Goal: Task Accomplishment & Management: Complete application form

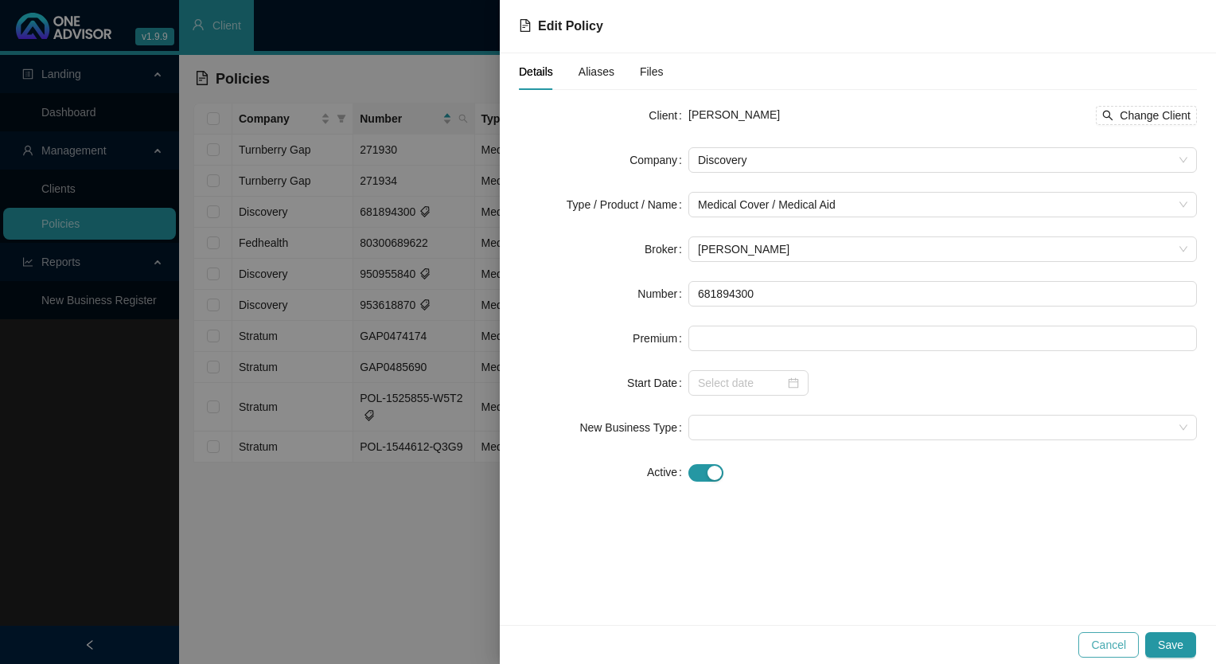
click at [1109, 648] on span "Cancel" at bounding box center [1108, 645] width 35 height 18
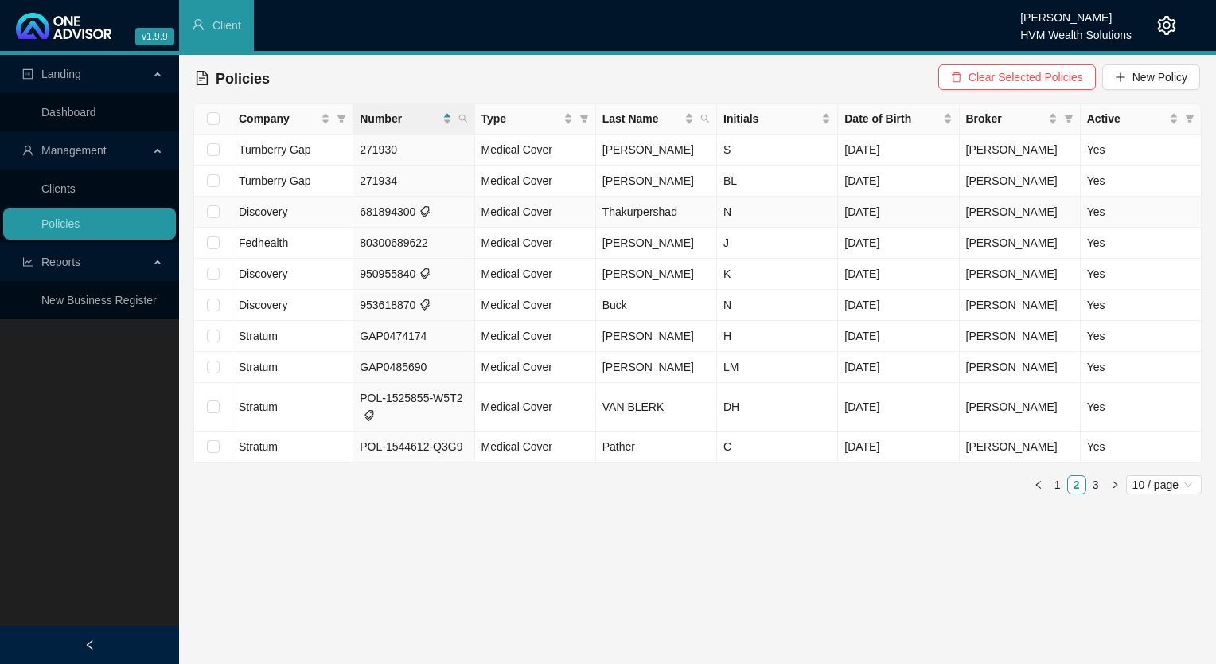
click at [461, 217] on td "681894300" at bounding box center [413, 212] width 121 height 31
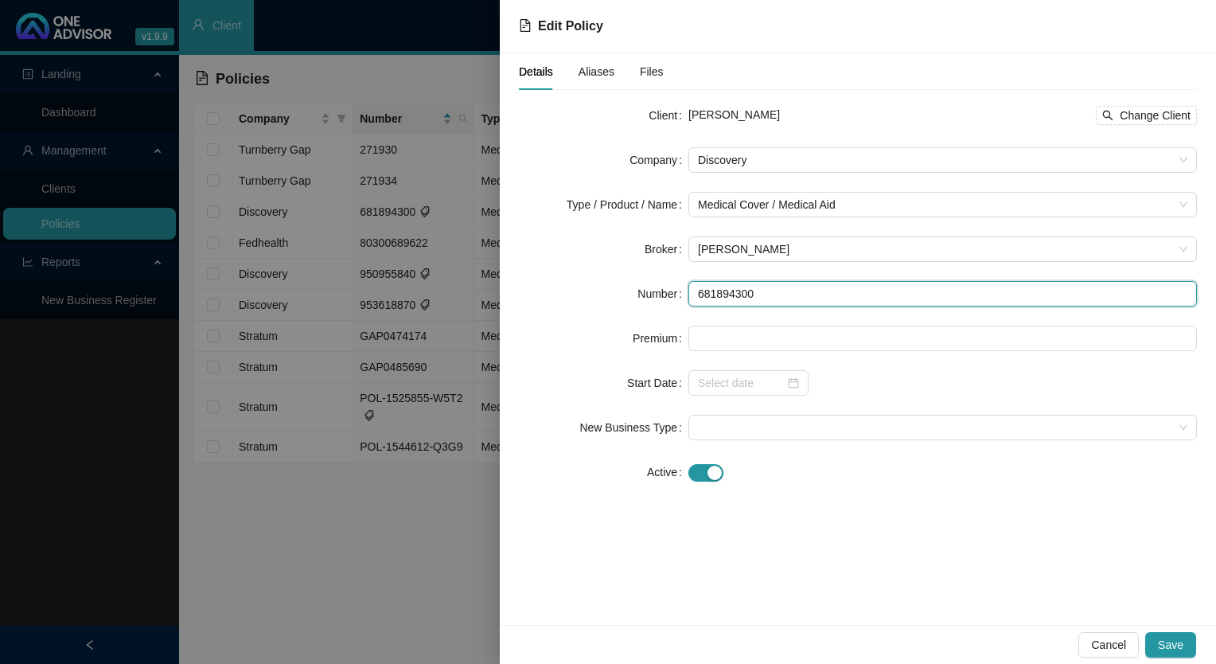
drag, startPoint x: 759, startPoint y: 298, endPoint x: 688, endPoint y: 293, distance: 71.0
click at [688, 293] on input "681894300" at bounding box center [942, 293] width 508 height 25
paste input "94584"
click at [721, 292] on input "945844300" at bounding box center [942, 293] width 508 height 25
type input "945844300"
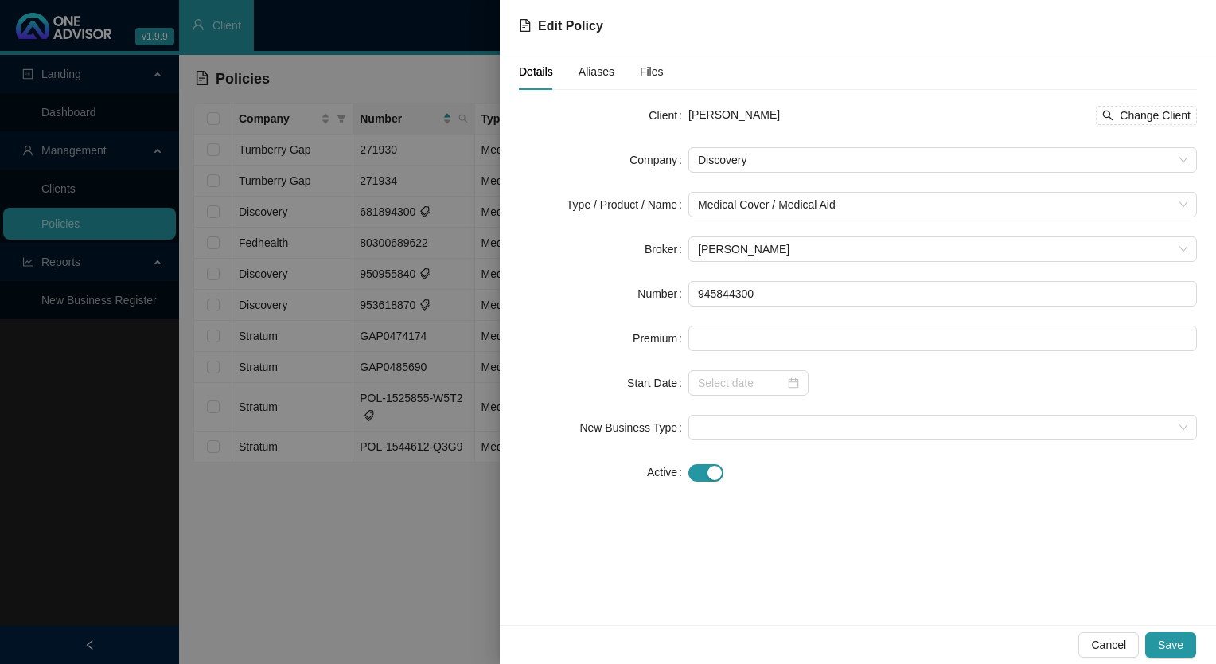
click at [586, 77] on span "Aliases" at bounding box center [596, 71] width 36 height 11
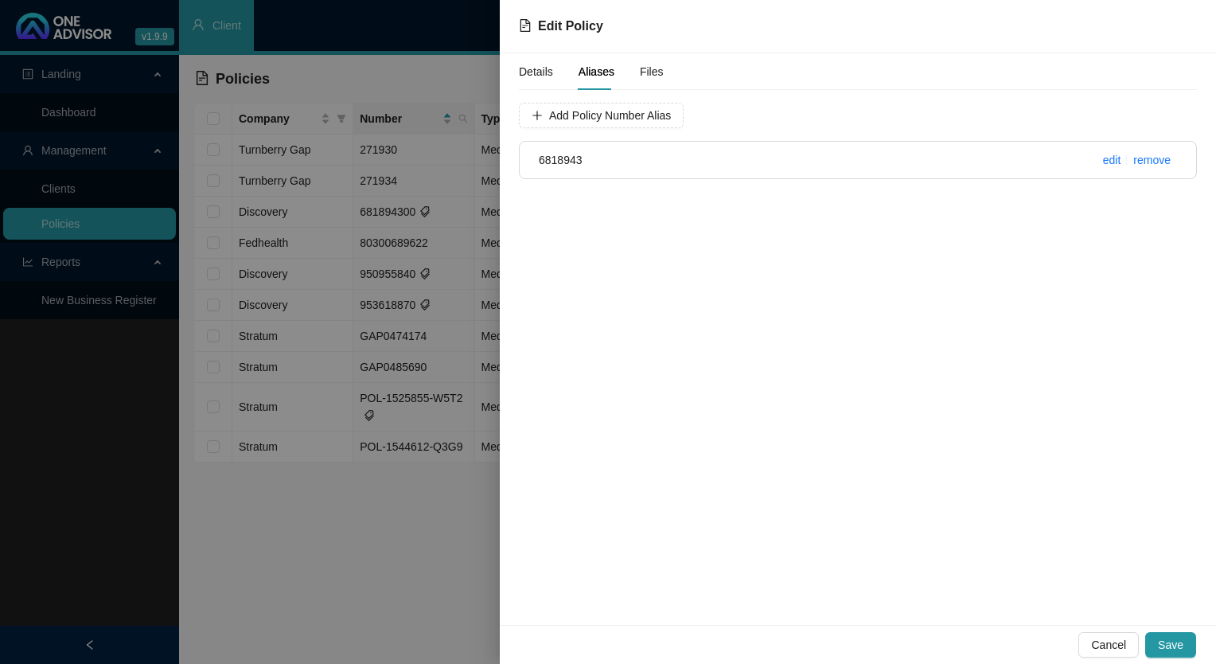
click at [586, 160] on h4 "6818943" at bounding box center [802, 160] width 526 height 18
click at [602, 162] on h4 "6818943" at bounding box center [802, 160] width 526 height 18
click at [1107, 158] on link "edit" at bounding box center [1112, 160] width 18 height 13
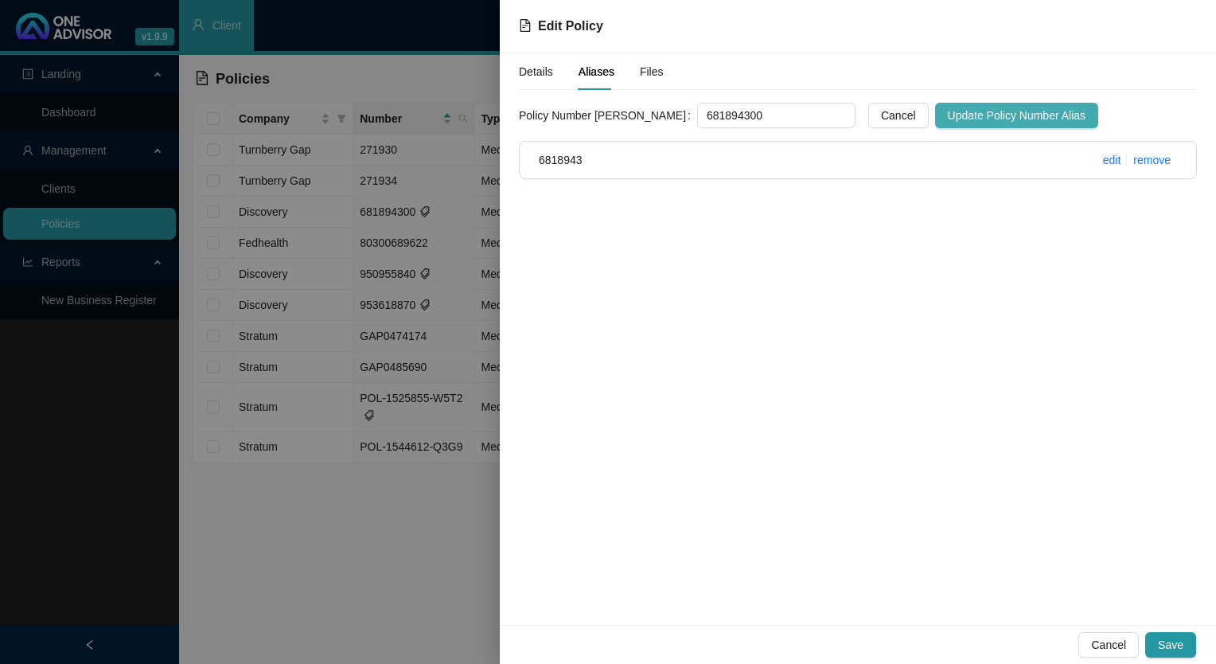
type input "681894300"
click at [979, 119] on span "Update Policy Number Alias" at bounding box center [1017, 116] width 138 height 18
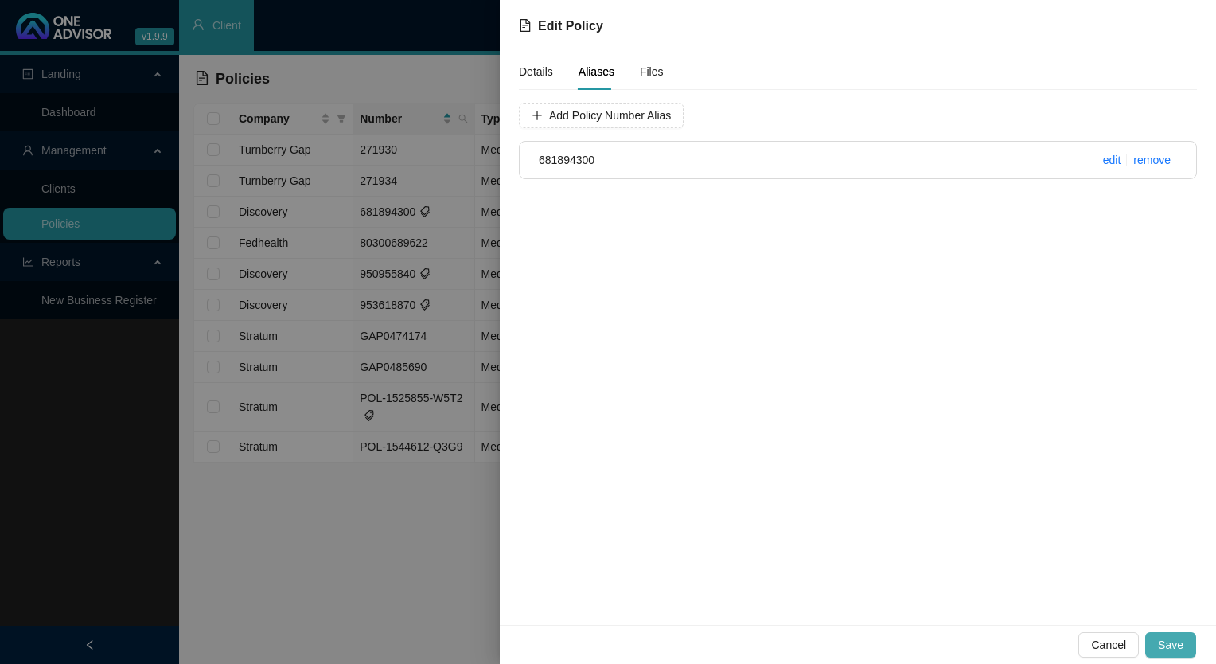
click at [1167, 639] on span "Save" at bounding box center [1170, 645] width 25 height 18
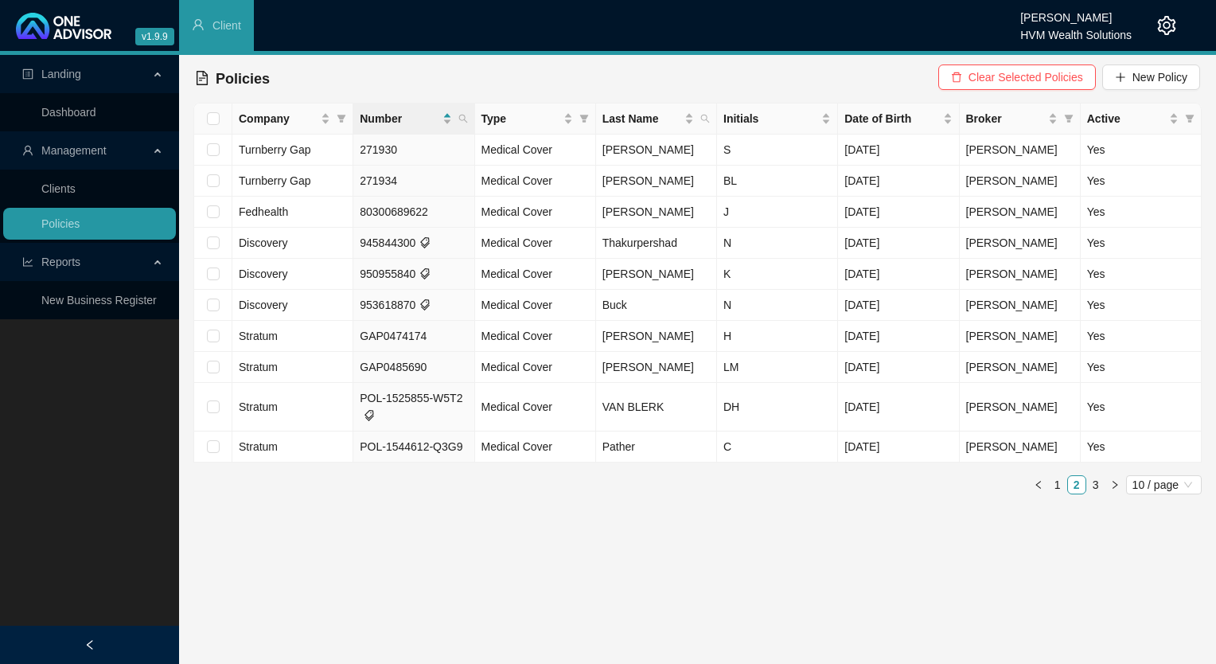
click at [1157, 22] on icon "setting" at bounding box center [1166, 25] width 19 height 19
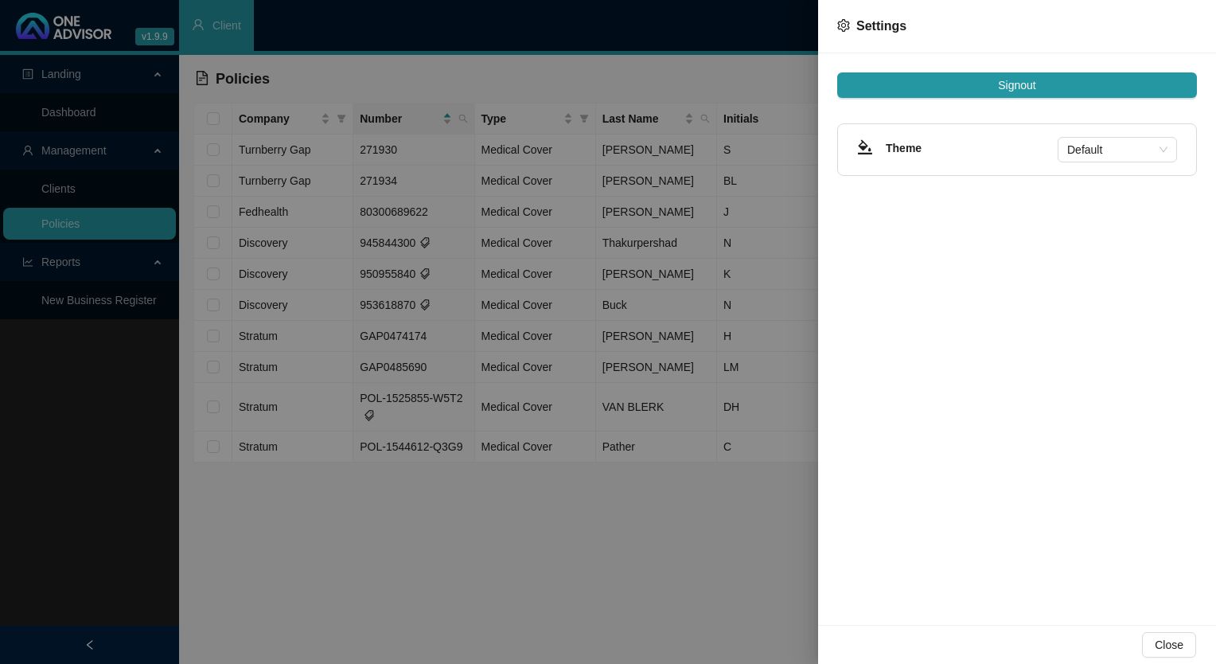
drag, startPoint x: 256, startPoint y: 581, endPoint x: 264, endPoint y: 579, distance: 8.1
click at [256, 581] on div at bounding box center [608, 332] width 1216 height 664
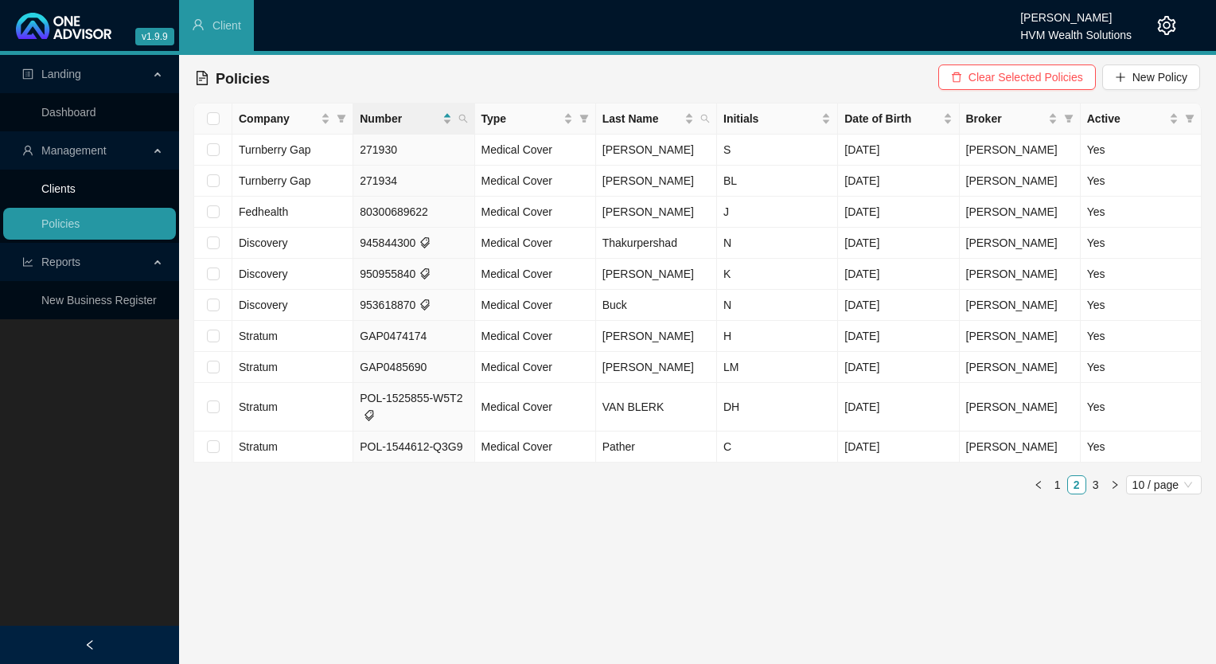
click at [76, 194] on link "Clients" at bounding box center [58, 188] width 34 height 13
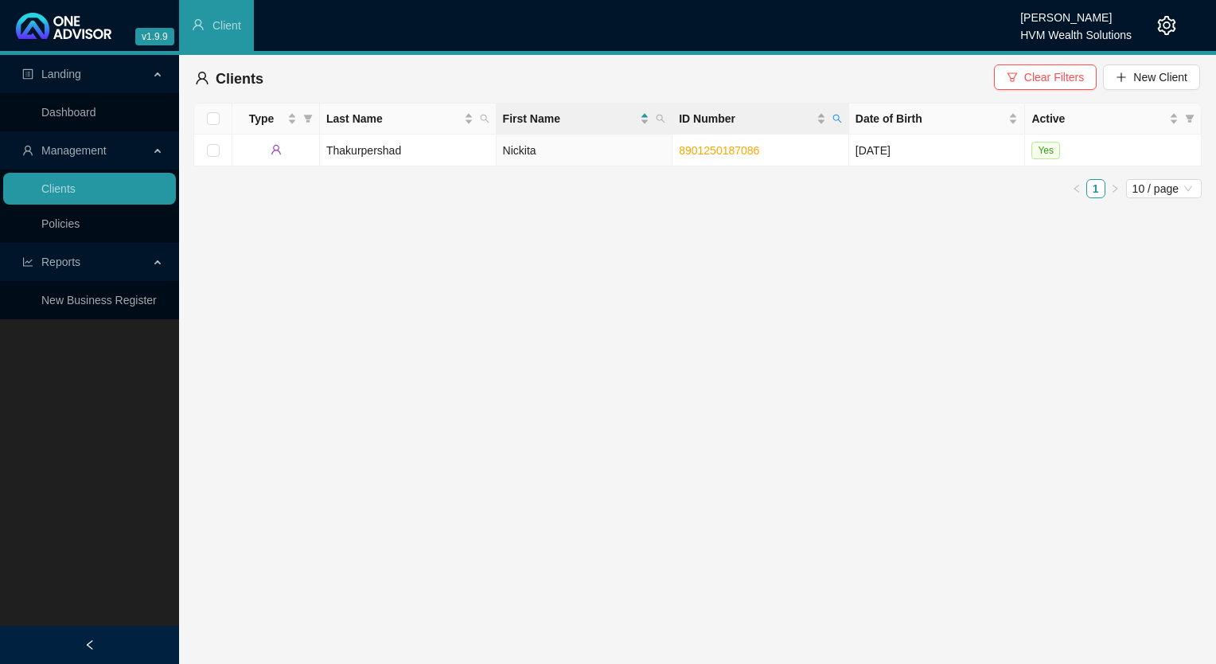
click at [847, 122] on th "ID Number" at bounding box center [760, 118] width 177 height 31
click at [832, 111] on span at bounding box center [837, 119] width 16 height 24
type input "9704160414080"
click at [700, 177] on icon "search" at bounding box center [704, 181] width 11 height 11
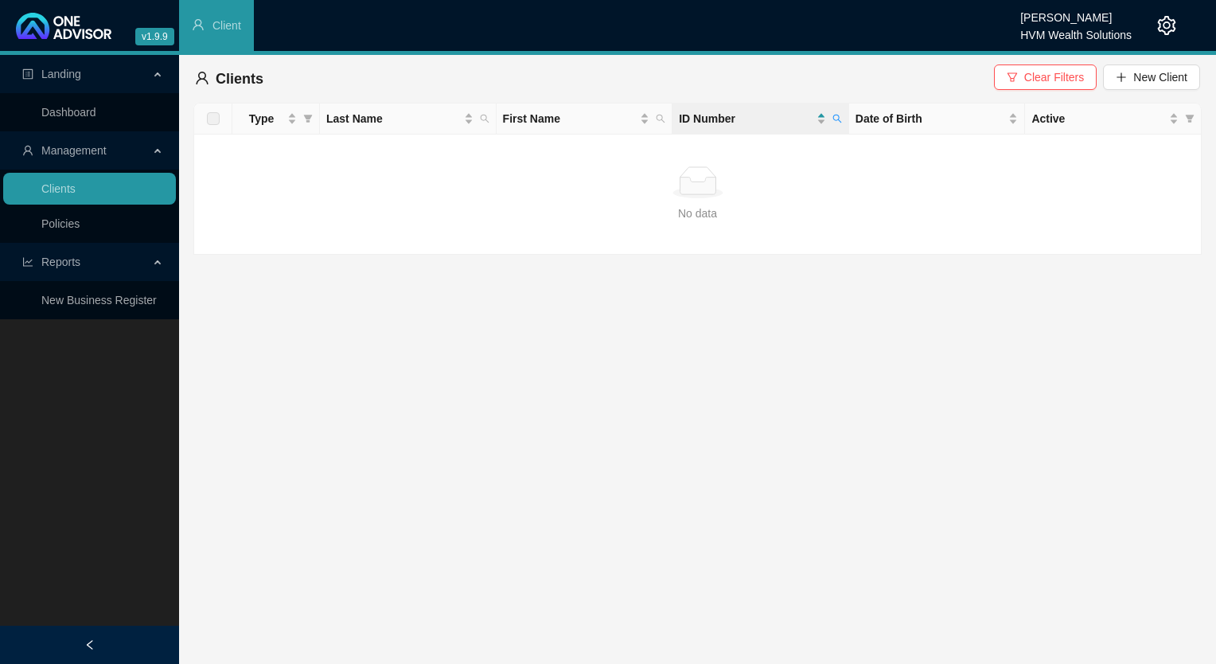
click at [1100, 78] on div "Clear Filters New Client" at bounding box center [1097, 76] width 206 height 25
click at [1106, 78] on button "New Client" at bounding box center [1151, 76] width 97 height 25
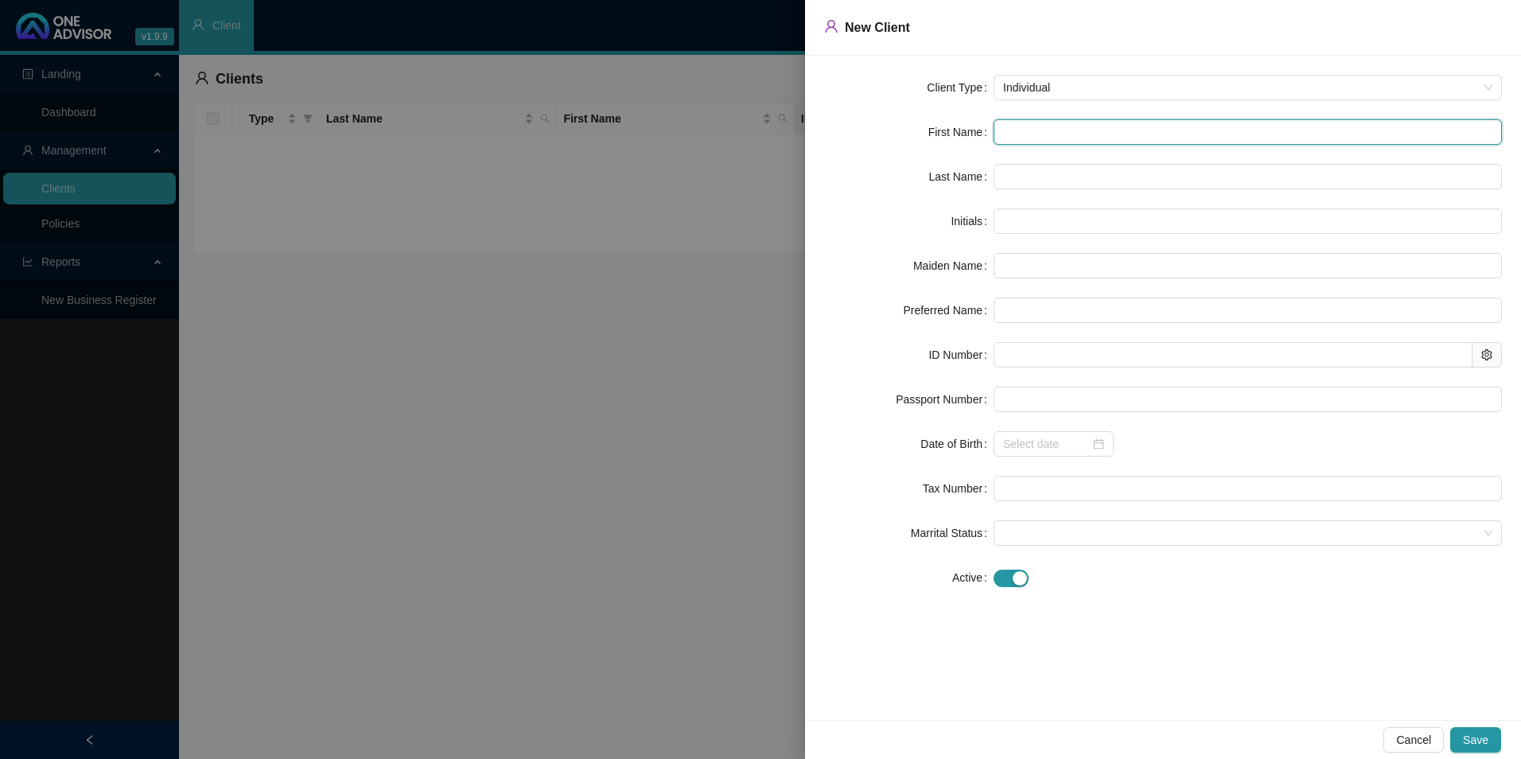
click at [1129, 123] on input "text" at bounding box center [1248, 131] width 508 height 25
paste input "[PERSON_NAME]"
type input "[PERSON_NAME]"
type input "FN"
type input "[GEOGRAPHIC_DATA]"
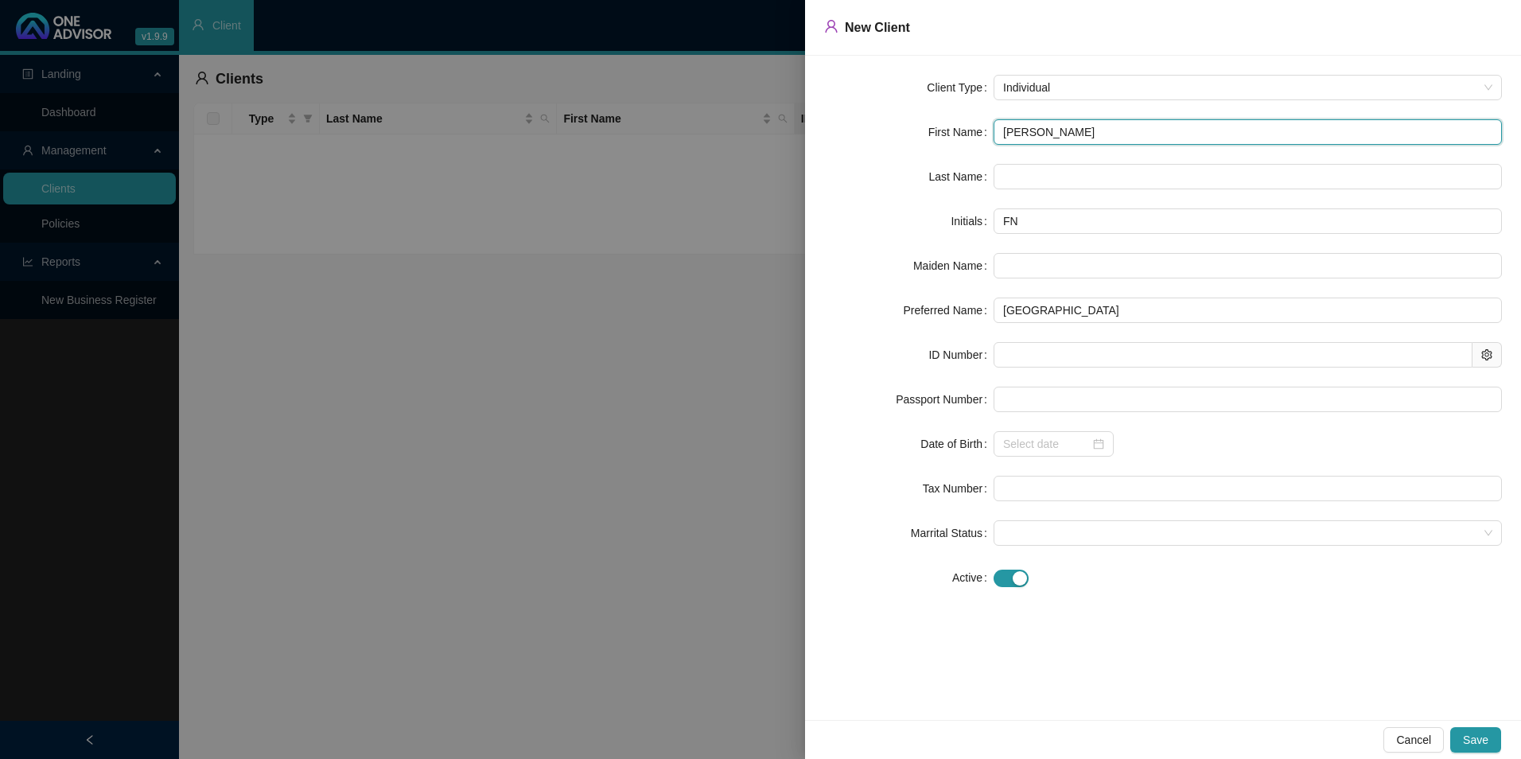
type input "[PERSON_NAME]"
click at [1054, 172] on input "text" at bounding box center [1248, 176] width 508 height 25
paste input "Malema"
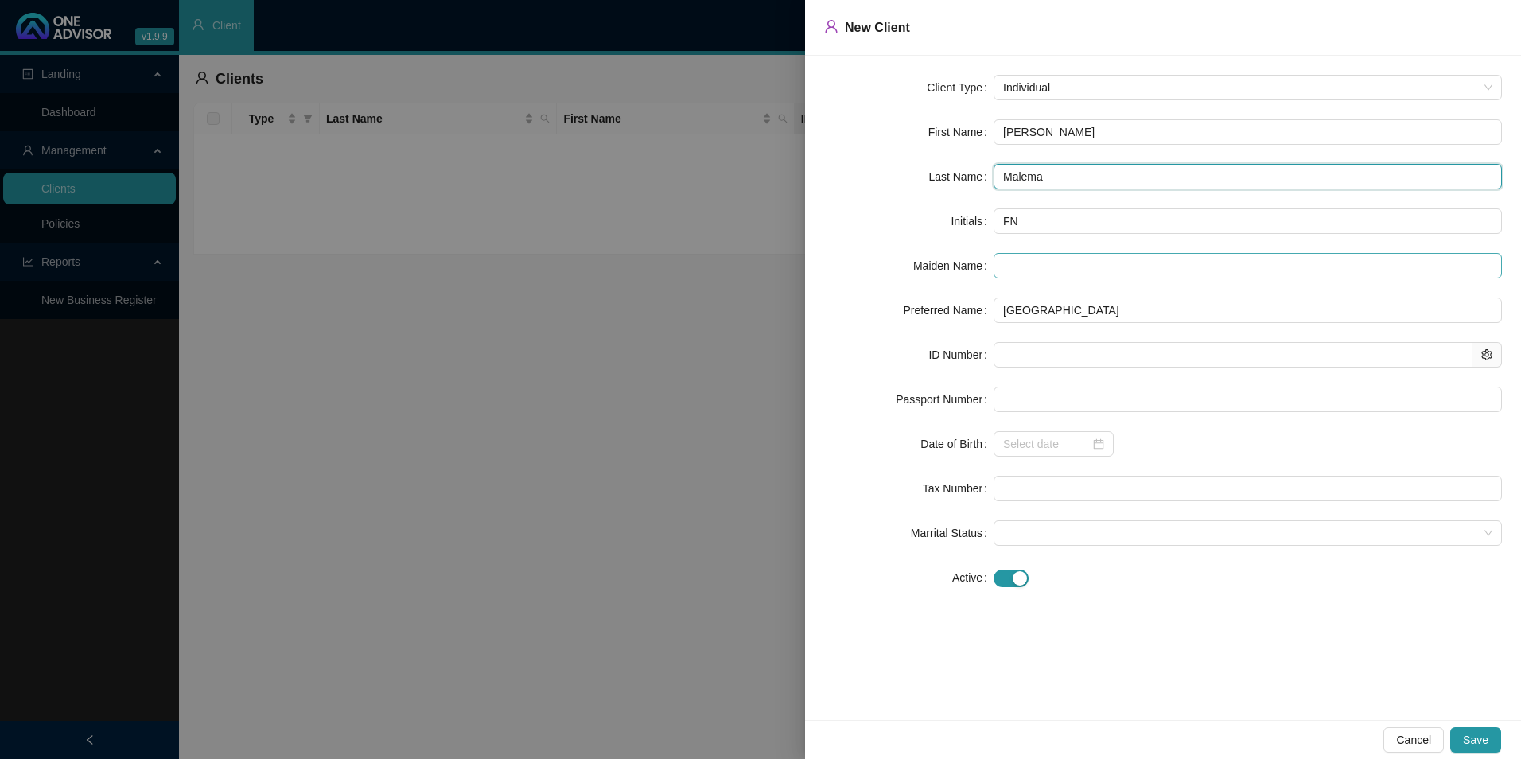
type input "Malema"
click at [1046, 264] on input "text" at bounding box center [1248, 265] width 508 height 25
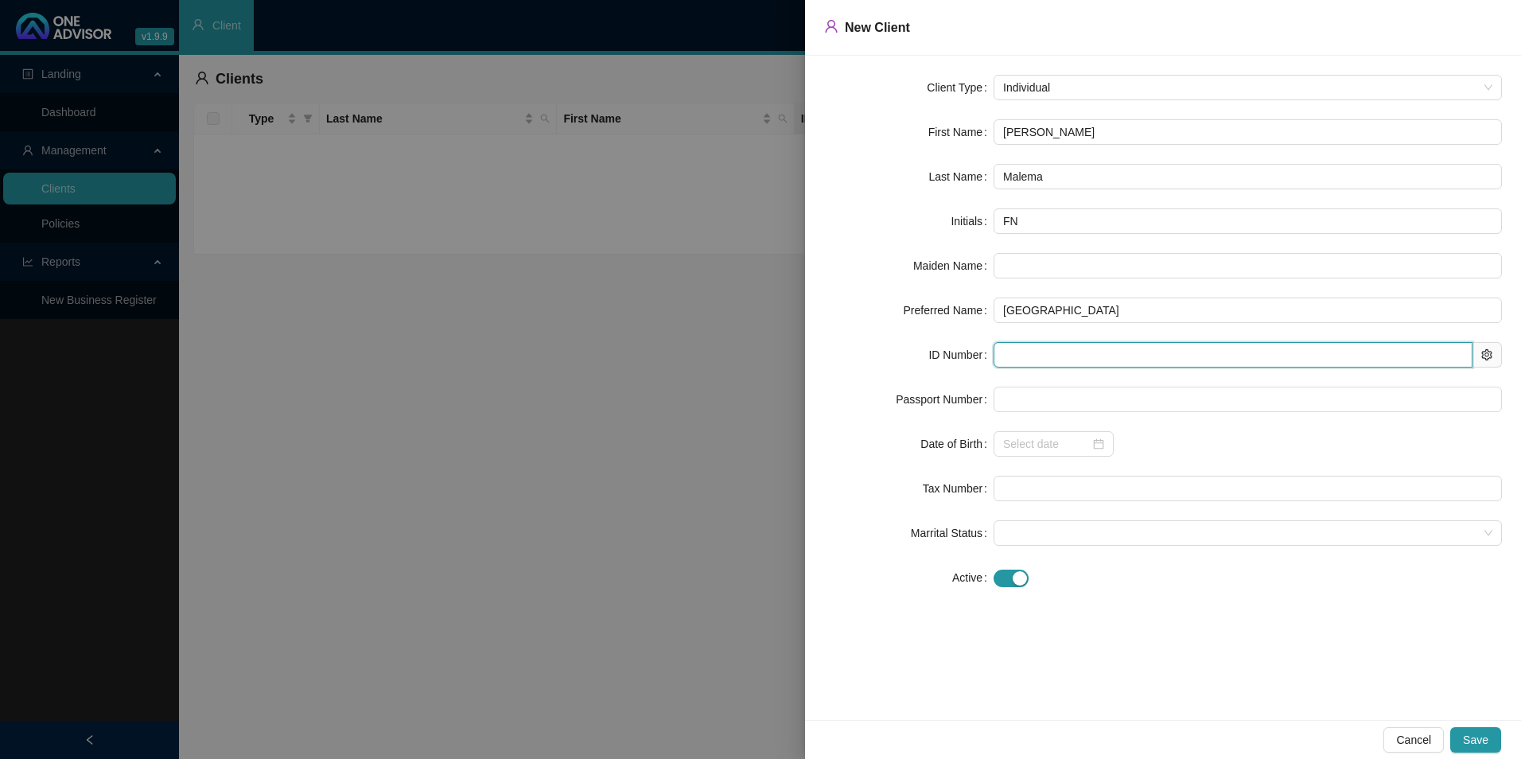
click at [1049, 350] on input "text" at bounding box center [1233, 354] width 479 height 25
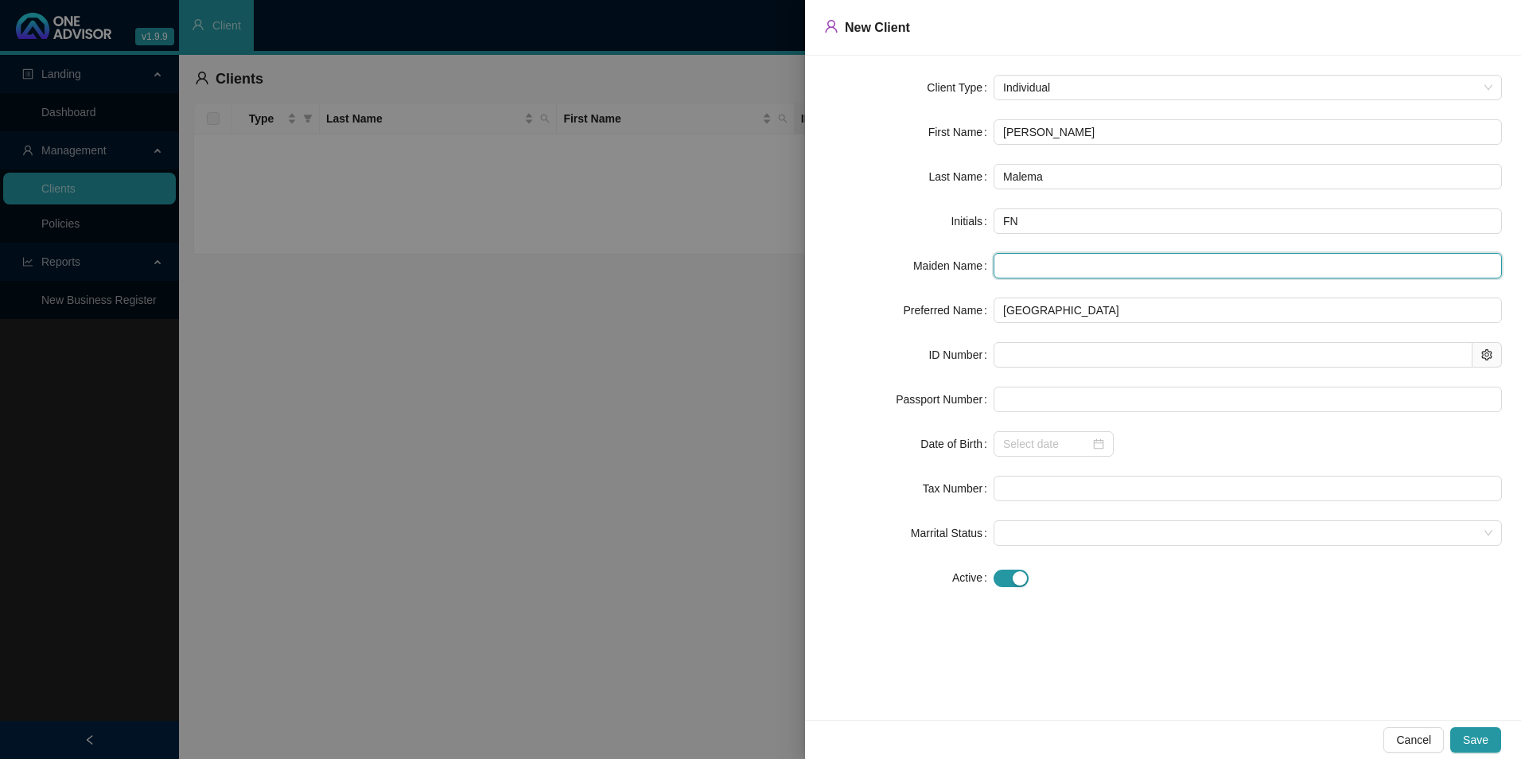
click at [1028, 257] on input "text" at bounding box center [1248, 265] width 508 height 25
paste input "9704160414080"
type input "9704160414080"
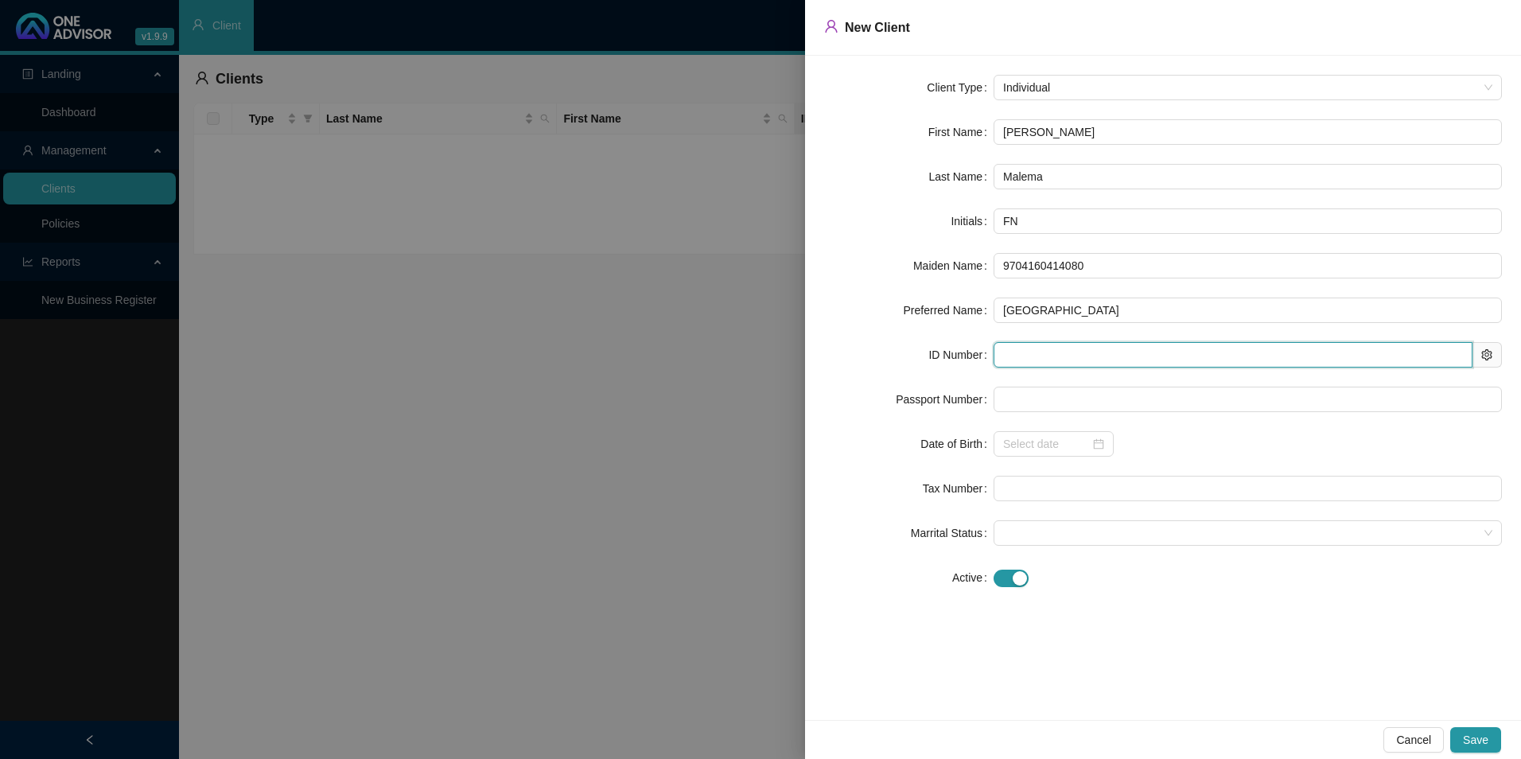
click at [1031, 358] on input "text" at bounding box center [1233, 354] width 479 height 25
paste input "9704160414080"
type input "9704160414080"
type input "[DATE]"
type input "9704160414080"
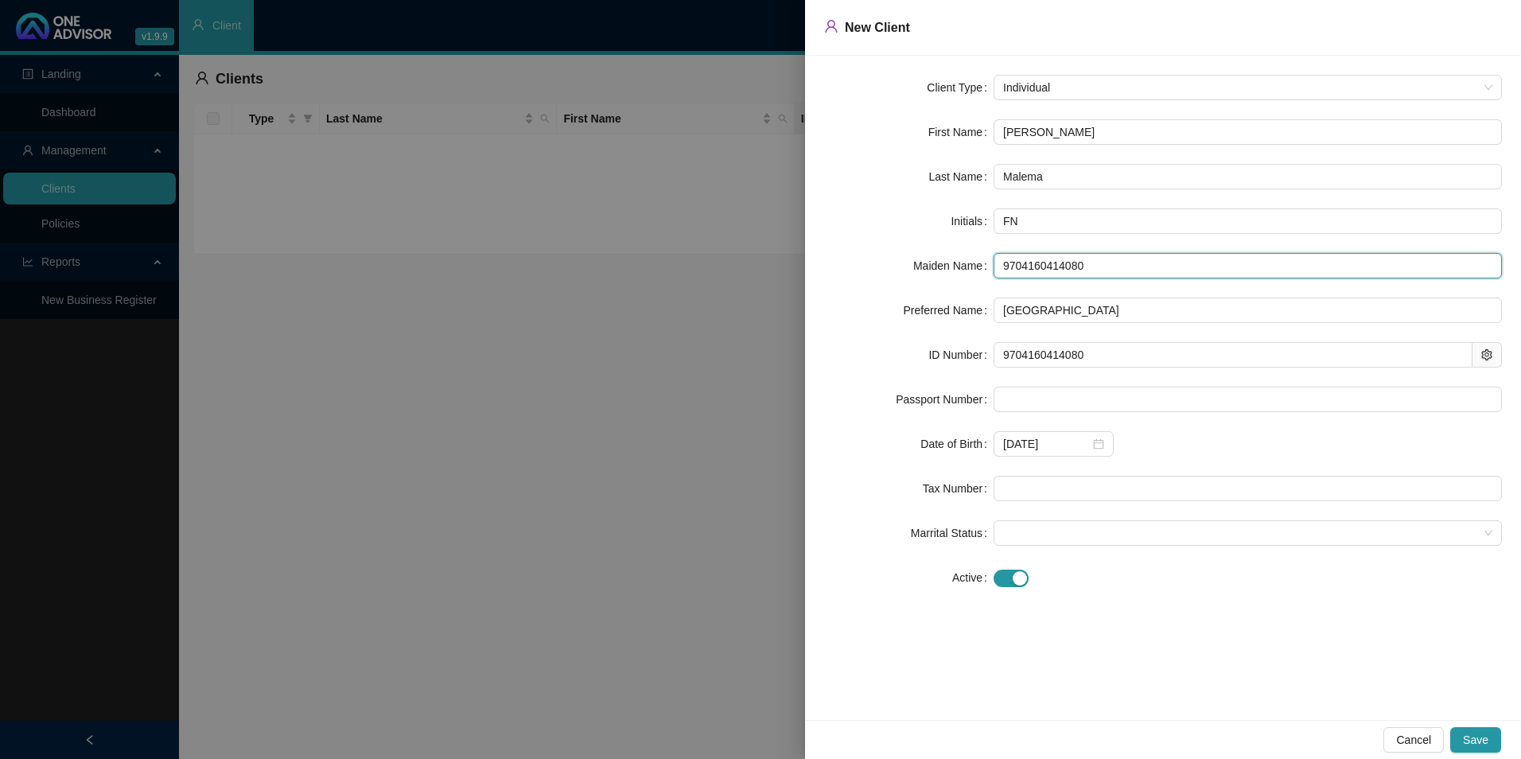
drag, startPoint x: 1101, startPoint y: 267, endPoint x: 795, endPoint y: 274, distance: 306.4
click at [835, 268] on div "Maiden Name 9704160414080" at bounding box center [1163, 265] width 678 height 25
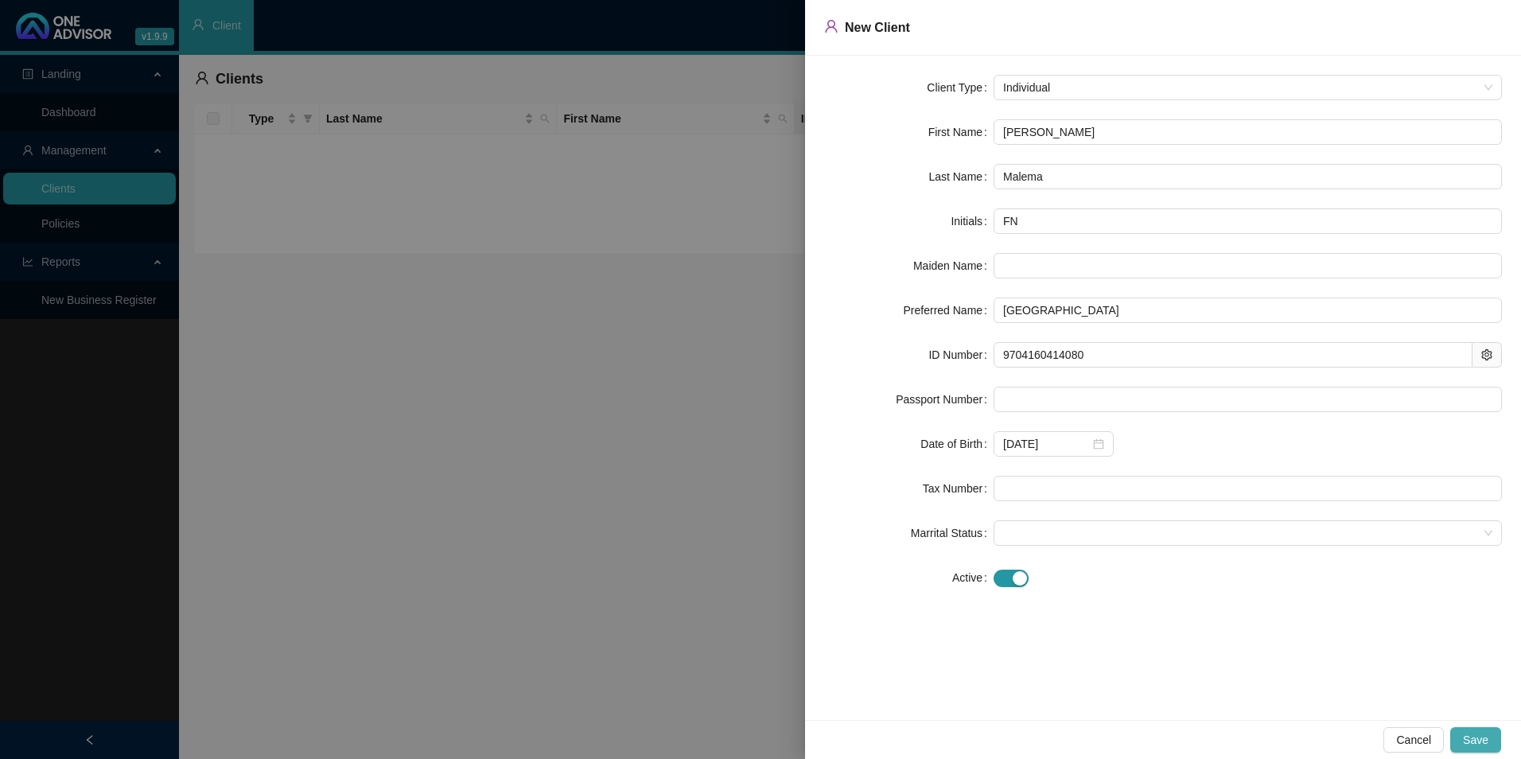
click at [1215, 663] on span "Save" at bounding box center [1475, 740] width 25 height 18
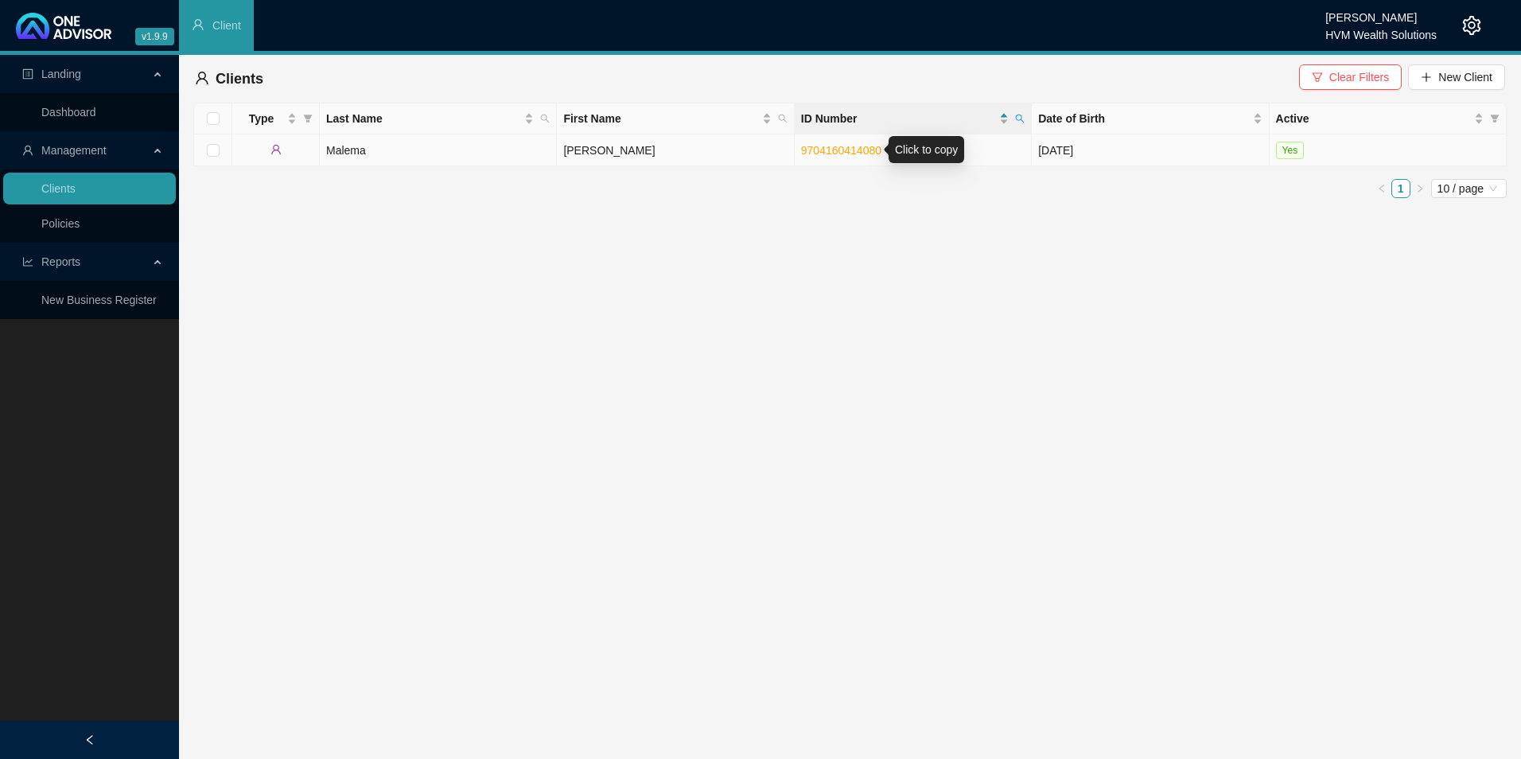
click at [855, 153] on link "9704160414080" at bounding box center [841, 150] width 80 height 13
click at [601, 156] on td "[PERSON_NAME]" at bounding box center [675, 150] width 237 height 32
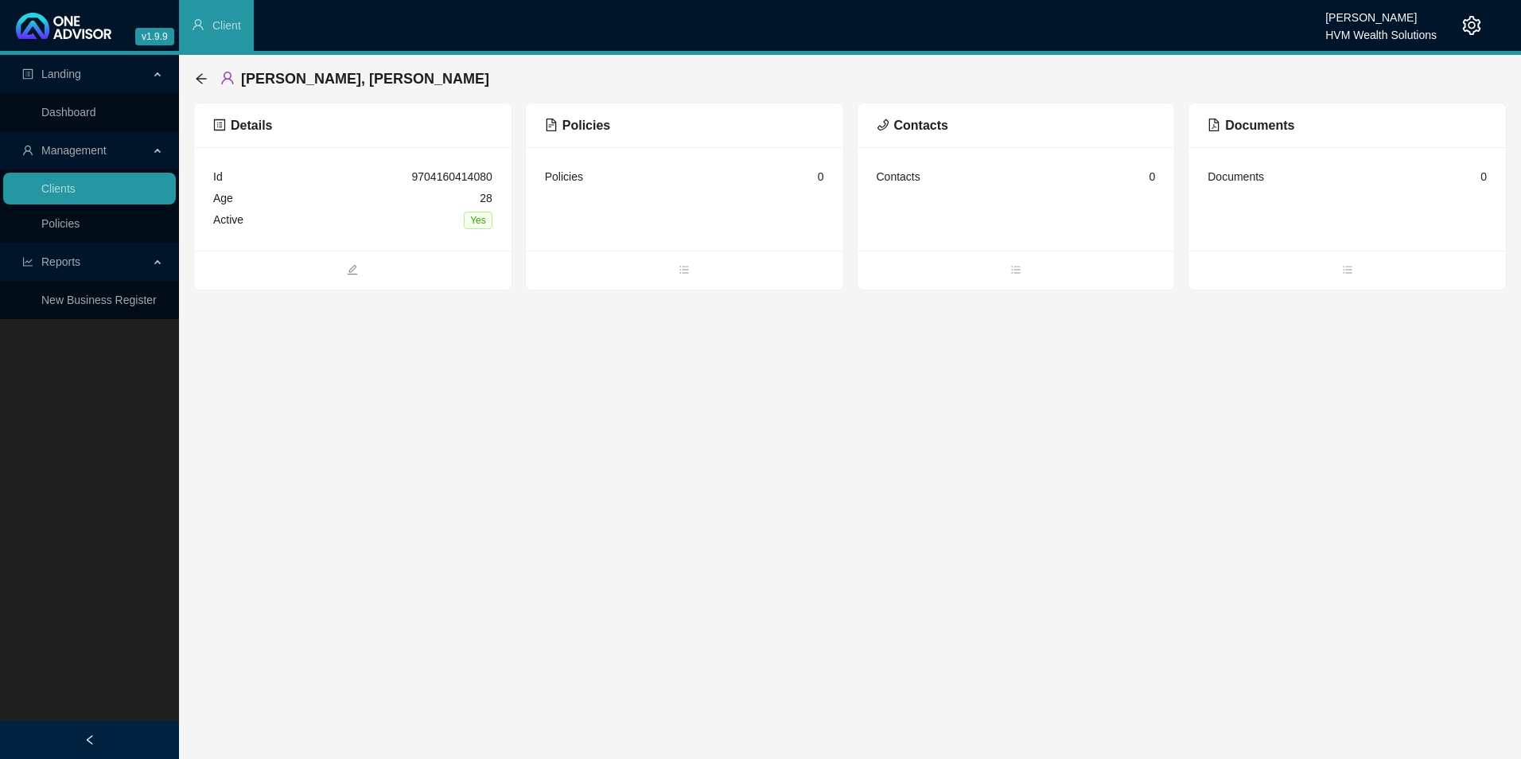
click at [586, 130] on span "Policies" at bounding box center [577, 126] width 65 height 14
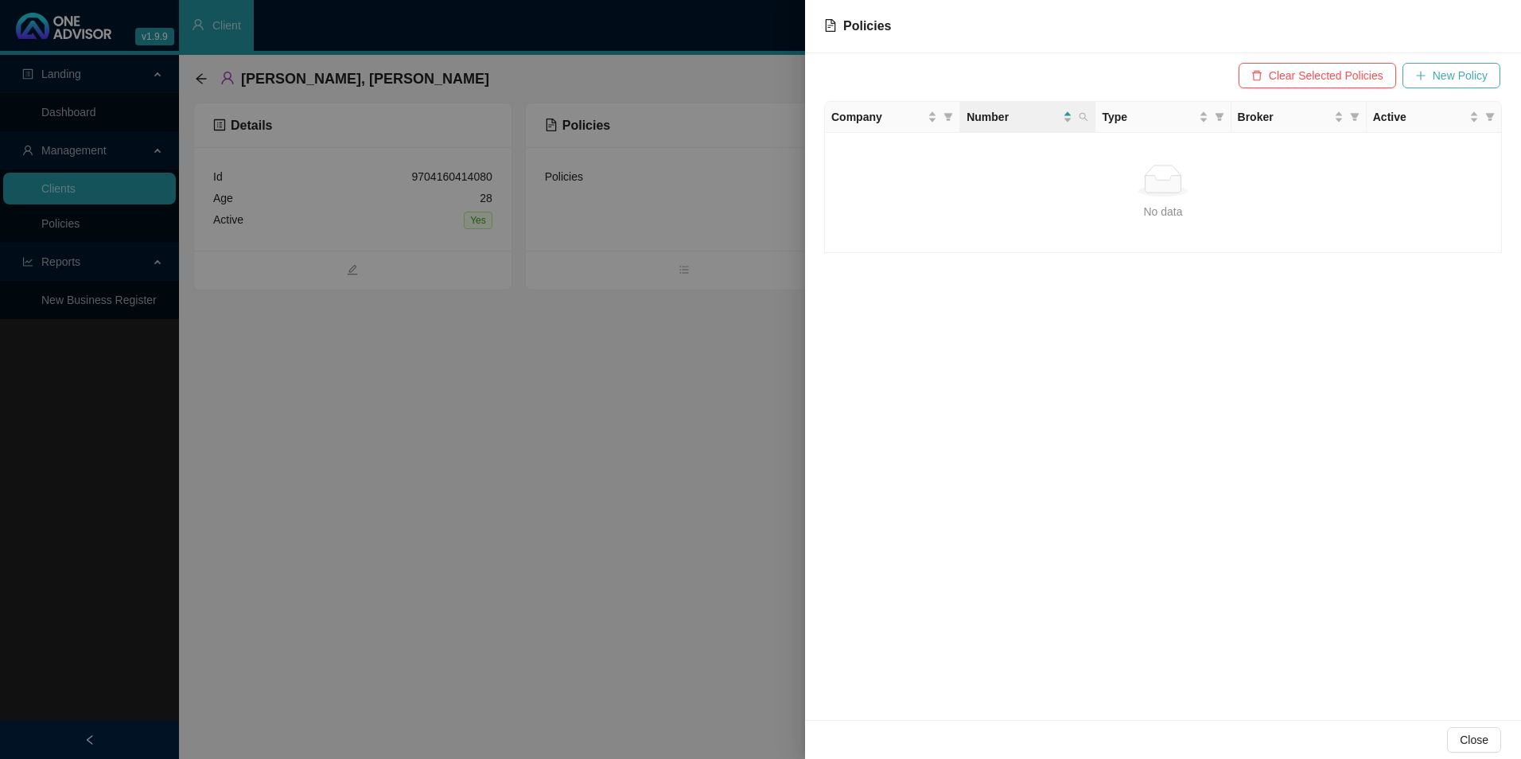
click at [1215, 67] on span "New Policy" at bounding box center [1460, 76] width 55 height 18
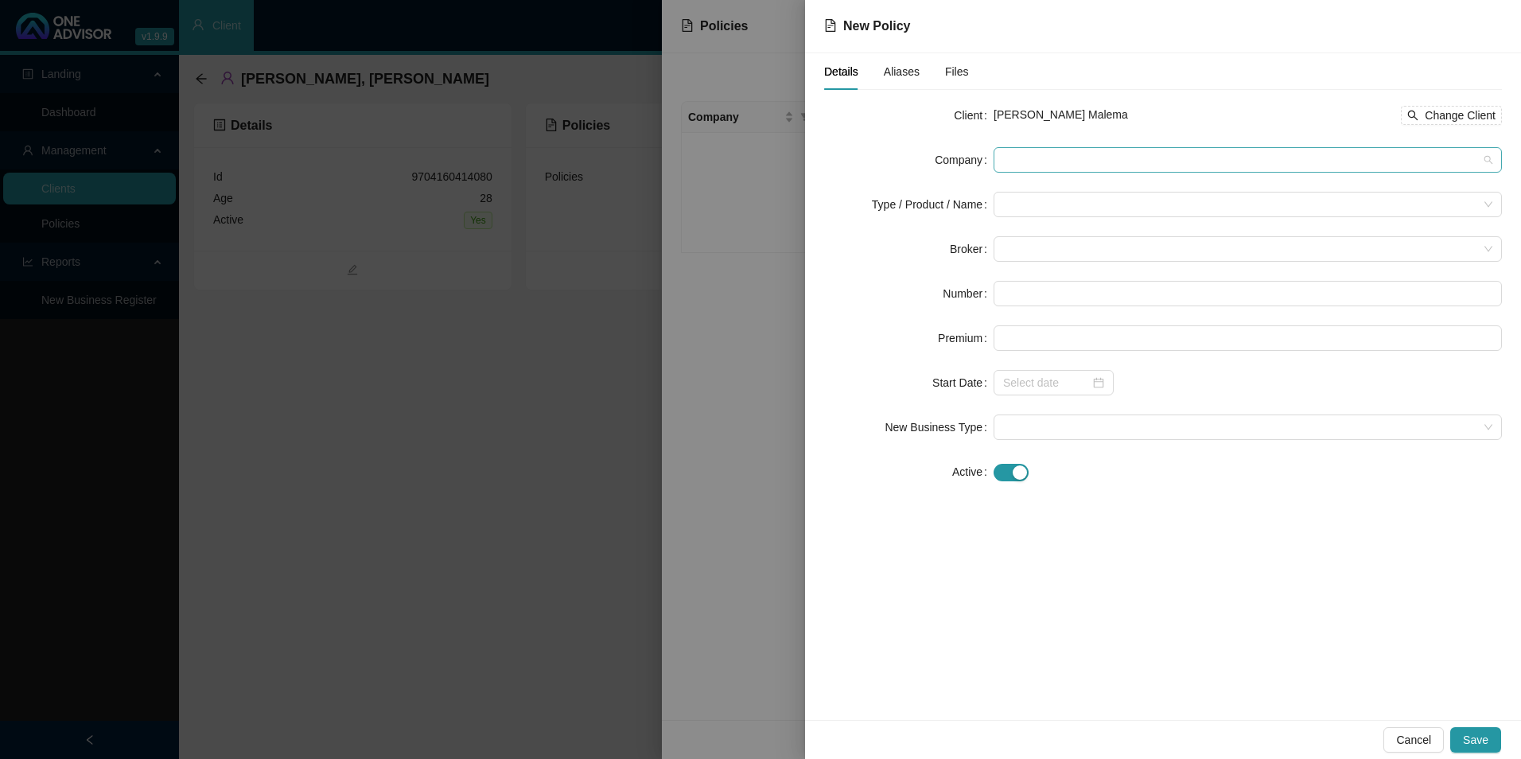
click at [1069, 158] on span at bounding box center [1247, 160] width 489 height 24
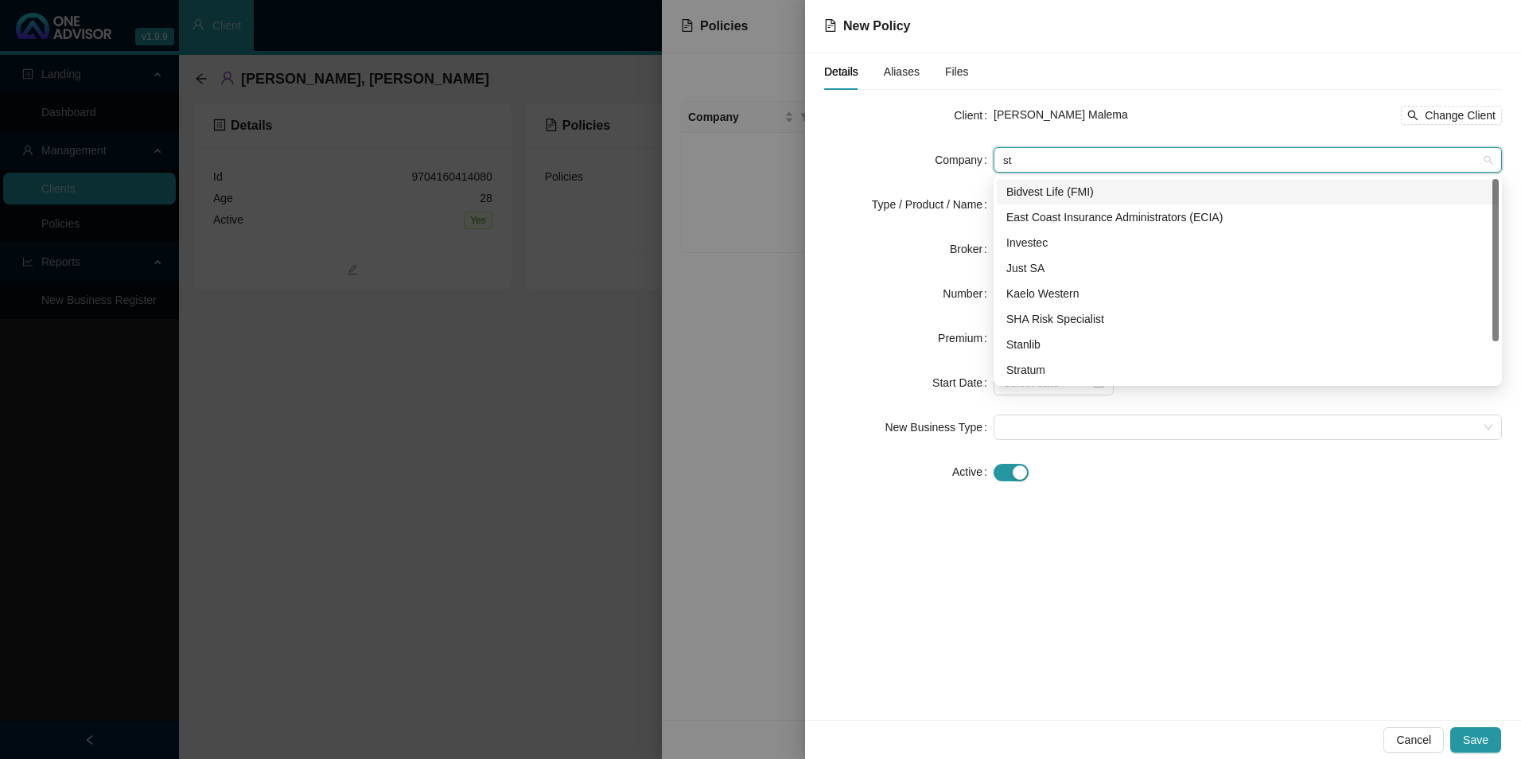
type input "str"
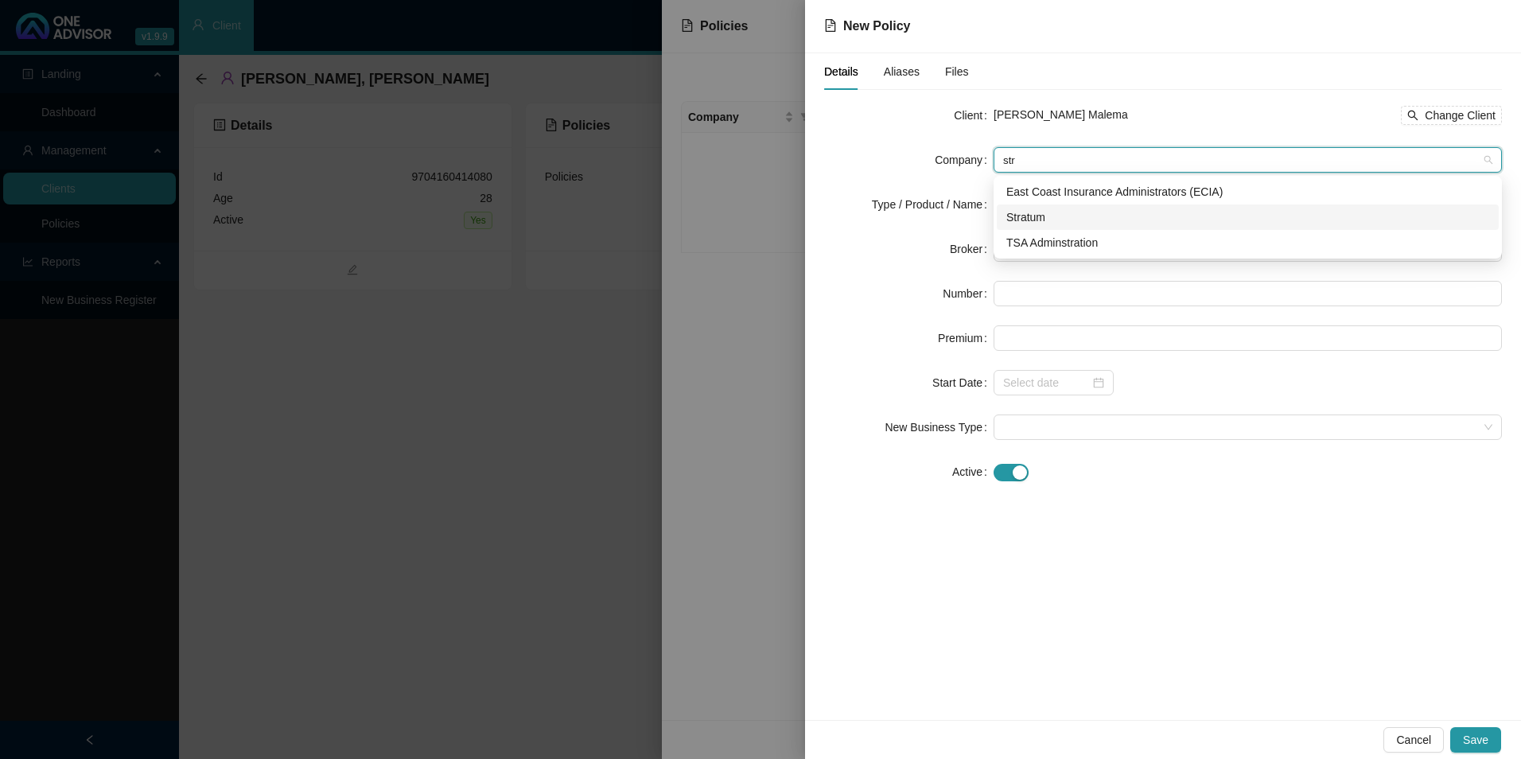
click at [1068, 212] on div "Stratum" at bounding box center [1248, 217] width 483 height 18
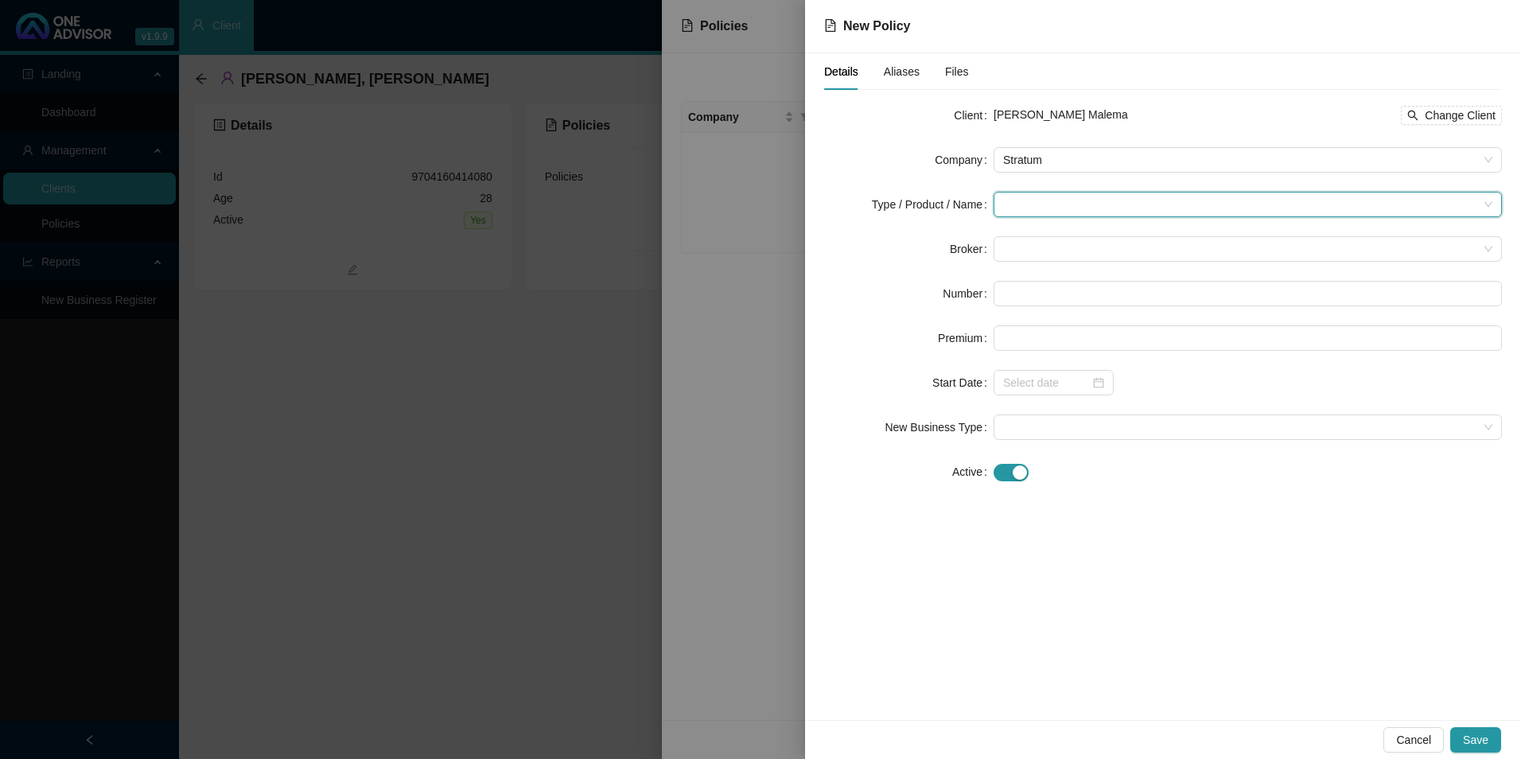
click at [1054, 203] on input "search" at bounding box center [1240, 205] width 475 height 24
click at [1038, 313] on div "Medical Cover" at bounding box center [1060, 313] width 107 height 18
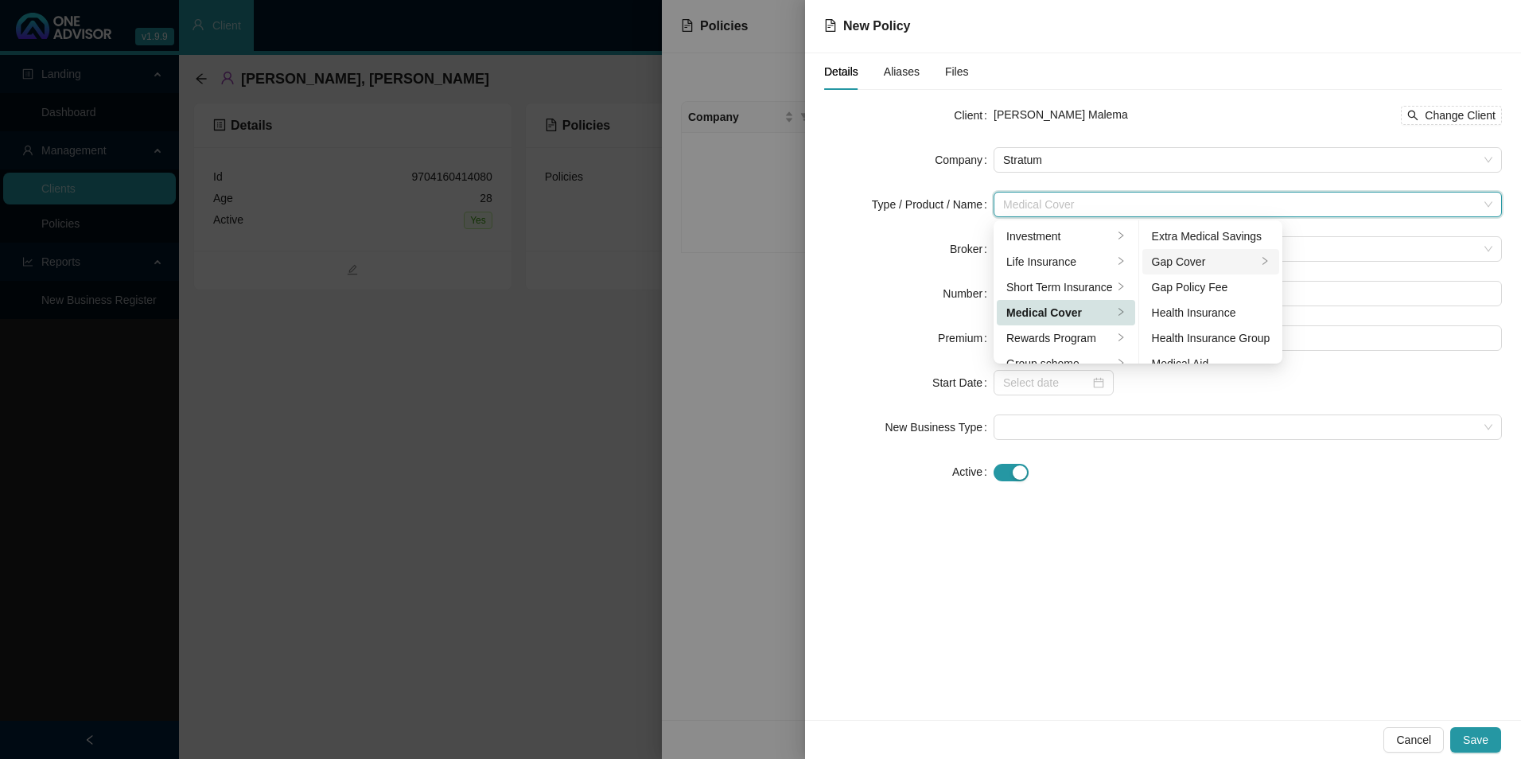
click at [1203, 264] on div "Gap Cover" at bounding box center [1205, 262] width 106 height 18
click at [1215, 503] on div "Client [PERSON_NAME] Malema Change Client Company Stratum Type / Product / Name…" at bounding box center [1163, 303] width 678 height 401
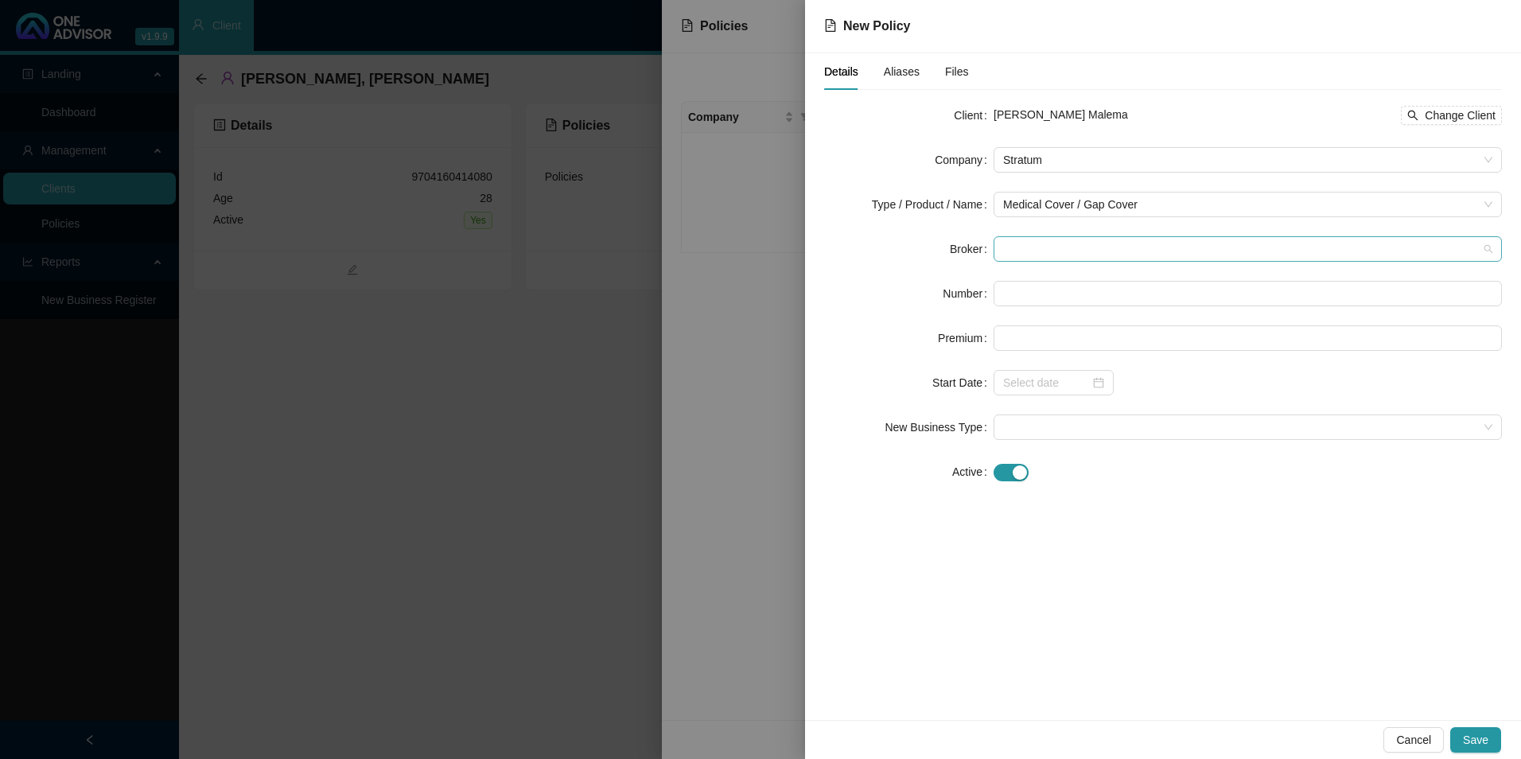
click at [1081, 252] on span at bounding box center [1247, 249] width 489 height 24
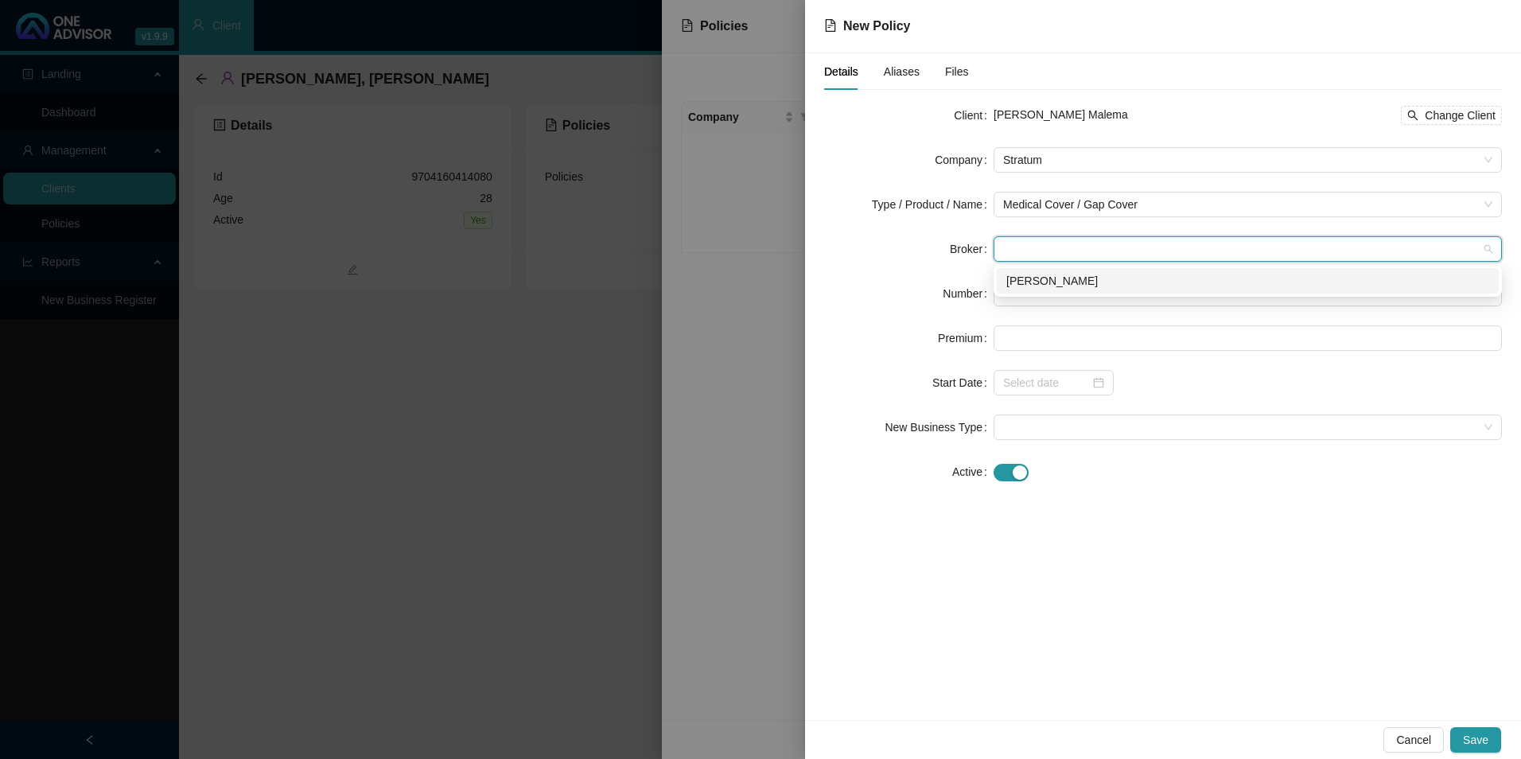
click at [1060, 285] on div "[PERSON_NAME]" at bounding box center [1248, 281] width 483 height 18
click at [1022, 295] on input "text" at bounding box center [1248, 293] width 508 height 25
paste input "PRI0375819"
click at [1028, 290] on input "PRI0375819" at bounding box center [1248, 293] width 508 height 25
type input "PRI0375819"
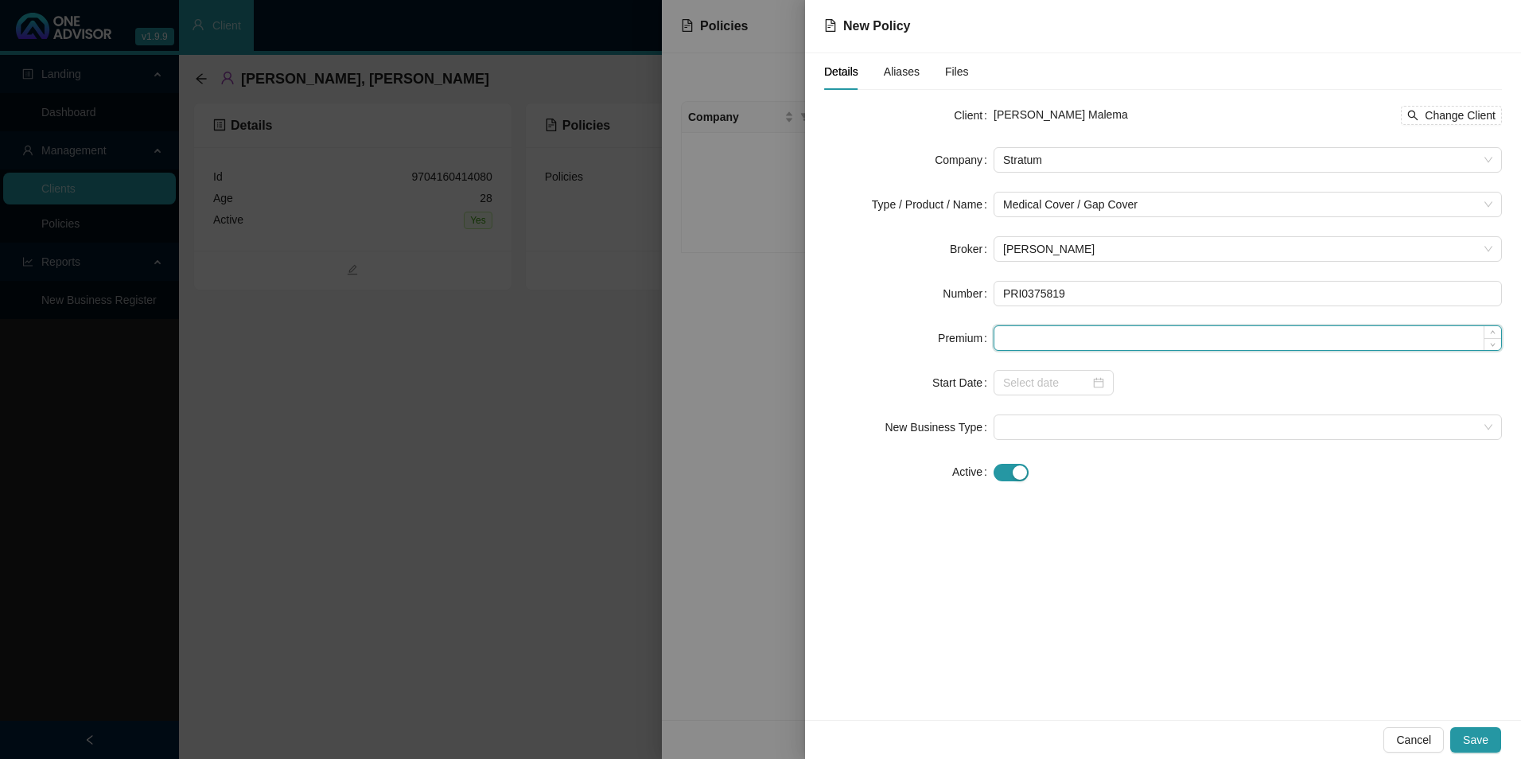
click at [1091, 345] on input at bounding box center [1248, 338] width 507 height 24
paste input "R938,00"
click at [1012, 337] on input "R938,00" at bounding box center [1248, 338] width 507 height 24
type input "93800.00"
click at [1042, 376] on input at bounding box center [1046, 383] width 87 height 18
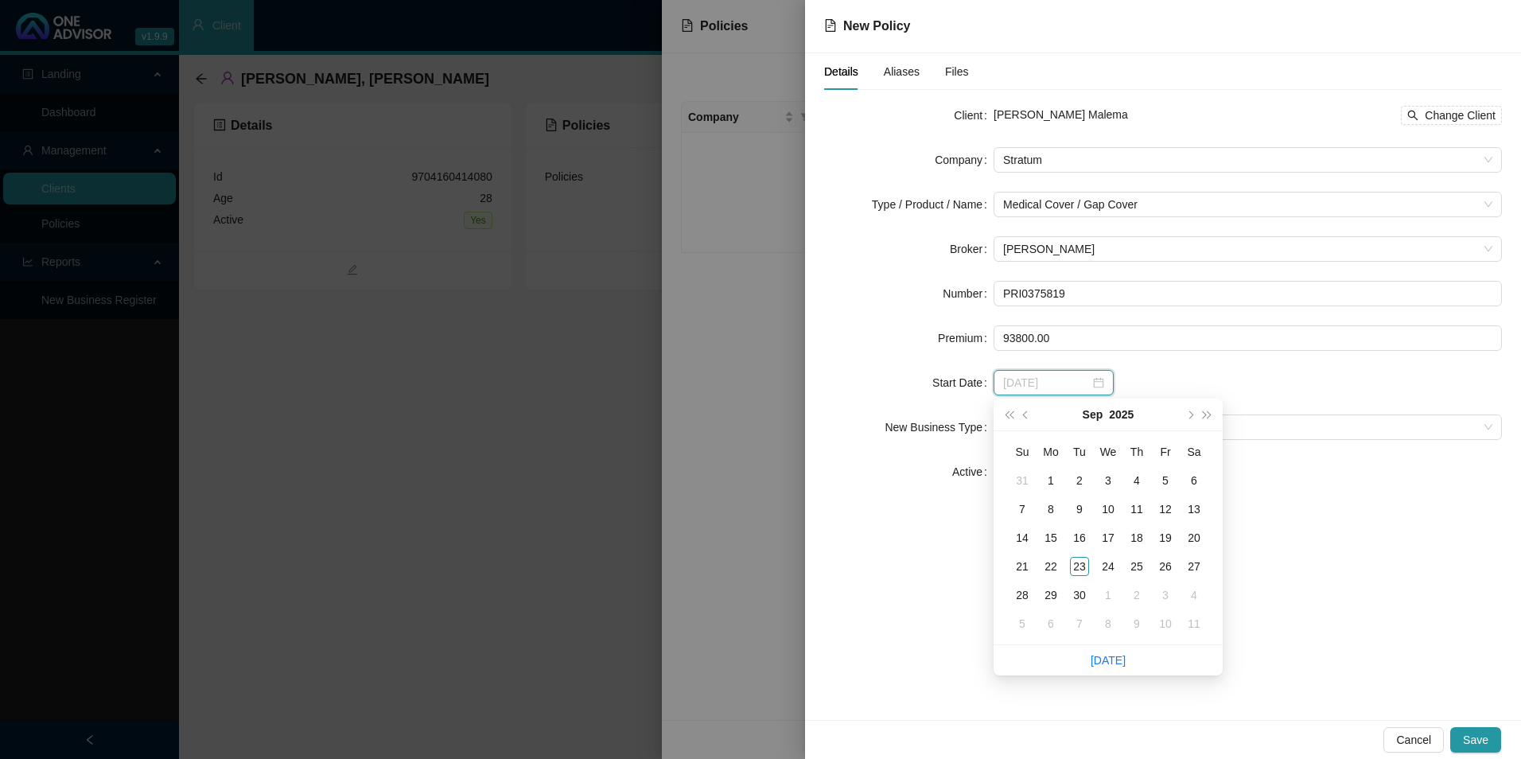
type input "[DATE]"
drag, startPoint x: 1031, startPoint y: 341, endPoint x: 1056, endPoint y: 380, distance: 46.1
click at [1034, 344] on input "93800.00" at bounding box center [1248, 338] width 507 height 24
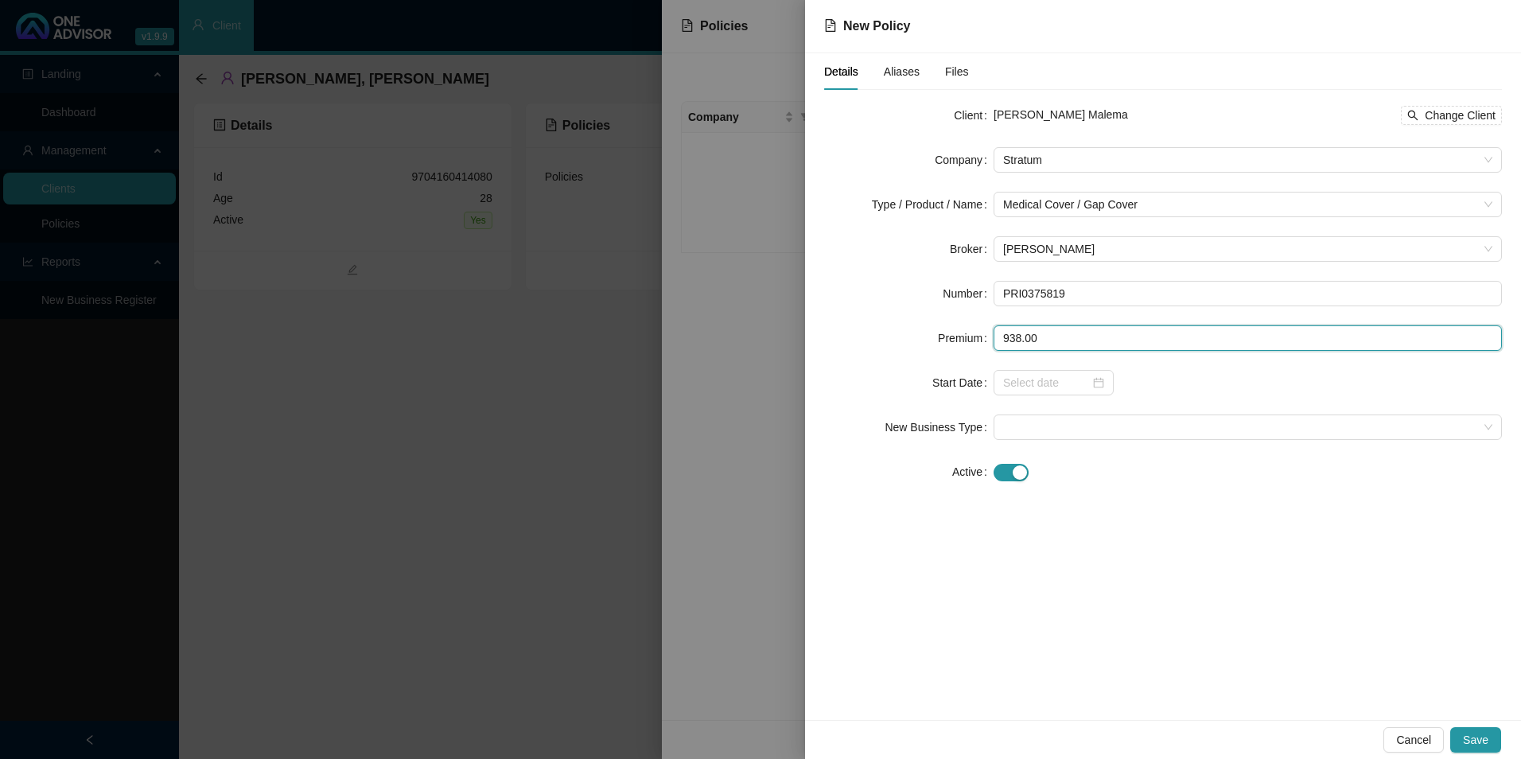
type input "938.00"
click at [1073, 442] on form "Client [PERSON_NAME] Malema Change Client Company Stratum Type / Product / Name…" at bounding box center [1163, 294] width 678 height 382
click at [1025, 380] on input at bounding box center [1046, 383] width 87 height 18
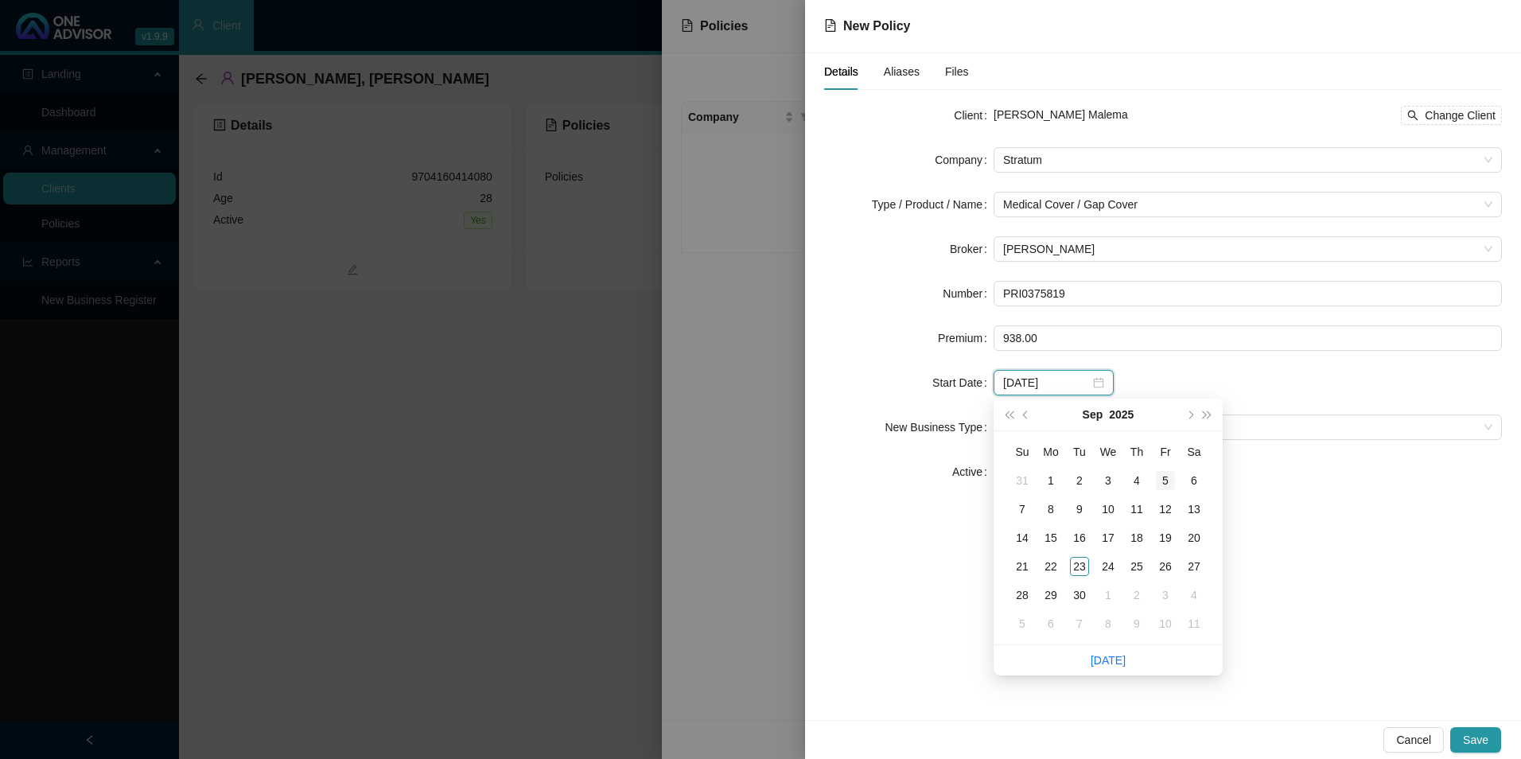
type input "[DATE]"
click at [1022, 419] on button "prev-year" at bounding box center [1027, 415] width 18 height 32
click at [1023, 413] on button "prev-year" at bounding box center [1027, 415] width 18 height 32
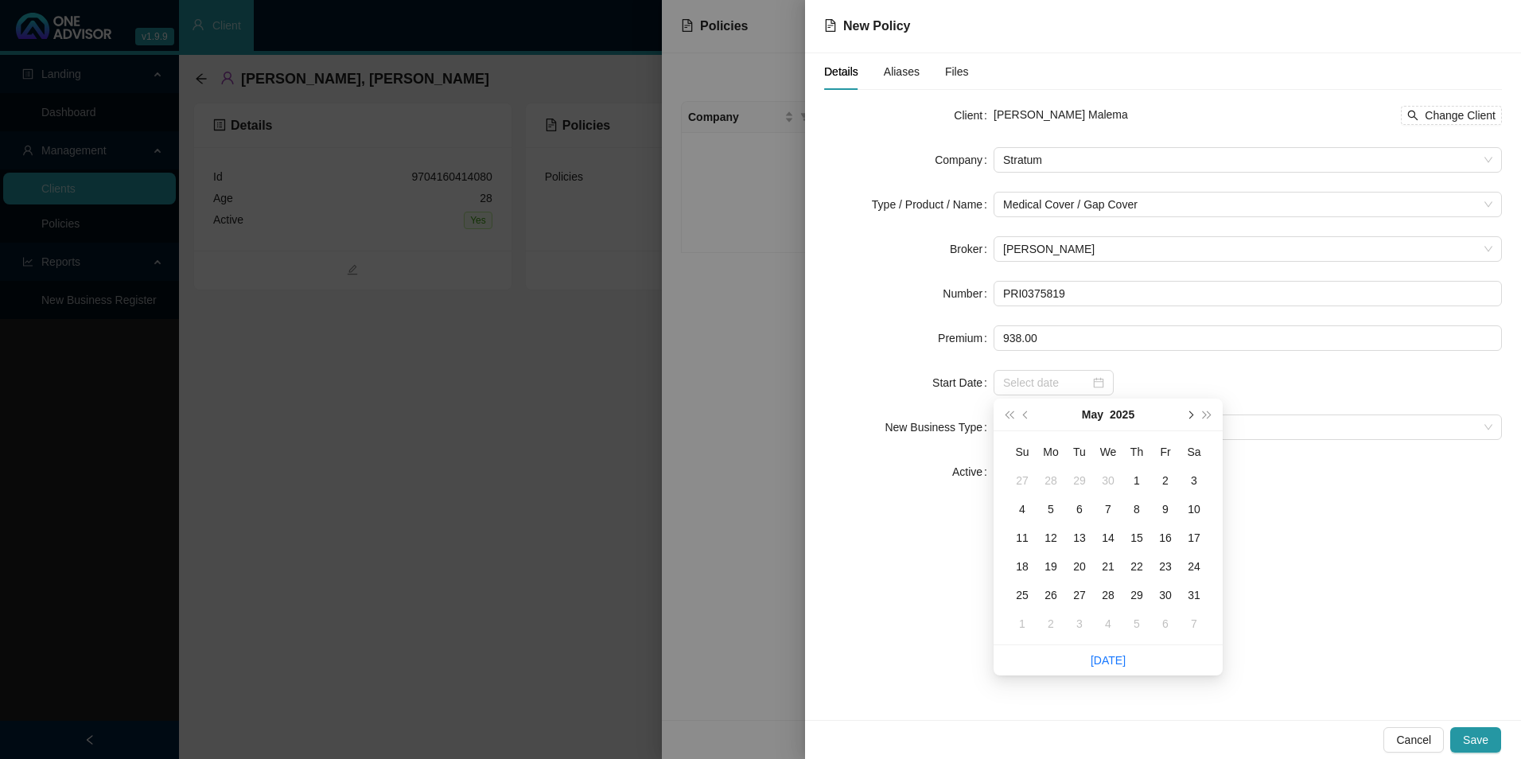
click at [1190, 417] on span "next-year" at bounding box center [1190, 415] width 8 height 8
click at [1083, 477] on div "1" at bounding box center [1079, 480] width 19 height 19
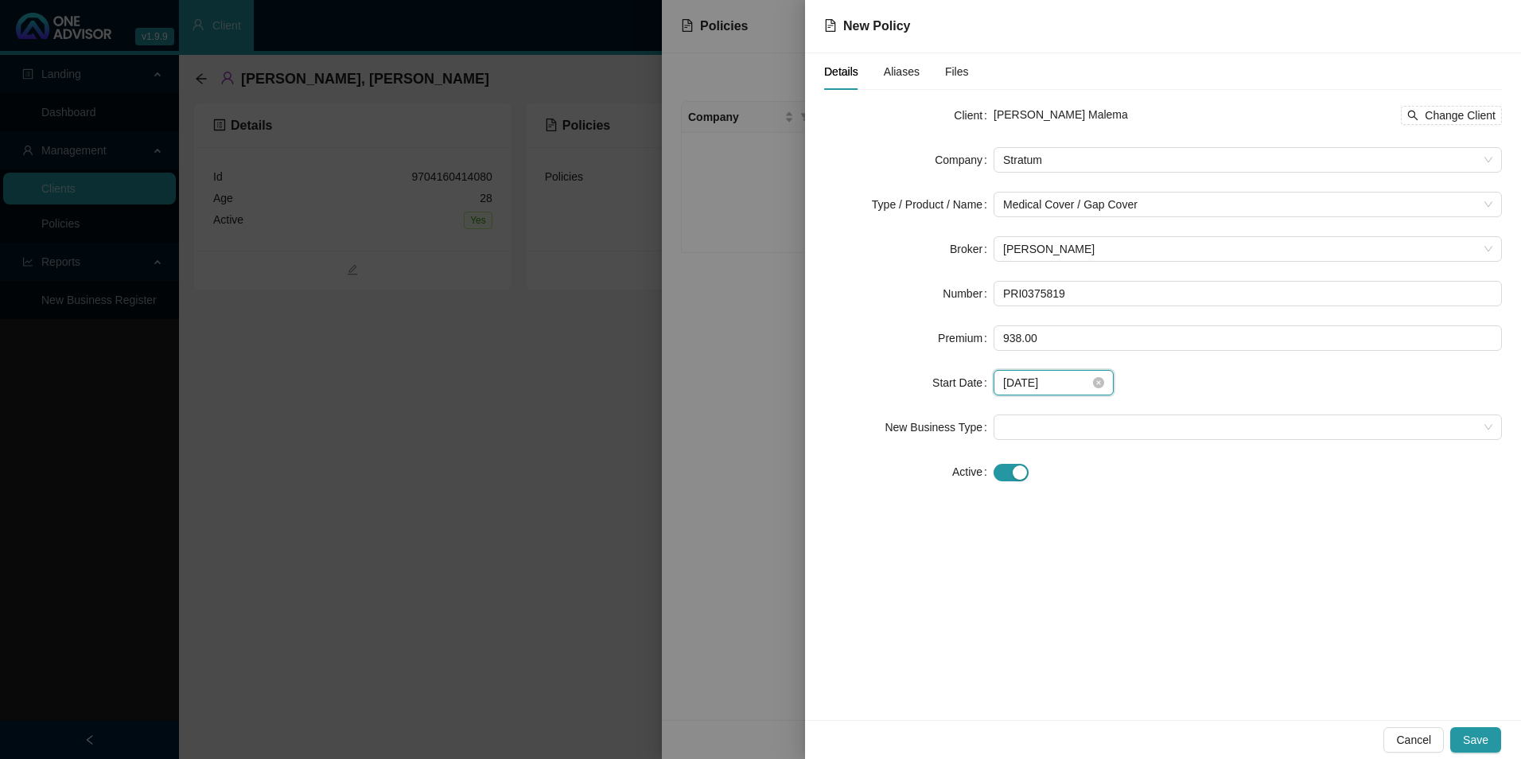
click at [1080, 390] on input "[DATE]" at bounding box center [1046, 383] width 87 height 18
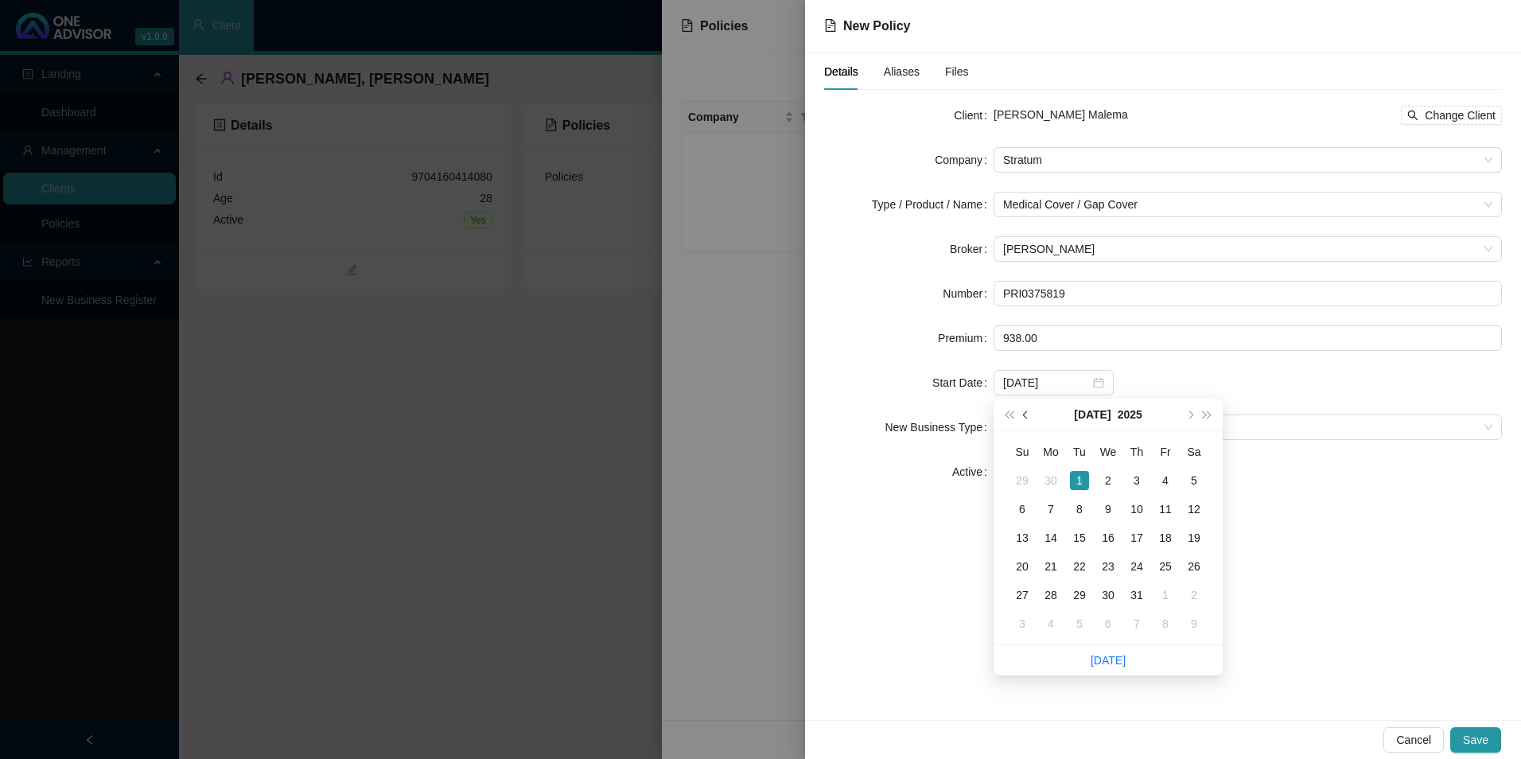
click at [1026, 413] on span "prev-year" at bounding box center [1027, 415] width 8 height 8
type input "[DATE]"
click at [1024, 481] on div "1" at bounding box center [1022, 480] width 19 height 19
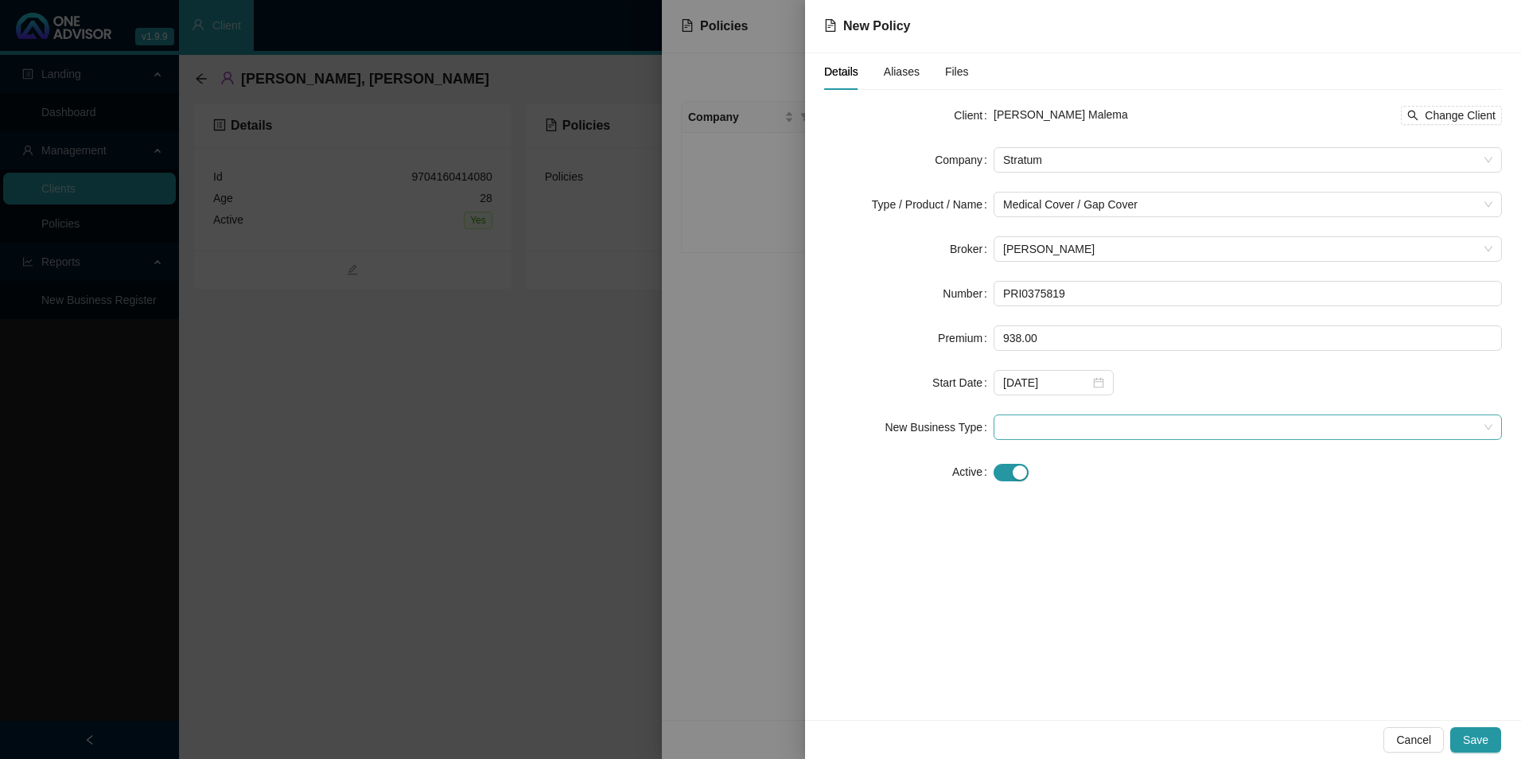
click at [1026, 430] on span at bounding box center [1247, 427] width 489 height 24
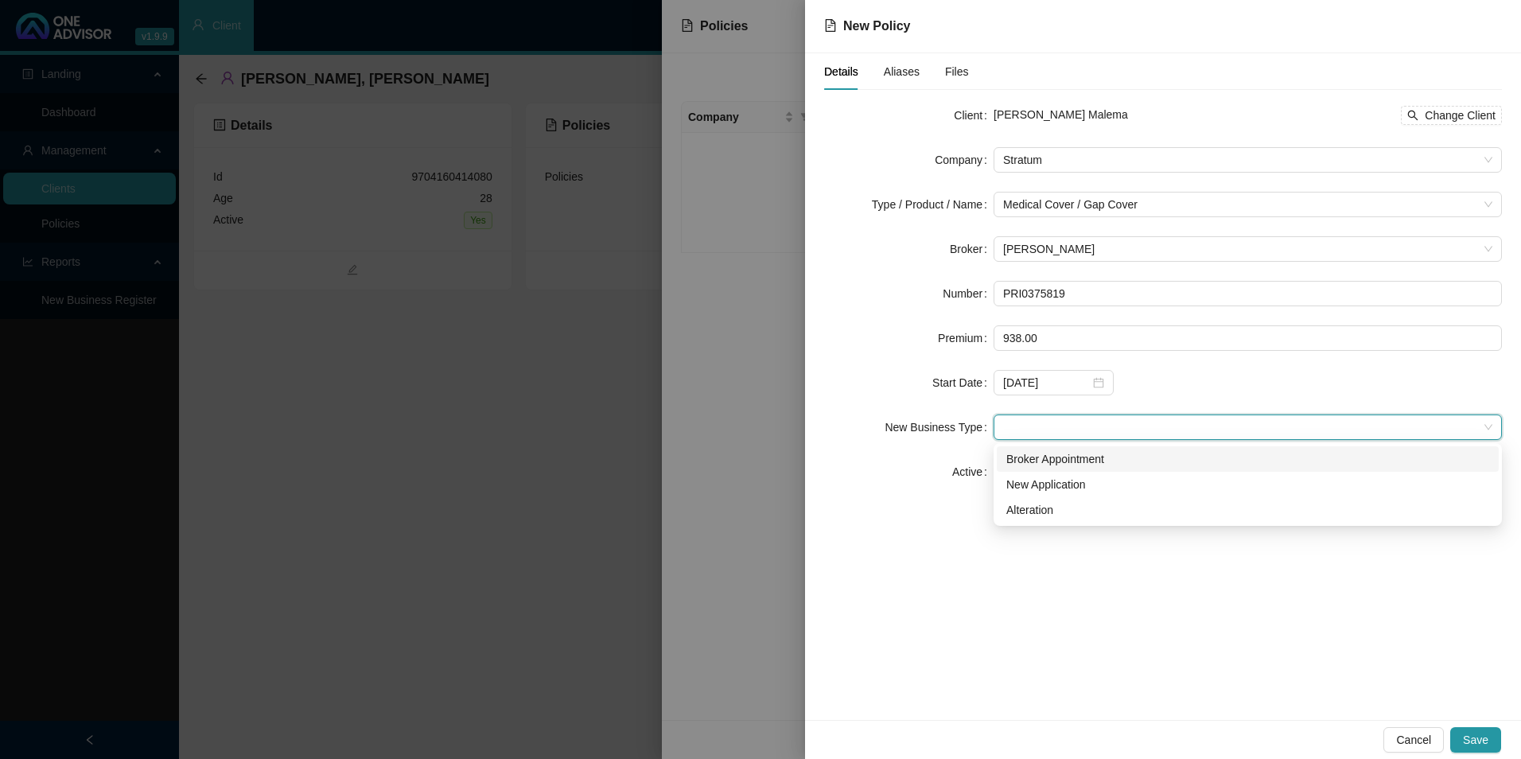
click at [1060, 458] on div "Broker Appointment" at bounding box center [1248, 459] width 483 height 18
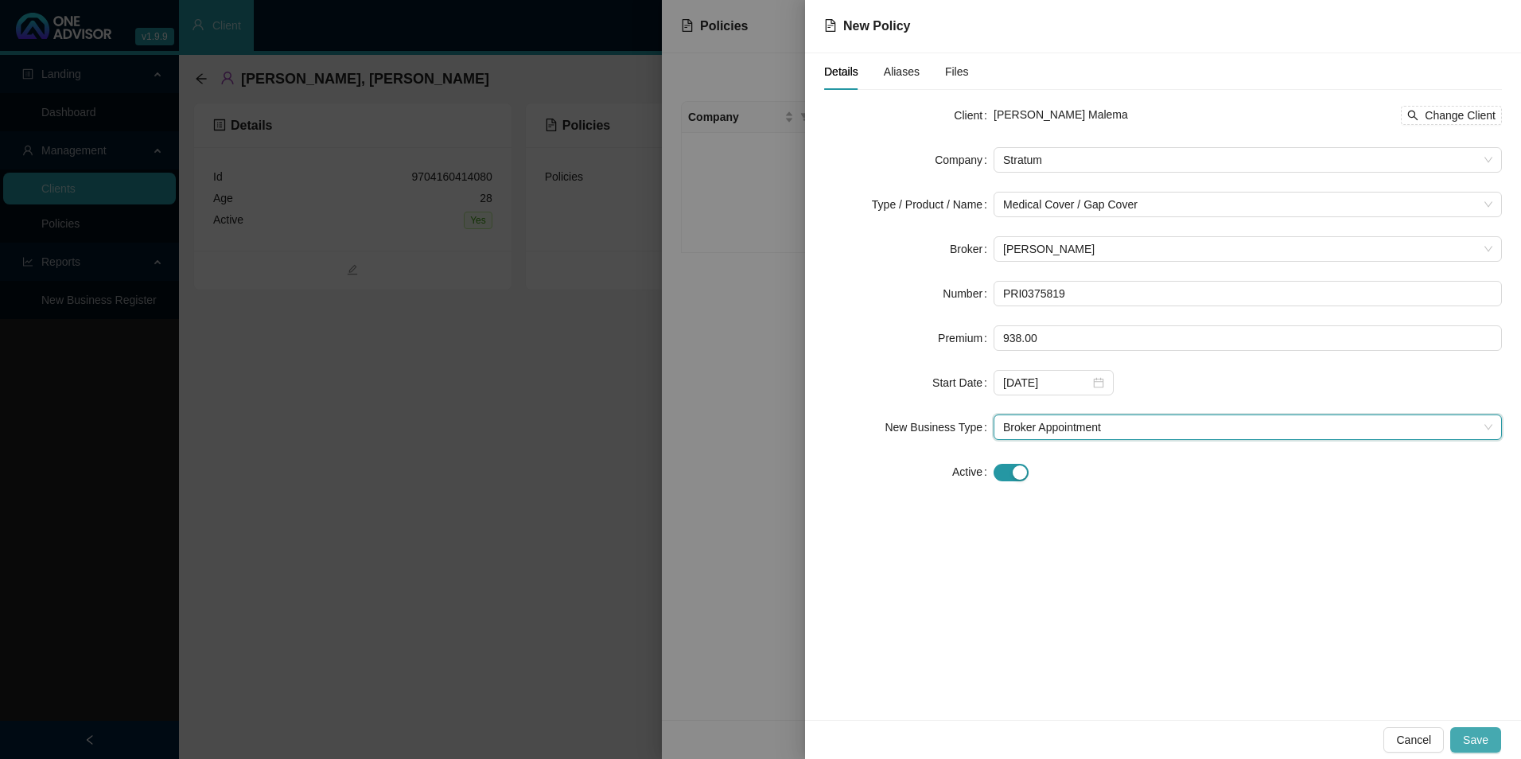
click at [1215, 663] on span "Save" at bounding box center [1475, 740] width 25 height 18
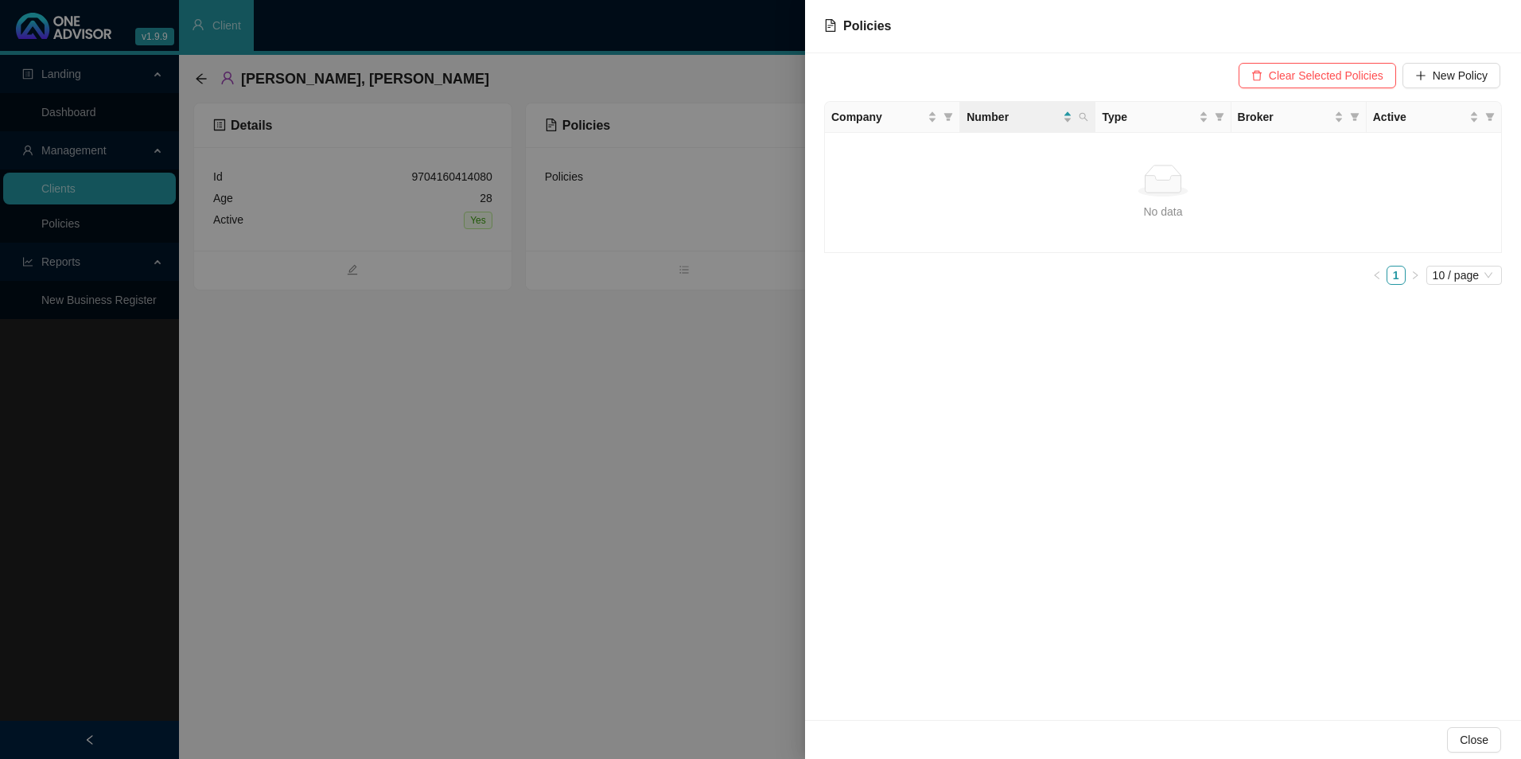
click at [601, 320] on div at bounding box center [760, 379] width 1521 height 759
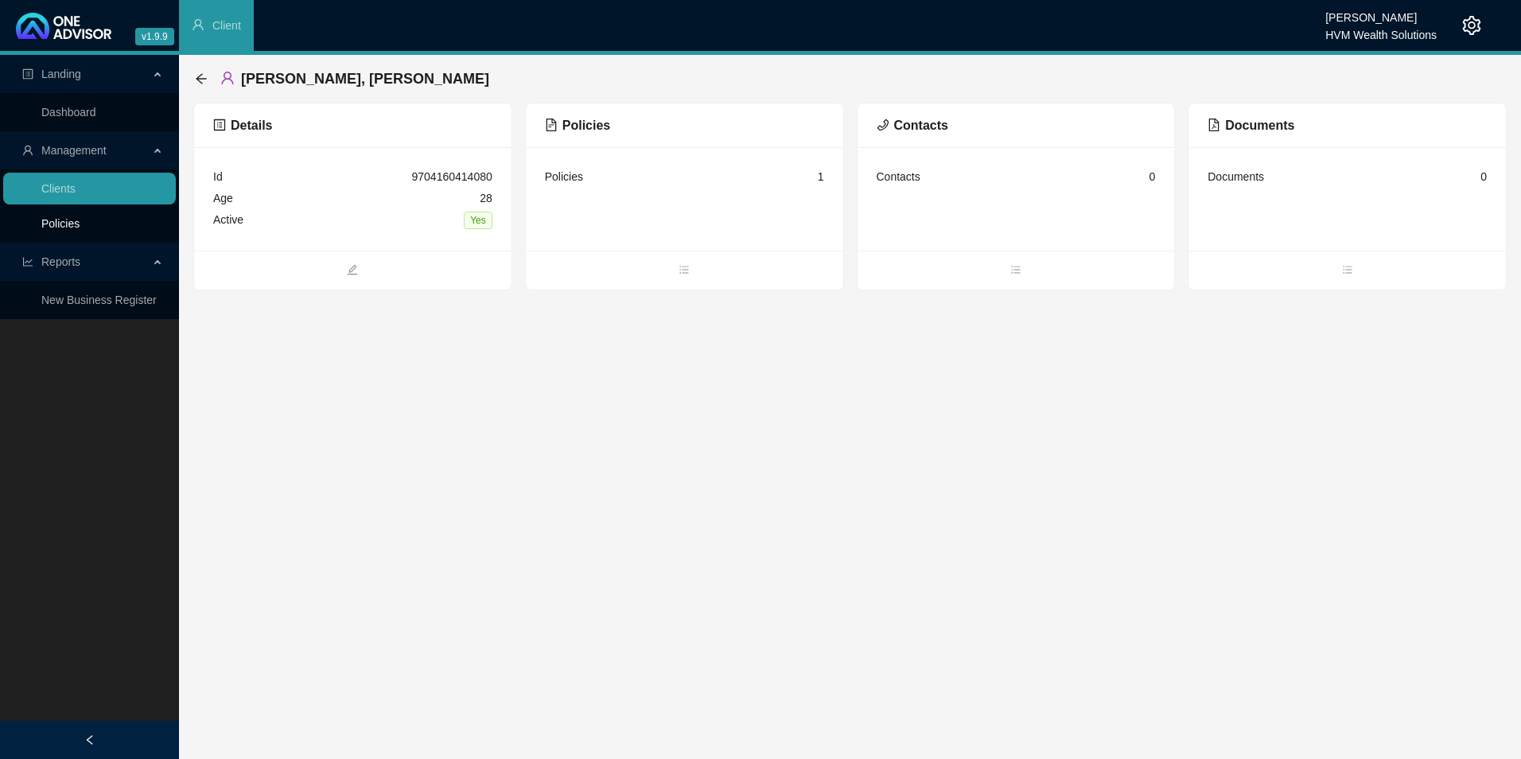
click at [54, 218] on link "Policies" at bounding box center [60, 223] width 38 height 13
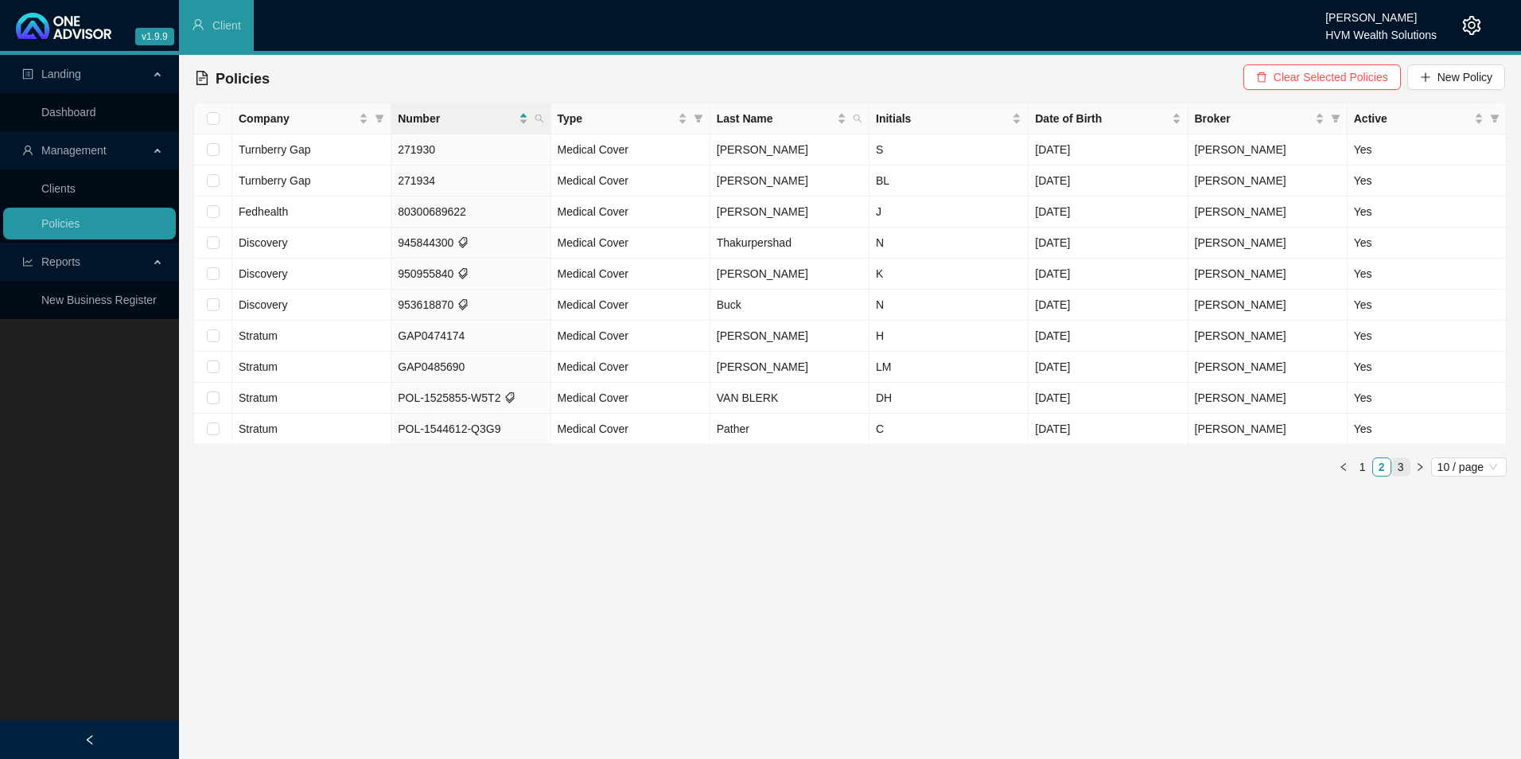
click at [1215, 463] on link "3" at bounding box center [1402, 467] width 18 height 18
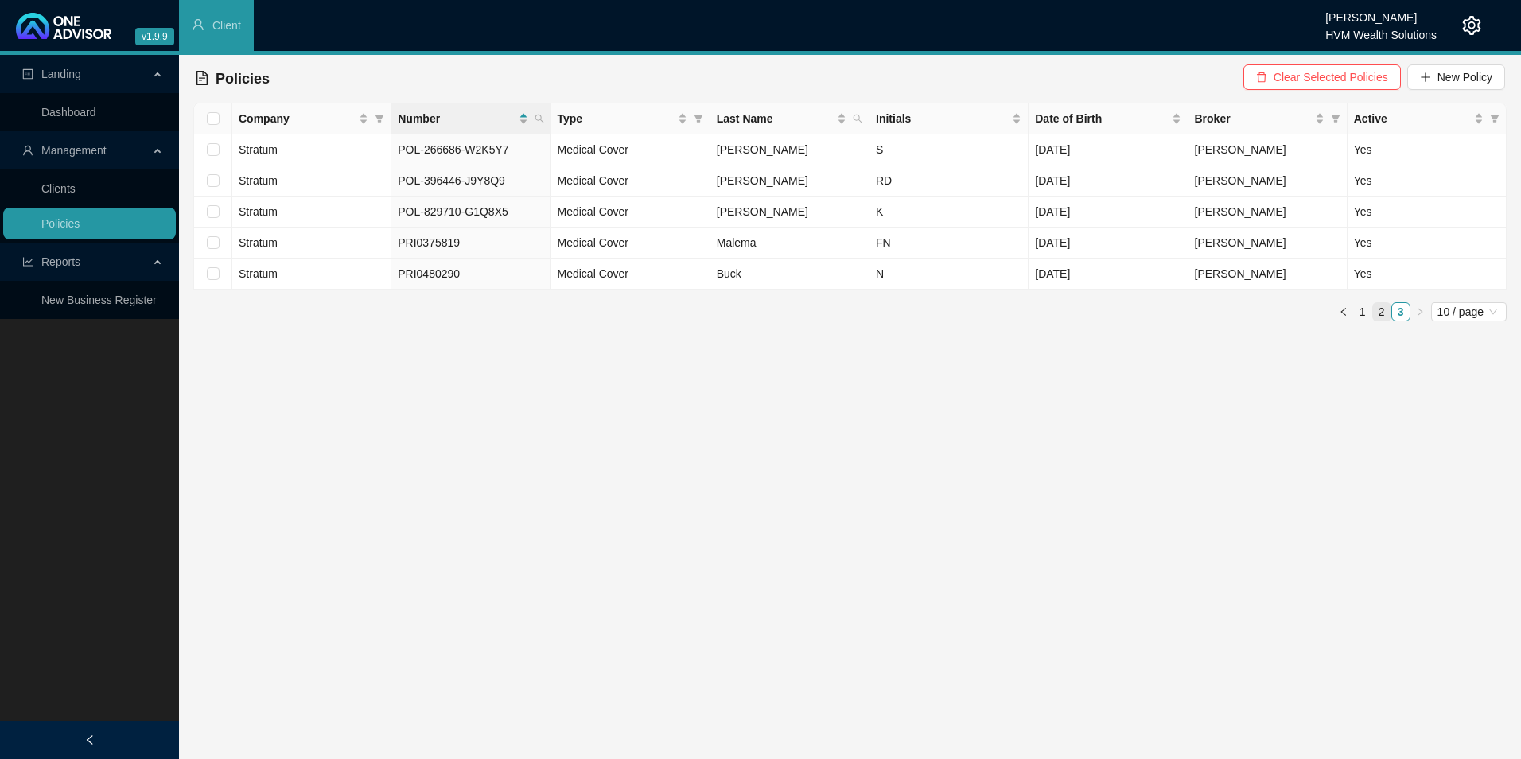
click at [1215, 318] on link "2" at bounding box center [1382, 312] width 18 height 18
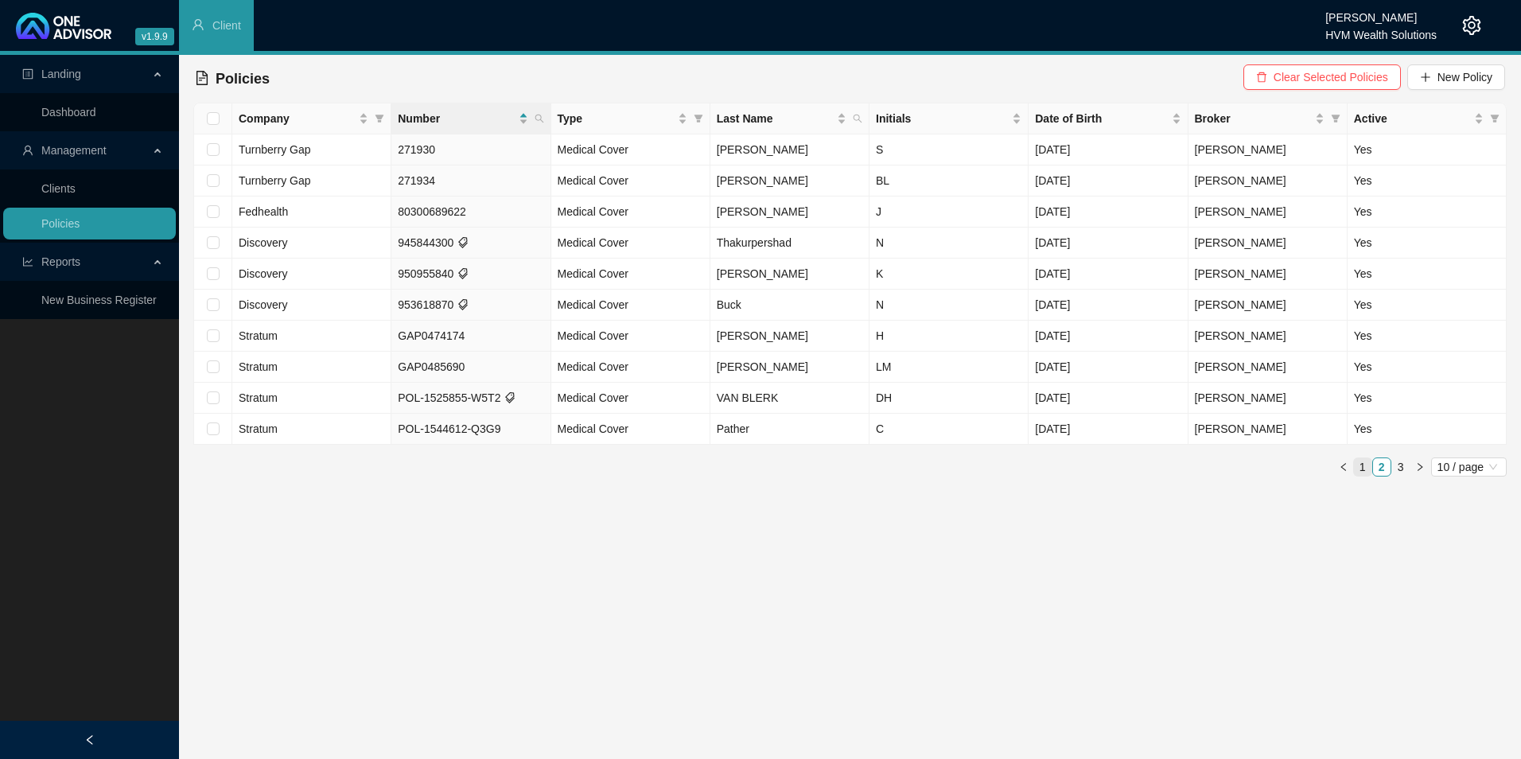
click at [1215, 469] on link "1" at bounding box center [1363, 467] width 18 height 18
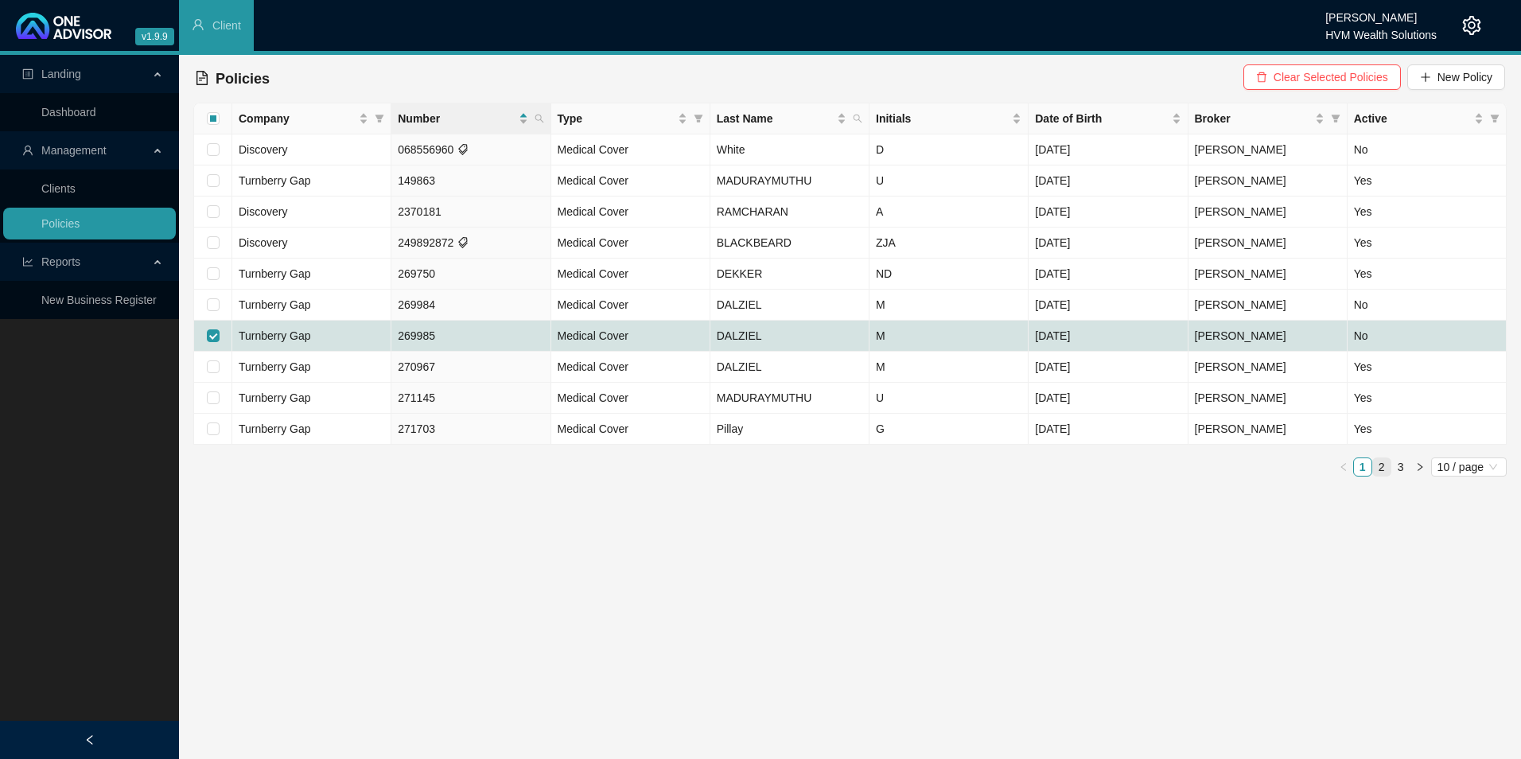
click at [1215, 466] on link "2" at bounding box center [1382, 467] width 18 height 18
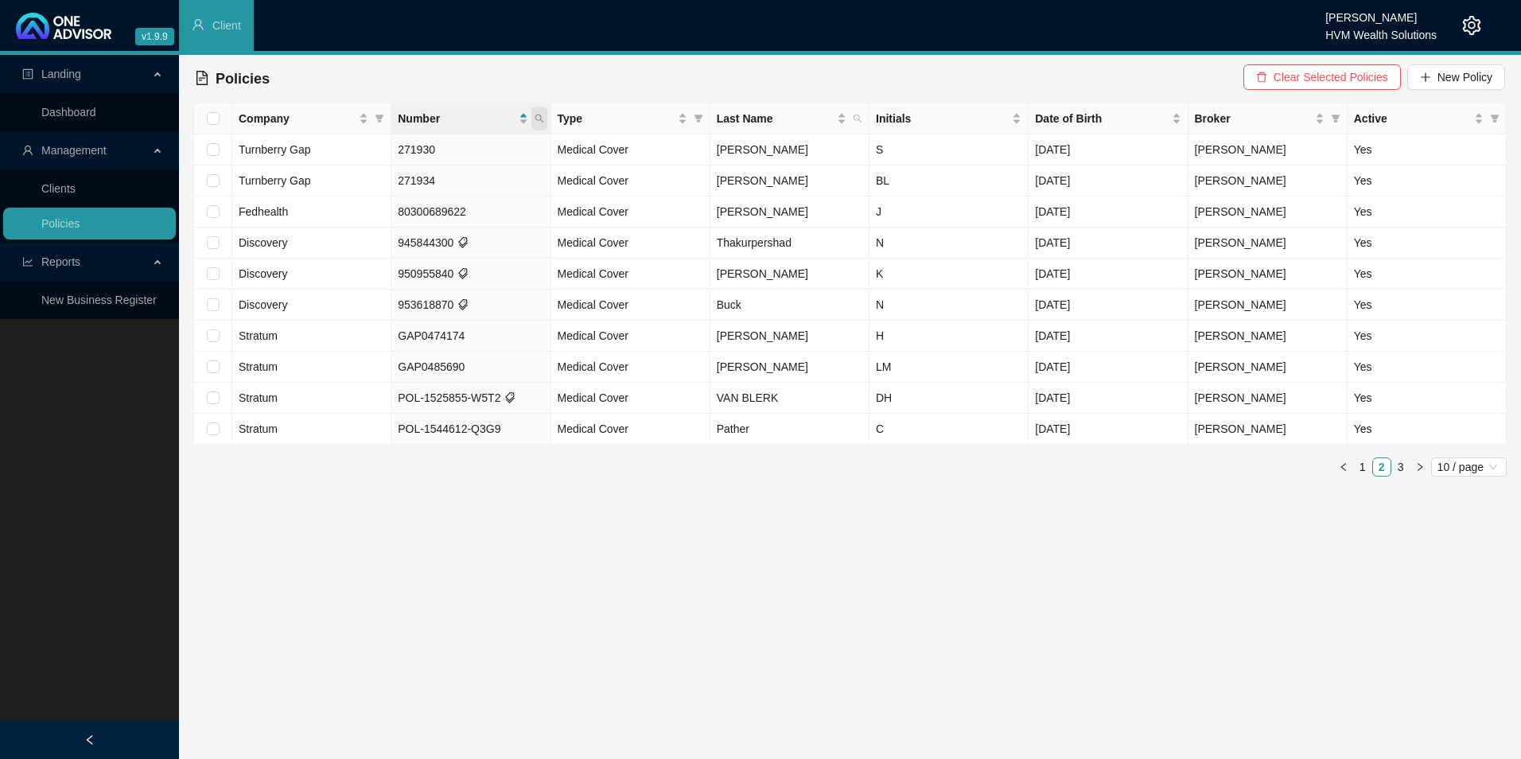
click at [547, 117] on span at bounding box center [540, 119] width 16 height 24
paste input "PRI0375819"
type input "PRI0375819"
click at [414, 189] on button "Search" at bounding box center [427, 181] width 72 height 19
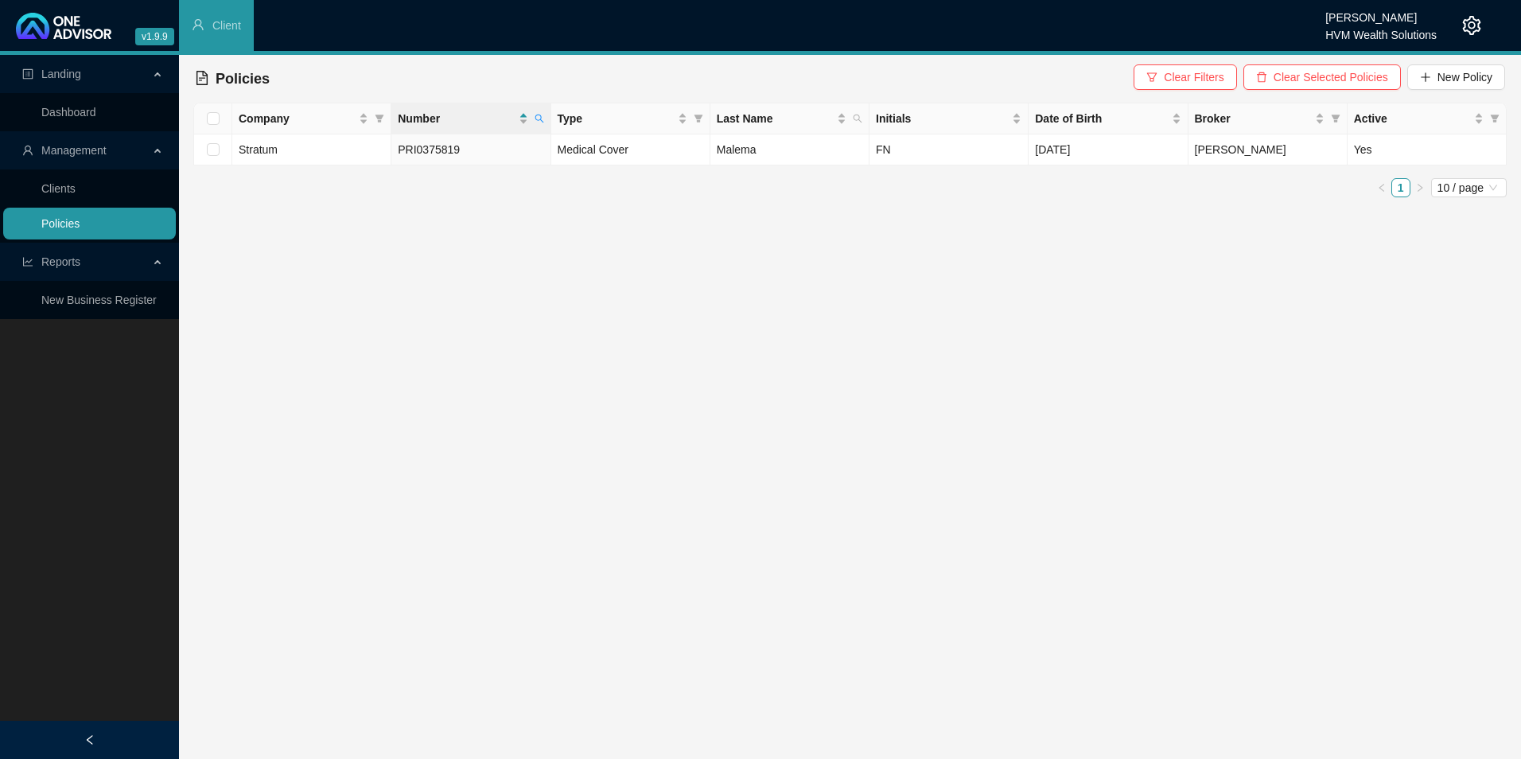
click at [80, 222] on link "Policies" at bounding box center [60, 223] width 38 height 13
click at [1215, 81] on span "Clear Filters" at bounding box center [1194, 77] width 60 height 18
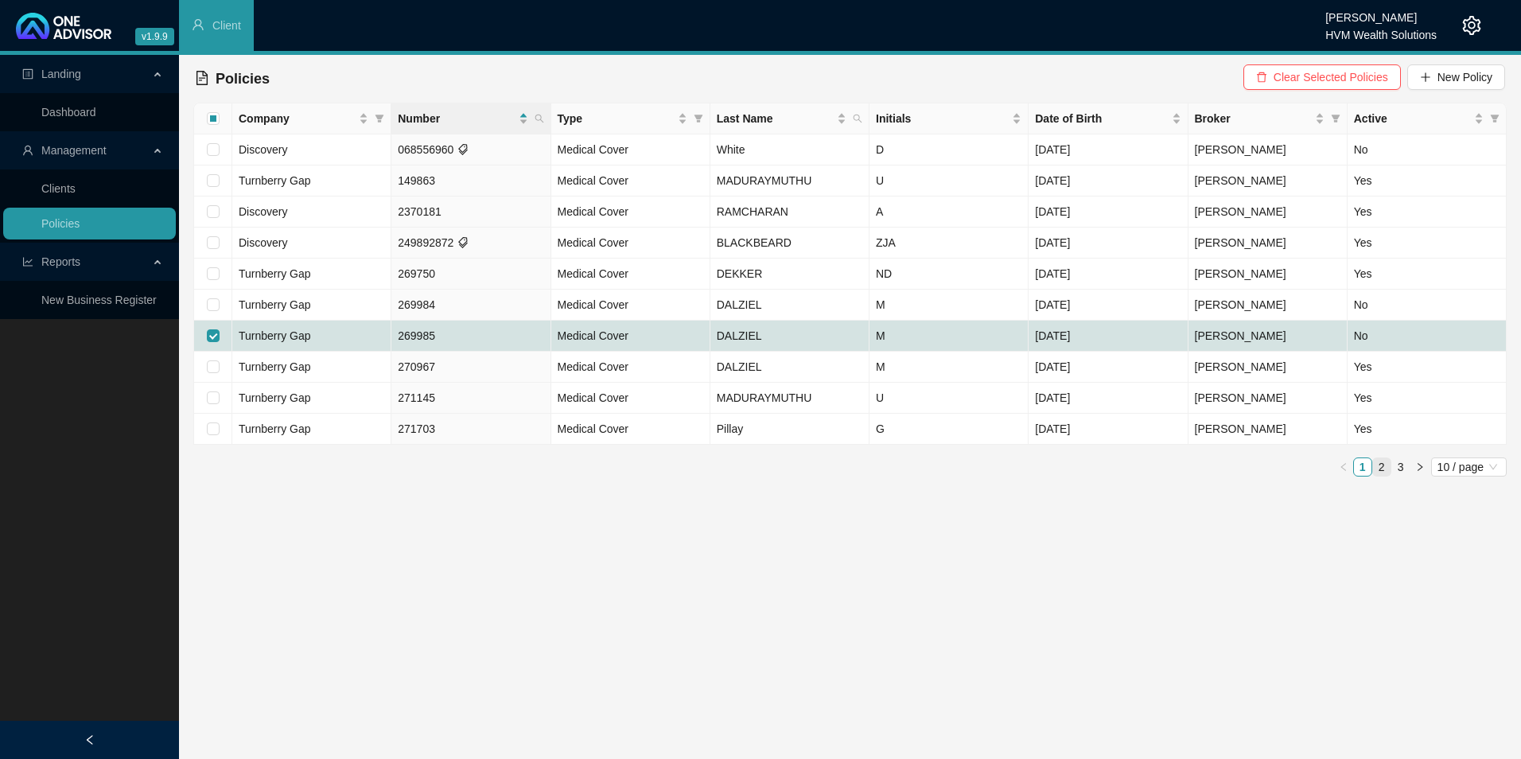
click at [1215, 462] on link "2" at bounding box center [1382, 467] width 18 height 18
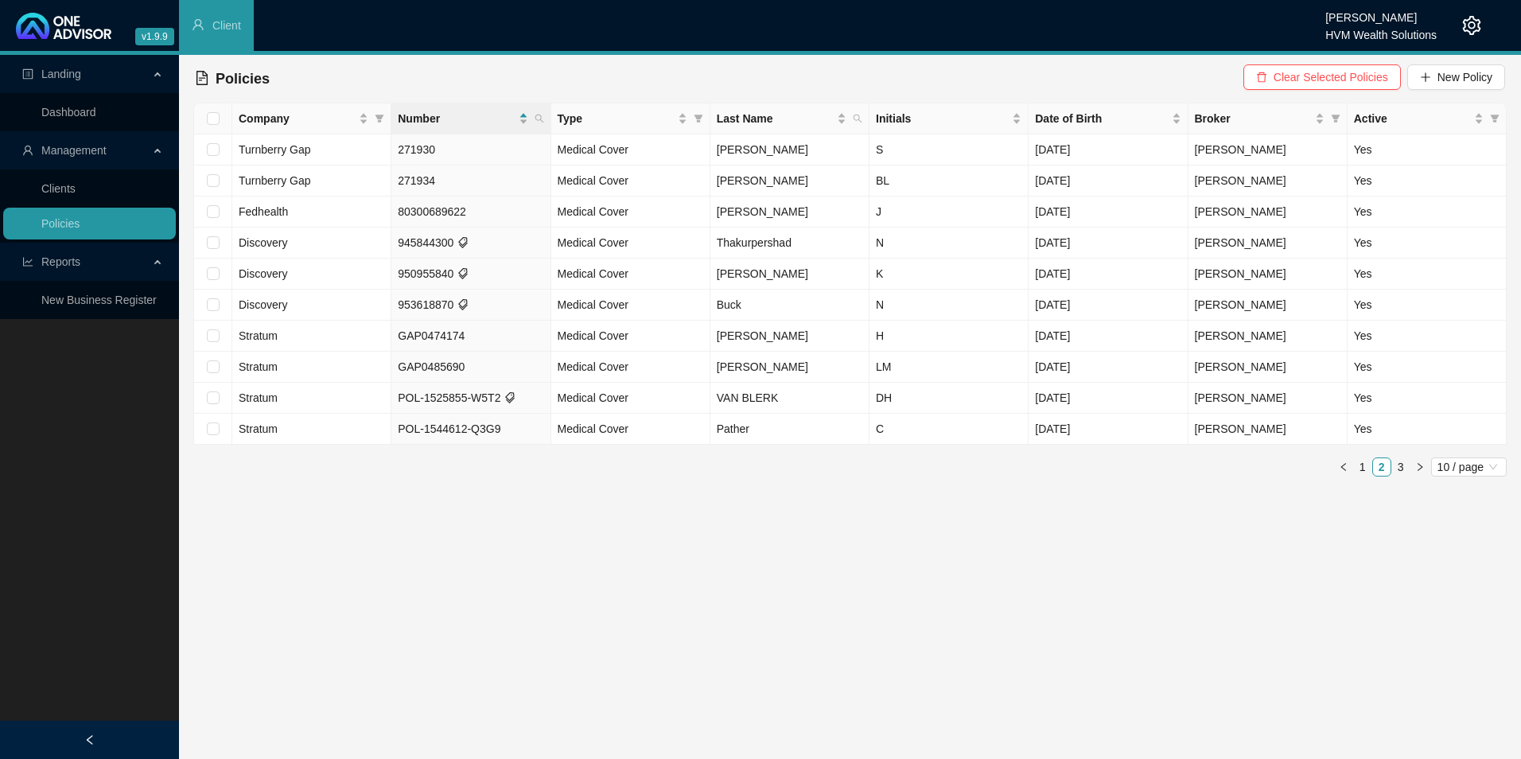
click at [1215, 464] on link "3" at bounding box center [1402, 467] width 18 height 18
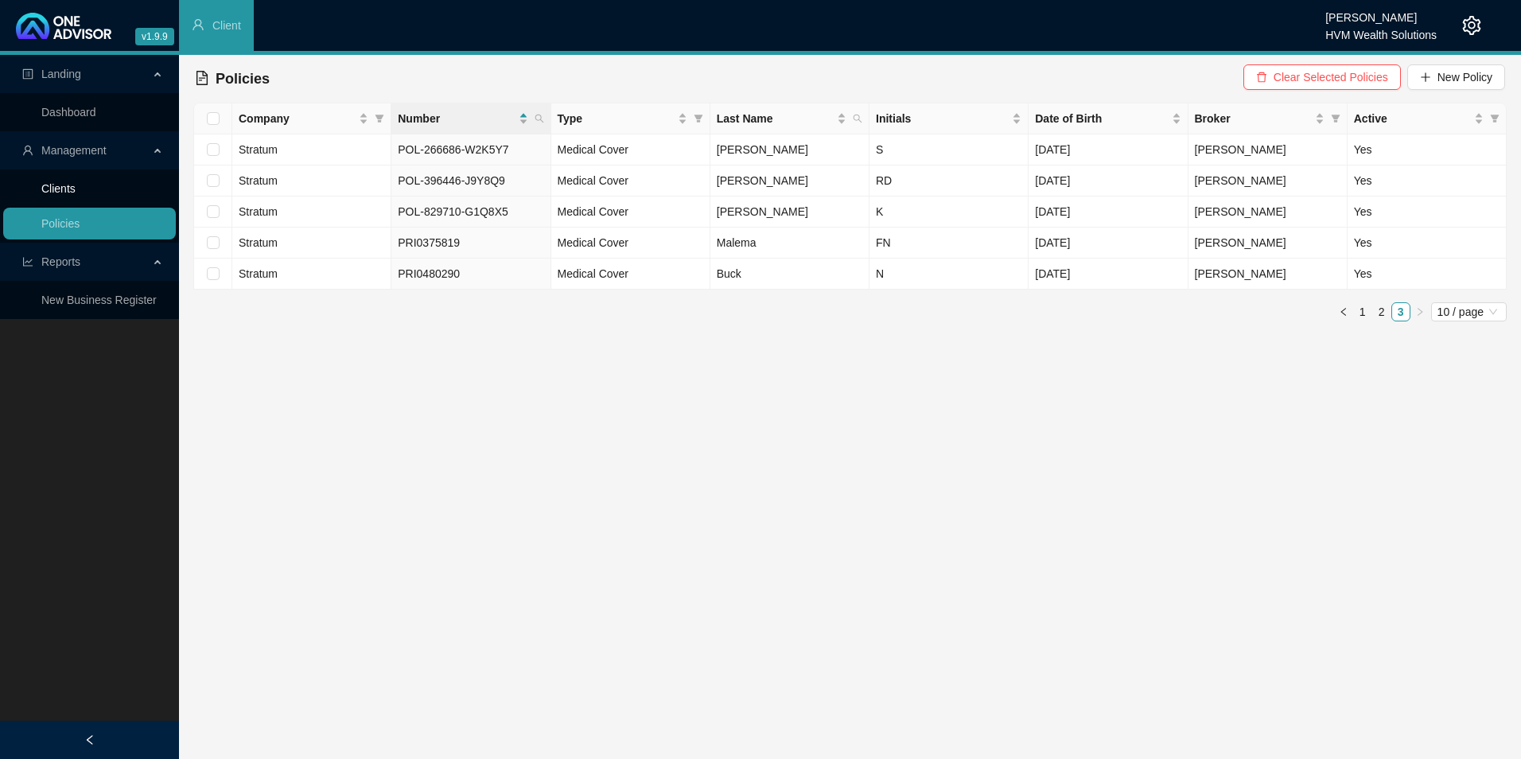
click at [53, 182] on link "Clients" at bounding box center [58, 188] width 34 height 13
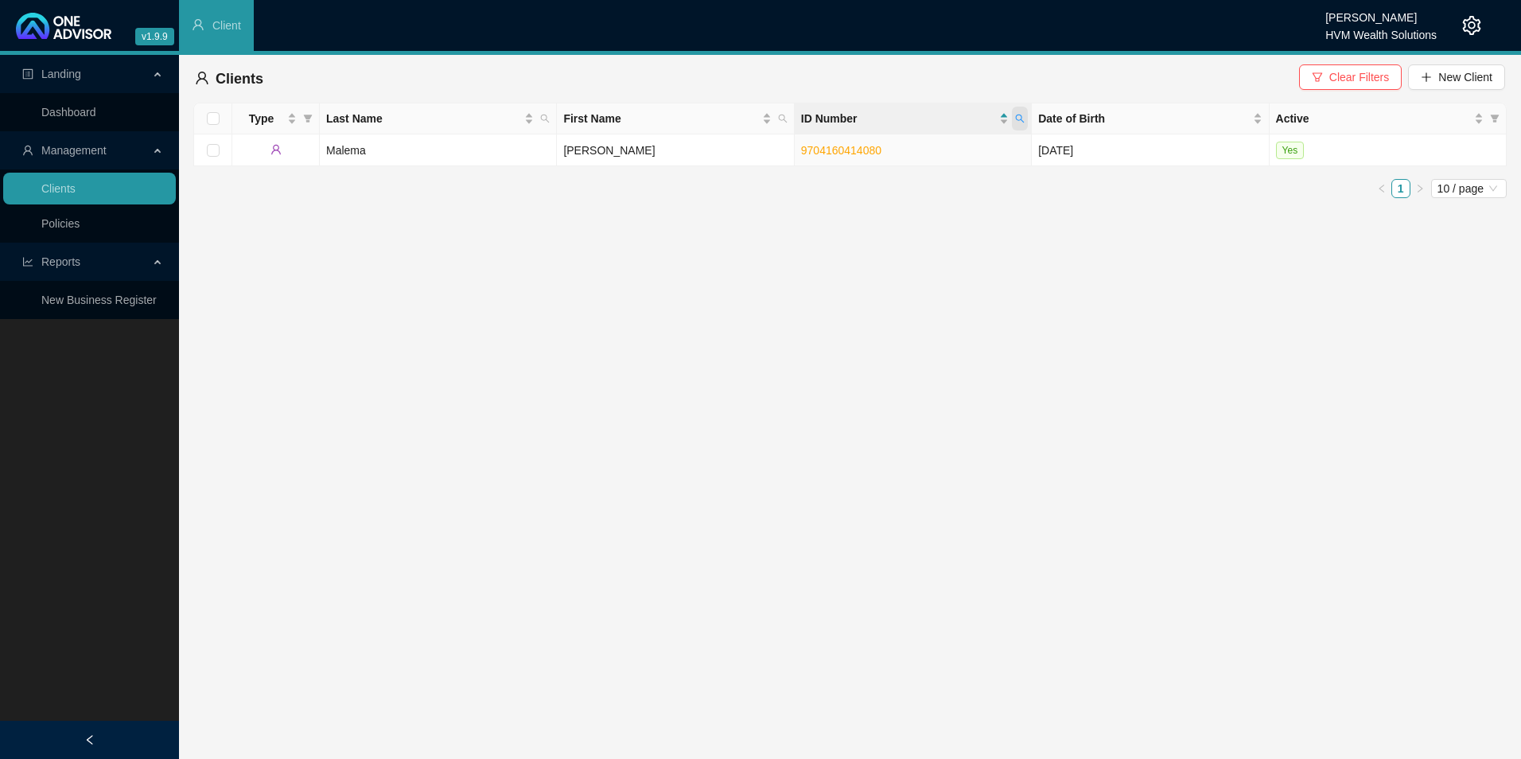
click at [1027, 112] on span at bounding box center [1020, 119] width 16 height 24
paste input "801190073082"
type input "9801190073082"
click at [917, 183] on span "Search" at bounding box center [916, 182] width 35 height 18
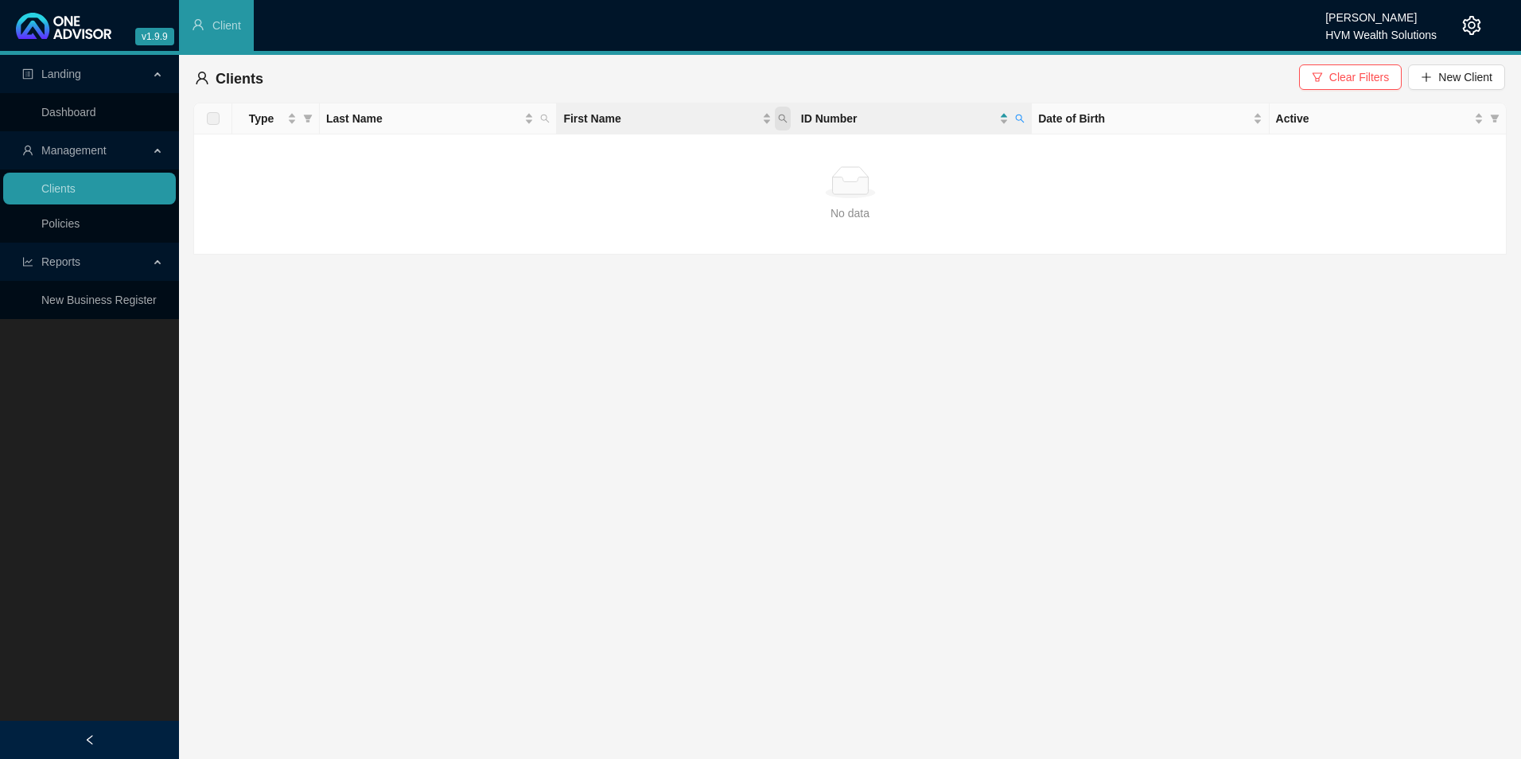
click at [784, 122] on icon "search" at bounding box center [783, 119] width 10 height 10
paste input "9801190073082"
type input "9801190073082"
click at [682, 175] on span "Search" at bounding box center [679, 182] width 35 height 18
click at [1215, 79] on span "Clear Filters" at bounding box center [1360, 77] width 60 height 18
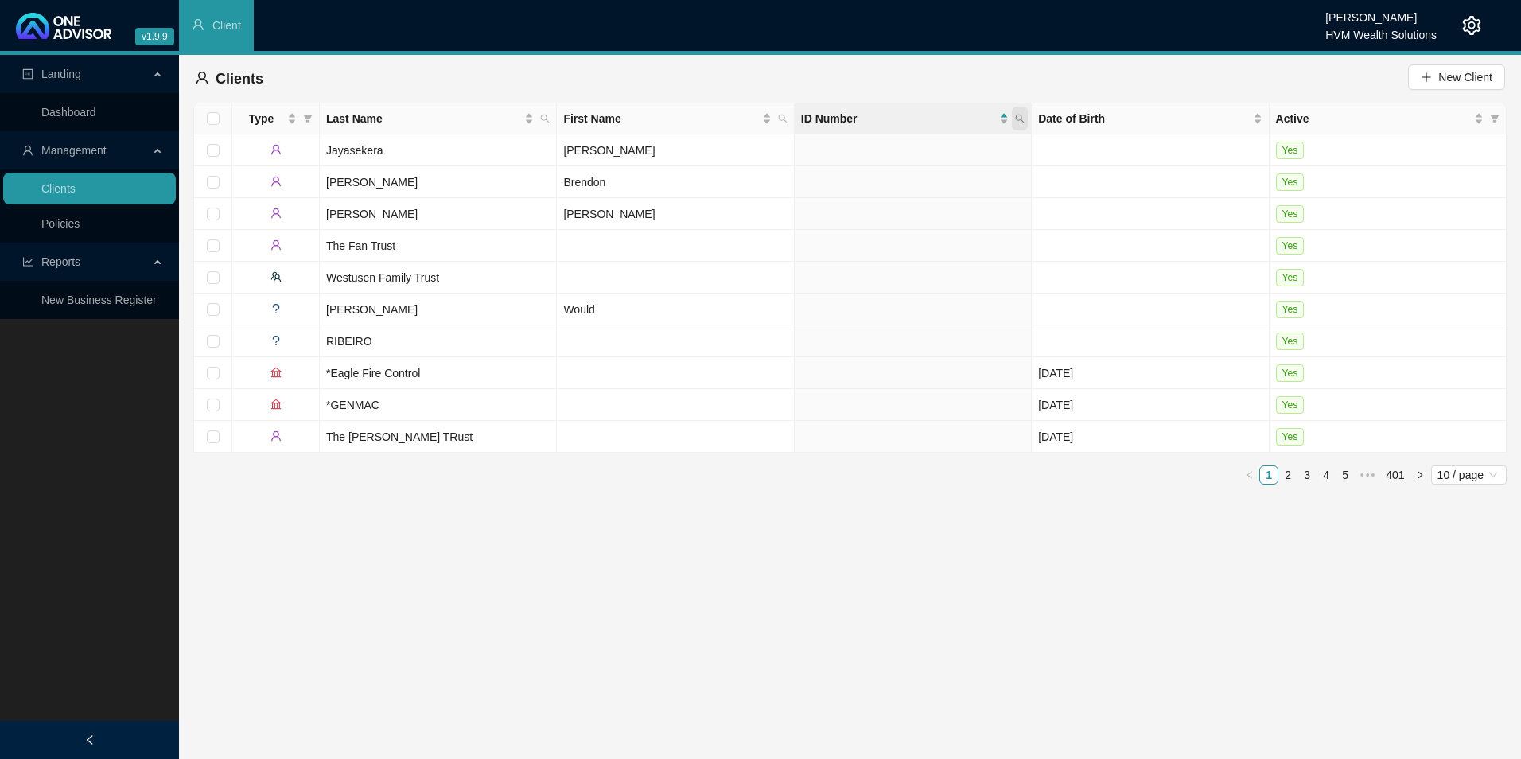
click at [1019, 117] on icon "search" at bounding box center [1020, 119] width 10 height 10
paste input "9801190073082"
type input "9801190073082"
click at [922, 181] on span "Search" at bounding box center [916, 182] width 35 height 18
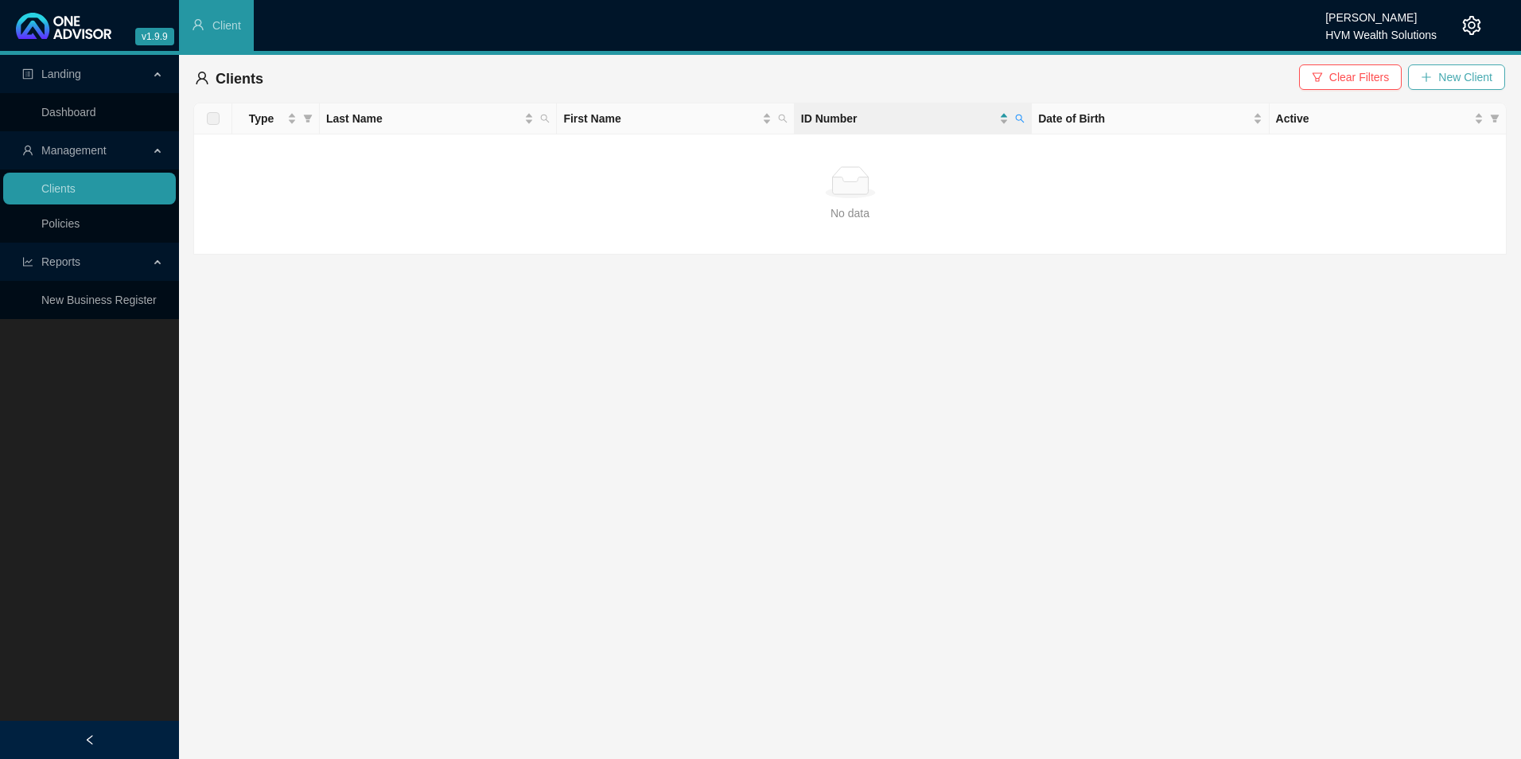
click at [1215, 75] on span "New Client" at bounding box center [1466, 77] width 54 height 18
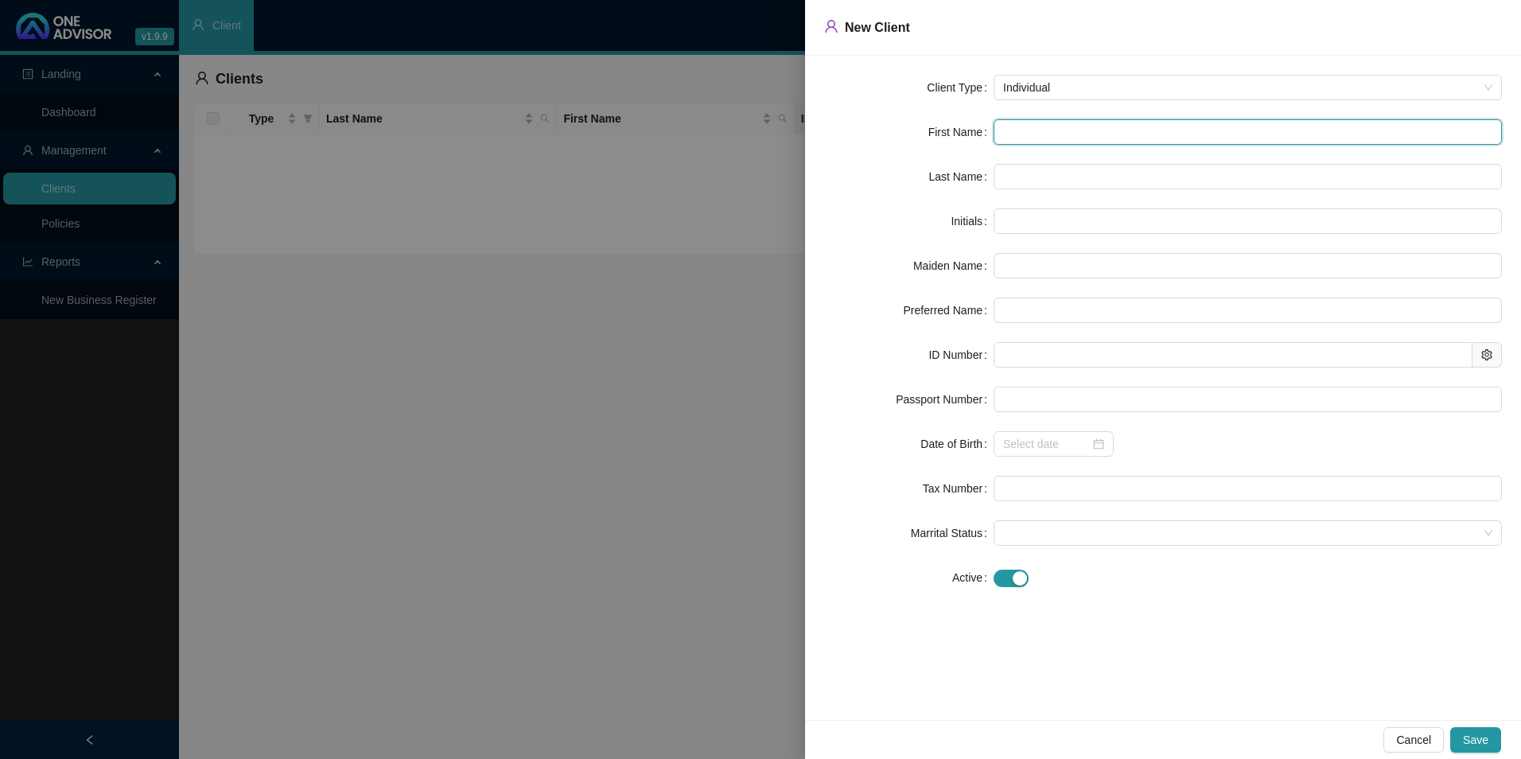
click at [1005, 138] on input "text" at bounding box center [1248, 131] width 508 height 25
paste input "Nosipho"
type input "Nosipho"
type input "N"
type input "Nosipho"
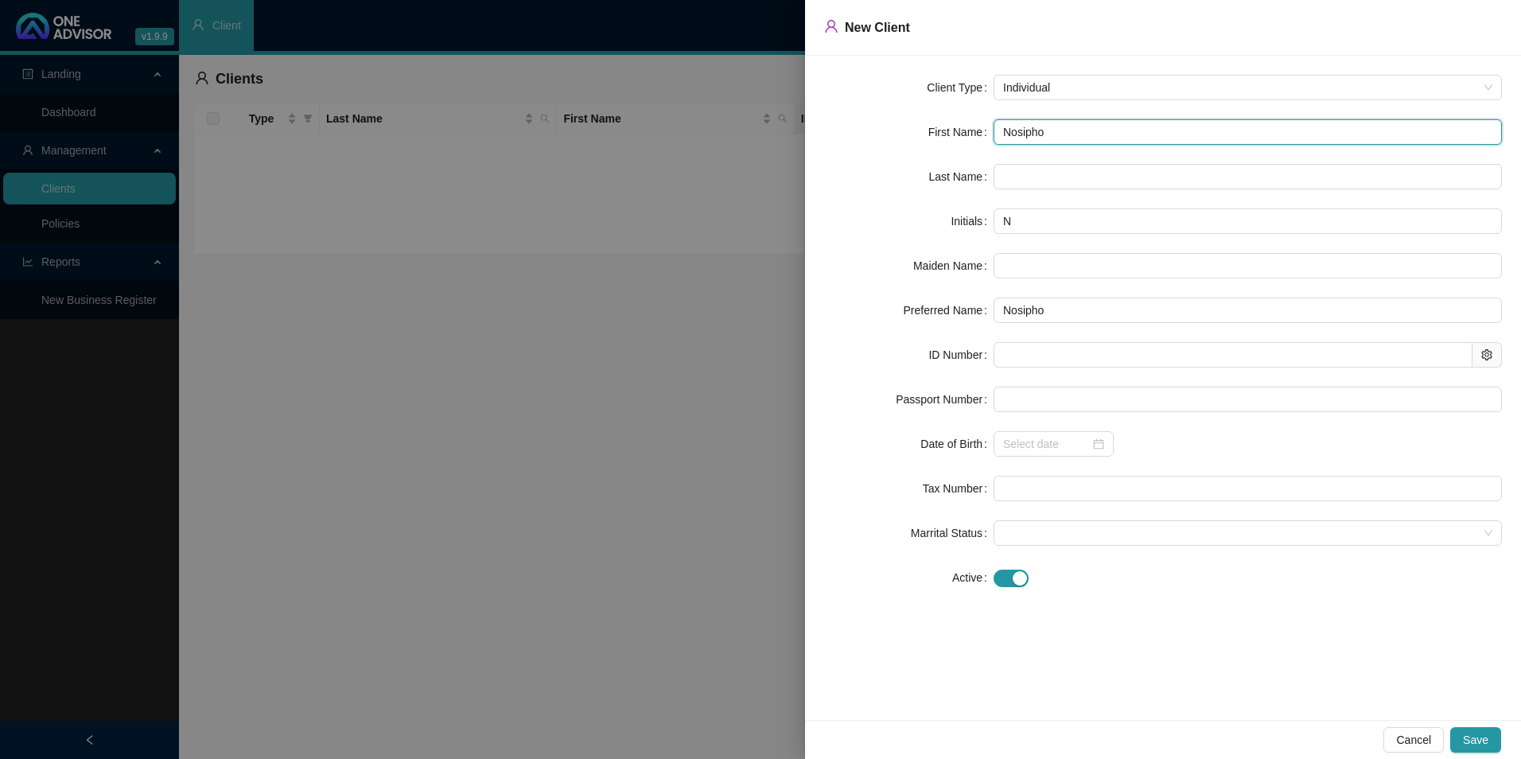
type input "Nosipho"
click at [1017, 177] on input "text" at bounding box center [1248, 176] width 508 height 25
paste input "Khumalo"
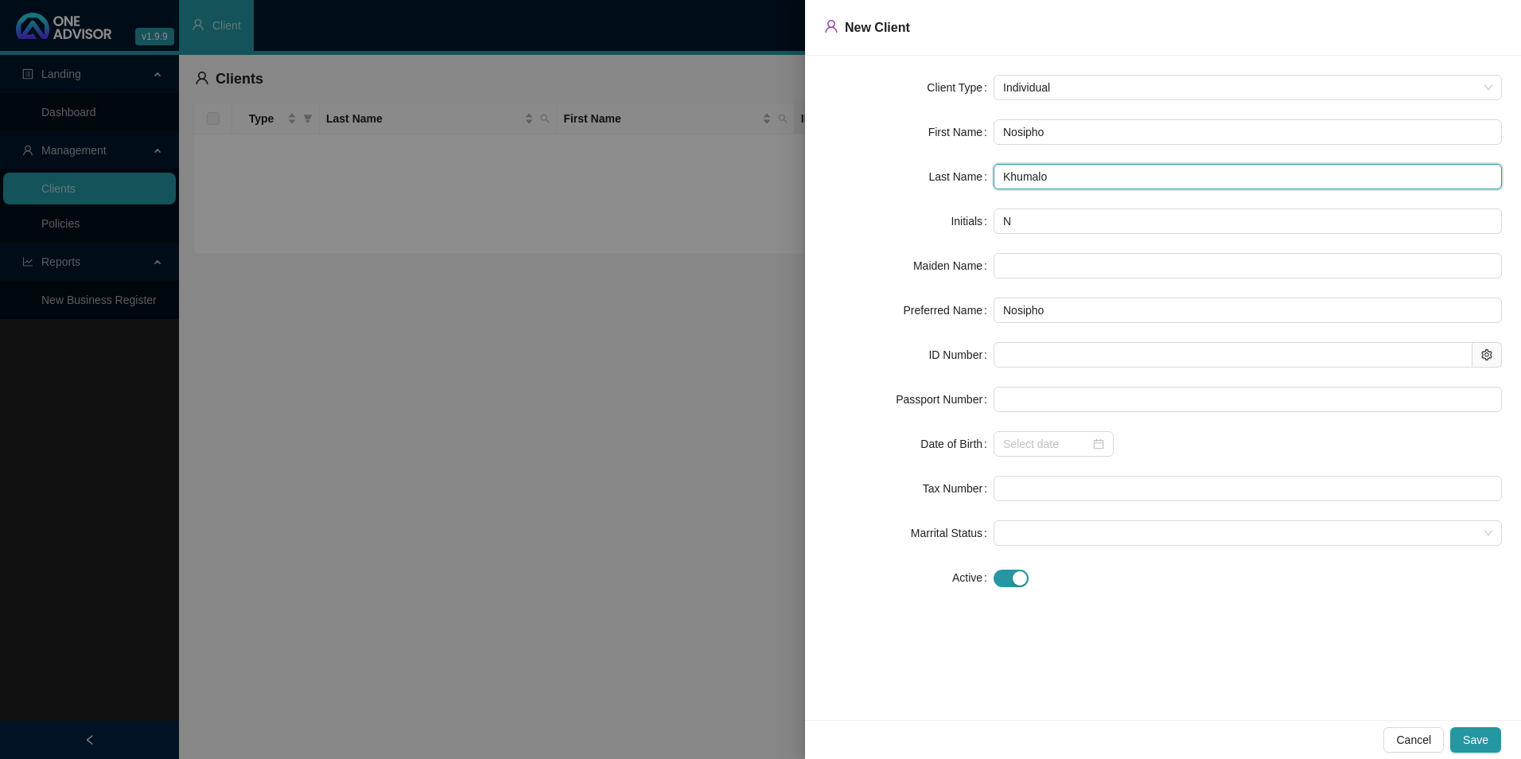
type input "Khumalo"
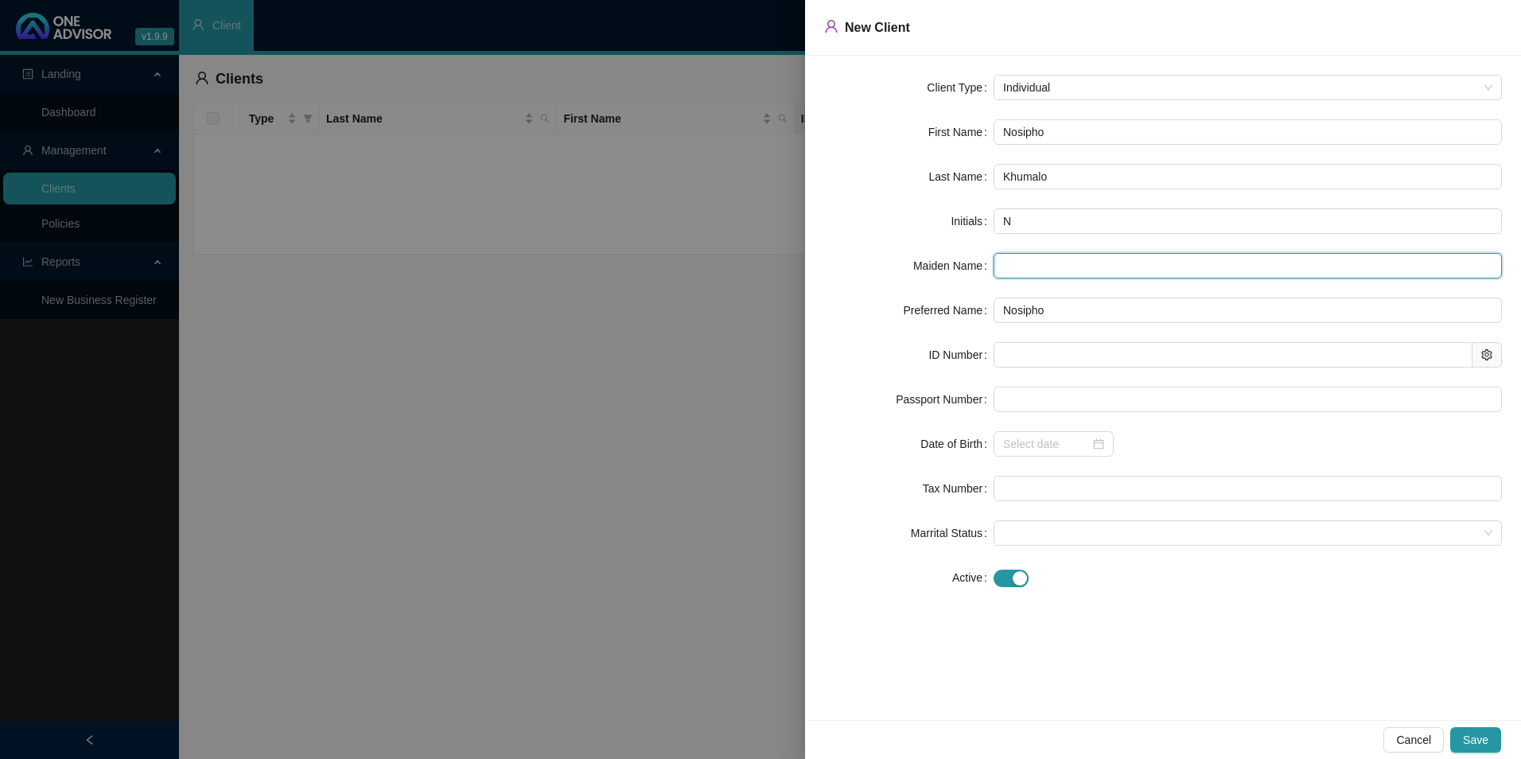
click at [1063, 277] on input "text" at bounding box center [1248, 265] width 508 height 25
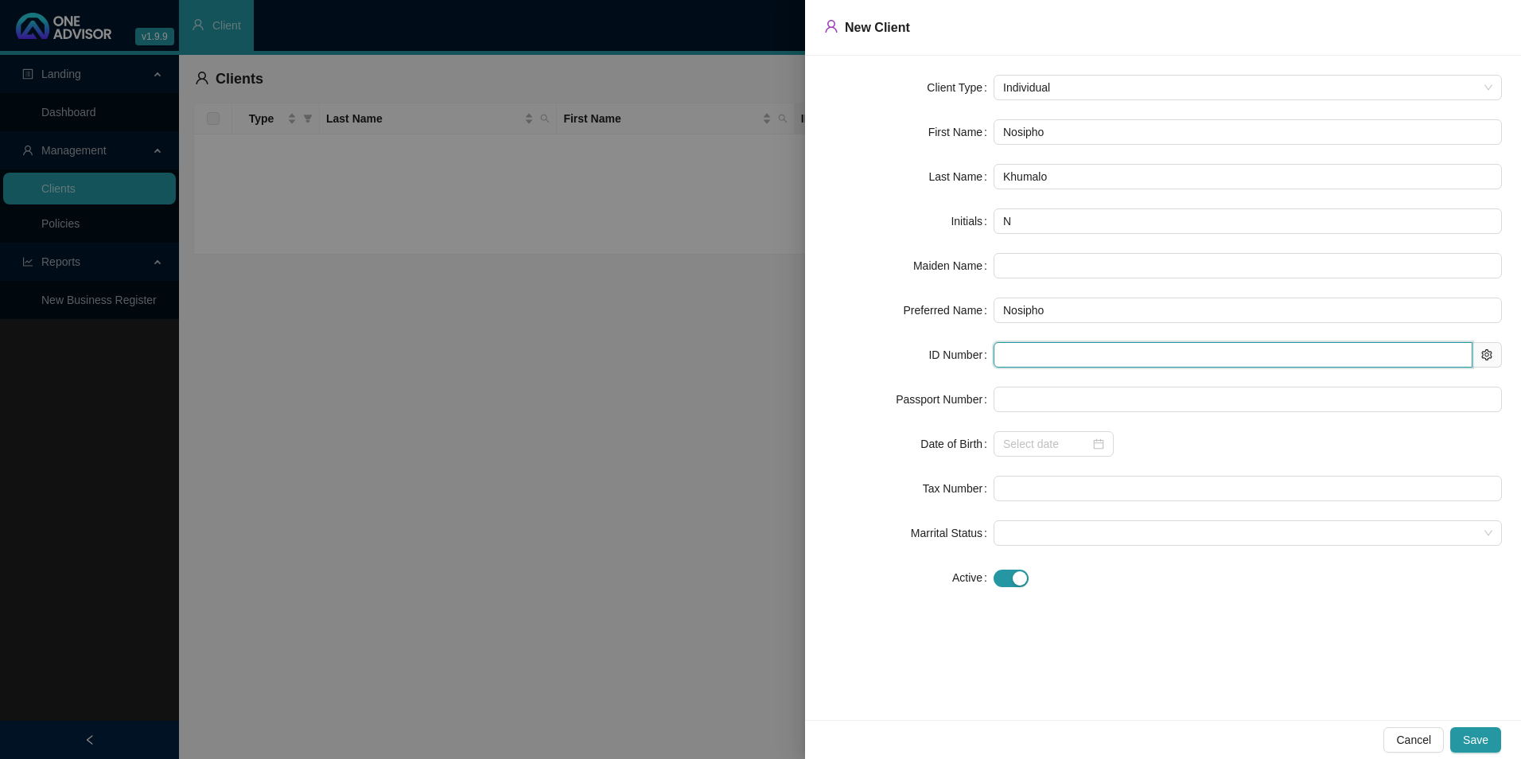
drag, startPoint x: 1050, startPoint y: 272, endPoint x: 1009, endPoint y: 354, distance: 91.8
click at [1009, 354] on input "text" at bounding box center [1233, 354] width 479 height 25
paste input "9801190073082"
click at [1019, 356] on input "9801190073082" at bounding box center [1233, 354] width 479 height 25
type input "9801190073082"
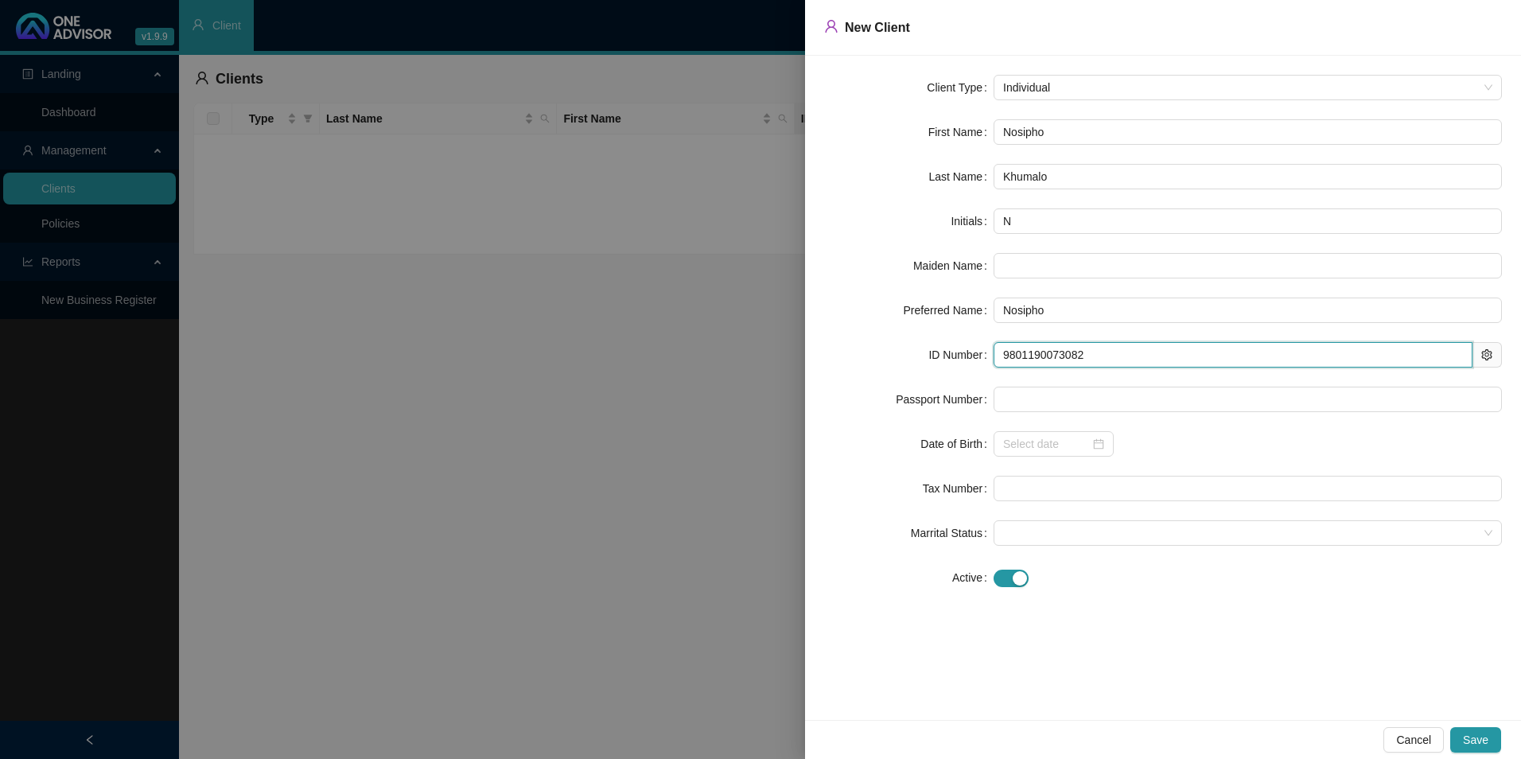
type input "[DATE]"
type input "9801190073082"
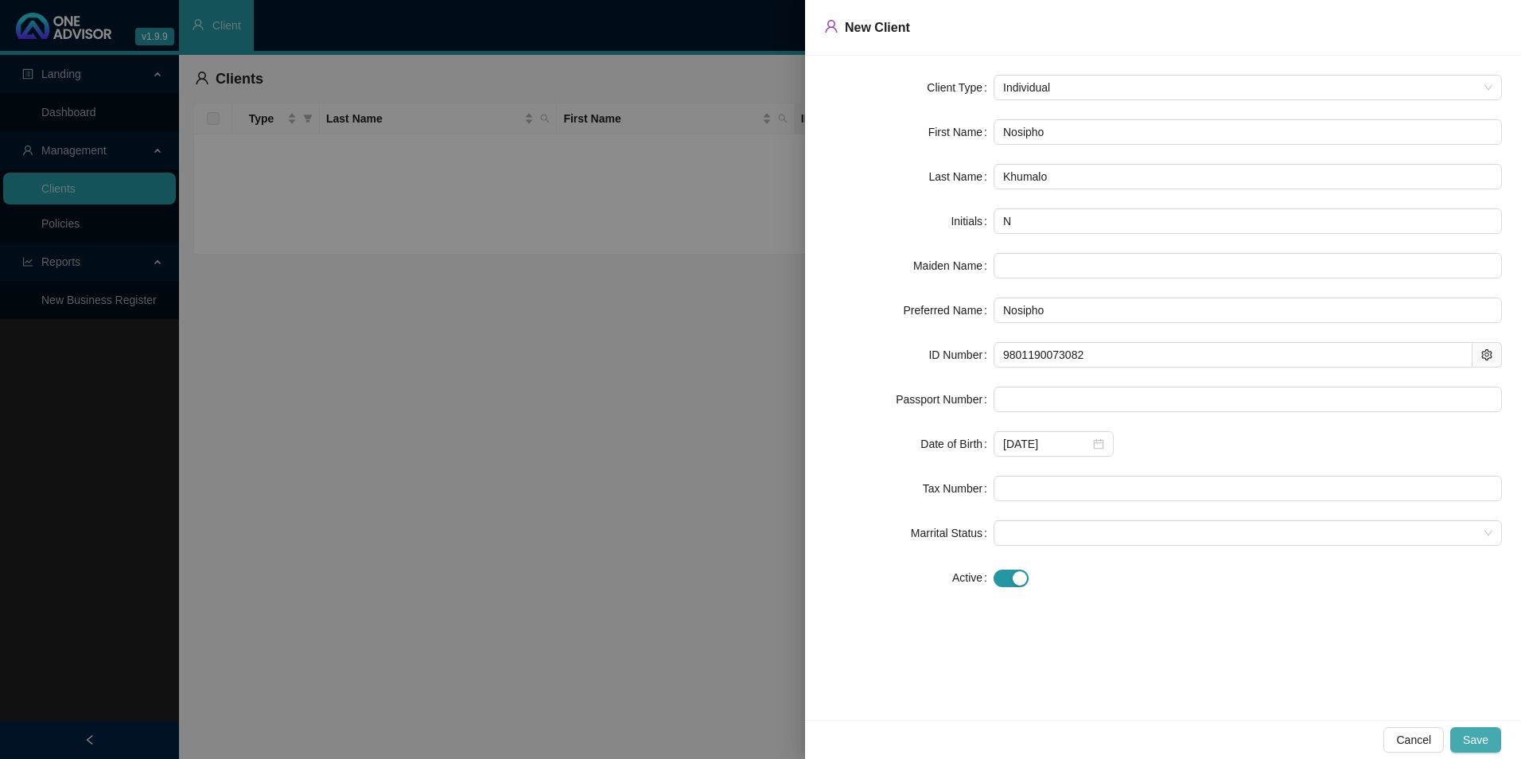
click at [1215, 663] on span "Save" at bounding box center [1475, 740] width 25 height 18
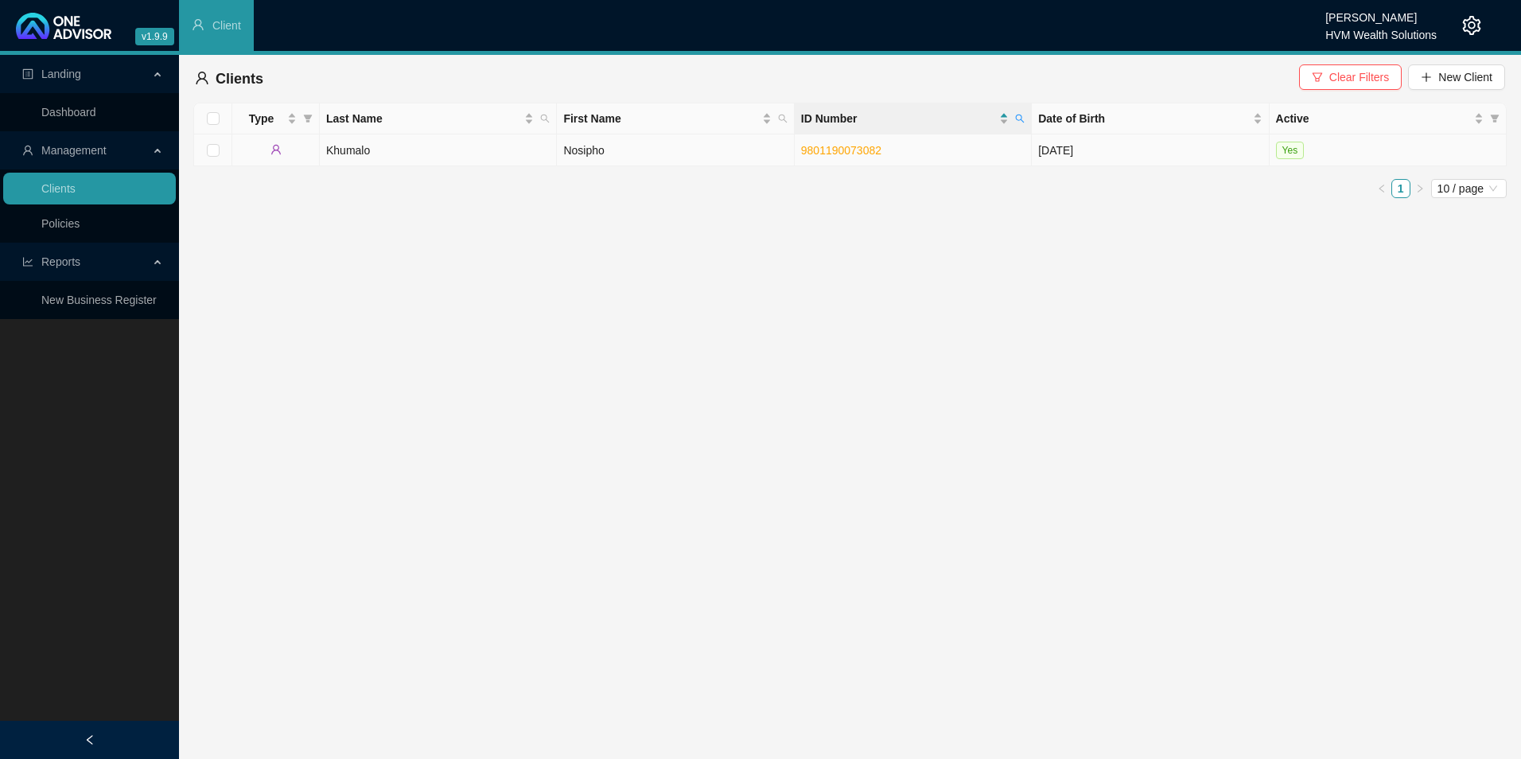
click at [612, 150] on td "Nosipho" at bounding box center [675, 150] width 237 height 32
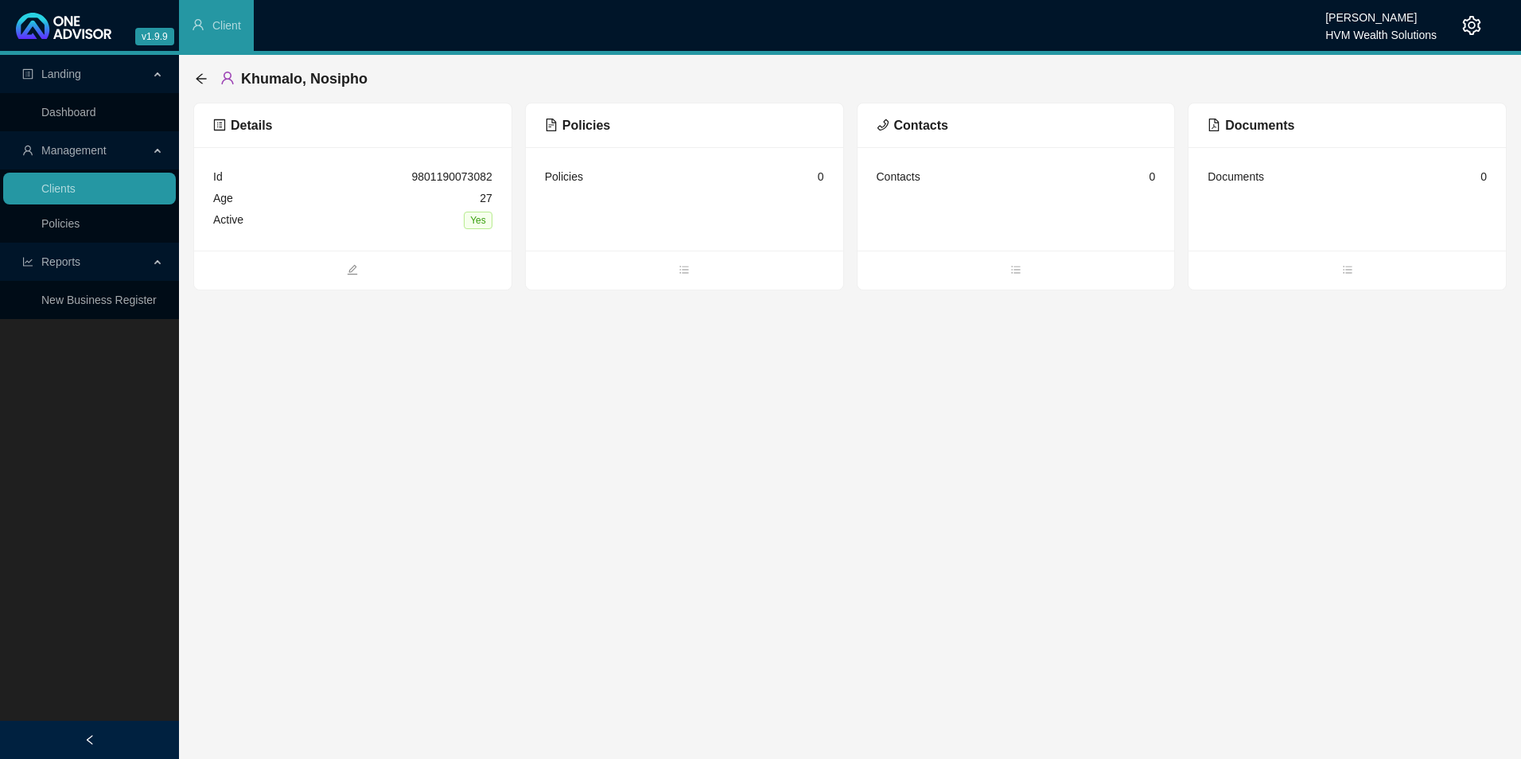
click at [596, 127] on span "Policies" at bounding box center [577, 126] width 65 height 14
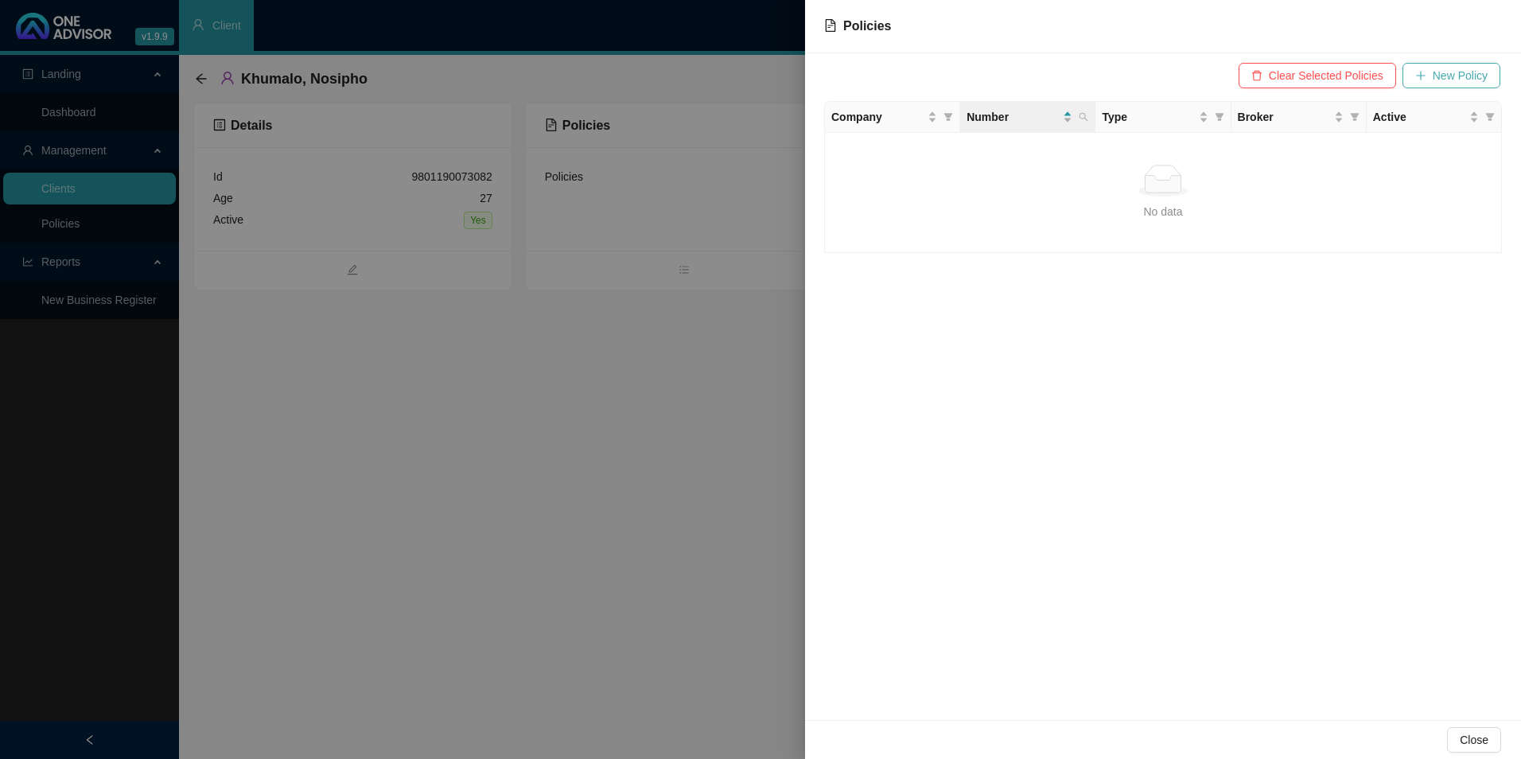
click at [1215, 76] on span "New Policy" at bounding box center [1460, 76] width 55 height 18
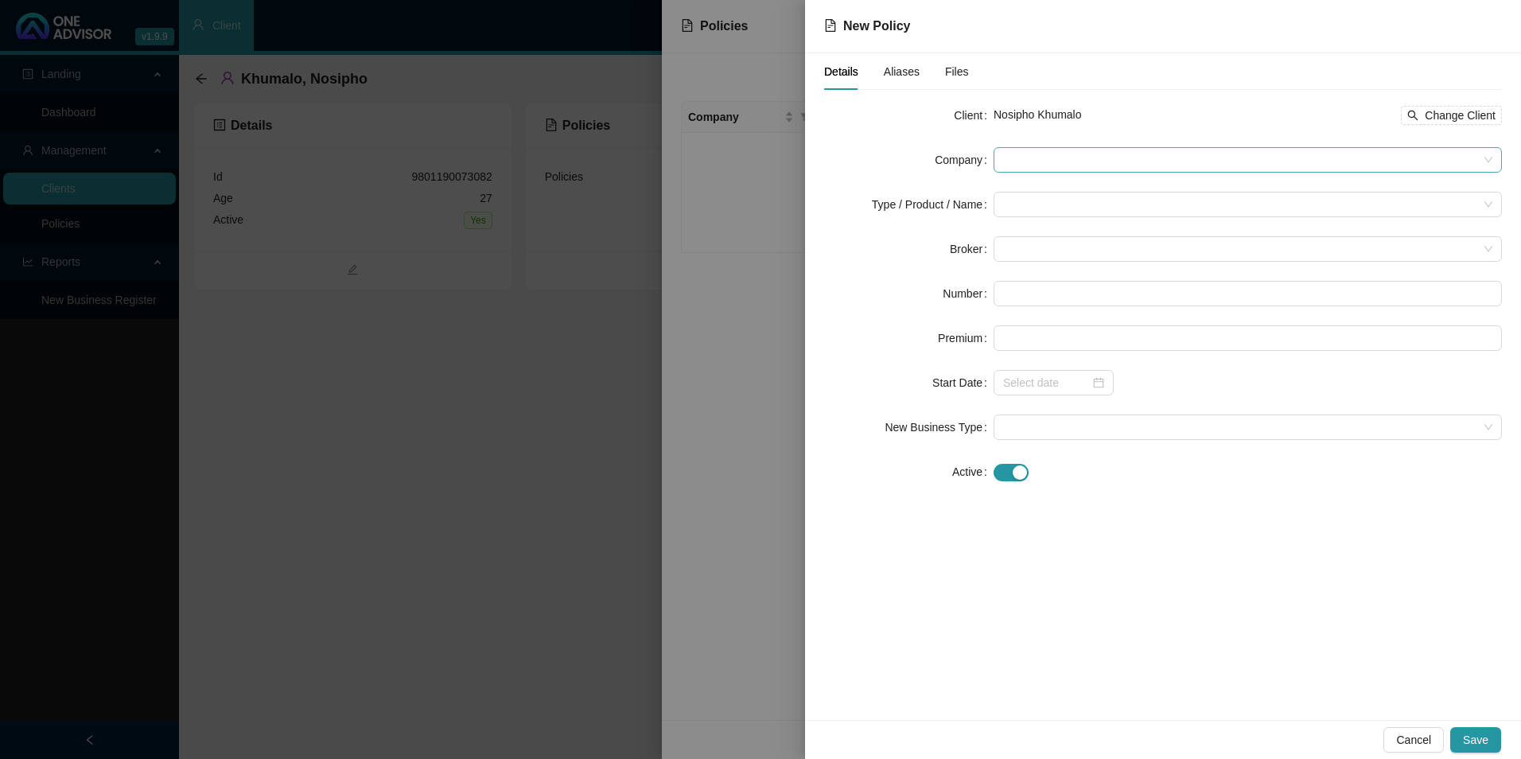
click at [1113, 161] on span at bounding box center [1247, 160] width 489 height 24
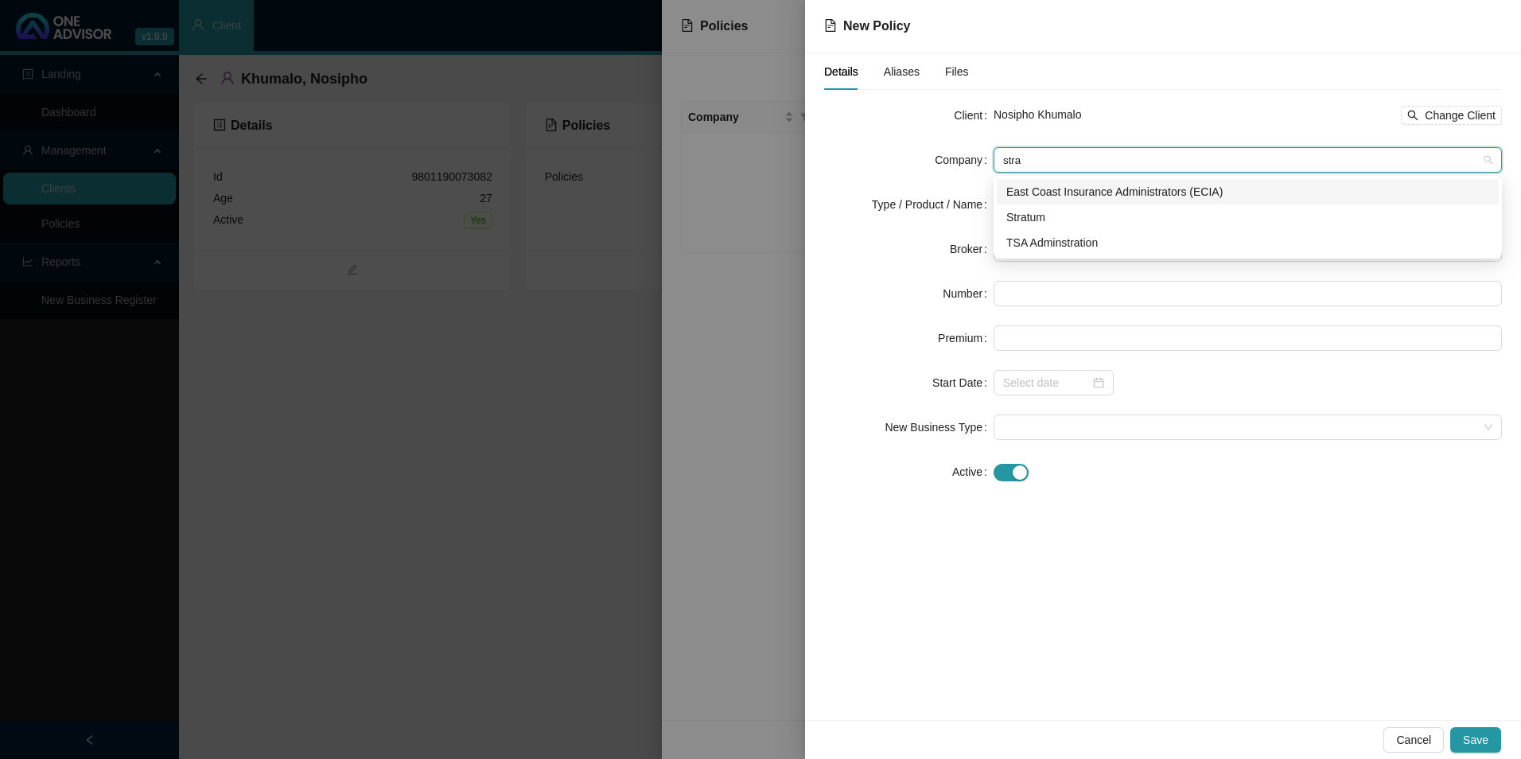
type input "strat"
click at [1049, 211] on div "Stratum" at bounding box center [1248, 217] width 483 height 18
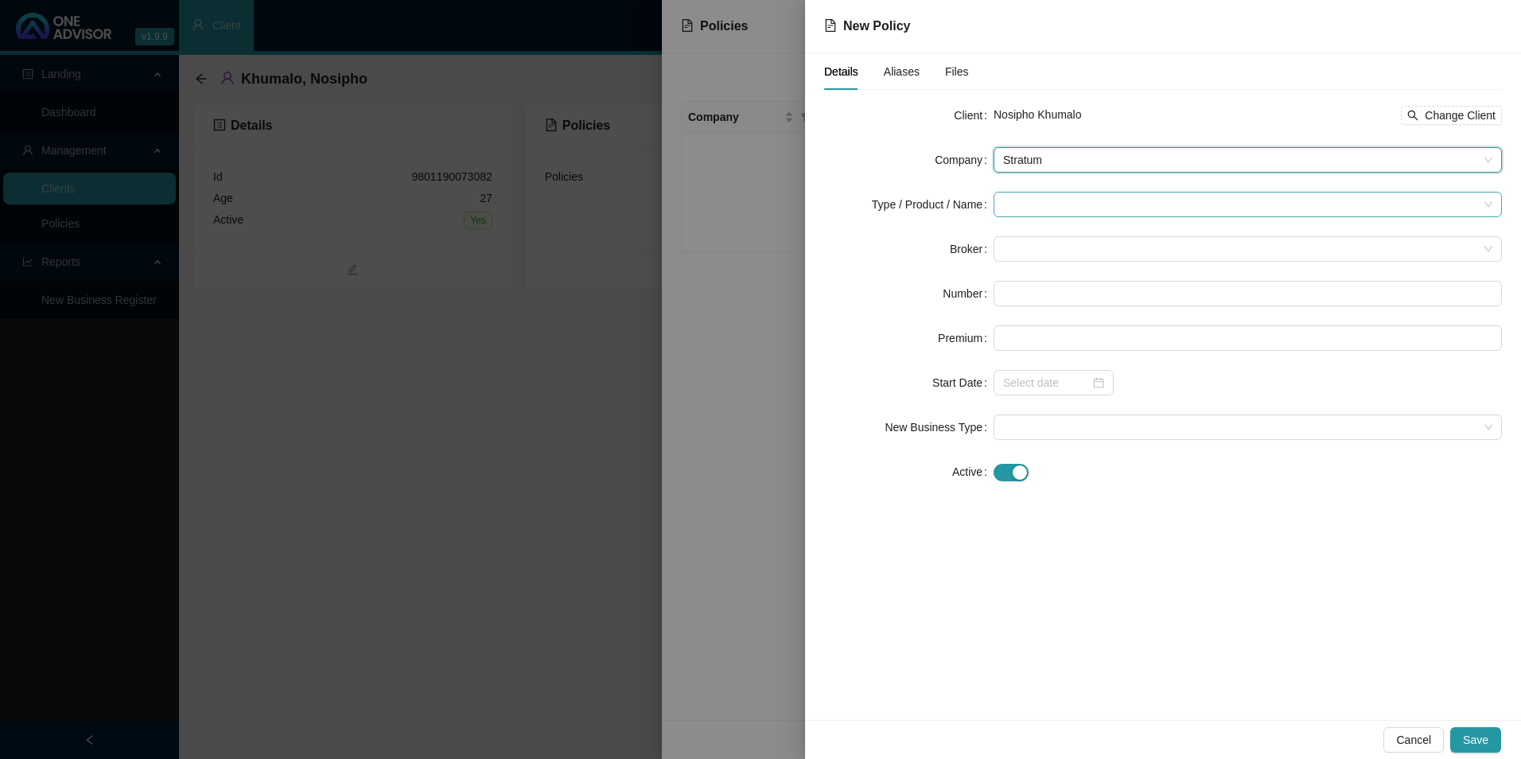
click at [1053, 199] on input "search" at bounding box center [1240, 205] width 475 height 24
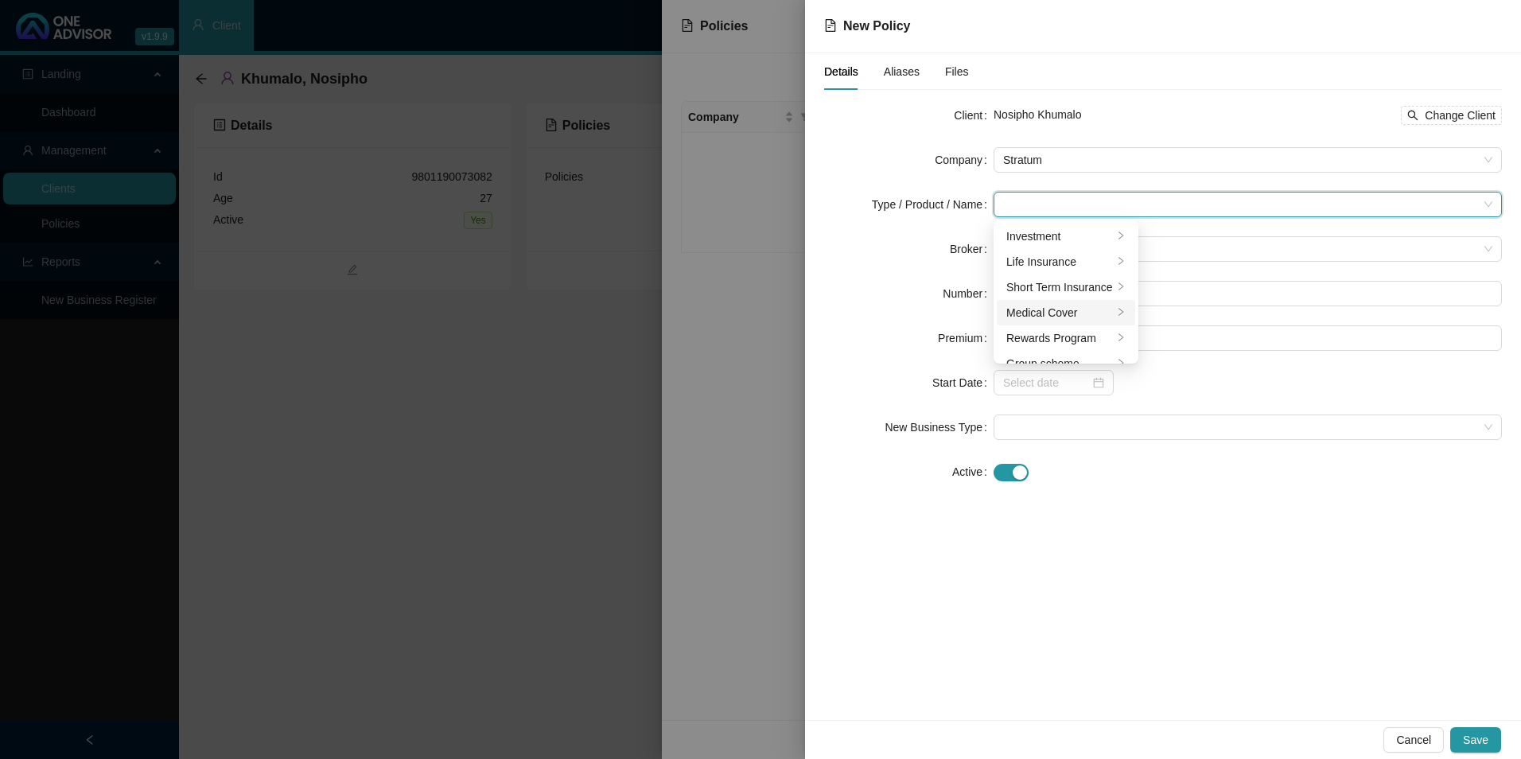
click at [1053, 307] on div "Medical Cover" at bounding box center [1060, 313] width 107 height 18
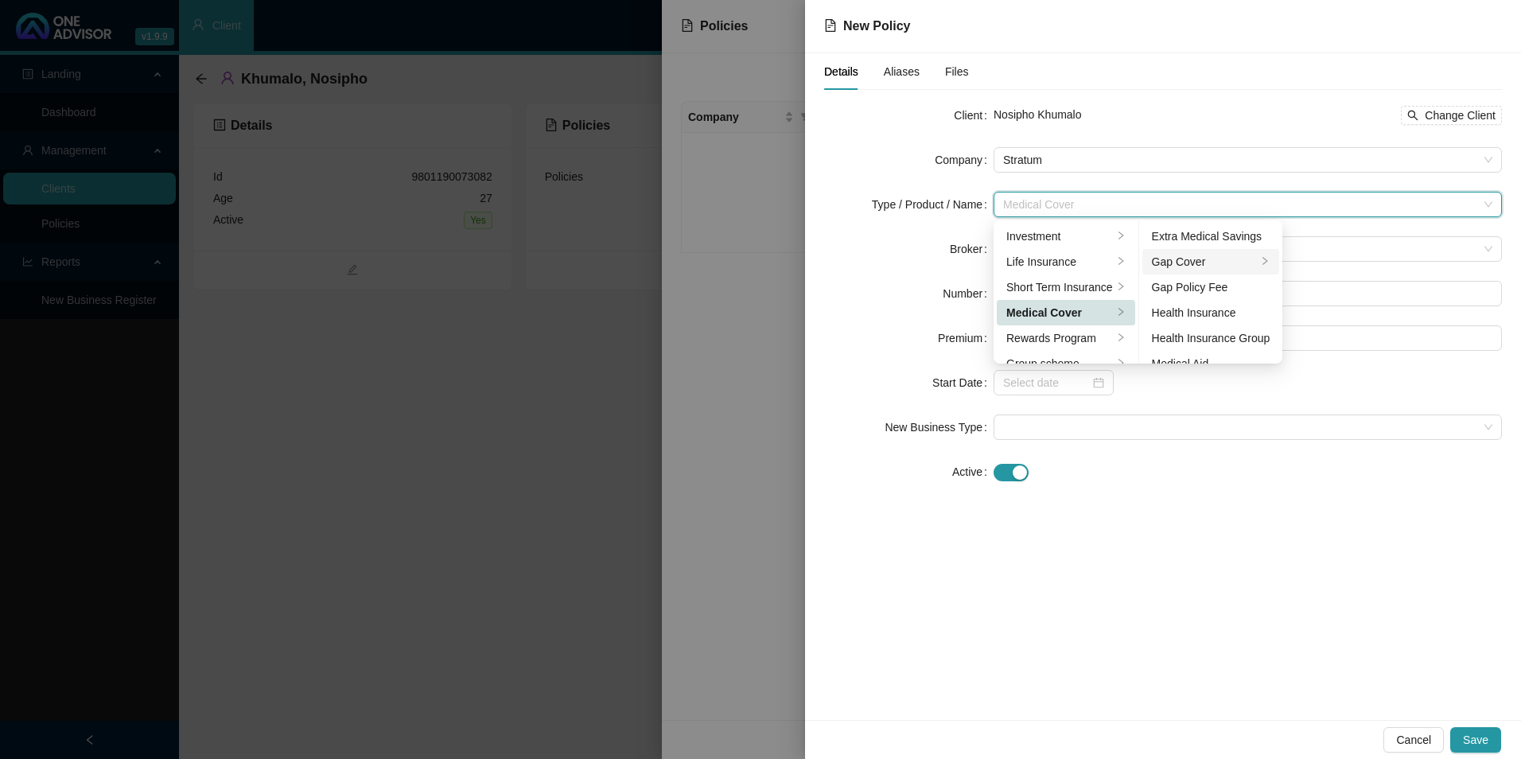
click at [1190, 256] on div "Gap Cover" at bounding box center [1205, 262] width 106 height 18
click at [1215, 545] on div "Details Aliases Files Client Nosipho Khumalo Change Client Company Stratum Type…" at bounding box center [1163, 386] width 716 height 667
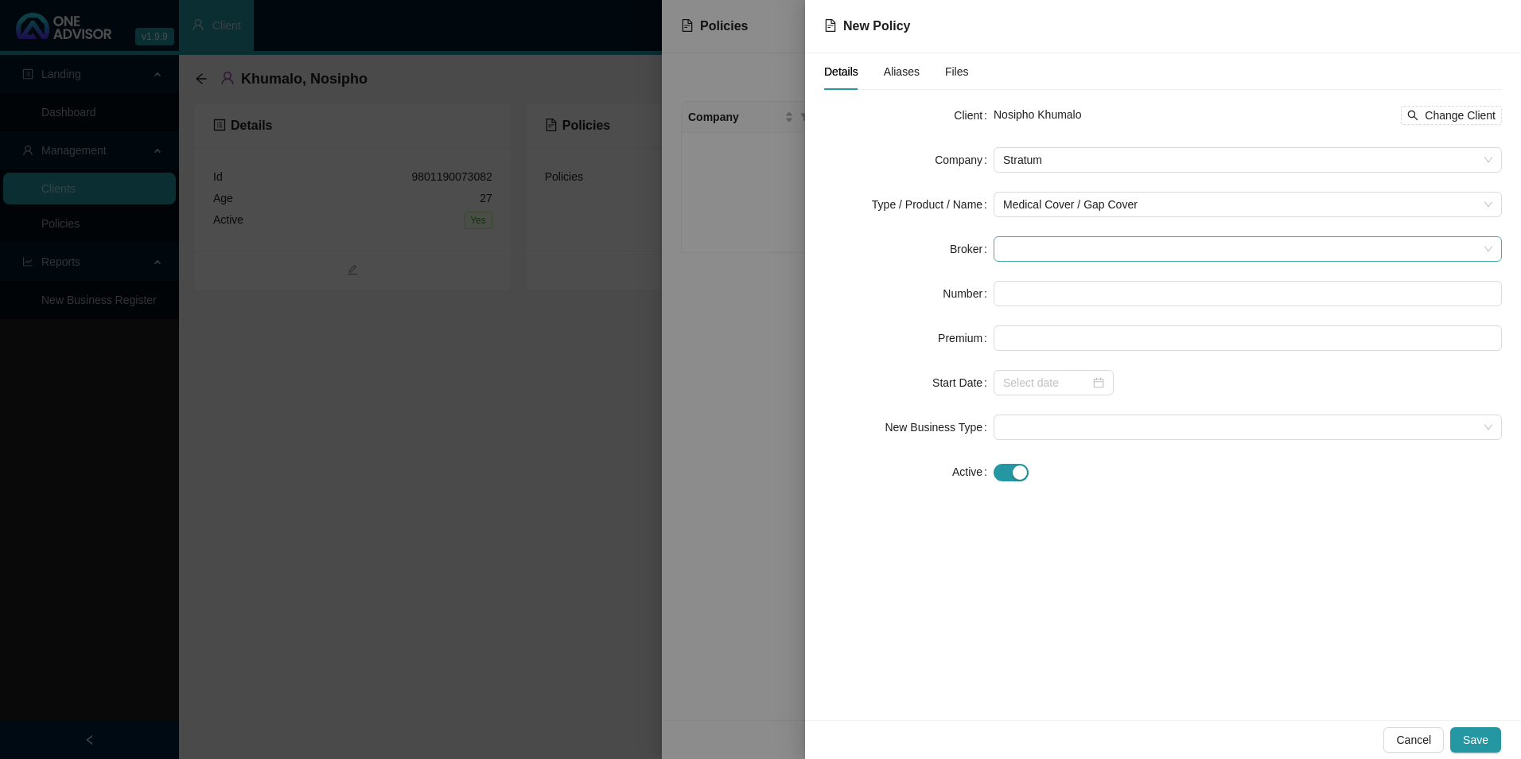
click at [1101, 239] on span at bounding box center [1247, 249] width 489 height 24
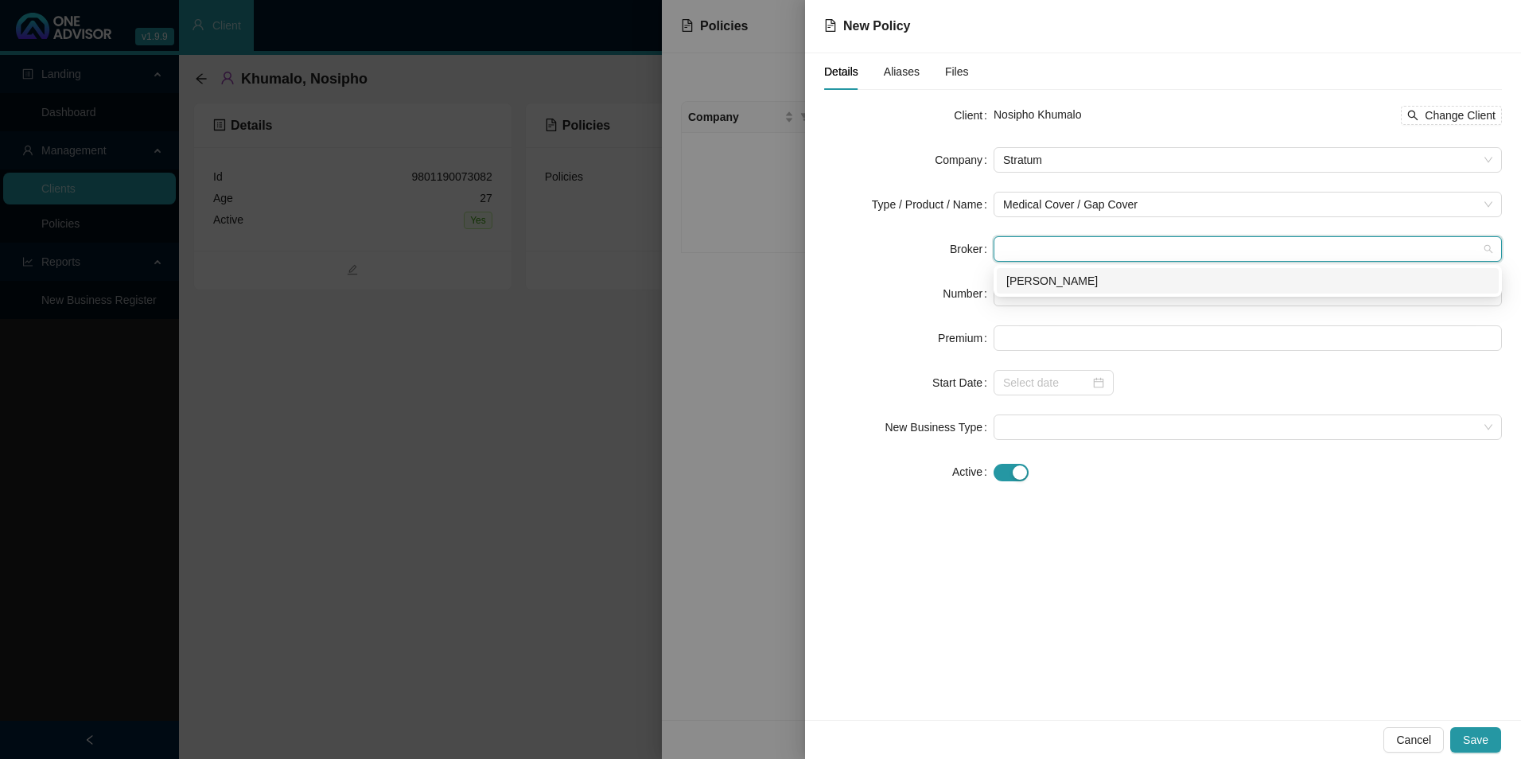
click at [1100, 289] on div "[PERSON_NAME]" at bounding box center [1248, 281] width 483 height 18
click at [1060, 297] on input "text" at bounding box center [1248, 293] width 508 height 25
click at [1058, 291] on input "text" at bounding box center [1248, 293] width 508 height 25
paste input "POL-1580014-Y5X8"
type input "POL-1580014-Y5X8"
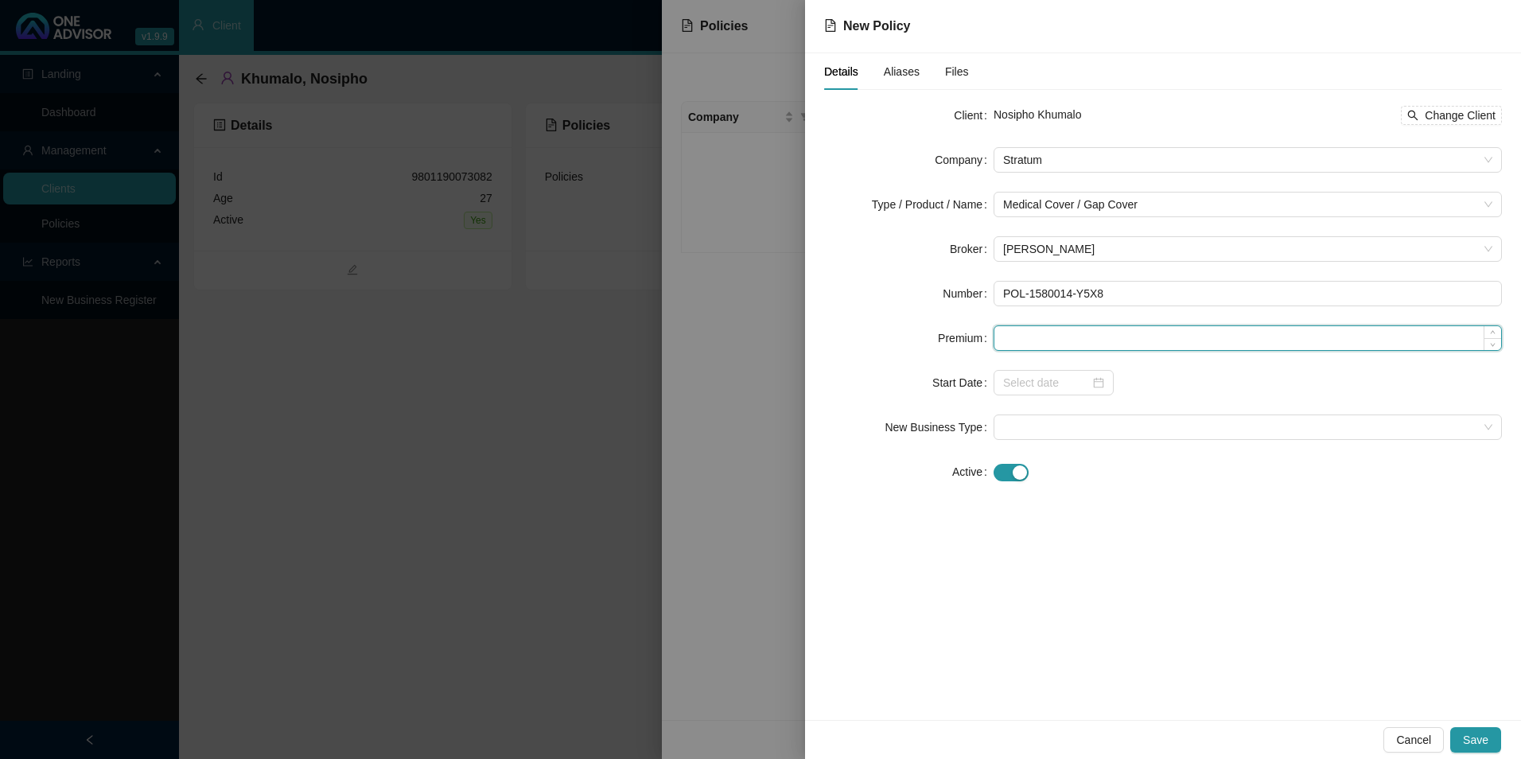
click at [1029, 332] on input at bounding box center [1248, 338] width 507 height 24
paste input "R552,00"
type input "R552,00"
click at [1031, 374] on input at bounding box center [1046, 383] width 87 height 18
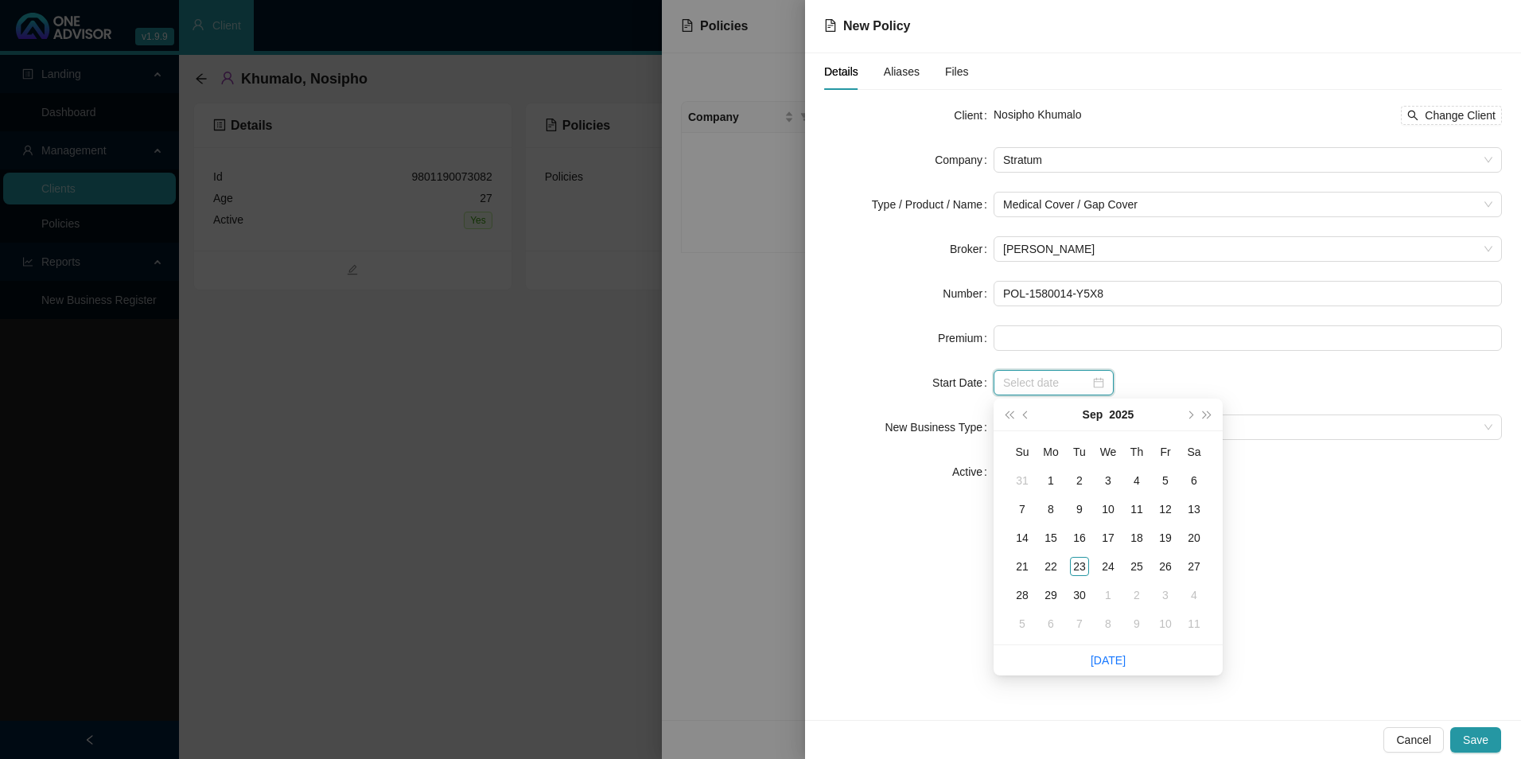
paste input "[DATE]"
type input "[DATE]"
click at [1016, 409] on button "super-prev-year" at bounding box center [1009, 415] width 18 height 32
click at [1013, 413] on span "super-prev-year" at bounding box center [1009, 415] width 8 height 8
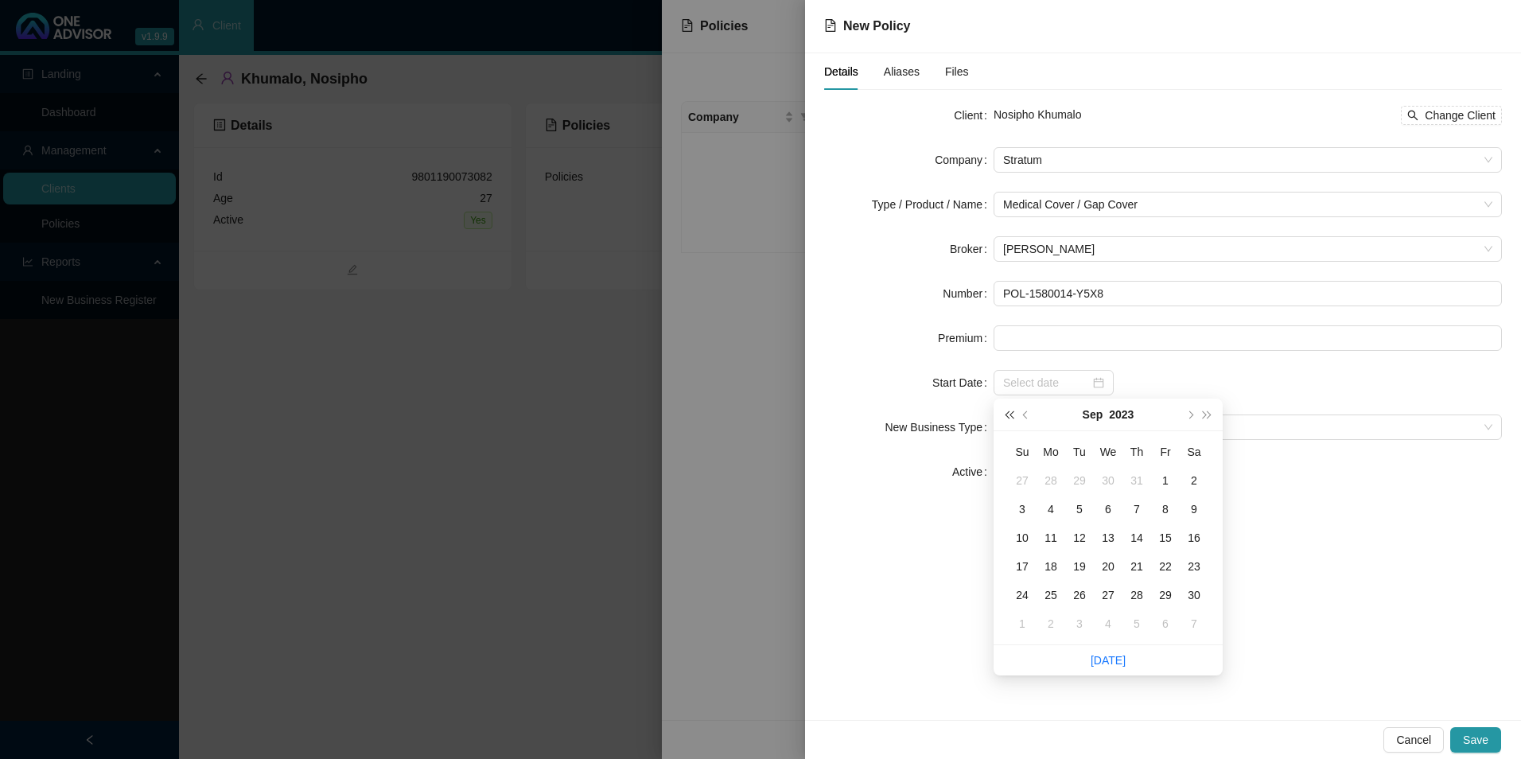
click at [1013, 413] on span "super-prev-year" at bounding box center [1009, 415] width 8 height 8
click at [1206, 416] on span "super-next-year" at bounding box center [1208, 415] width 8 height 8
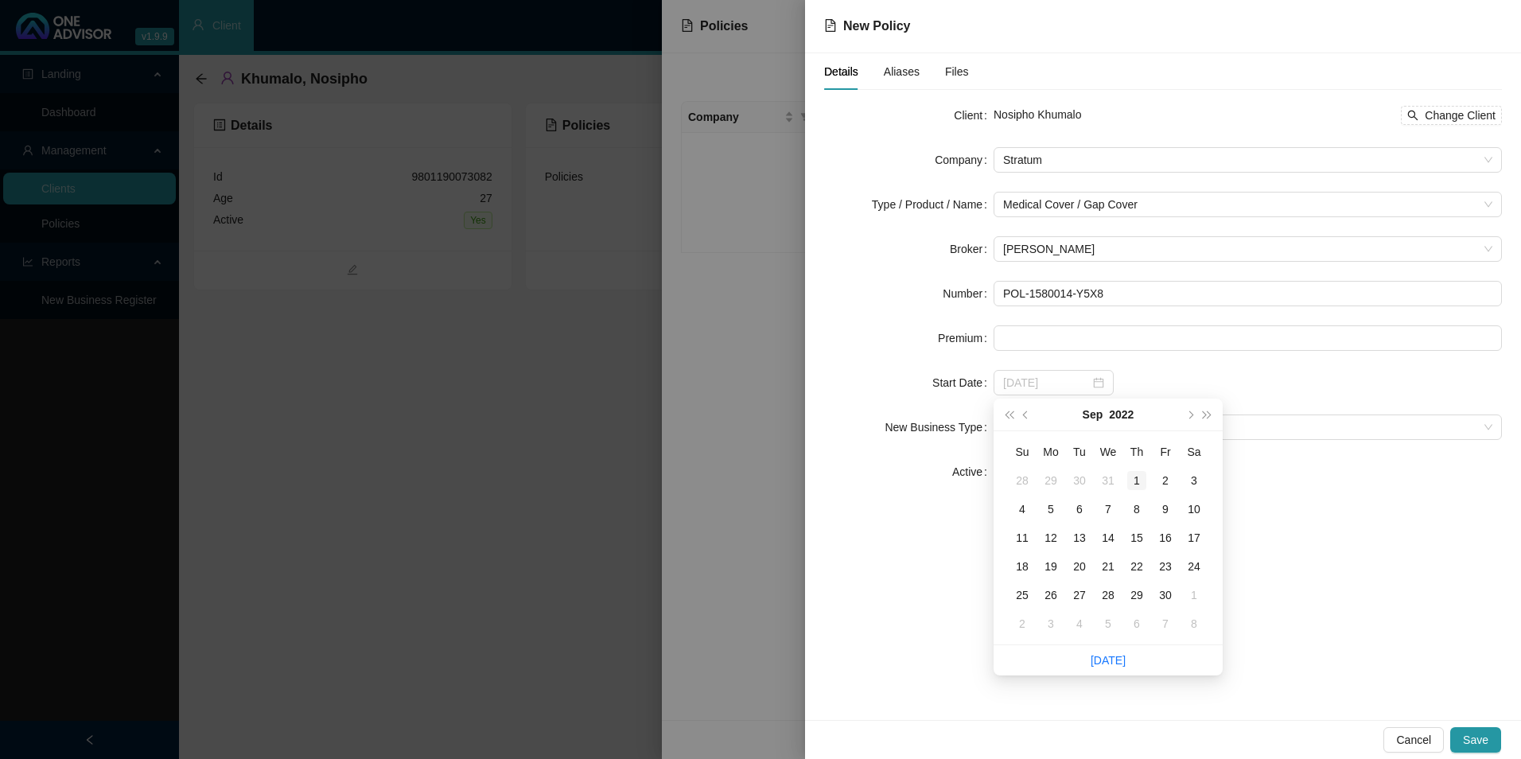
type input "[DATE]"
click at [1132, 476] on div "1" at bounding box center [1137, 480] width 19 height 19
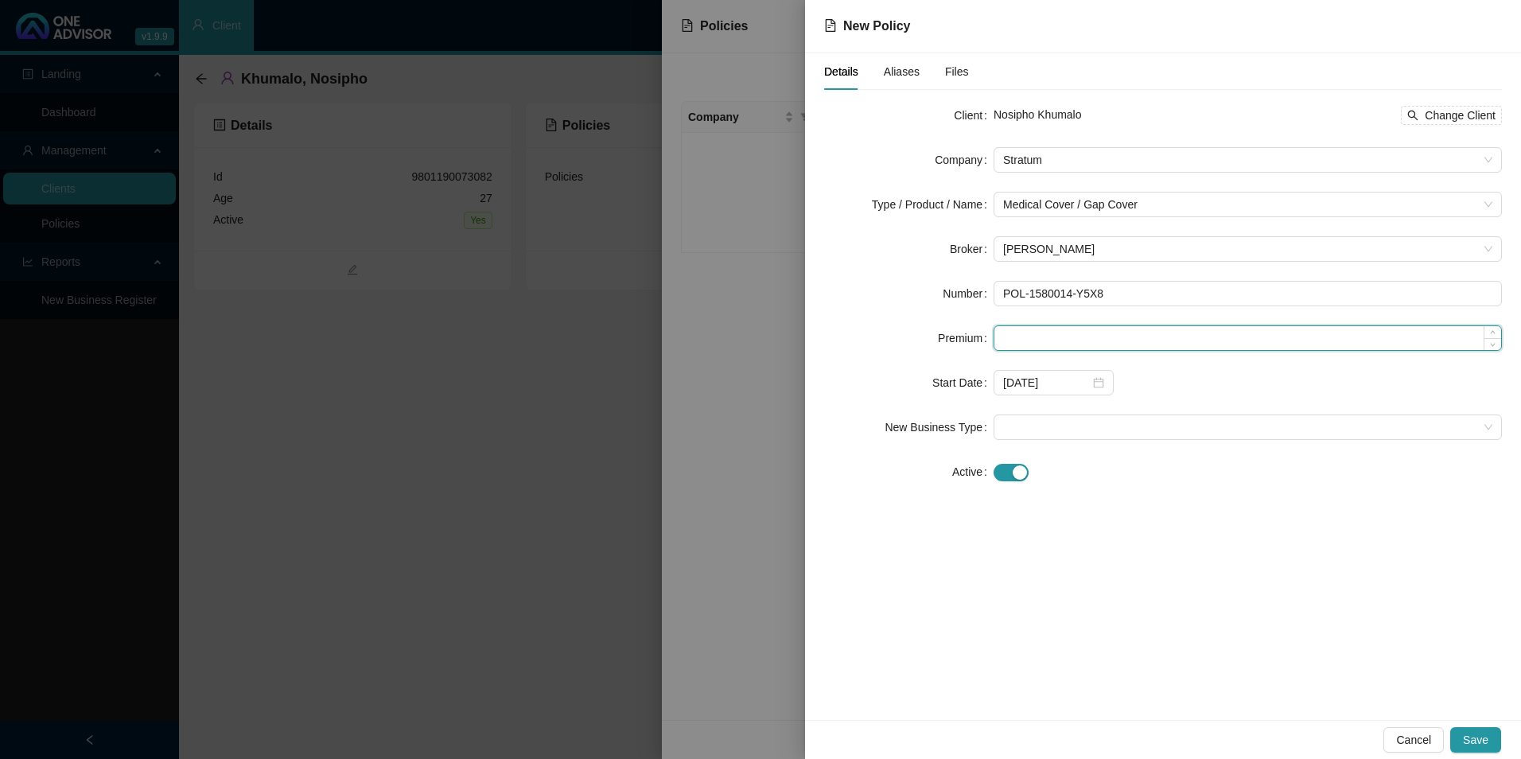
click at [1100, 336] on input at bounding box center [1248, 338] width 507 height 24
paste input "R552,00"
click at [1015, 330] on input "R552,00" at bounding box center [1248, 338] width 507 height 24
click at [1011, 342] on input "R552,00" at bounding box center [1248, 338] width 507 height 24
click at [1023, 337] on input "55200" at bounding box center [1248, 338] width 507 height 24
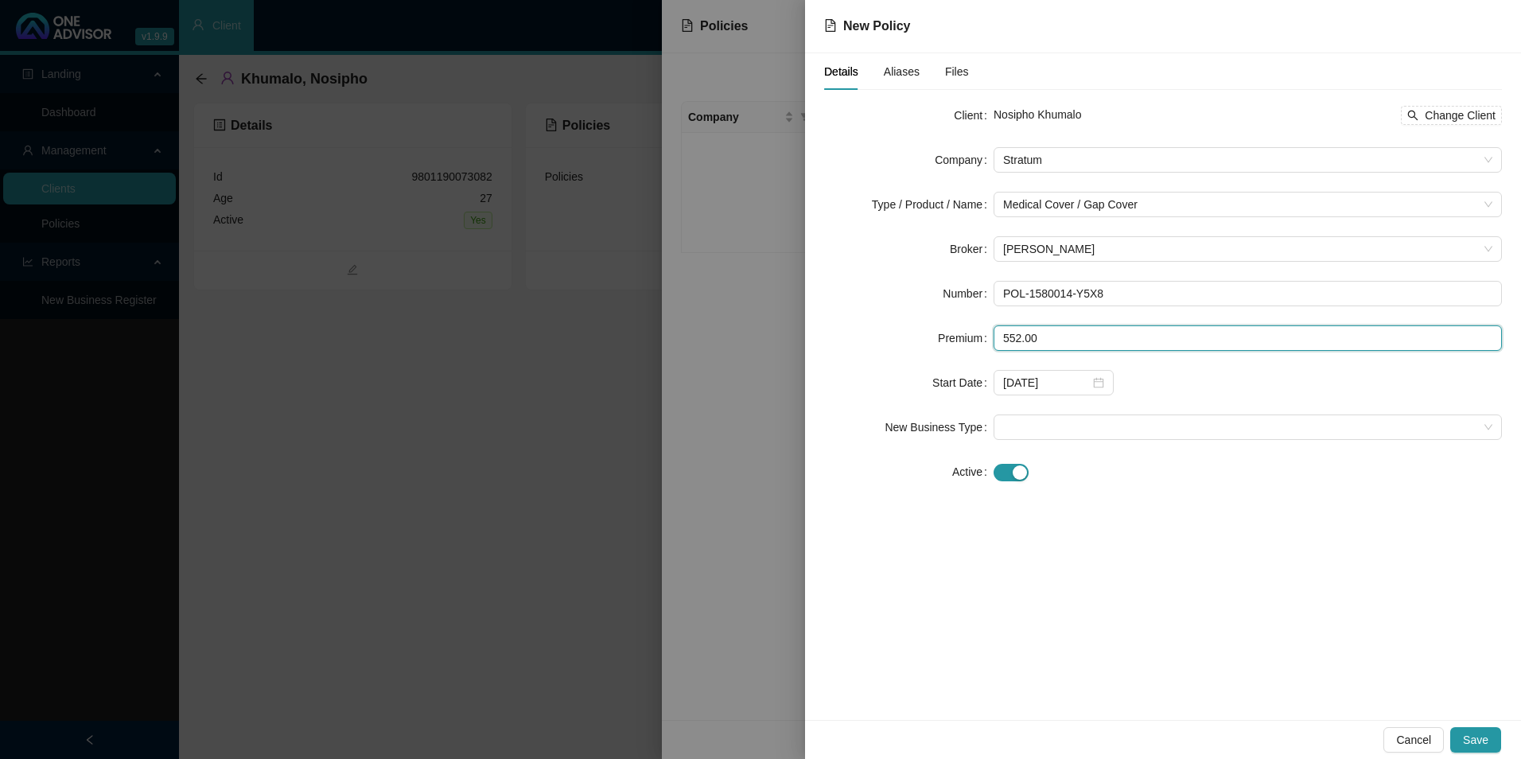
type input "552.00"
click at [1069, 493] on div "Client Nosipho Khumalo Change Client Company Stratum Type / Product / Name Medi…" at bounding box center [1163, 303] width 678 height 401
click at [1065, 427] on span at bounding box center [1247, 427] width 489 height 24
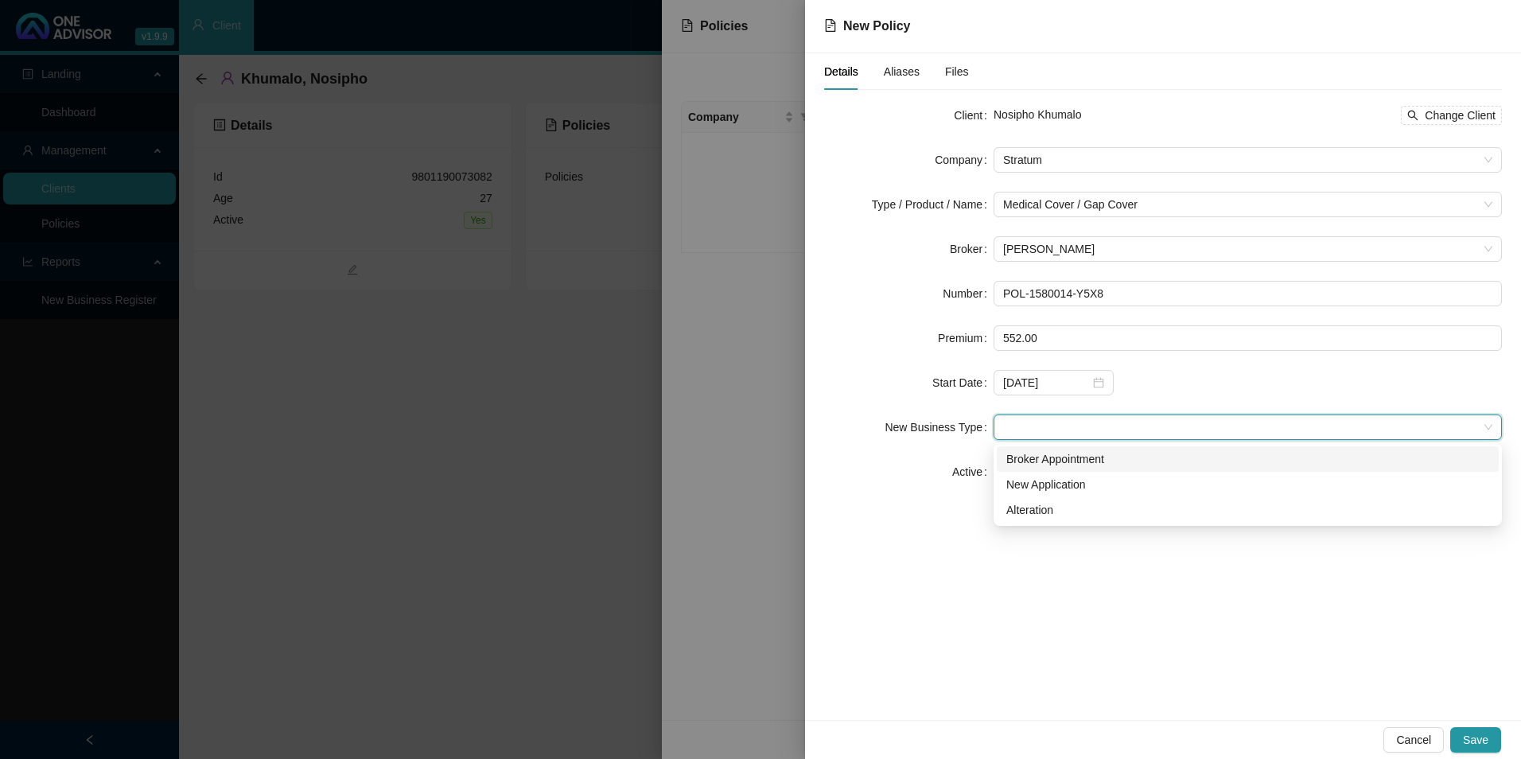
click at [1046, 461] on div "Broker Appointment" at bounding box center [1248, 459] width 483 height 18
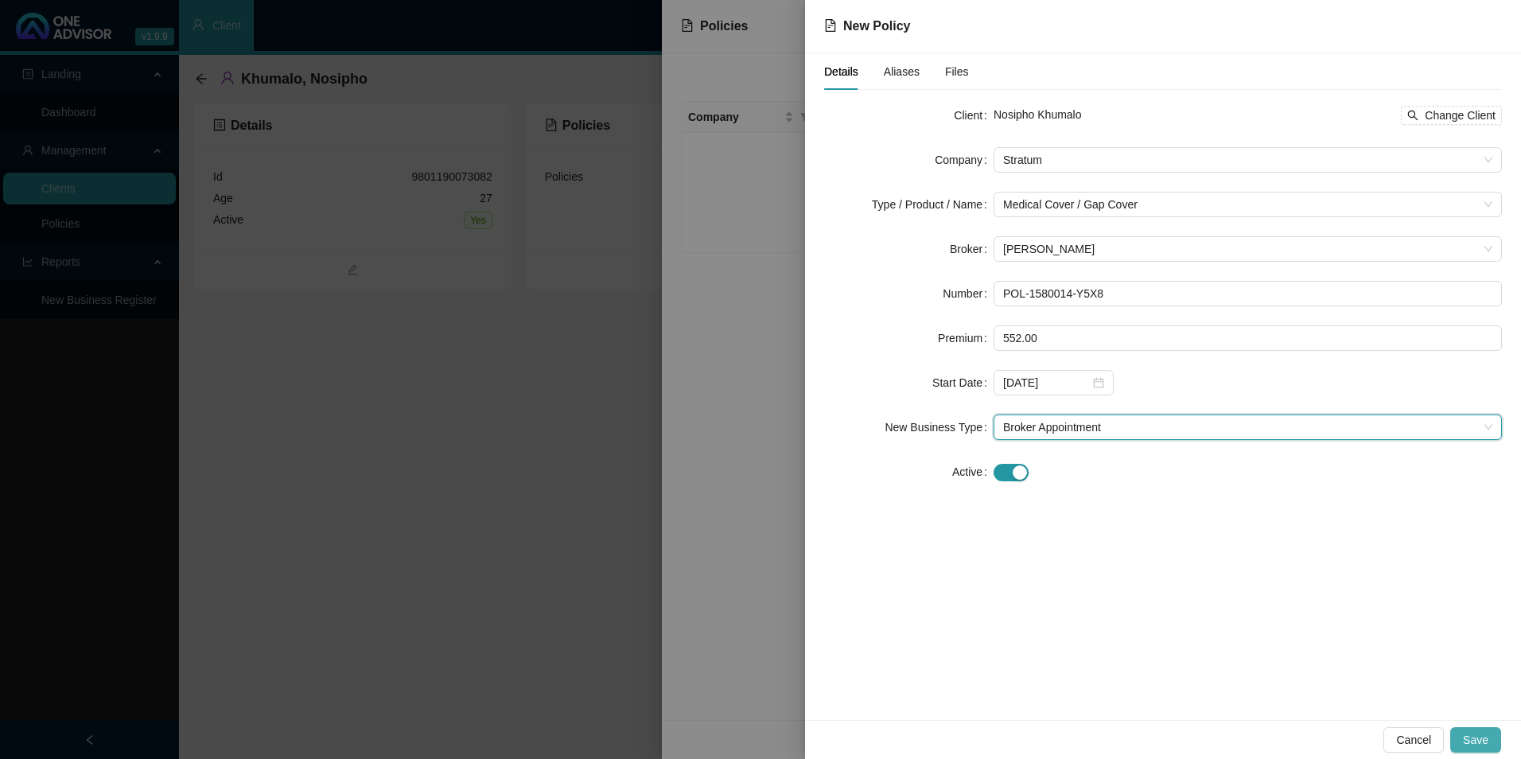
click at [1215, 663] on span "Save" at bounding box center [1475, 740] width 25 height 18
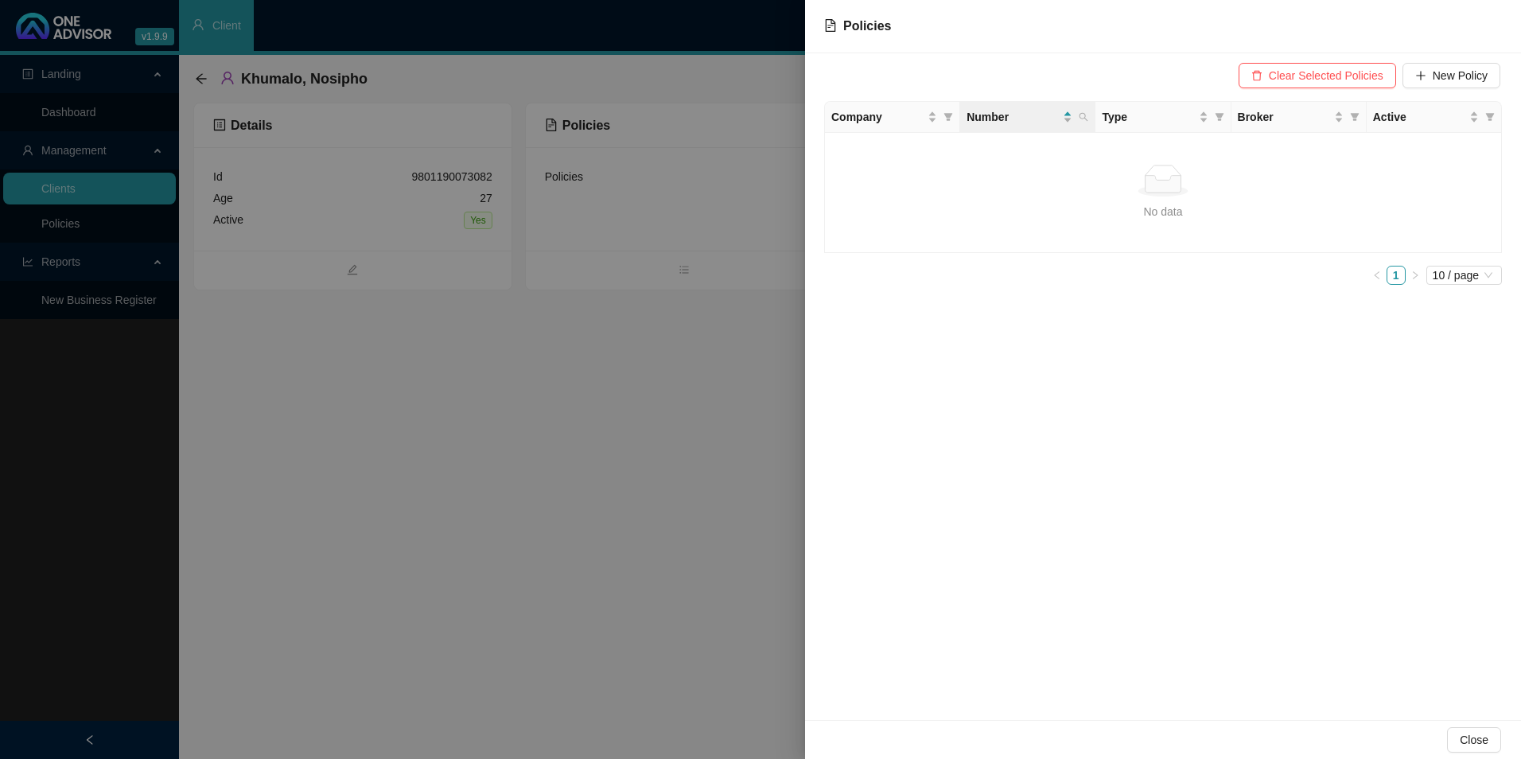
drag, startPoint x: 1478, startPoint y: 734, endPoint x: 1461, endPoint y: 731, distance: 17.8
click at [1215, 663] on span "Close" at bounding box center [1474, 740] width 29 height 18
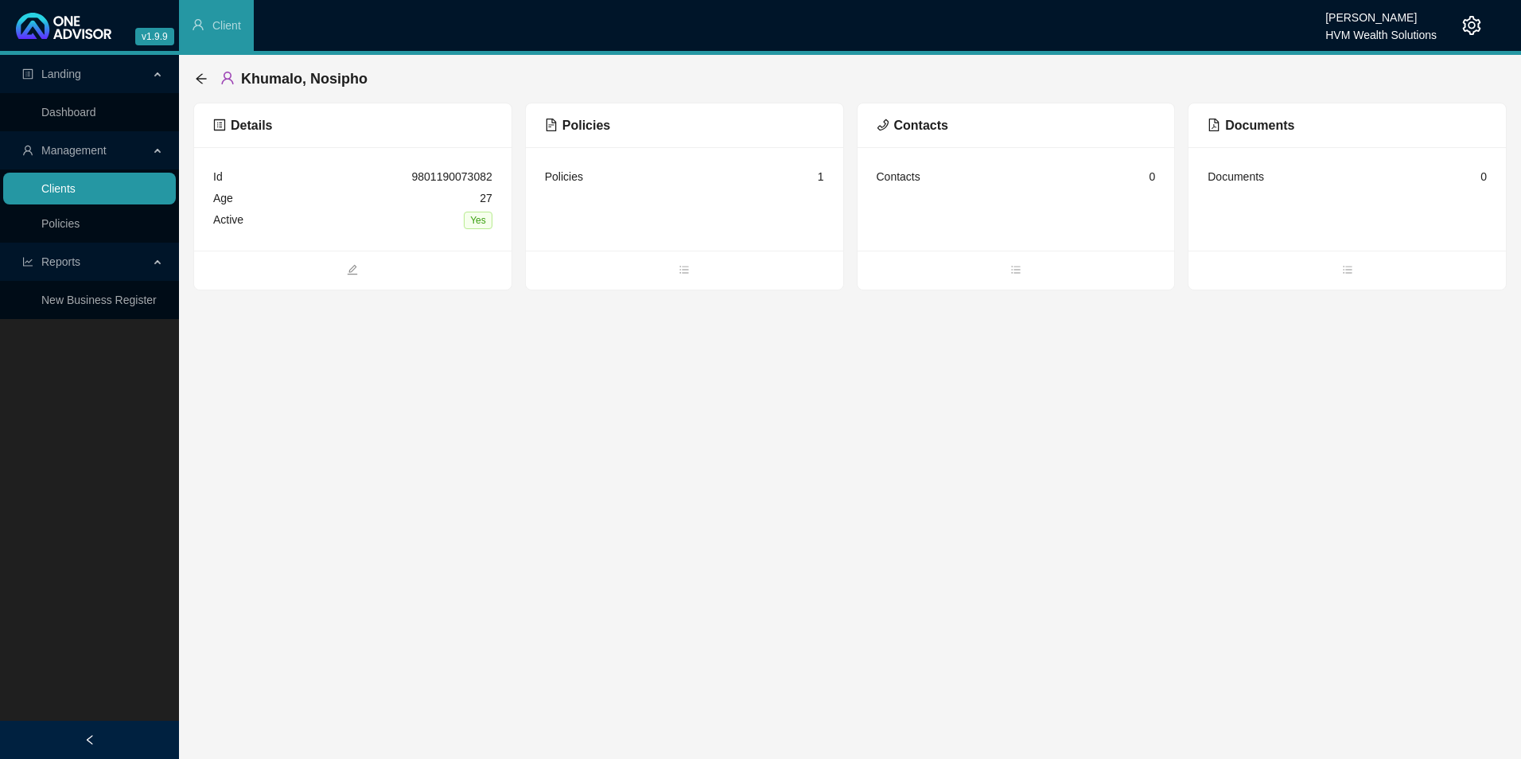
click at [63, 188] on link "Clients" at bounding box center [58, 188] width 34 height 13
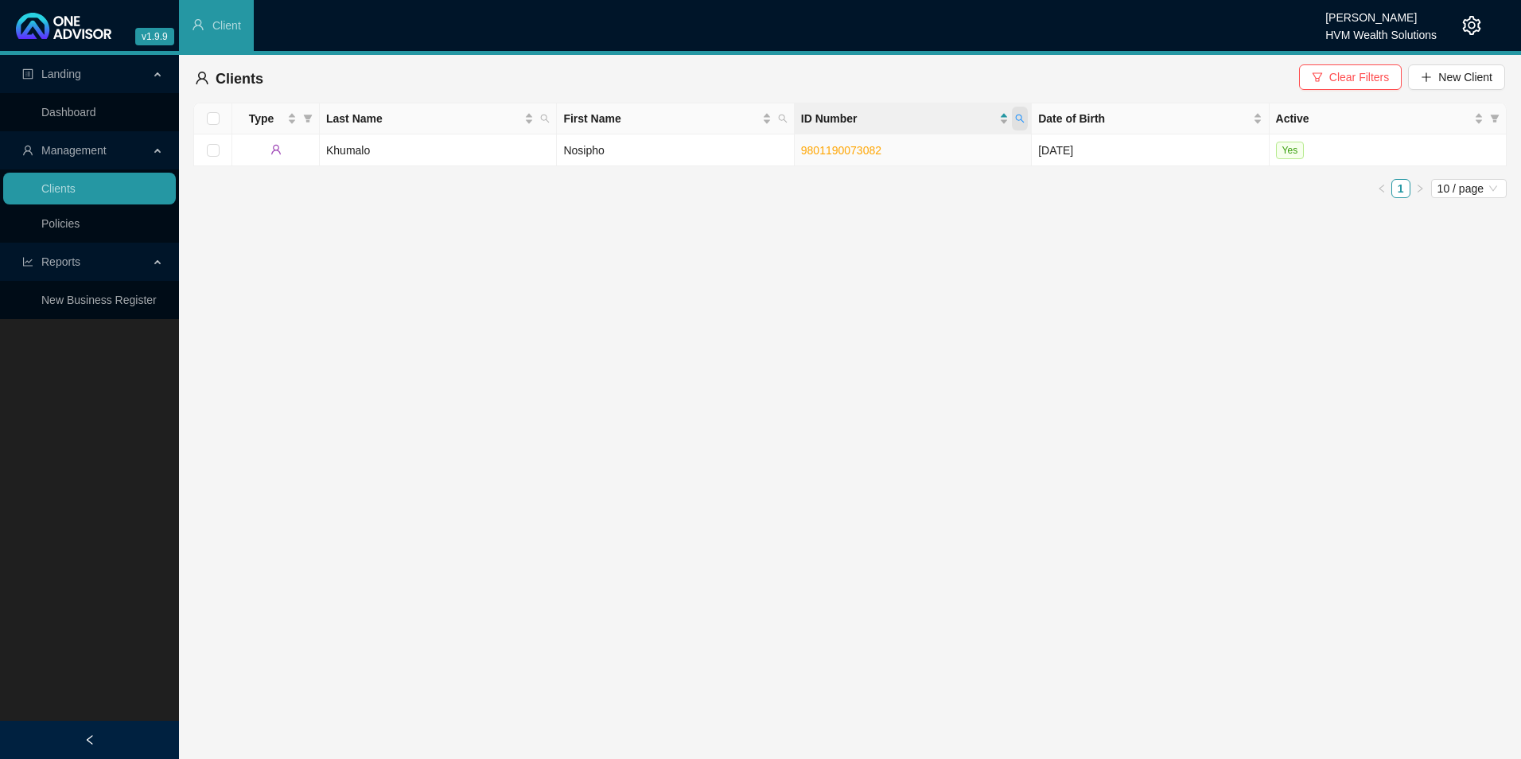
click at [1022, 115] on icon "search" at bounding box center [1020, 119] width 10 height 10
paste input "8903045622088"
type input "8903045622088"
click at [890, 178] on icon "search" at bounding box center [887, 181] width 11 height 11
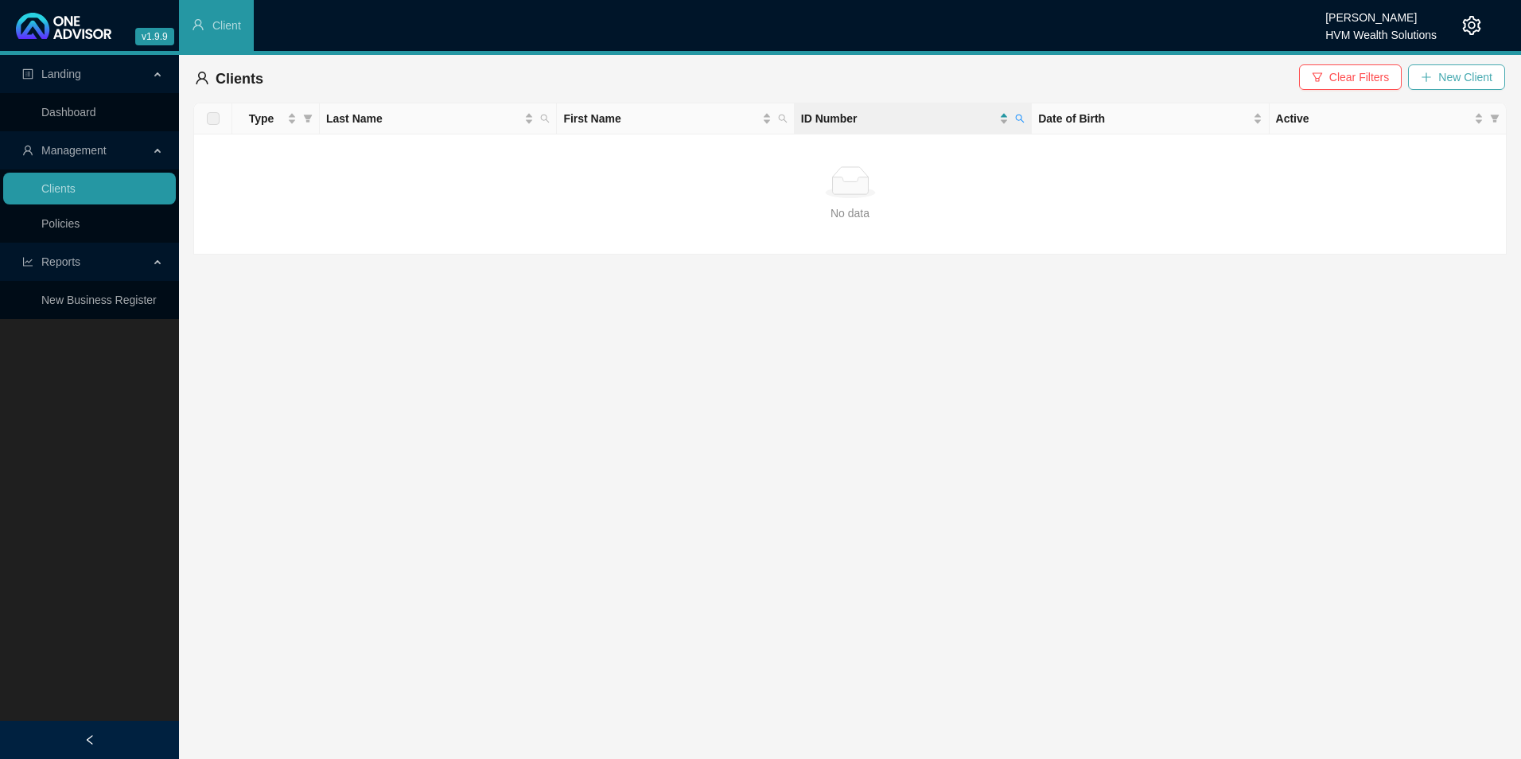
click at [1215, 85] on button "New Client" at bounding box center [1456, 76] width 97 height 25
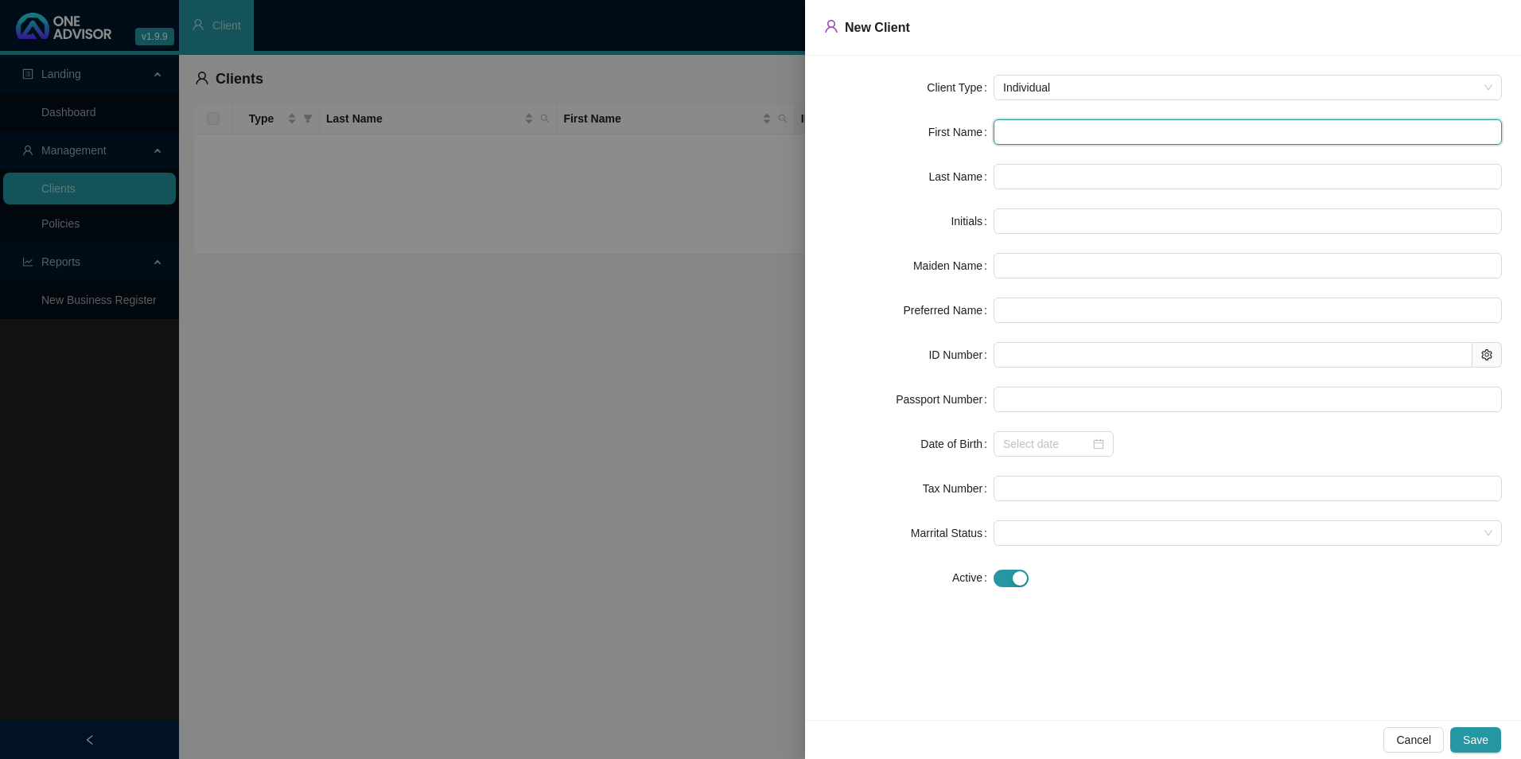
click at [1077, 132] on input "text" at bounding box center [1248, 131] width 508 height 25
click at [1187, 140] on input "text" at bounding box center [1248, 131] width 508 height 25
paste input "Sibongiseni"
type input "Sibongiseni"
type input "S"
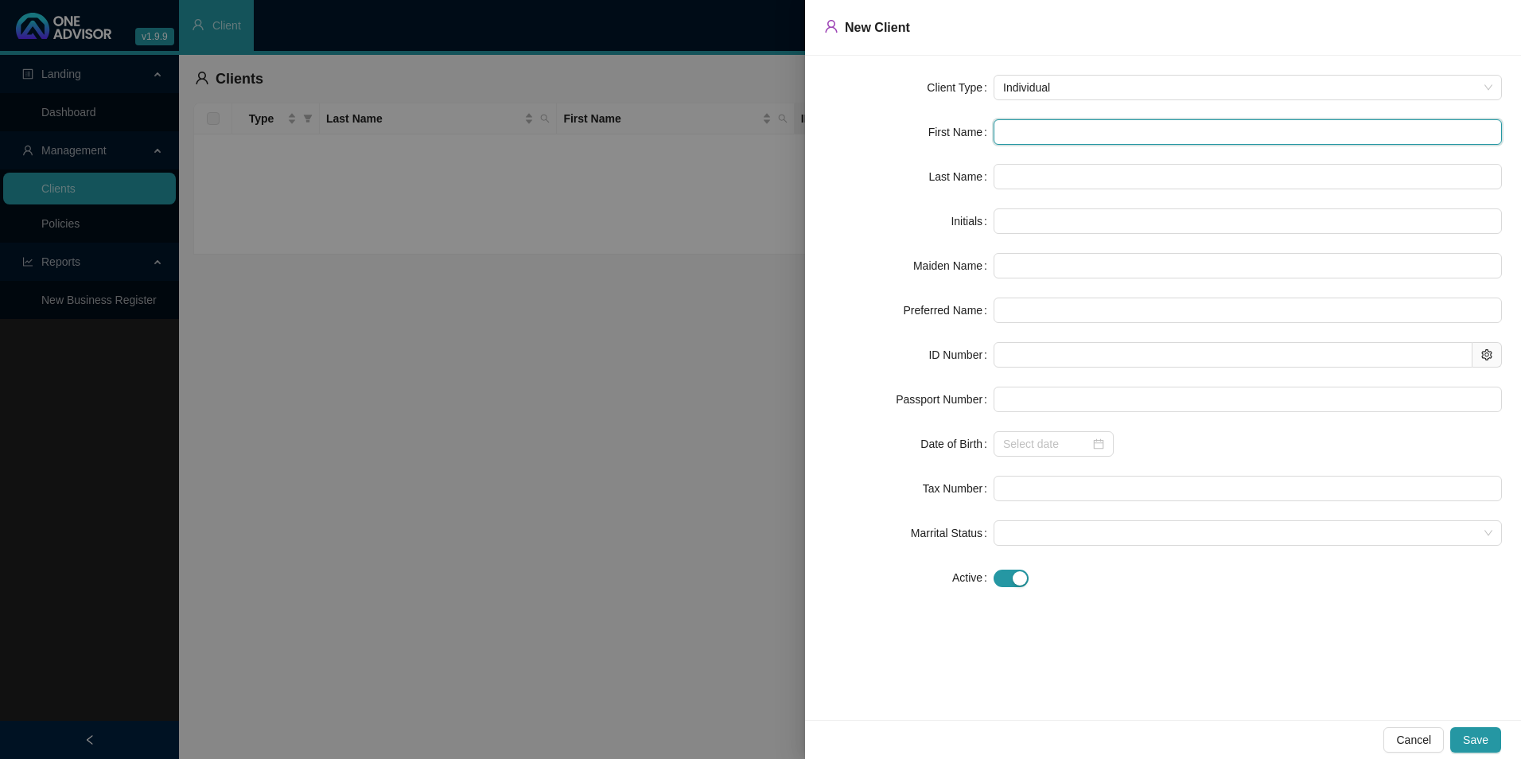
type input "Sibongiseni"
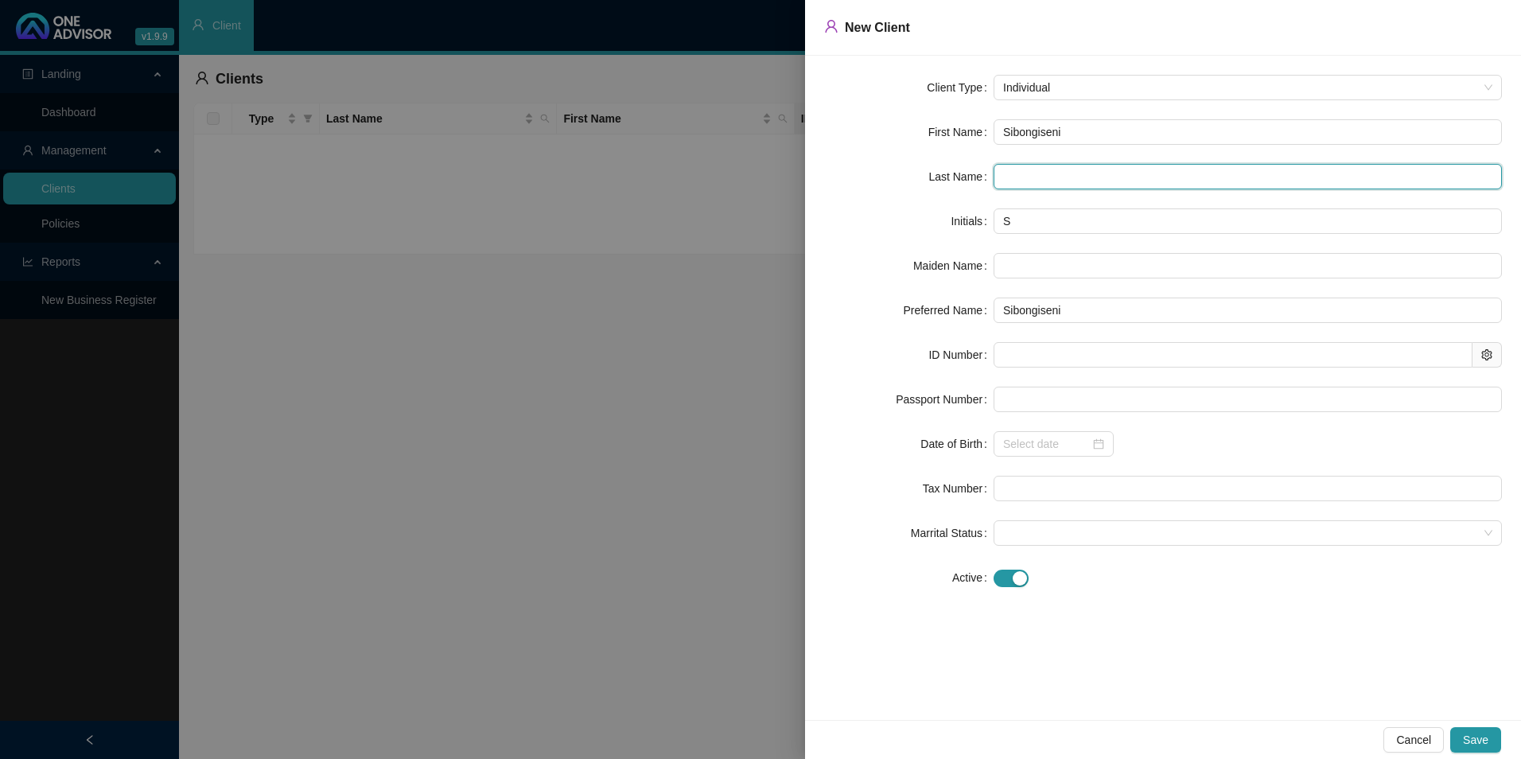
click at [1099, 177] on input "text" at bounding box center [1248, 176] width 508 height 25
paste input "Simelane"
click at [1030, 179] on input "Simelane" at bounding box center [1248, 176] width 508 height 25
type input "Simelane"
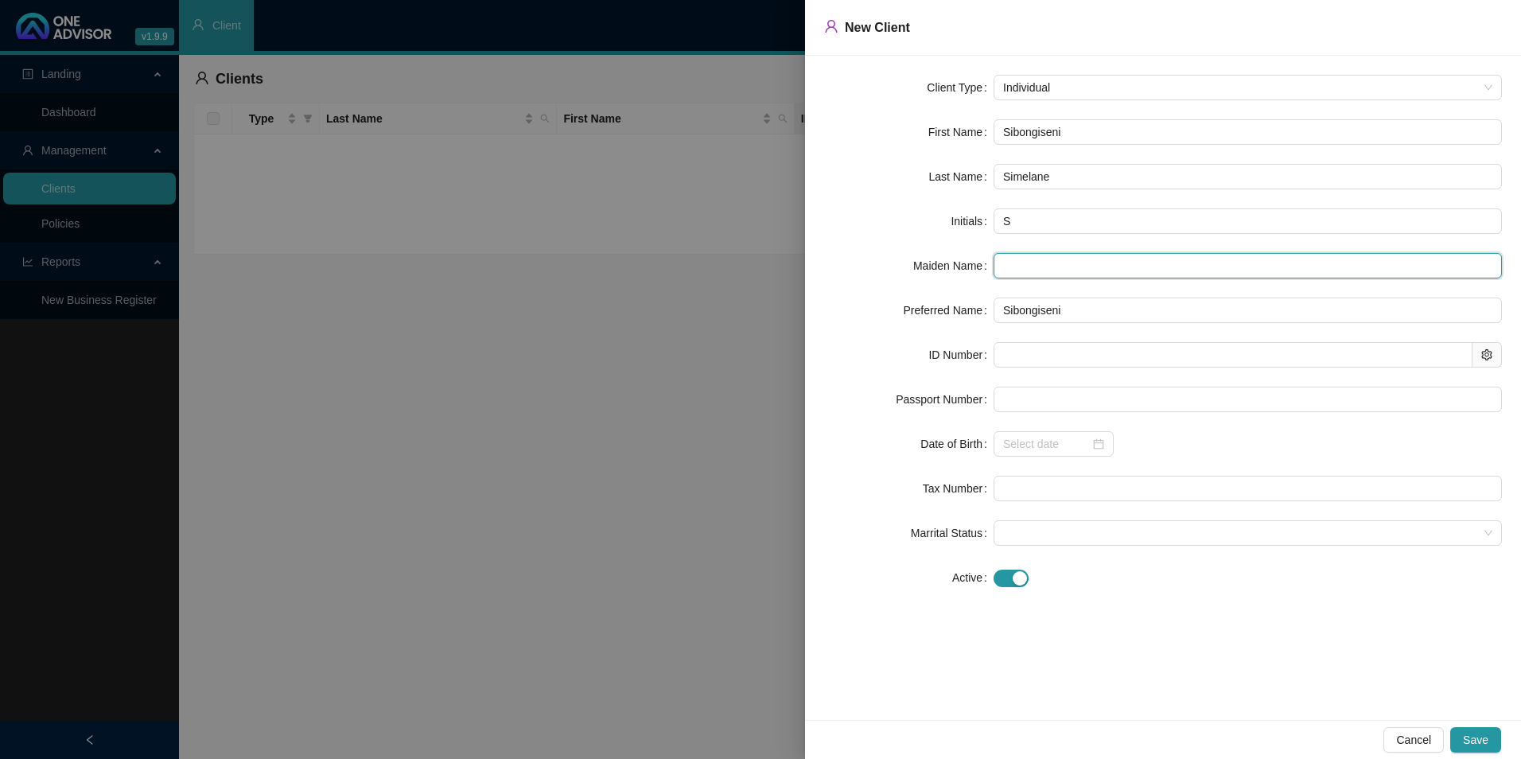
click at [1038, 268] on input "text" at bounding box center [1248, 265] width 508 height 25
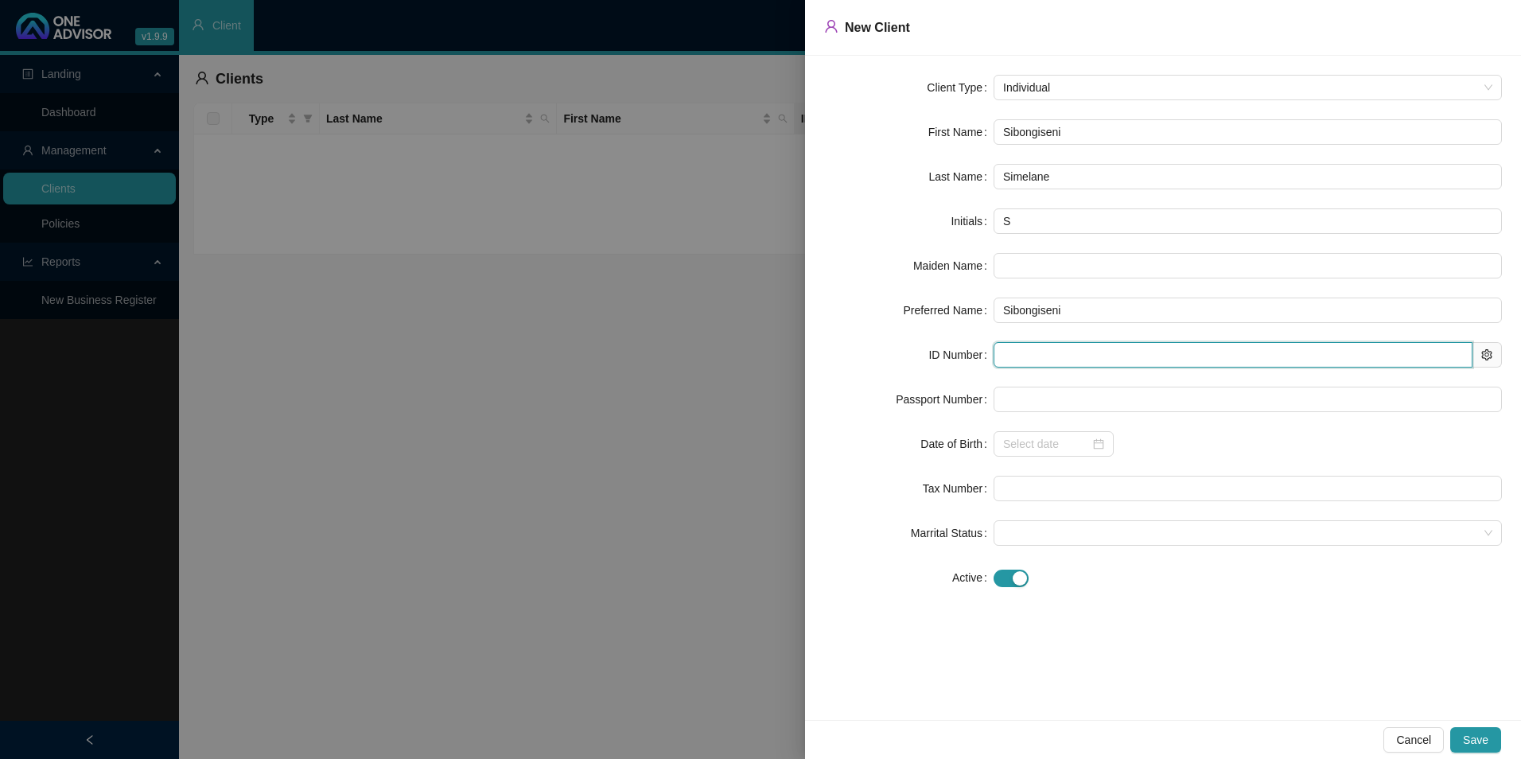
click at [1025, 346] on input "text" at bounding box center [1233, 354] width 479 height 25
paste input "8903045622088"
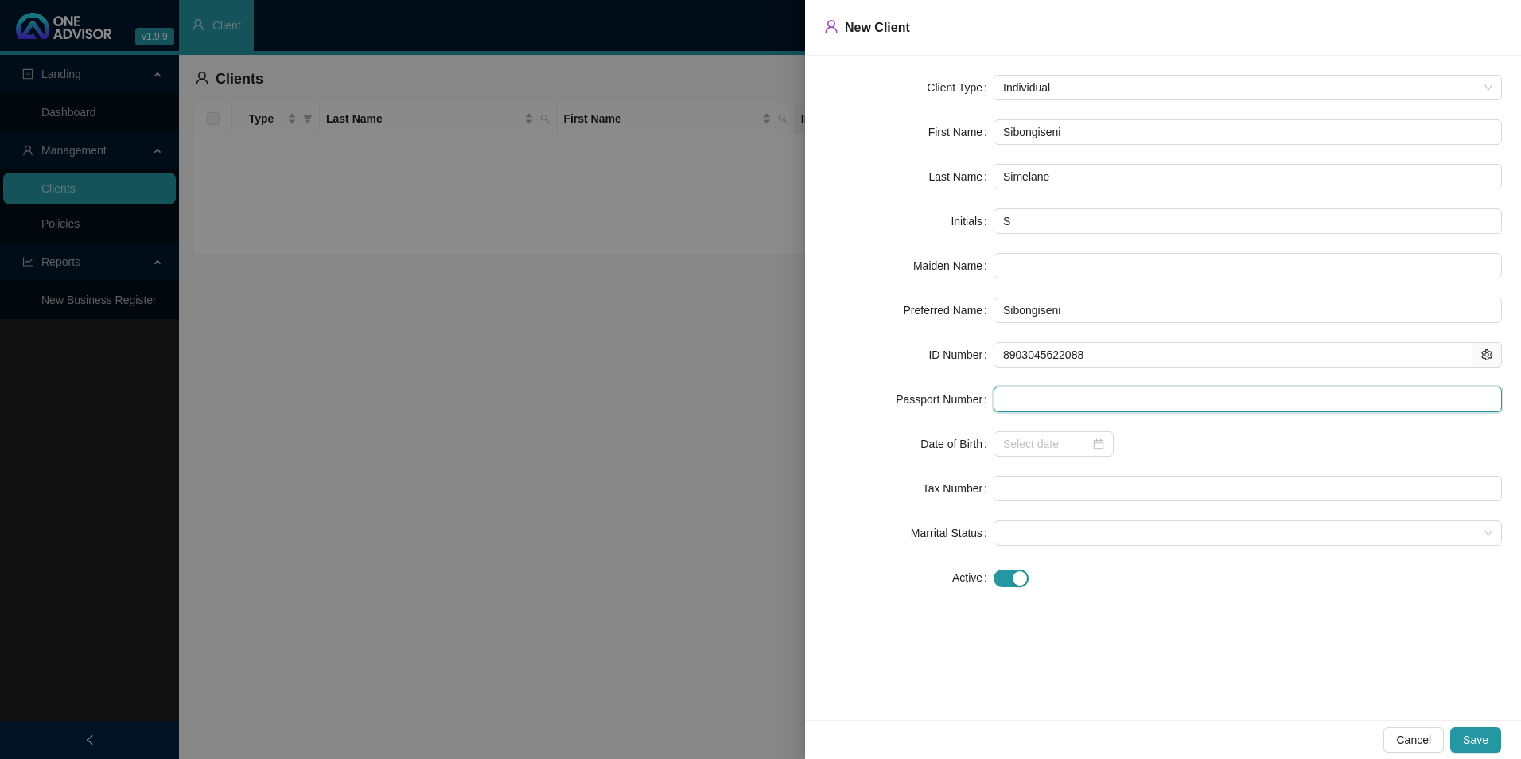
click at [1038, 395] on input "text" at bounding box center [1248, 399] width 508 height 25
click at [1046, 444] on input at bounding box center [1046, 444] width 87 height 18
click at [909, 490] on div "Tax Number" at bounding box center [908, 488] width 169 height 25
click at [1207, 452] on div at bounding box center [1248, 443] width 508 height 25
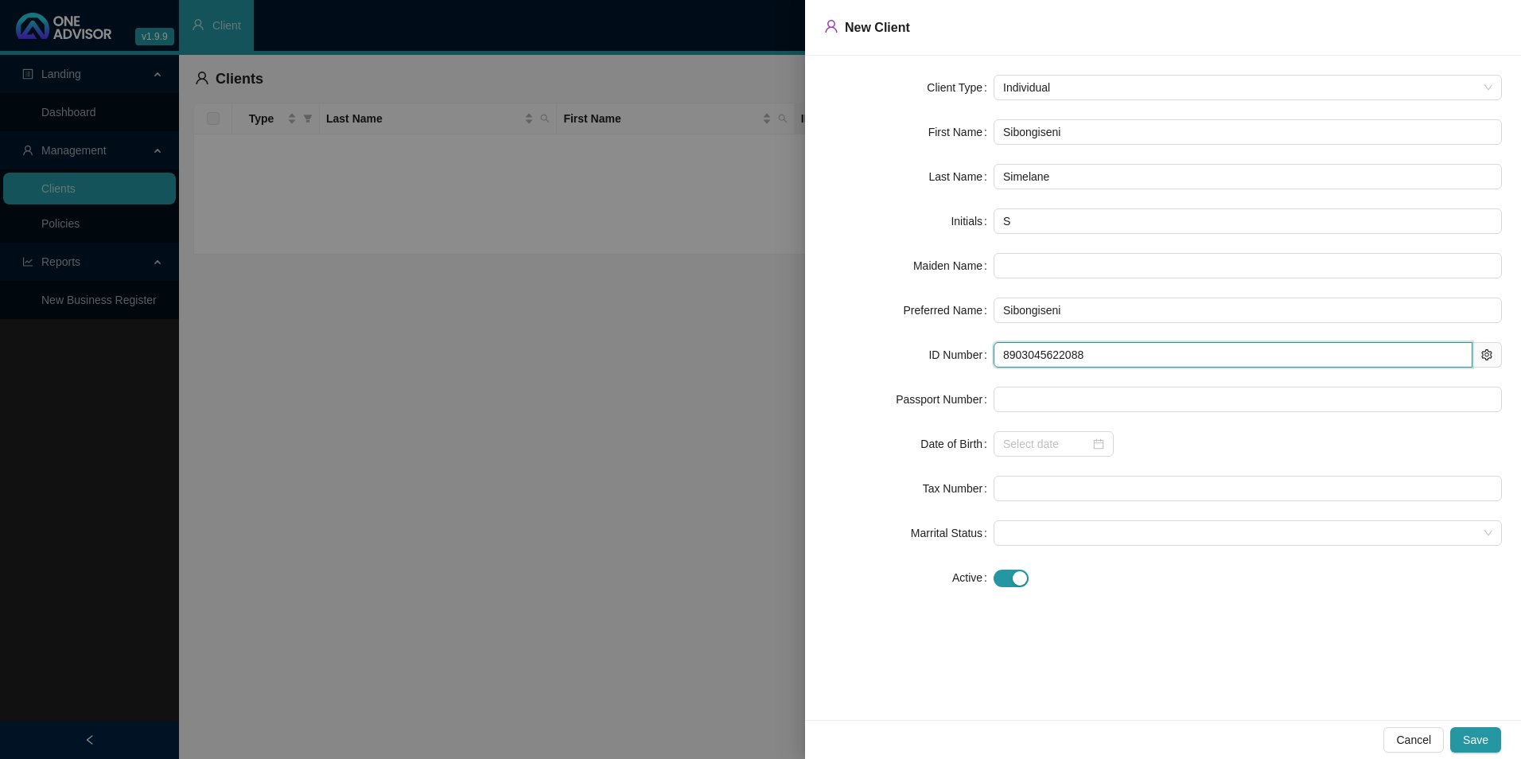
click at [1030, 351] on input "8903045622088" at bounding box center [1233, 354] width 479 height 25
type input "8903045622088"
type input "[DATE]"
type input "8903045622088"
click at [1168, 423] on form "Client Type Individual First Name [PERSON_NAME] Last Name Simelane Initials S M…" at bounding box center [1163, 333] width 678 height 516
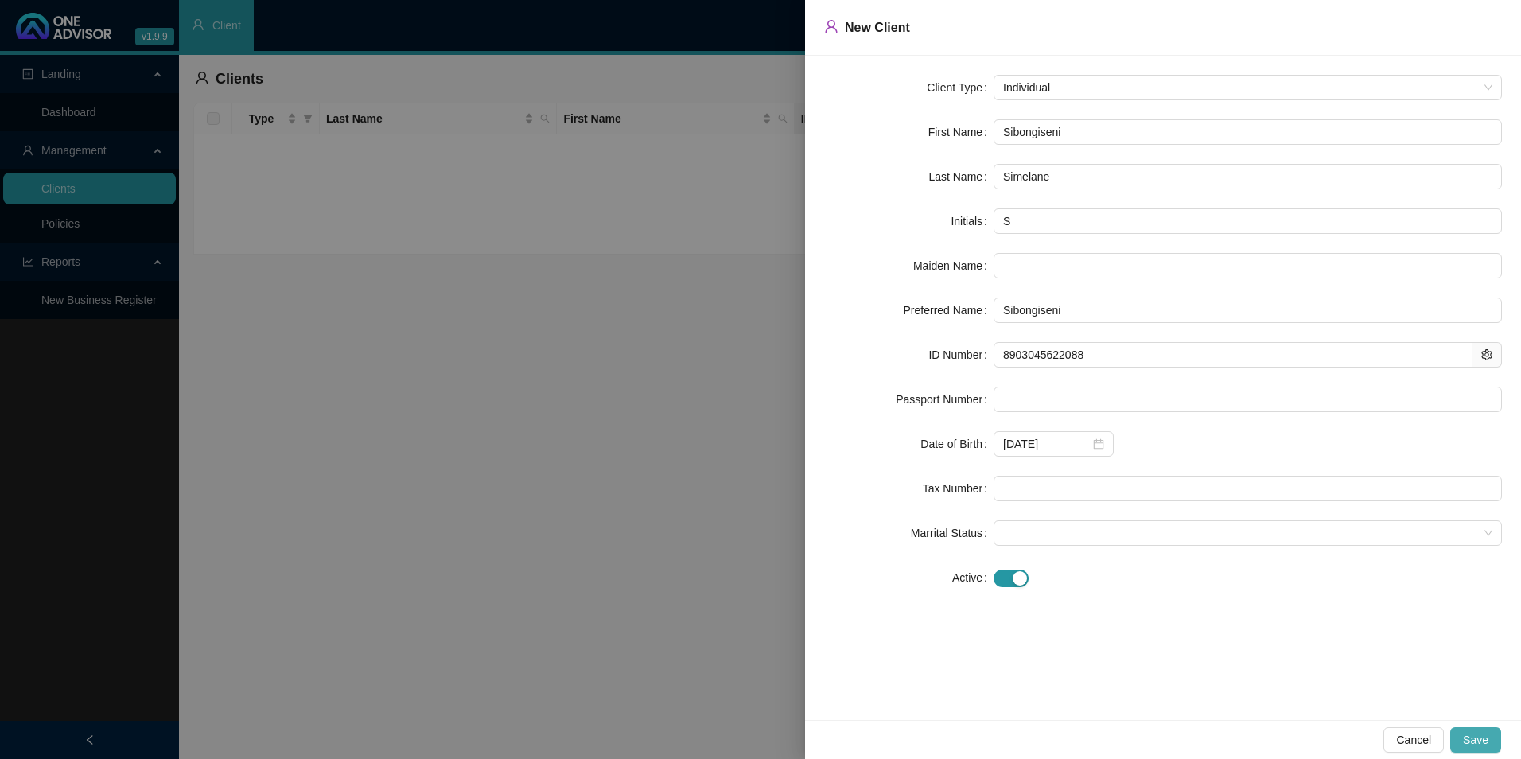
click at [1215, 663] on span "Save" at bounding box center [1475, 740] width 25 height 18
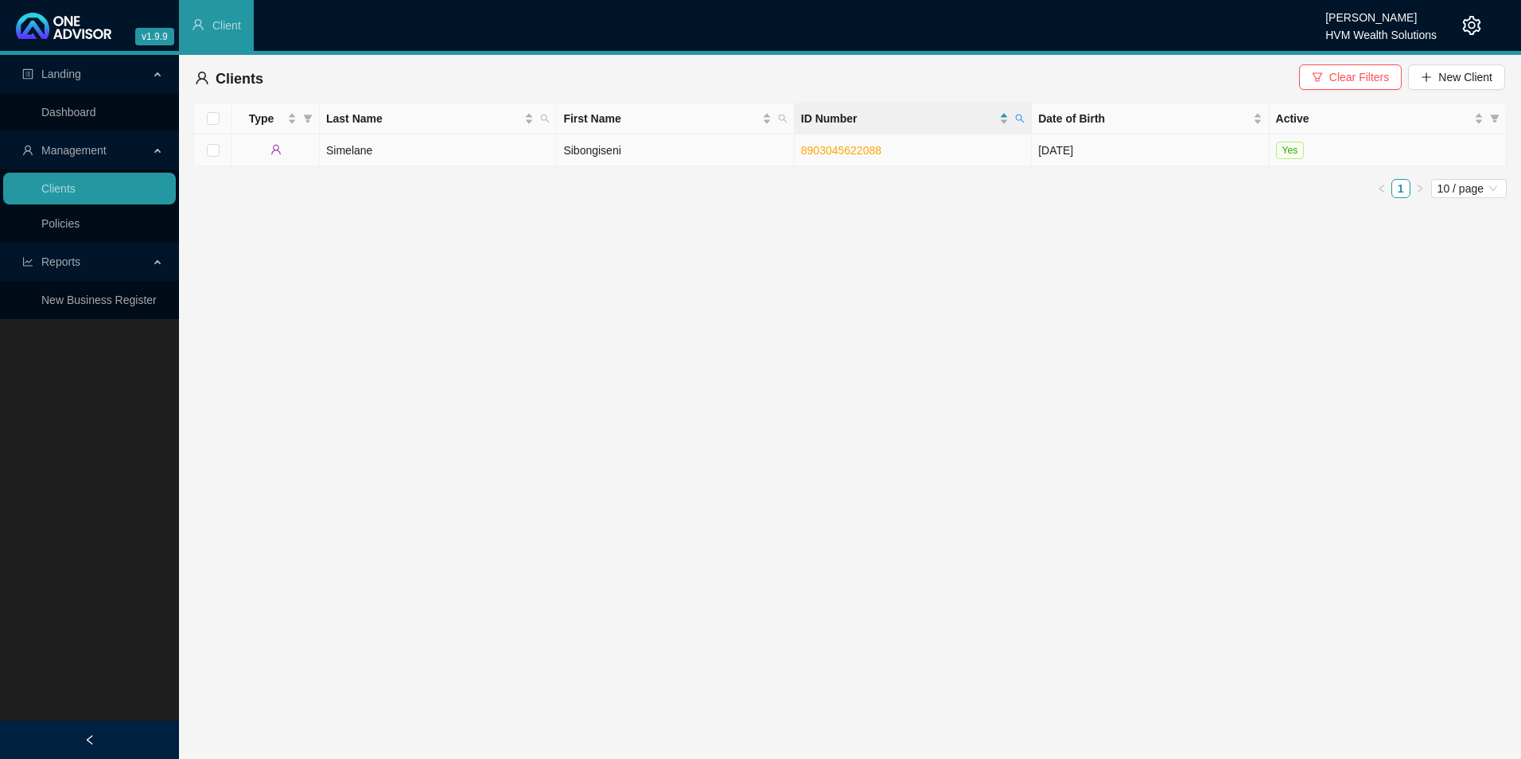
click at [522, 149] on td "Simelane" at bounding box center [438, 150] width 237 height 32
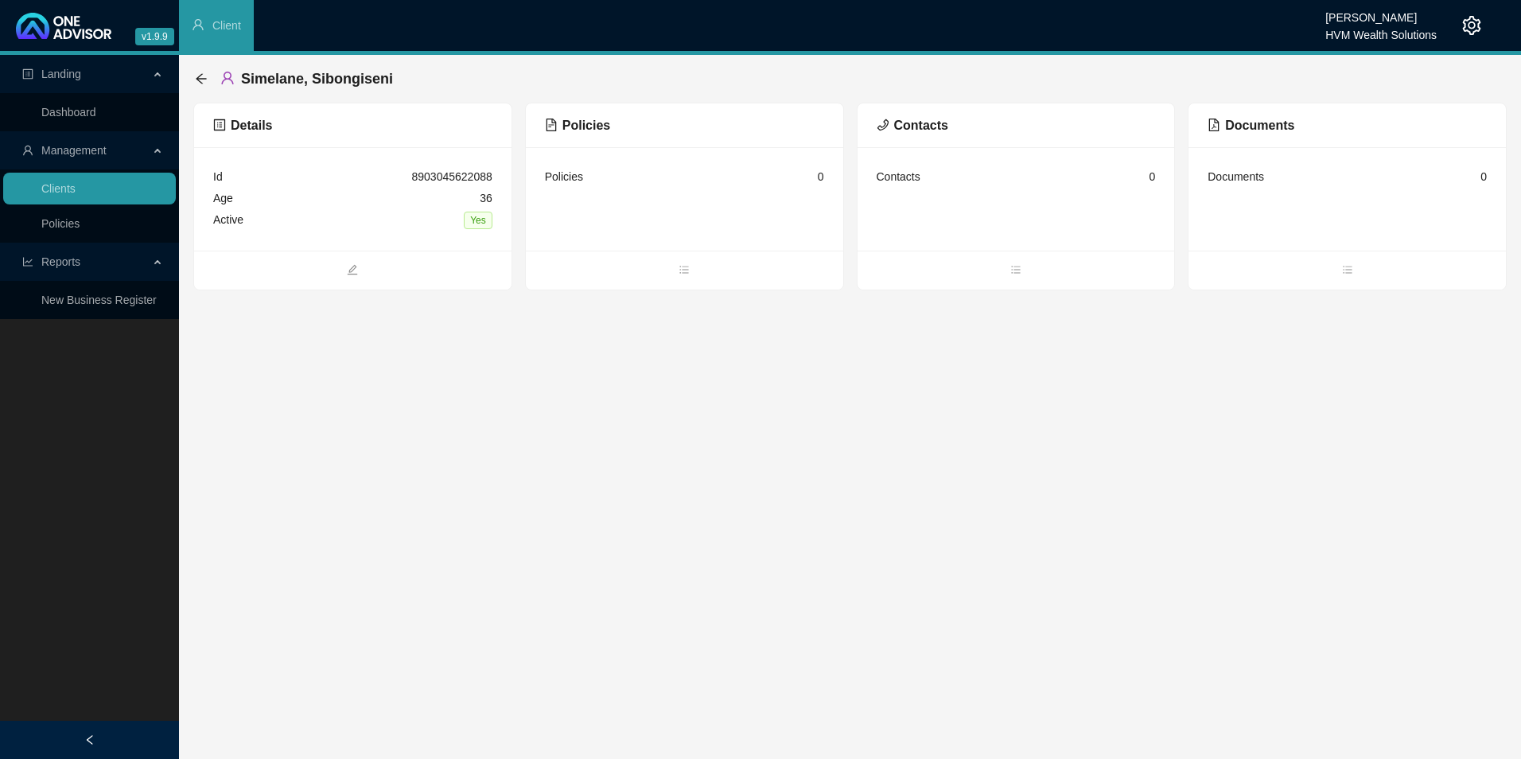
click at [569, 125] on span "Policies" at bounding box center [577, 126] width 65 height 14
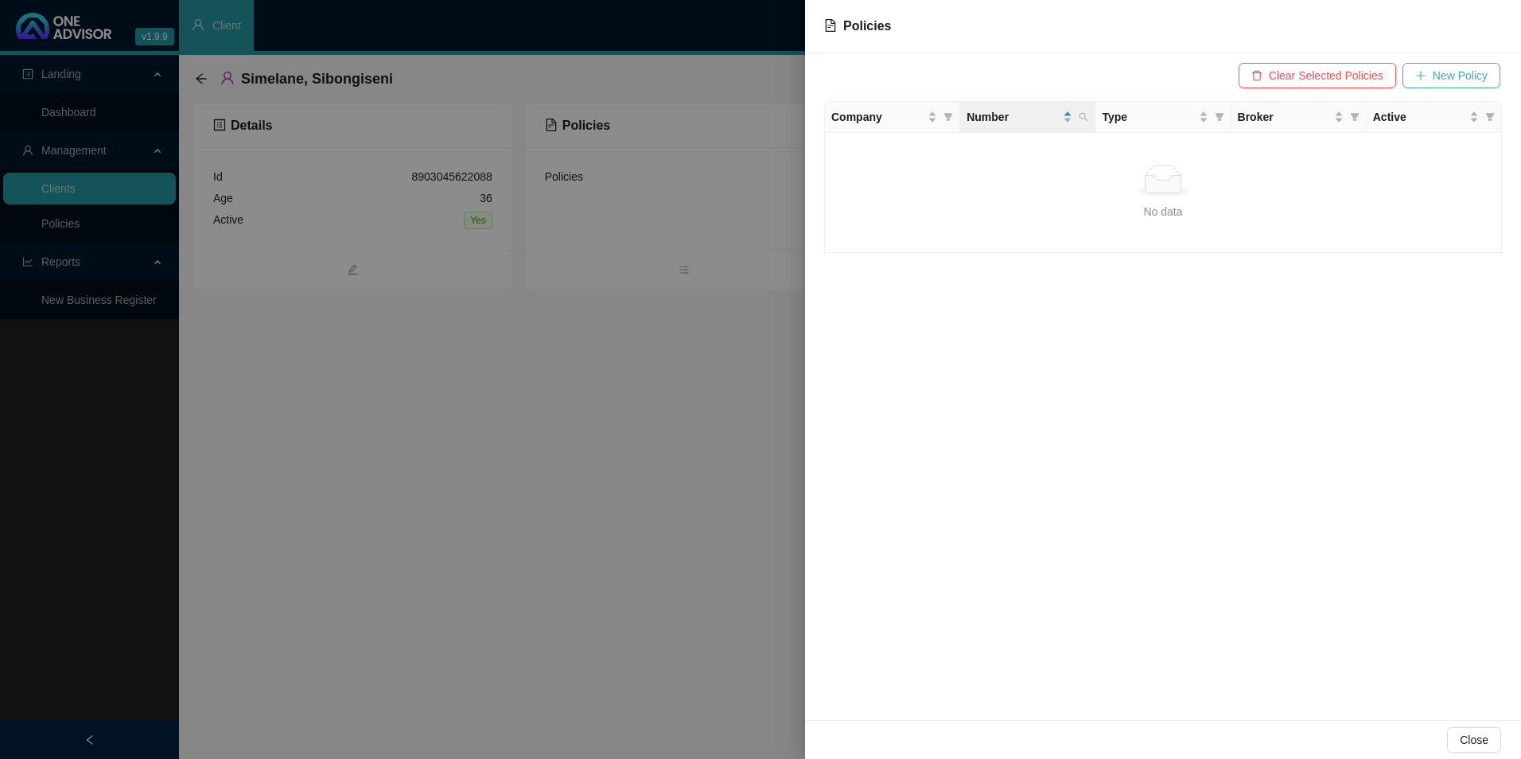
click at [1215, 73] on span "New Policy" at bounding box center [1460, 76] width 55 height 18
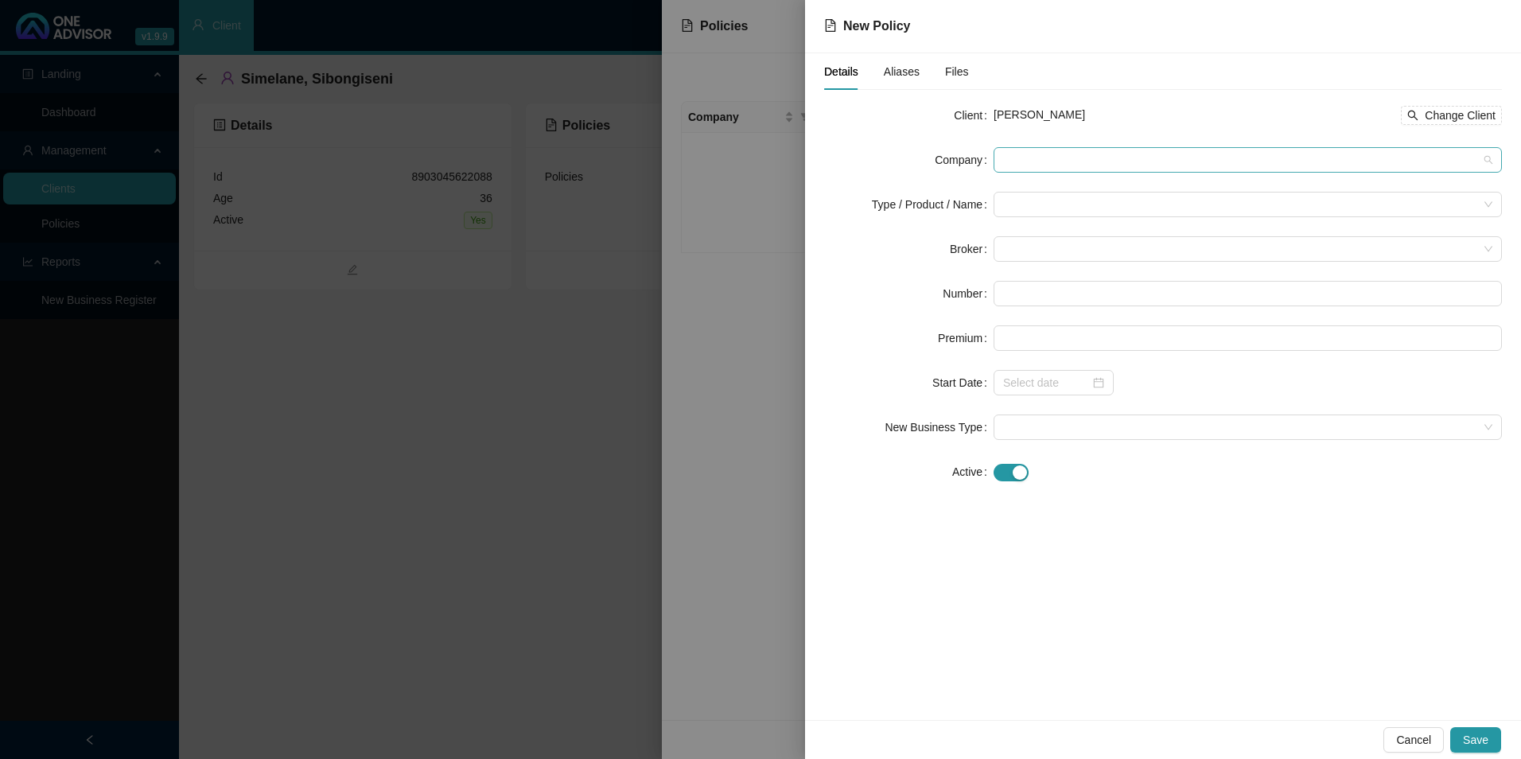
click at [1093, 159] on span at bounding box center [1247, 160] width 489 height 24
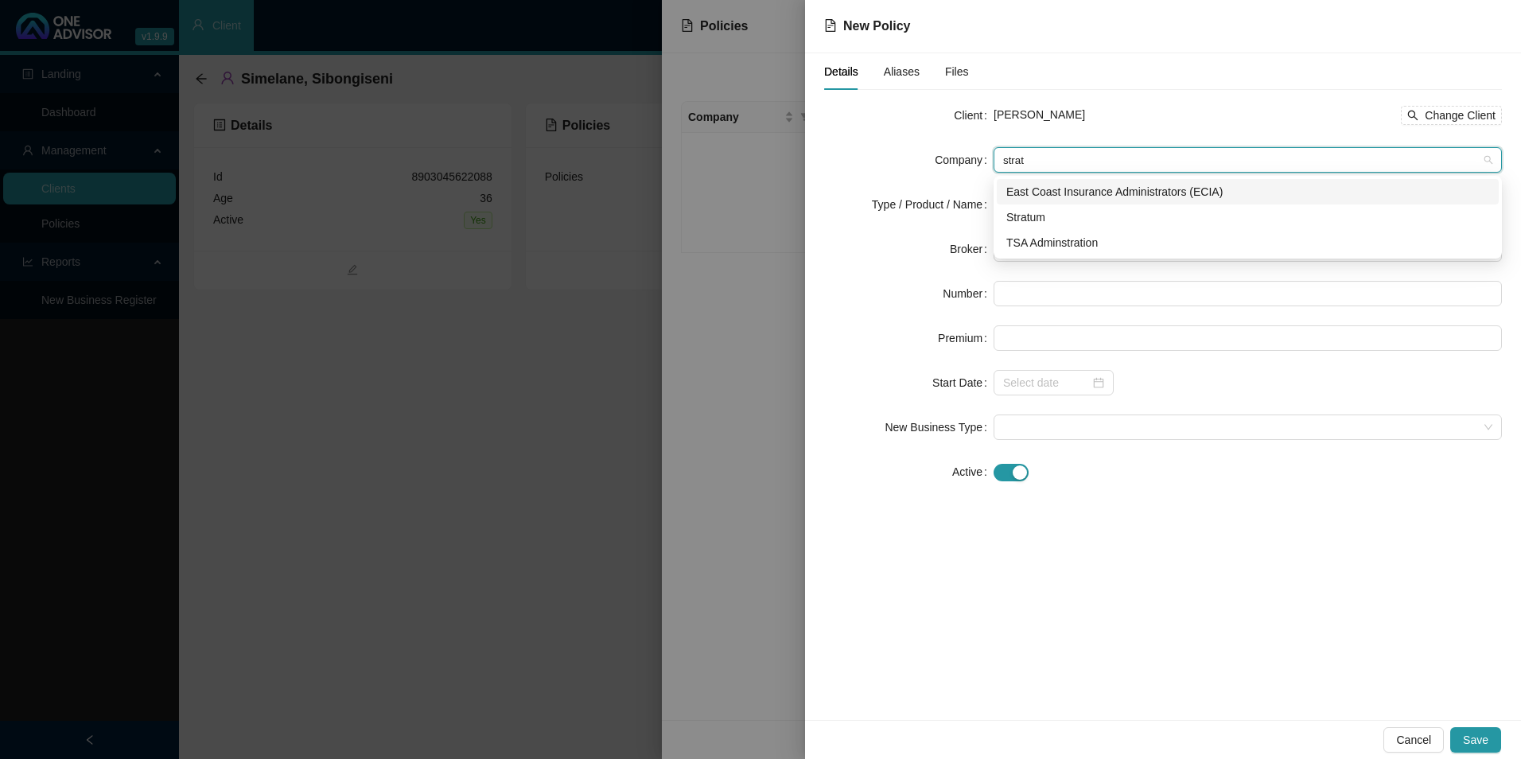
type input "stratu"
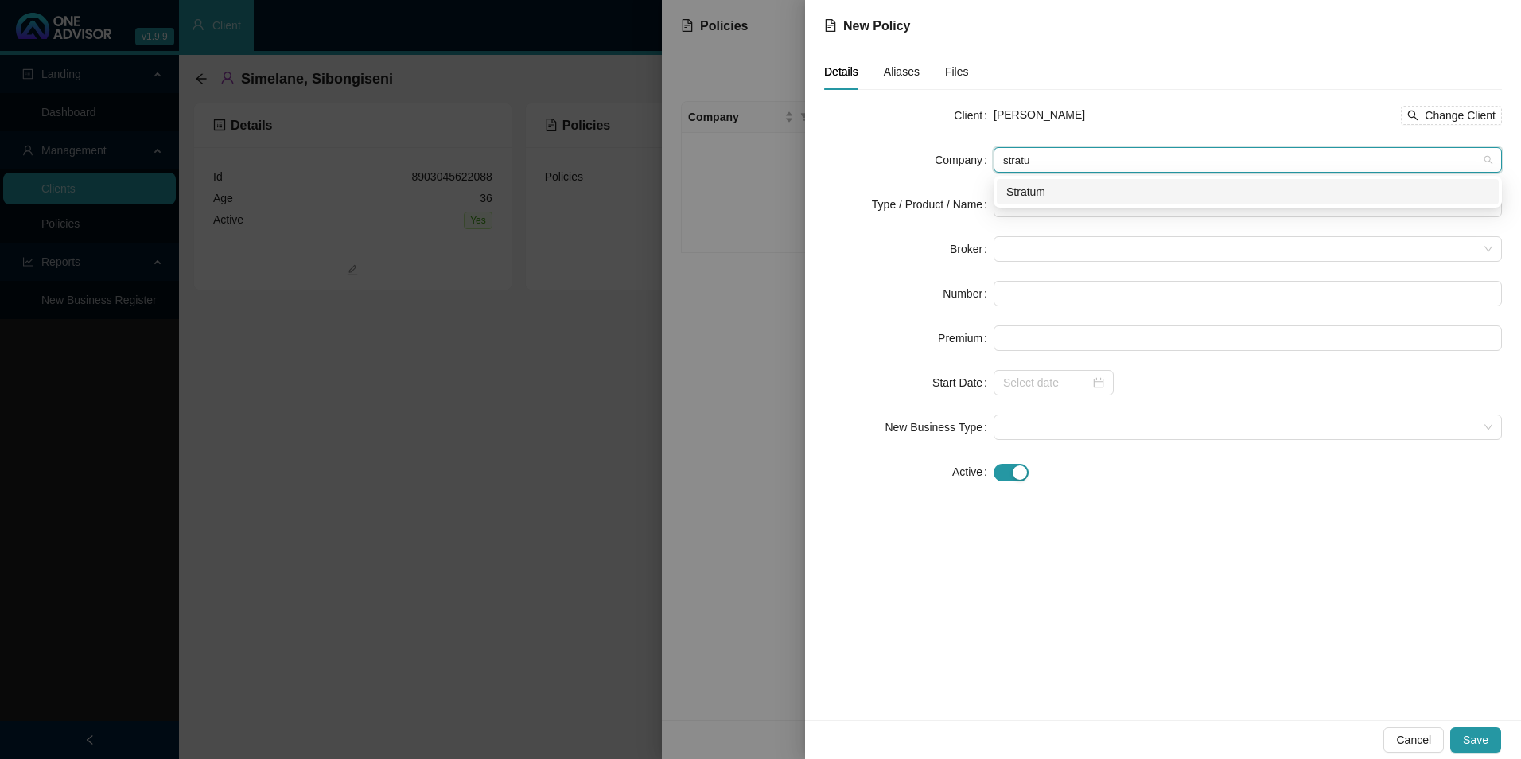
click at [1054, 193] on div "Stratum" at bounding box center [1248, 192] width 483 height 18
click at [1044, 204] on input "search" at bounding box center [1240, 205] width 475 height 24
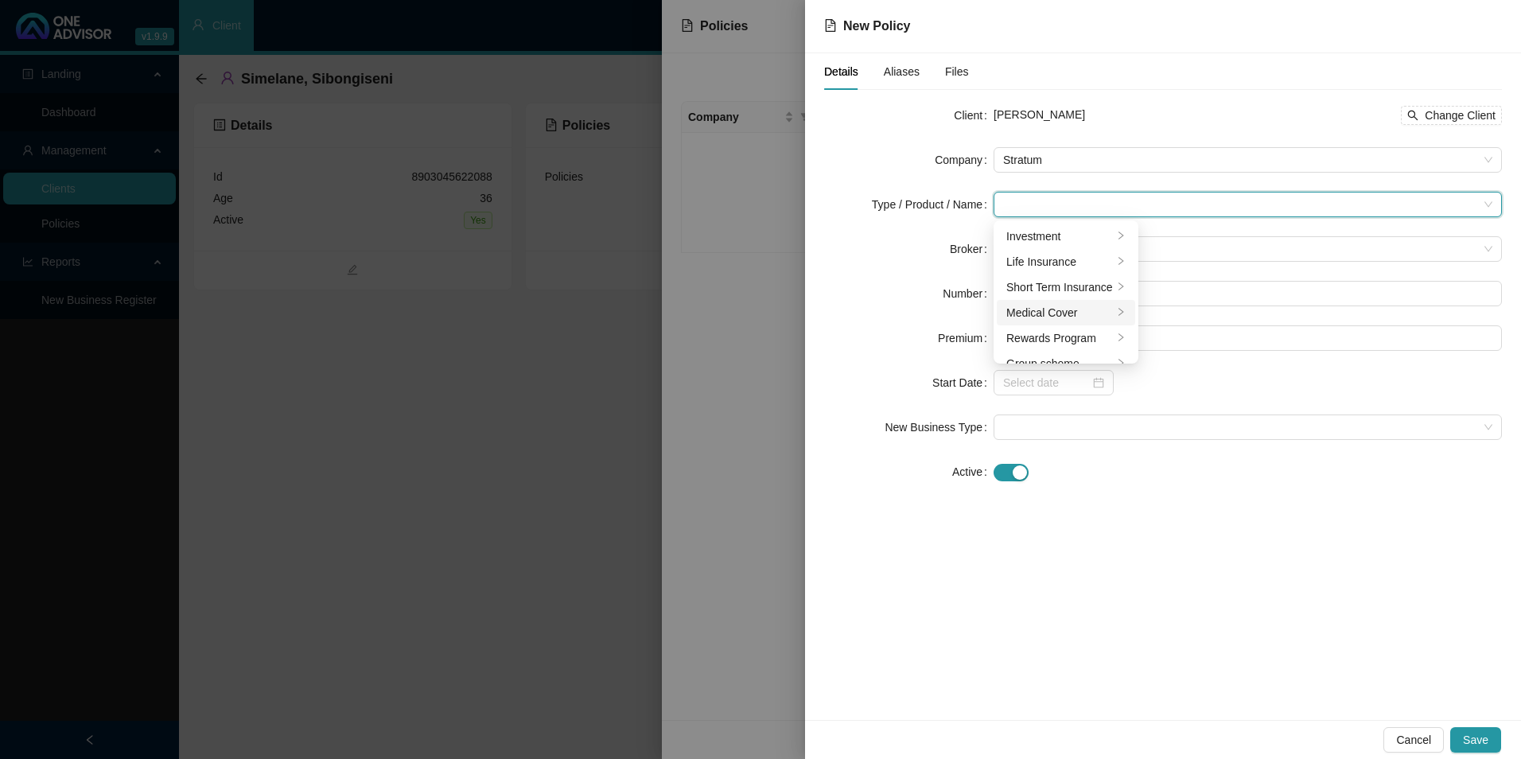
click at [1031, 308] on div "Medical Cover" at bounding box center [1060, 313] width 107 height 18
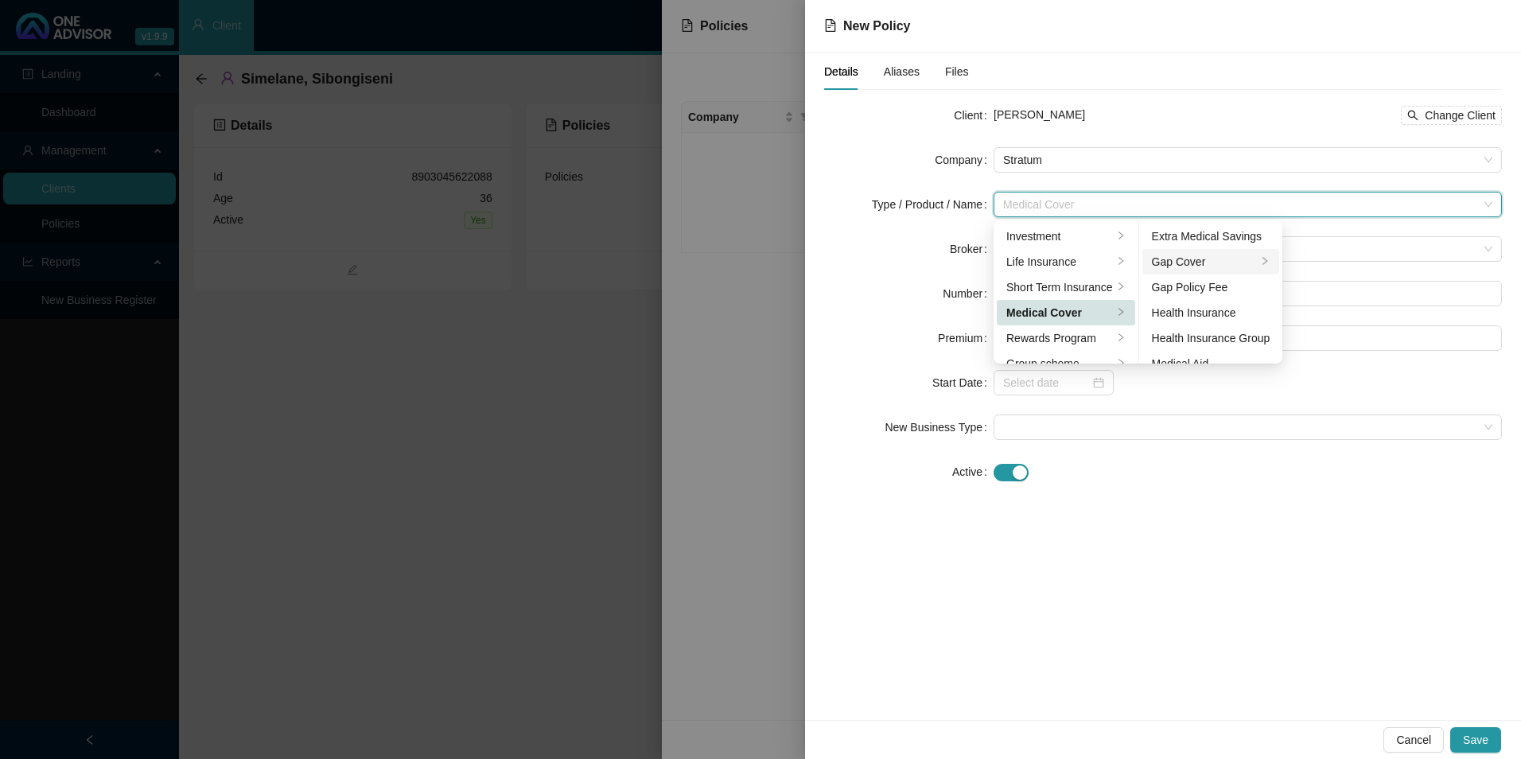
click at [1207, 256] on div "Gap Cover" at bounding box center [1205, 262] width 106 height 18
click at [1215, 460] on div at bounding box center [1248, 471] width 508 height 25
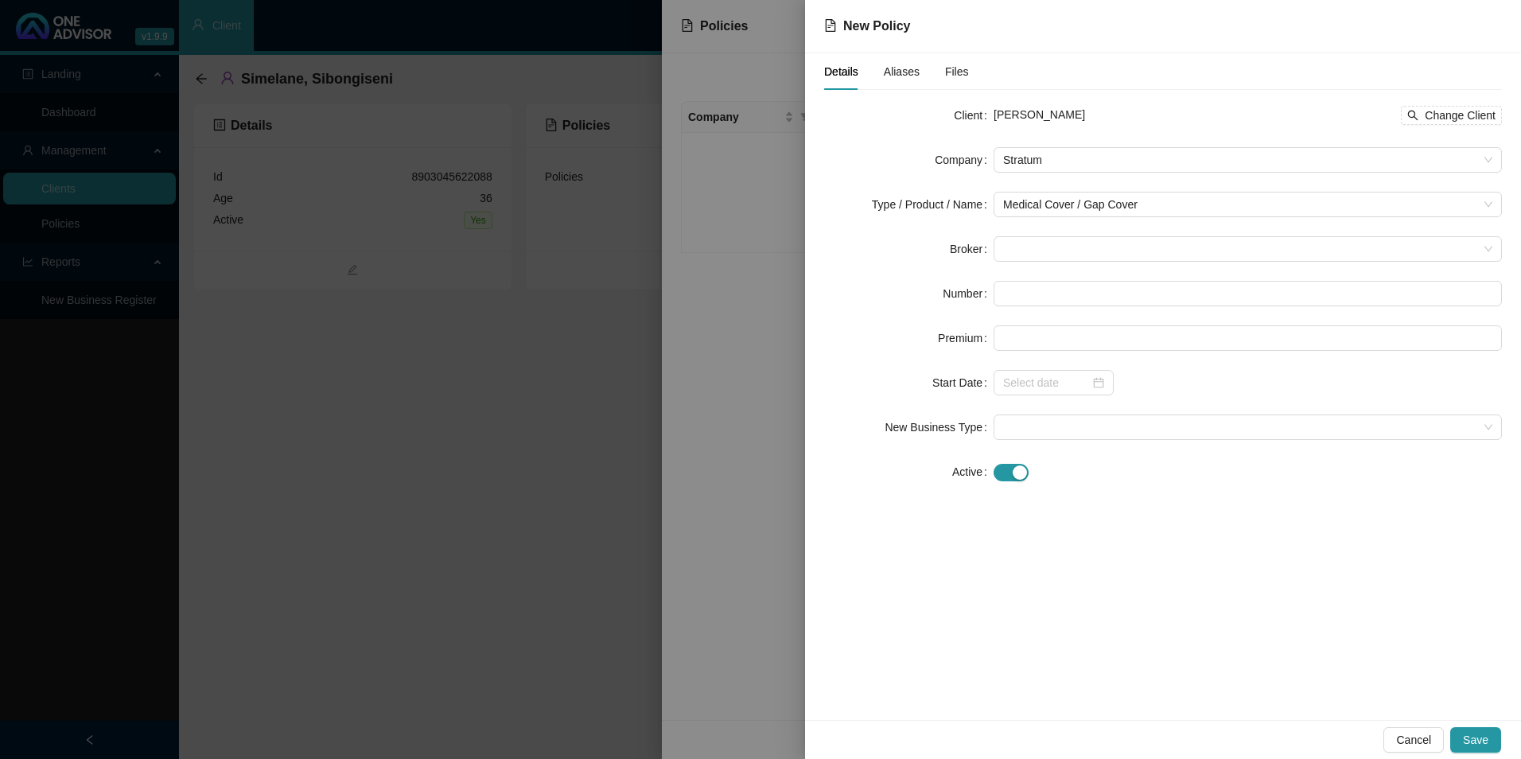
click at [1114, 224] on form "Client [PERSON_NAME] Change Client Company Stratum Type / Product / Name Medica…" at bounding box center [1163, 294] width 678 height 382
click at [1120, 238] on span at bounding box center [1247, 249] width 489 height 24
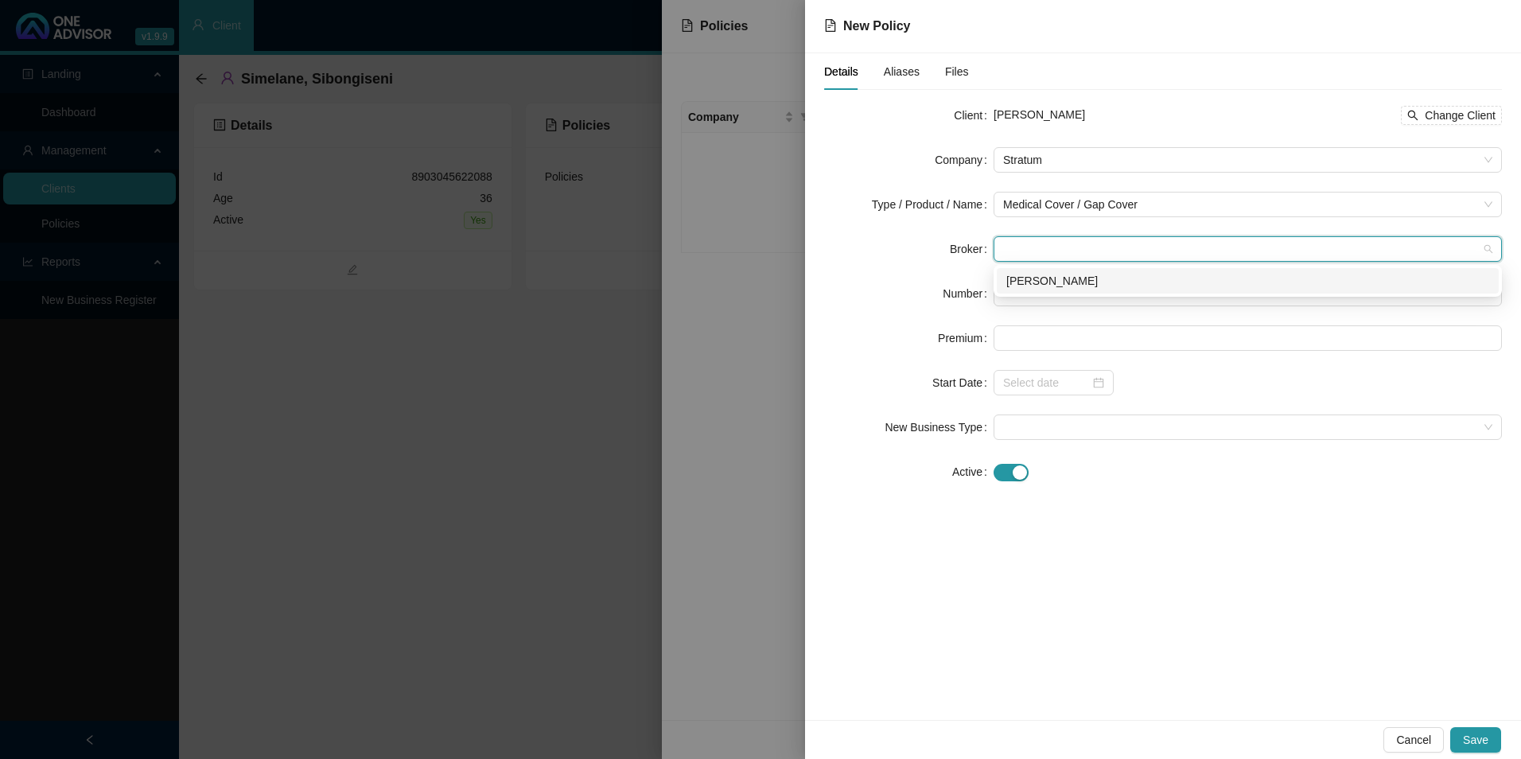
click at [1054, 283] on div "[PERSON_NAME]" at bounding box center [1248, 281] width 483 height 18
click at [1054, 288] on input "text" at bounding box center [1248, 293] width 508 height 25
click at [1061, 286] on input "text" at bounding box center [1248, 293] width 508 height 25
paste input "POL-1632756-H8B2"
click at [1023, 285] on input "POL-1632756-H8B2" at bounding box center [1248, 293] width 508 height 25
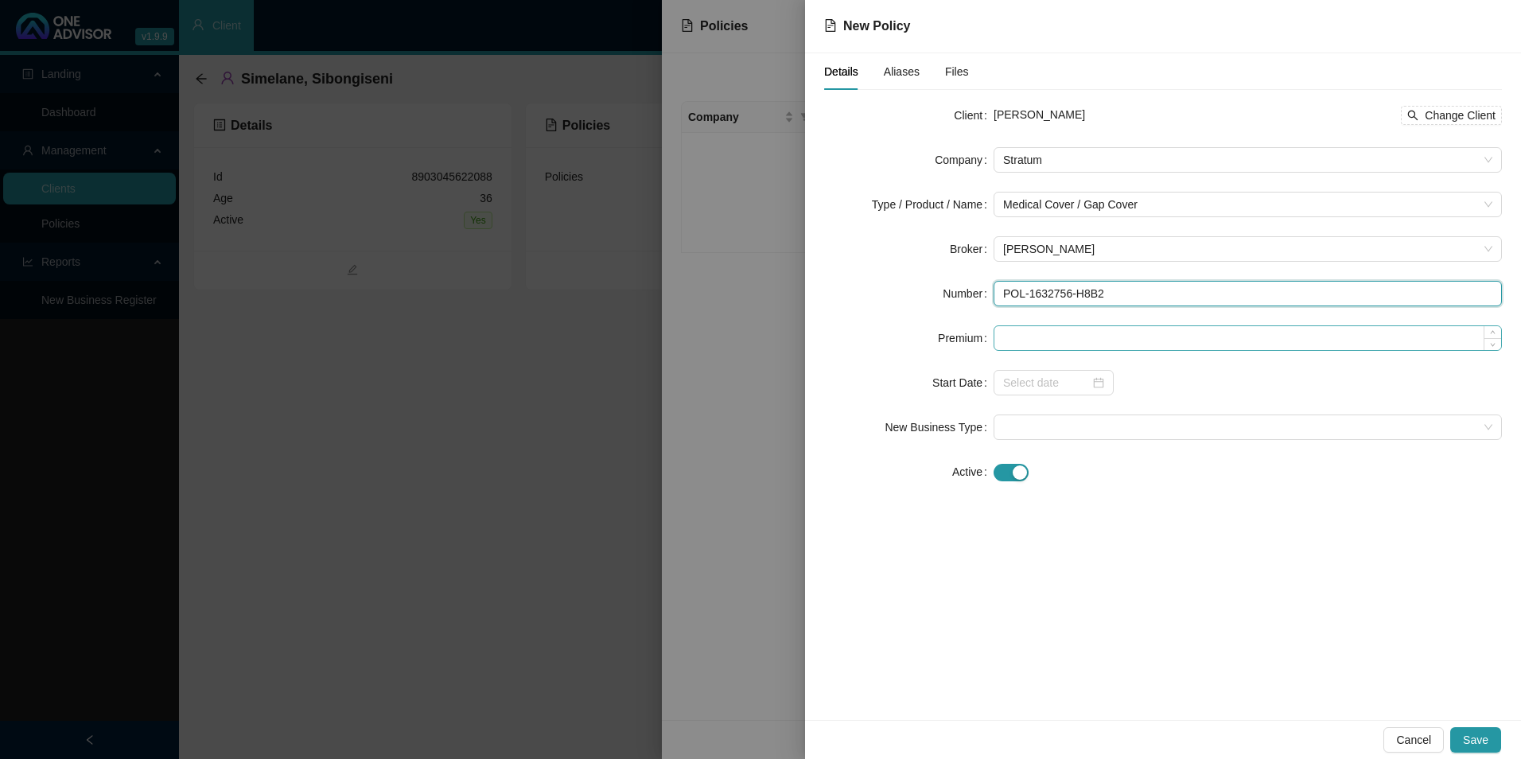
type input "POL-1632756-H8B2"
click at [1072, 329] on input at bounding box center [1248, 338] width 507 height 24
click at [1078, 341] on input at bounding box center [1248, 338] width 507 height 24
paste input "R552,00"
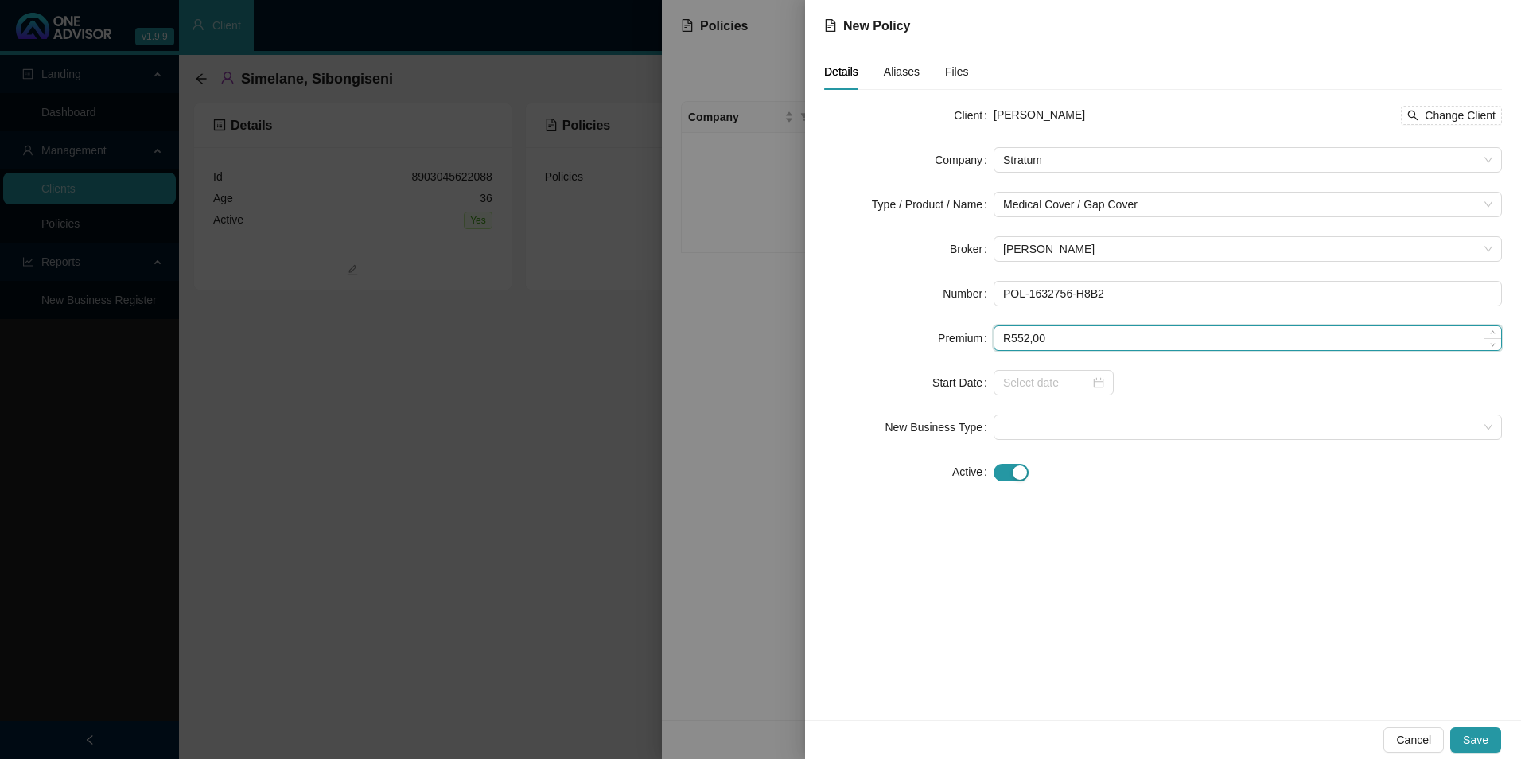
click at [1009, 340] on input "R552,00" at bounding box center [1248, 338] width 507 height 24
click at [1021, 341] on input "55200" at bounding box center [1248, 338] width 507 height 24
type input "552.00"
click at [1117, 663] on div "Details Aliases Files Client [PERSON_NAME] Change Client Company Stratum Type /…" at bounding box center [1163, 386] width 716 height 667
click at [1028, 391] on input at bounding box center [1046, 383] width 87 height 18
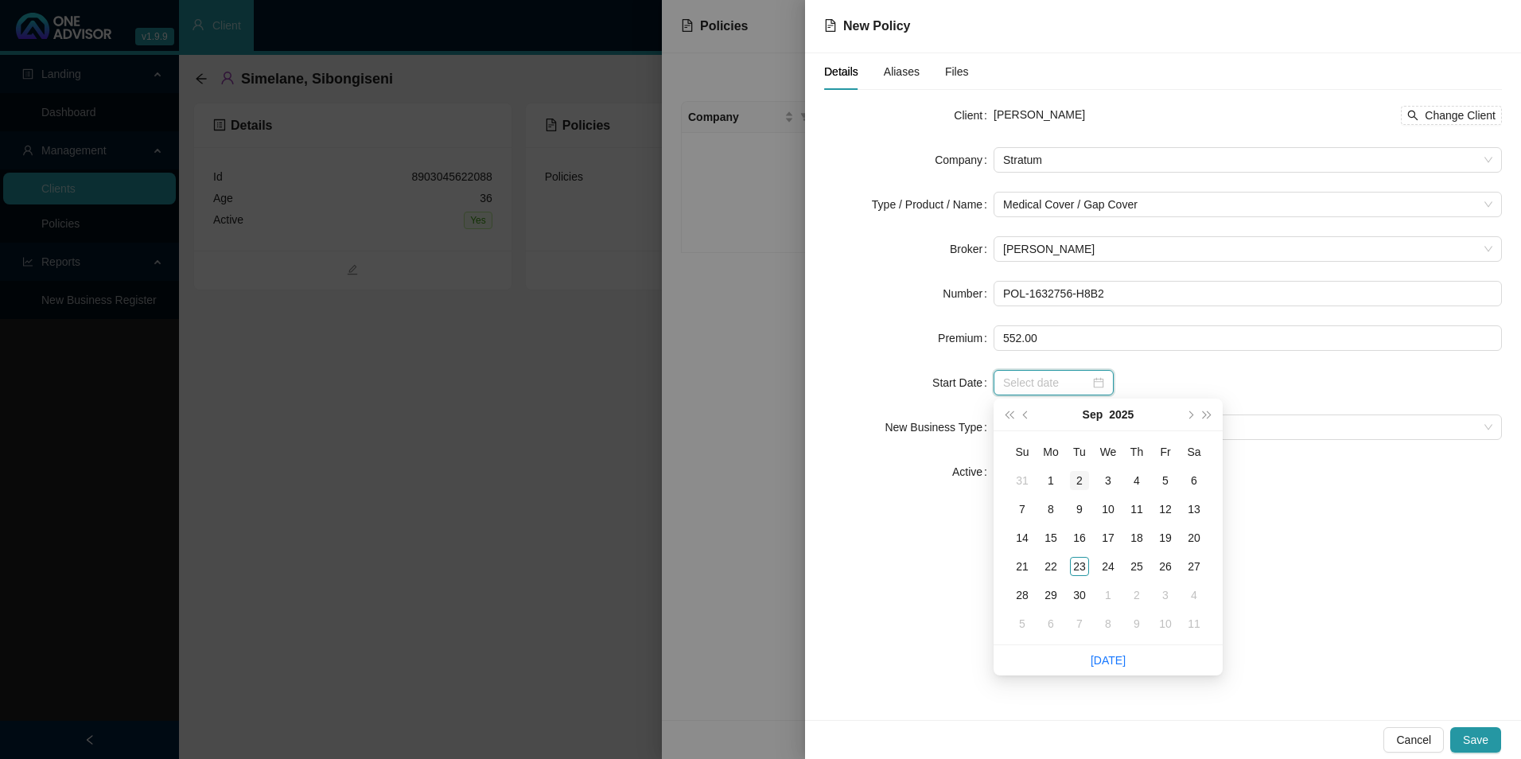
type input "[DATE]"
click at [1017, 412] on button "super-prev-year" at bounding box center [1009, 415] width 18 height 32
click at [1008, 411] on span "super-prev-year" at bounding box center [1009, 415] width 8 height 8
click at [1208, 420] on button "super-next-year" at bounding box center [1208, 415] width 18 height 32
type input "[DATE]"
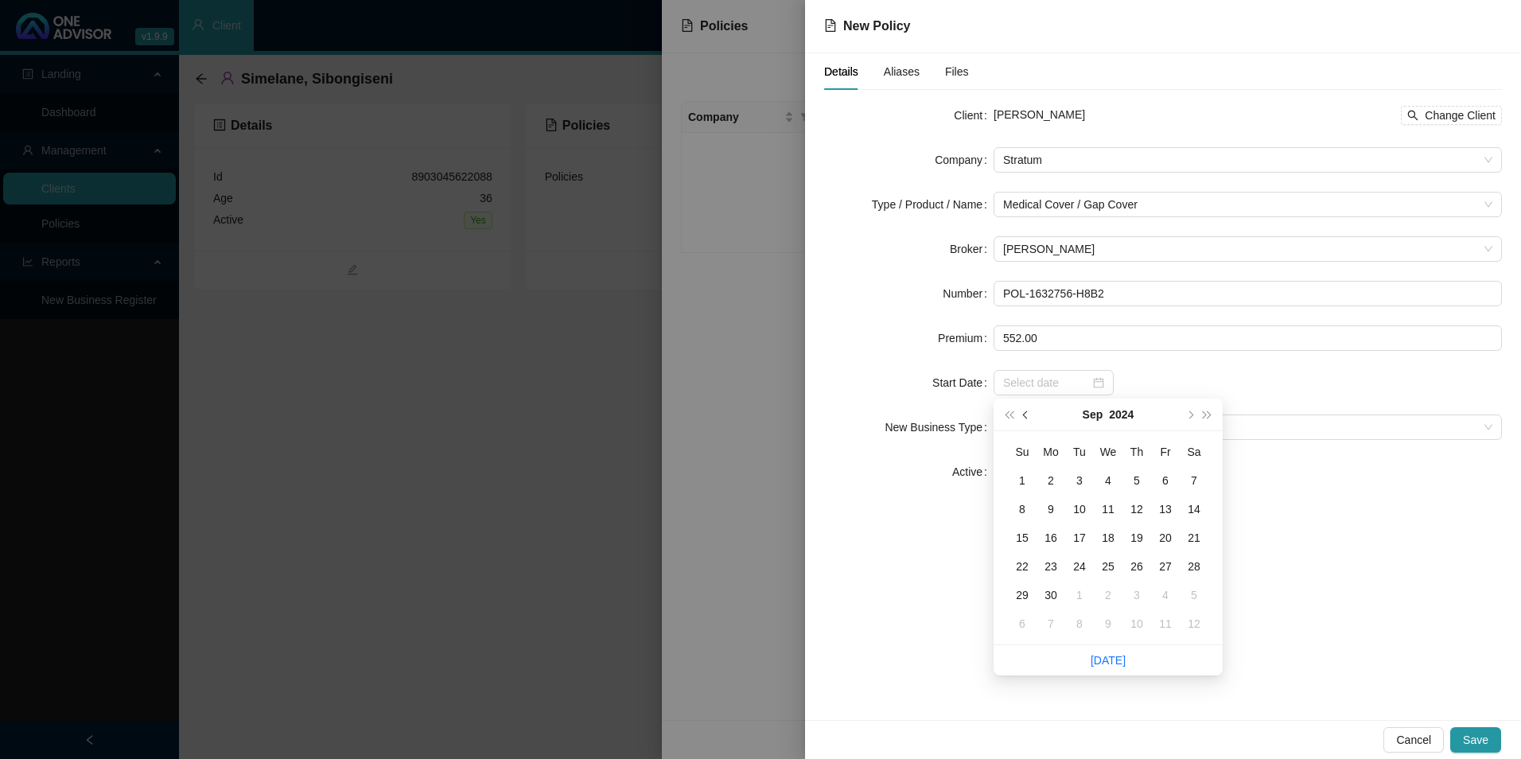
click at [1028, 409] on button "prev-year" at bounding box center [1027, 415] width 18 height 32
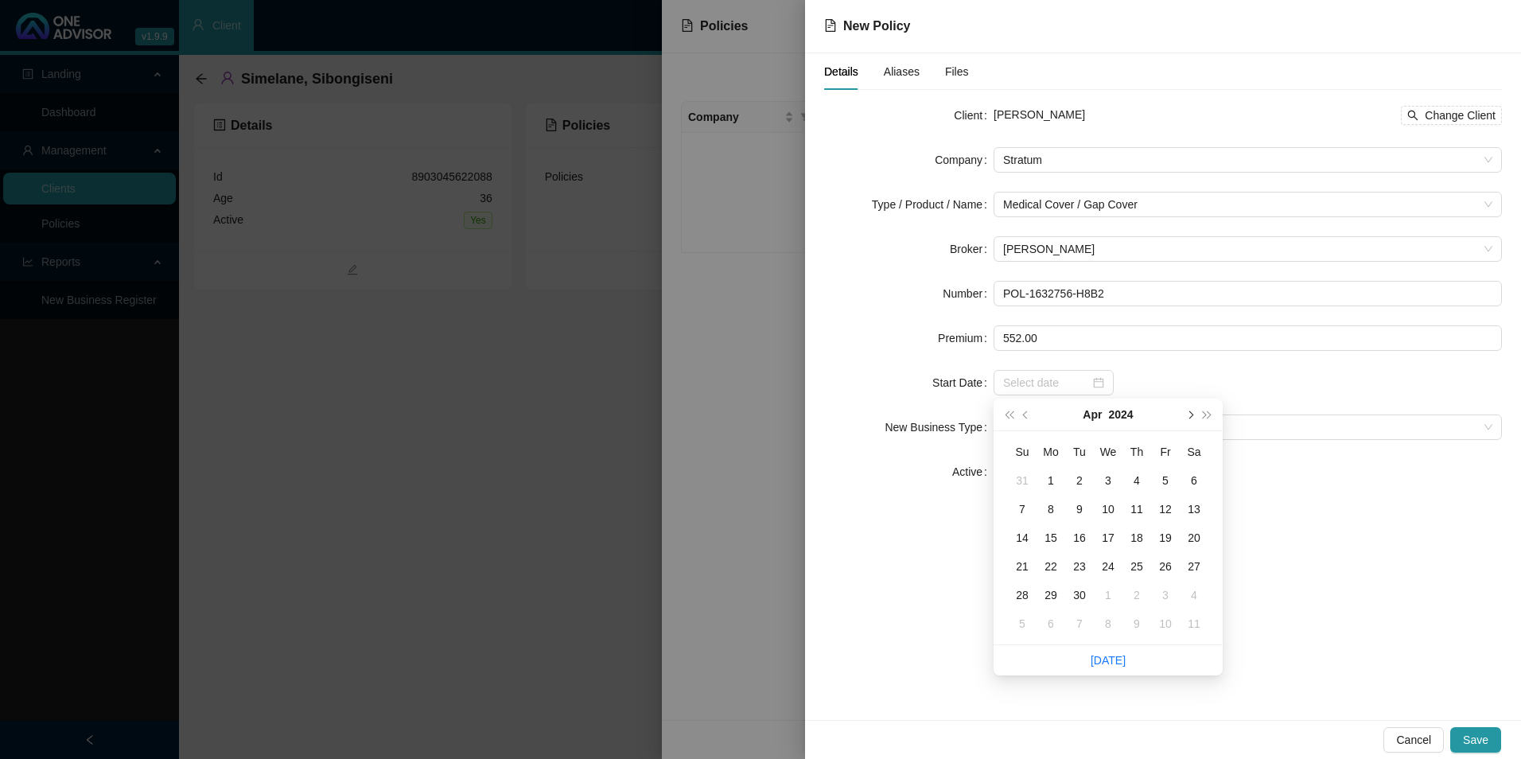
click at [1194, 415] on button "next-year" at bounding box center [1190, 415] width 18 height 32
type input "[DATE]"
click at [1116, 472] on div "1" at bounding box center [1108, 480] width 19 height 19
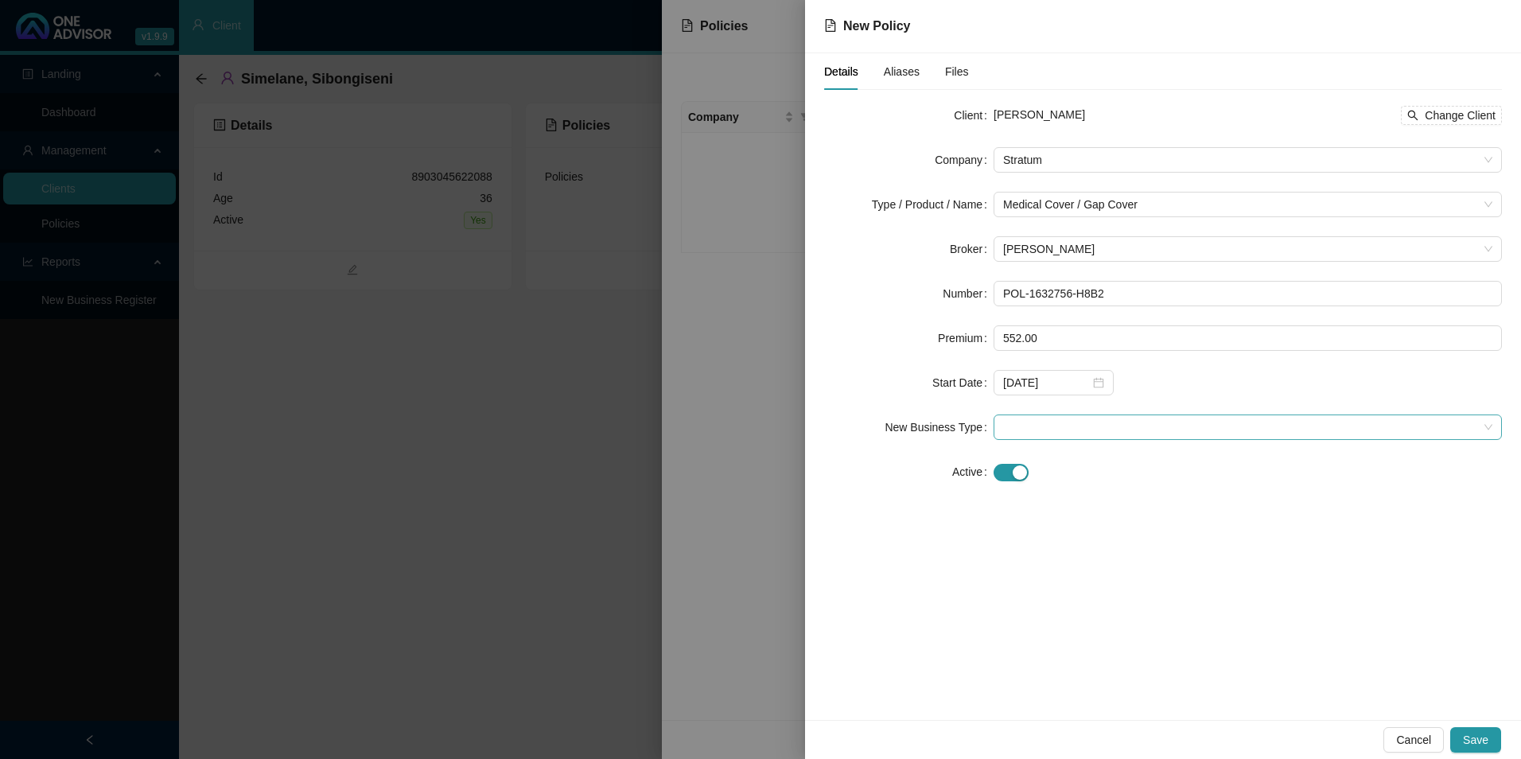
click at [1040, 427] on span at bounding box center [1247, 427] width 489 height 24
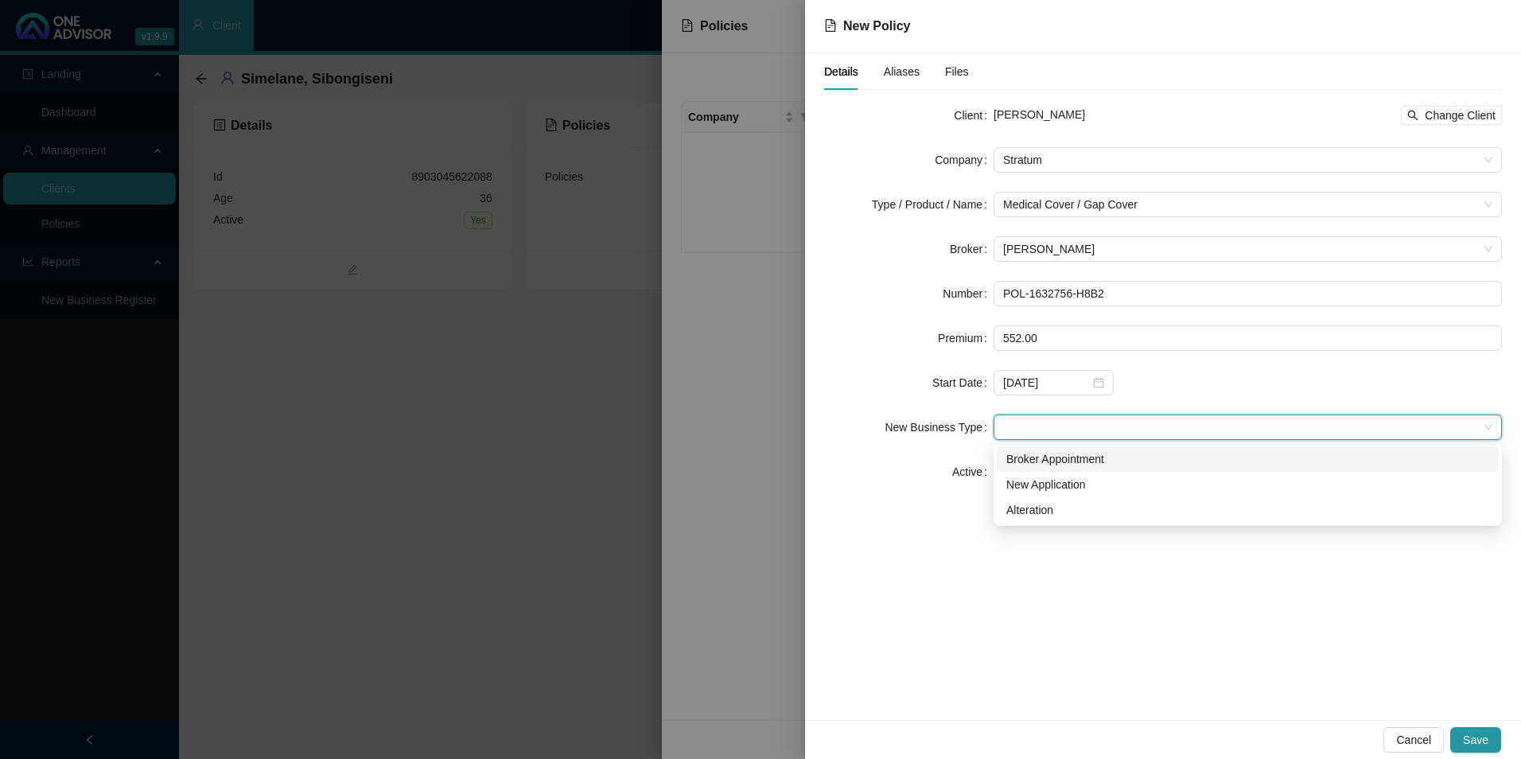
click at [1019, 456] on div "Broker Appointment" at bounding box center [1248, 459] width 483 height 18
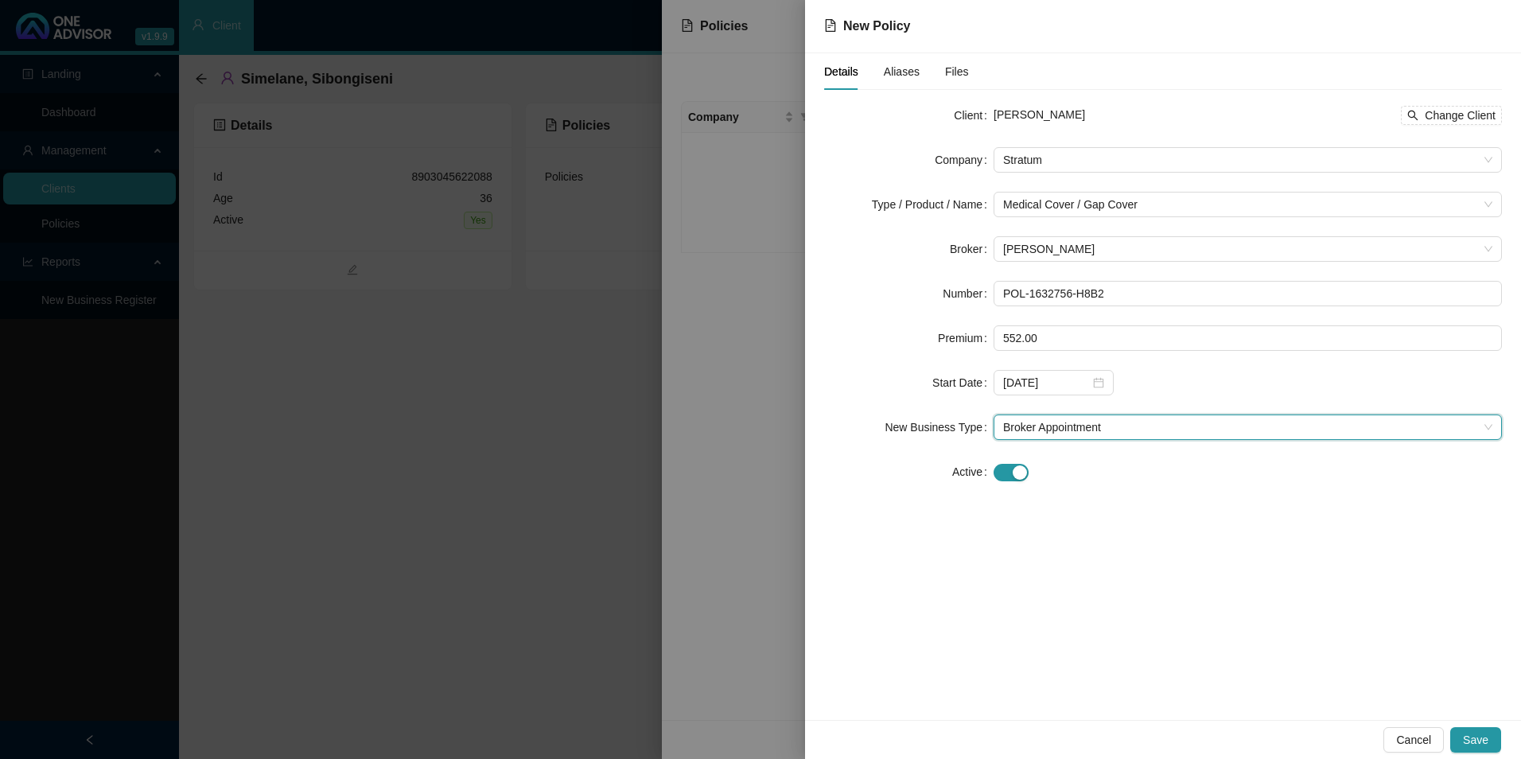
click at [1215, 663] on div "Cancel Save" at bounding box center [1163, 739] width 716 height 39
click at [1215, 663] on span "Save" at bounding box center [1475, 740] width 25 height 18
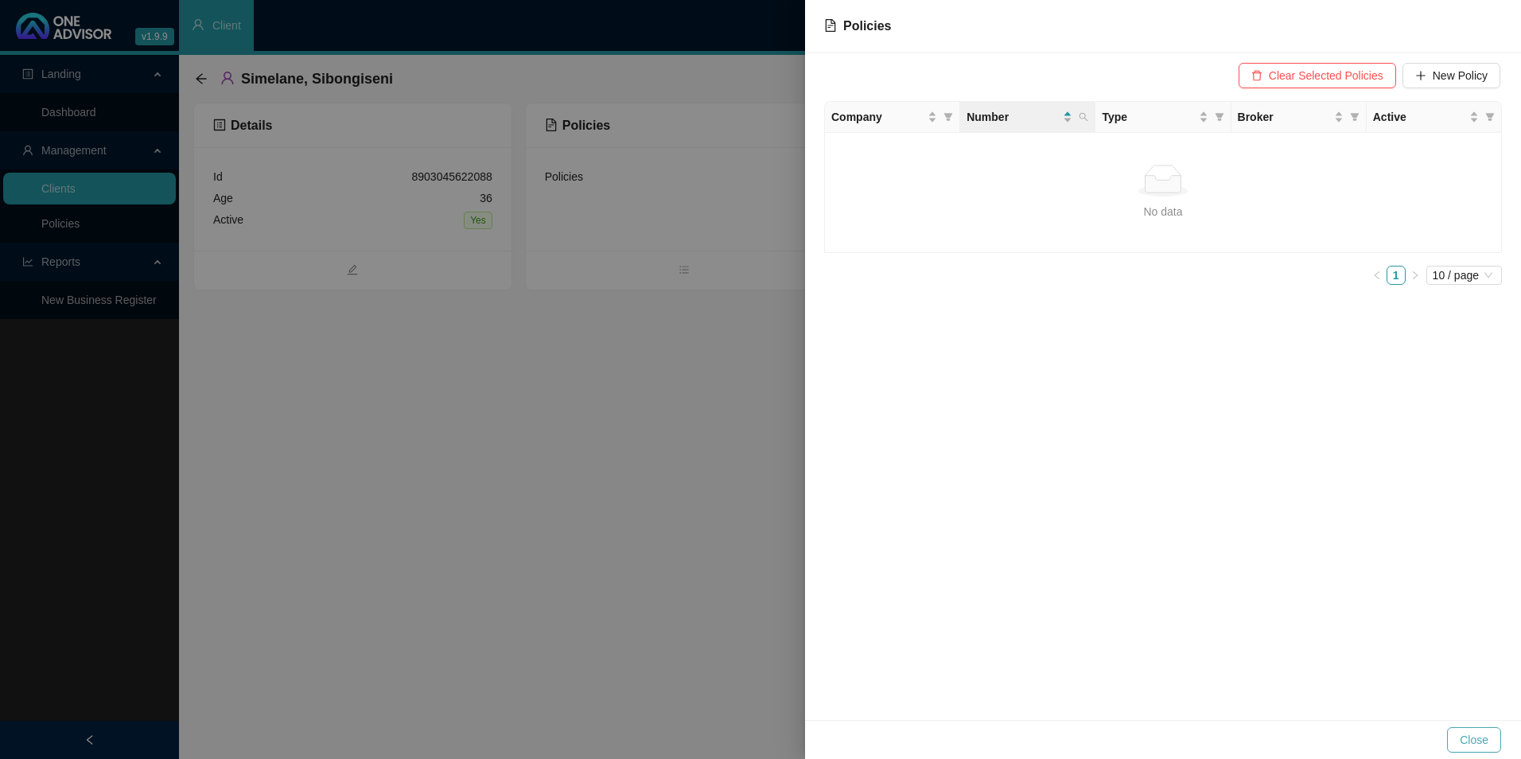
click at [1215, 663] on span "Close" at bounding box center [1474, 740] width 29 height 18
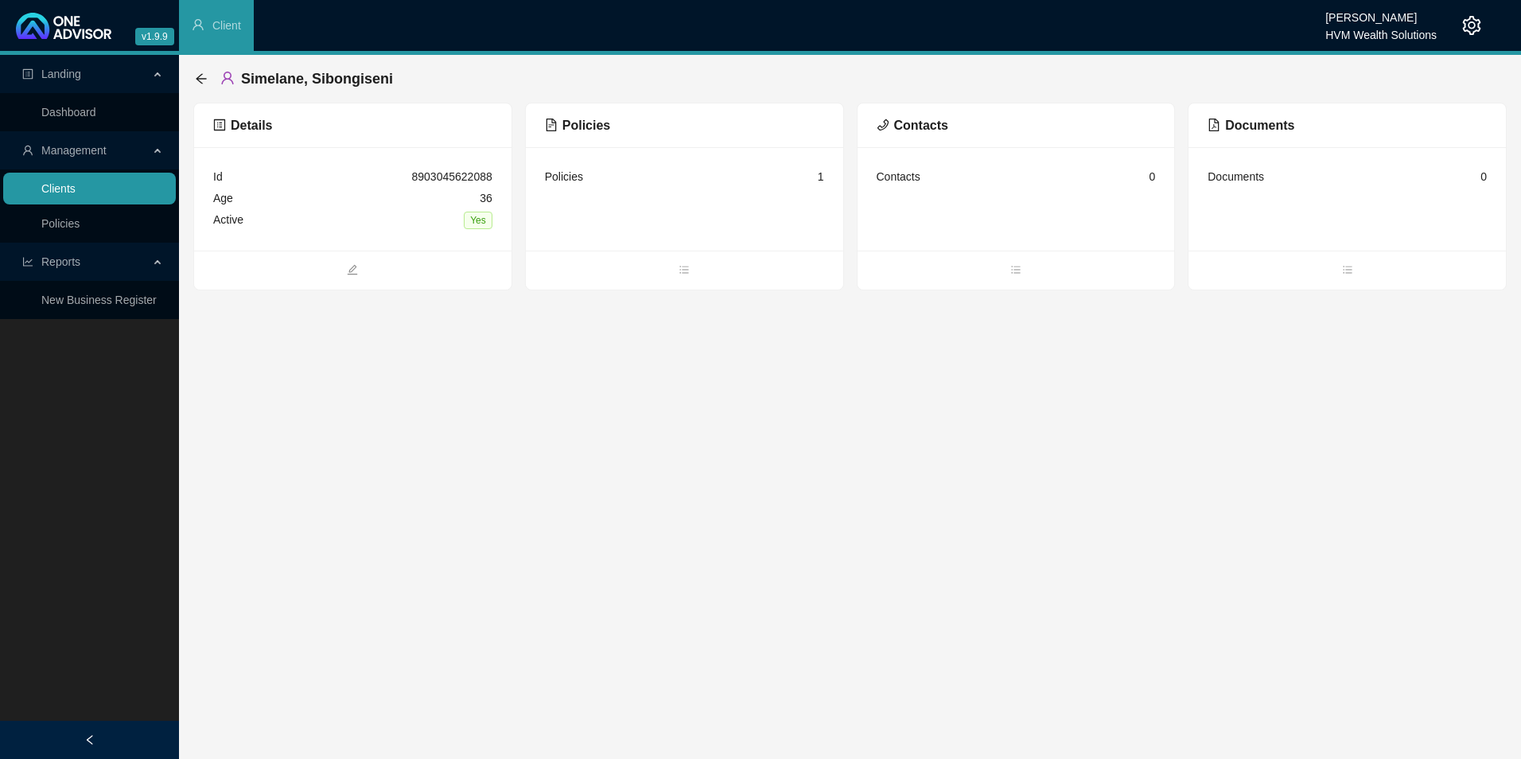
click at [76, 182] on link "Clients" at bounding box center [58, 188] width 34 height 13
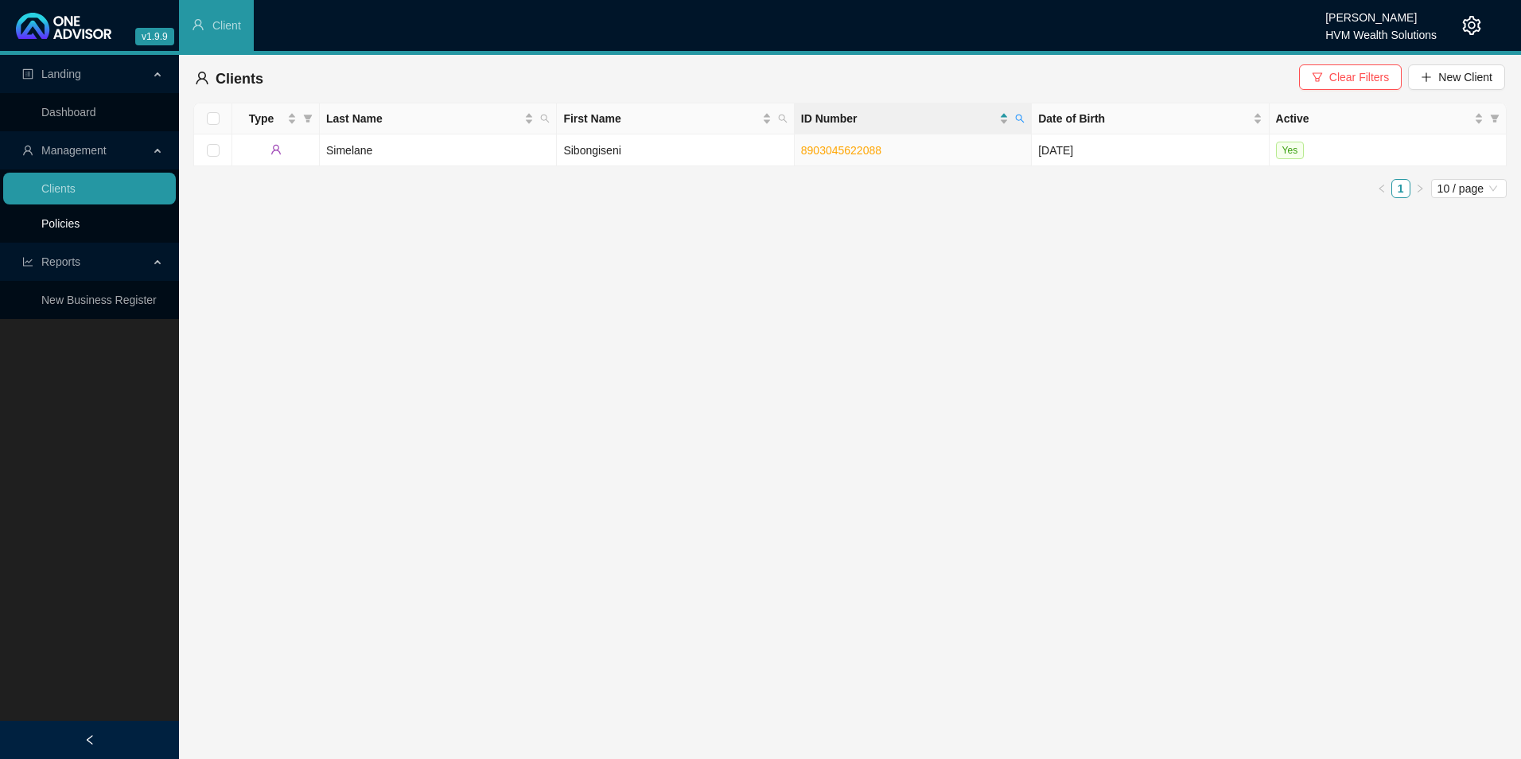
click at [78, 228] on link "Policies" at bounding box center [60, 223] width 38 height 13
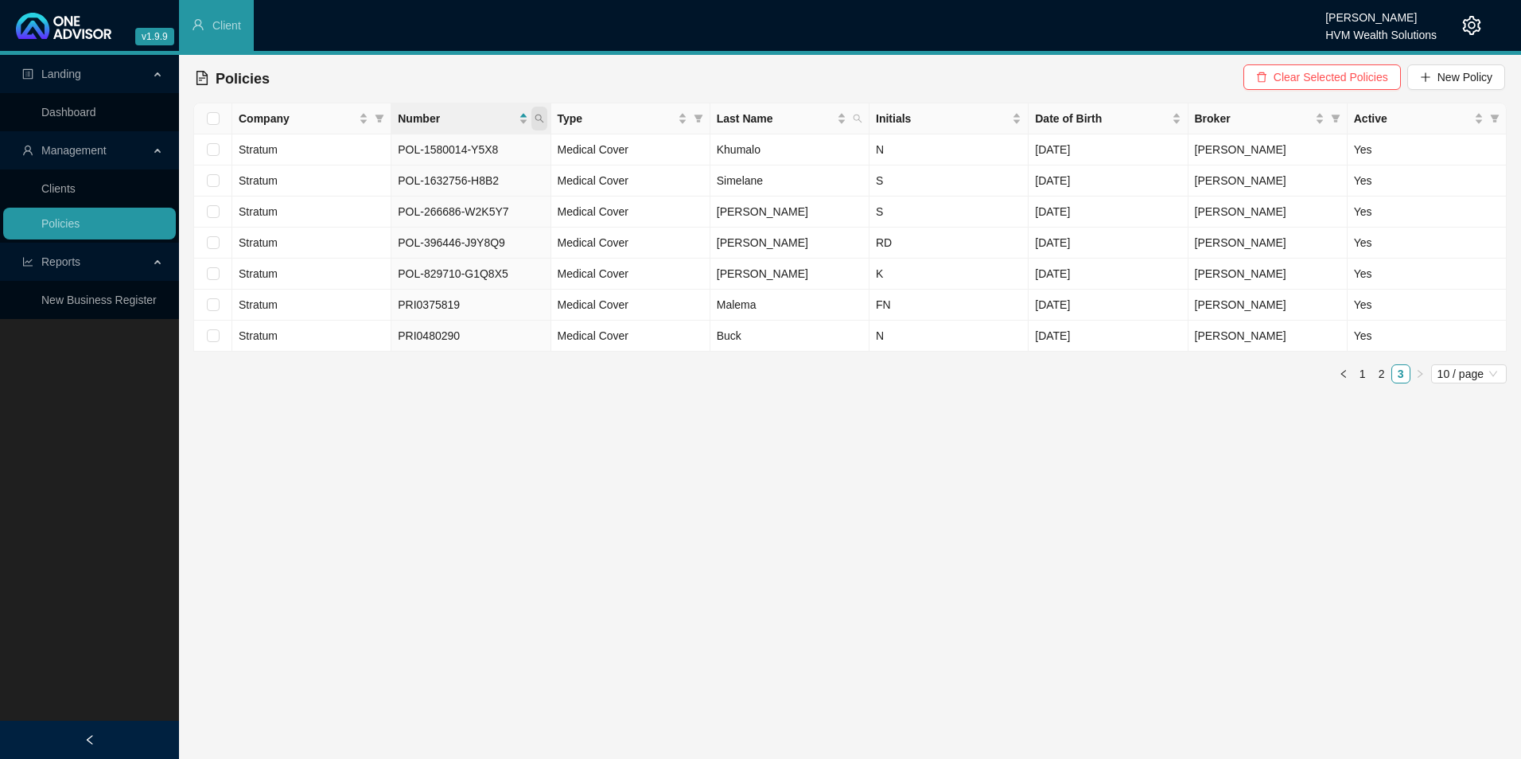
click at [537, 114] on icon "search" at bounding box center [540, 119] width 10 height 10
paste input "POL-1580014-Y5X8"
click at [442, 178] on span "Search" at bounding box center [435, 182] width 35 height 18
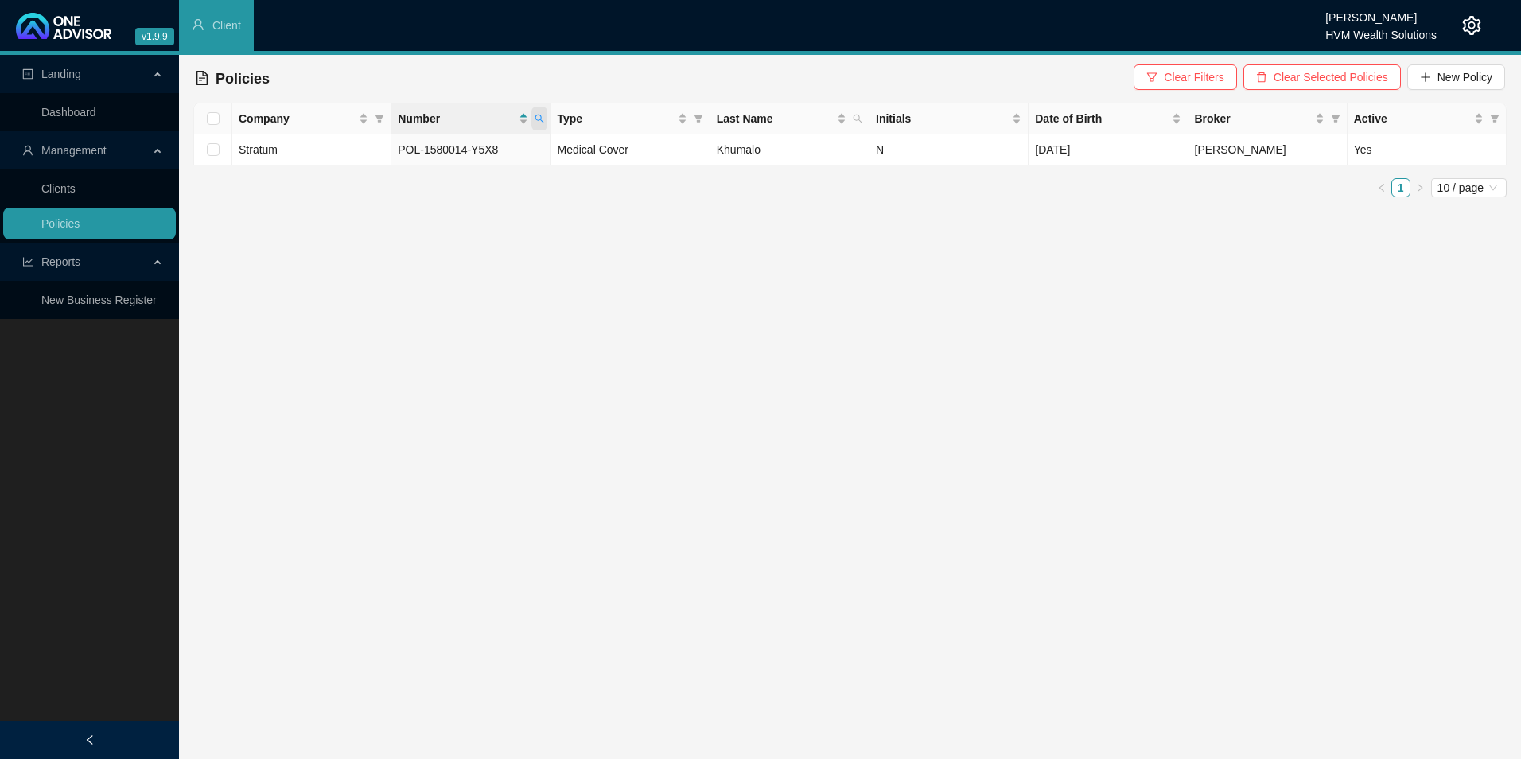
click at [535, 119] on icon "search" at bounding box center [540, 119] width 10 height 10
drag, startPoint x: 516, startPoint y: 156, endPoint x: 384, endPoint y: 154, distance: 132.9
click at [366, 154] on body "v1.9.9 Chanel [PERSON_NAME] HVM Wealth Solutions Client Landing Dashboard Manag…" at bounding box center [760, 379] width 1521 height 759
paste input "632756-H8B2"
type input "POL-1632756-H8B2"
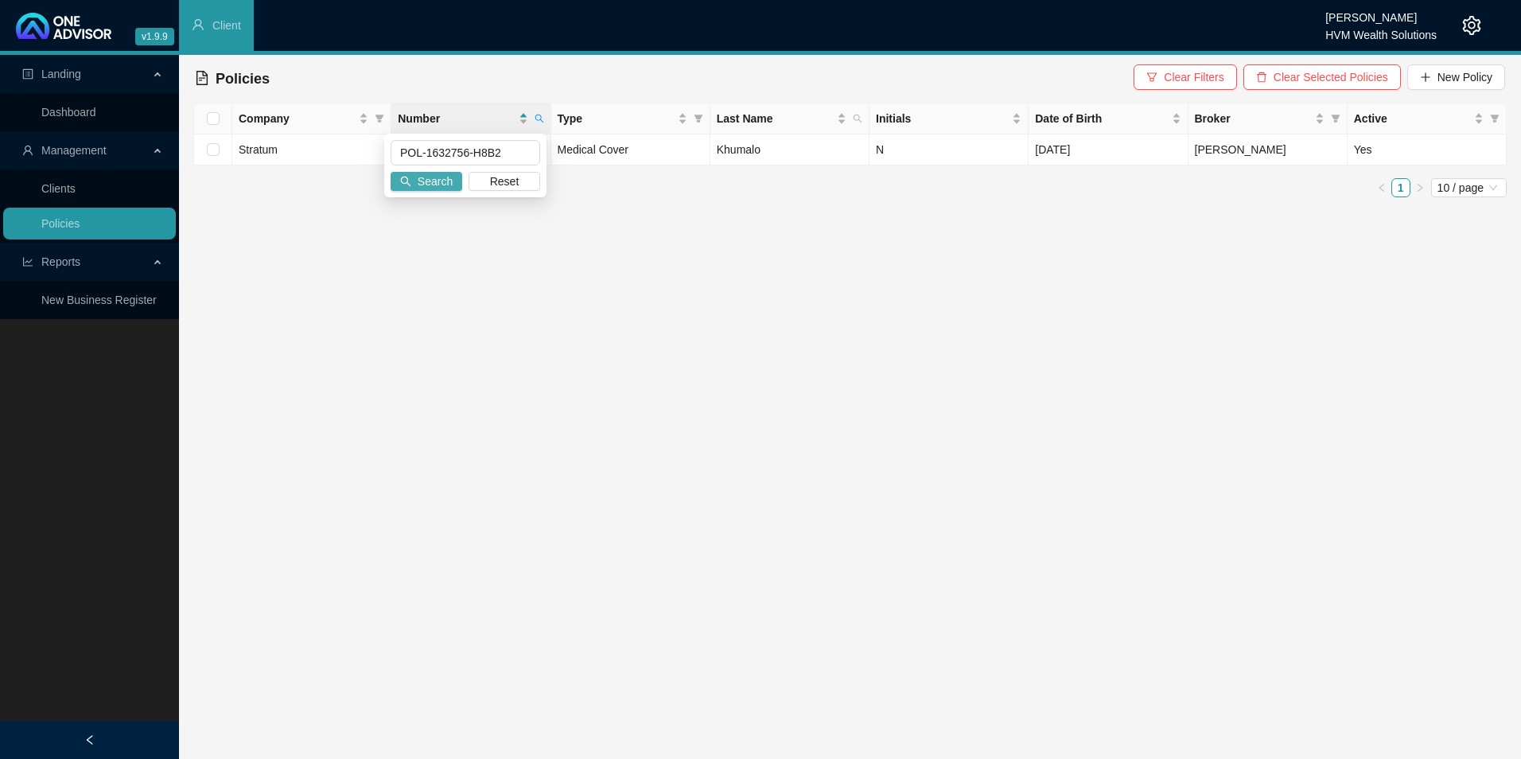
click at [461, 185] on button "Search" at bounding box center [427, 181] width 72 height 19
click at [76, 185] on link "Clients" at bounding box center [58, 188] width 34 height 13
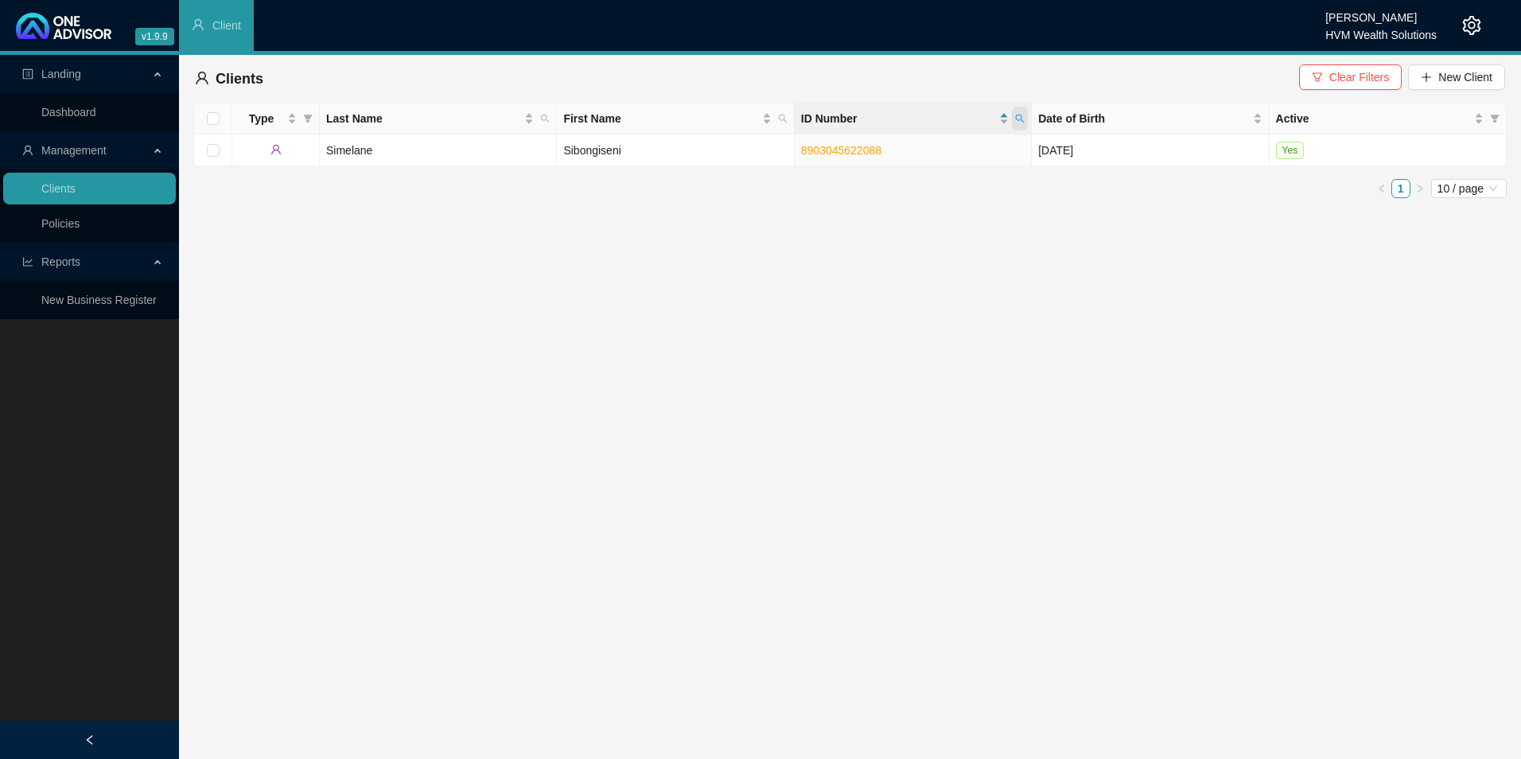
click at [1015, 119] on span at bounding box center [1020, 119] width 16 height 24
click at [933, 201] on div "Type Last Name First Name ID Number Date of Birth Active [PERSON_NAME] 89030456…" at bounding box center [850, 157] width 1314 height 108
click at [919, 179] on ul "1 10 / page" at bounding box center [850, 188] width 1314 height 19
click at [1025, 111] on span at bounding box center [1020, 119] width 16 height 24
drag, startPoint x: 964, startPoint y: 154, endPoint x: 787, endPoint y: 147, distance: 176.8
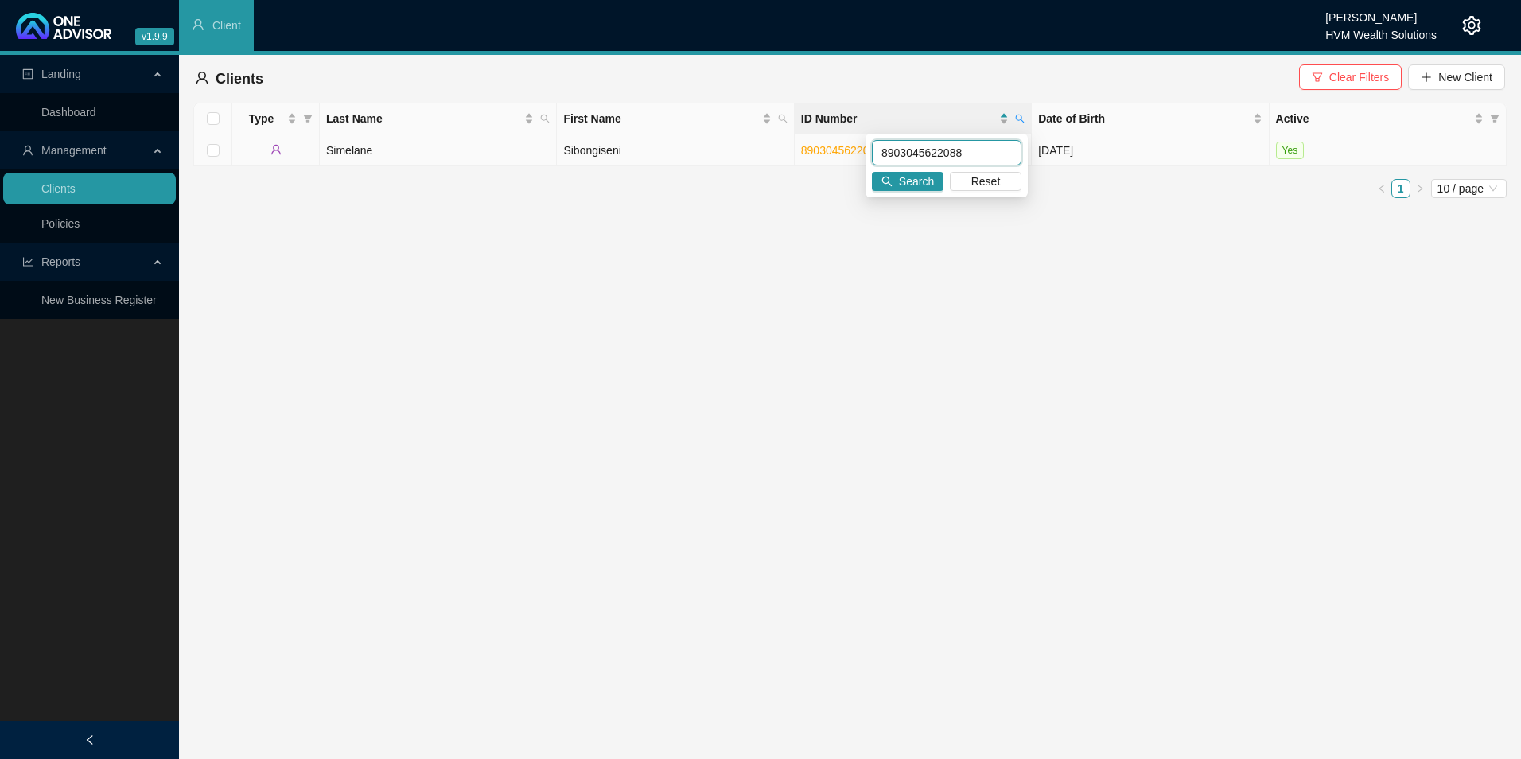
click at [759, 150] on body "v1.9.9 Chanel [PERSON_NAME] HVM Wealth Solutions Client Landing Dashboard Manag…" at bounding box center [760, 379] width 1521 height 759
paste input "9307070616081"
type input "9307070616081"
click at [913, 182] on span "Search" at bounding box center [916, 182] width 35 height 18
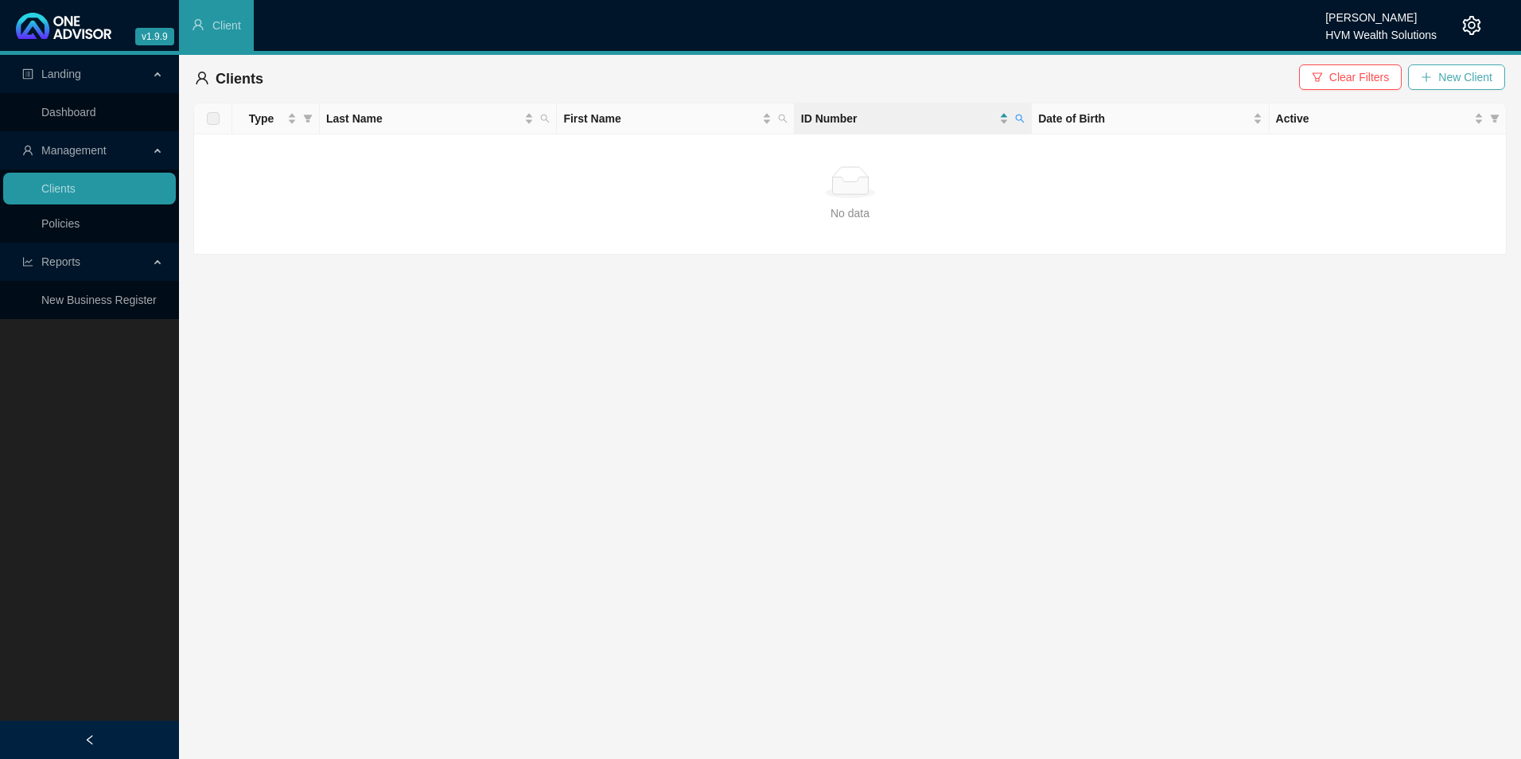
click at [1215, 77] on button "New Client" at bounding box center [1456, 76] width 97 height 25
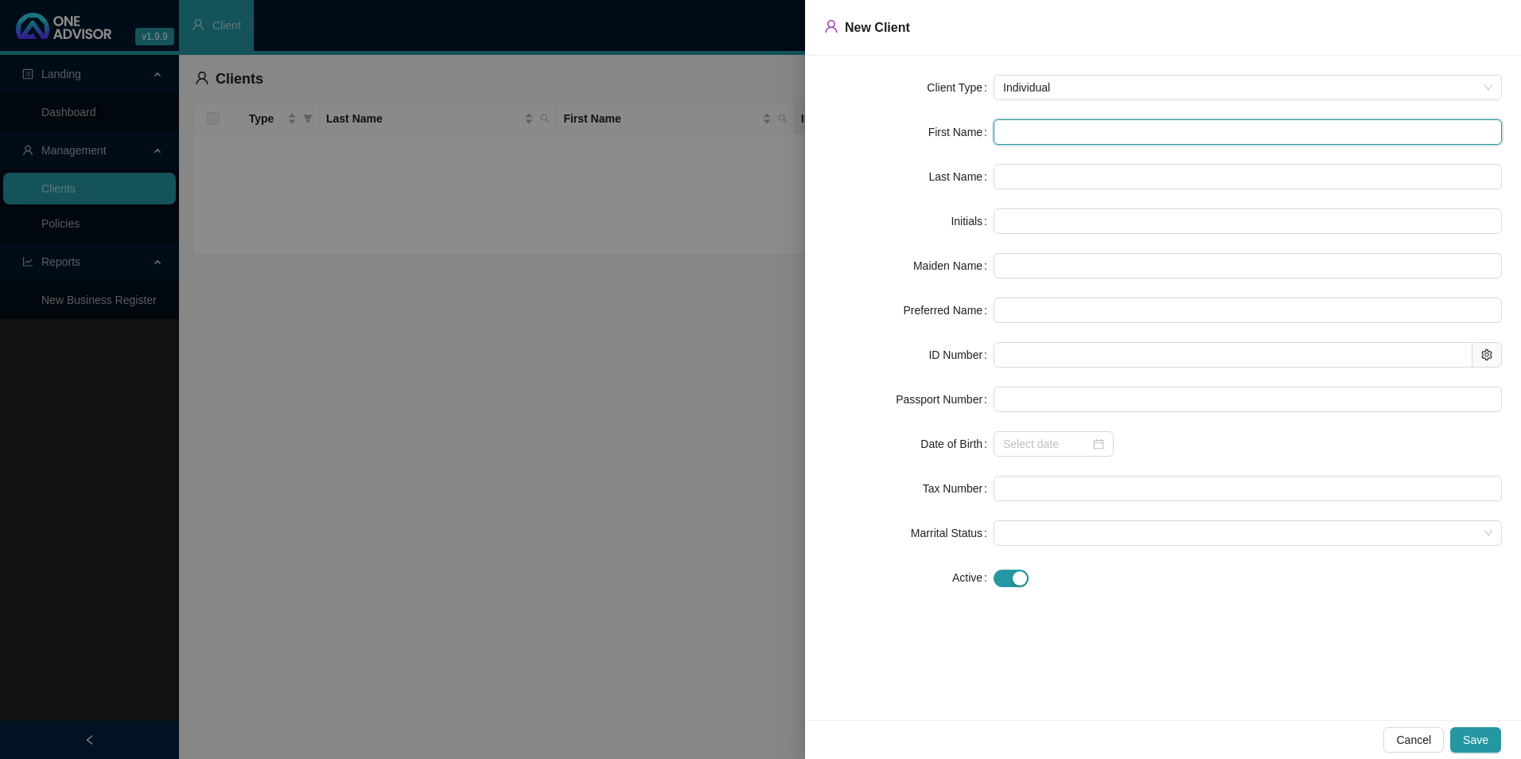
click at [1007, 125] on input "text" at bounding box center [1248, 131] width 508 height 25
click at [1070, 140] on input "text" at bounding box center [1248, 131] width 508 height 25
paste input "Mbalenhle Pride"
type input "Mbalenhle Pride"
type input "MP"
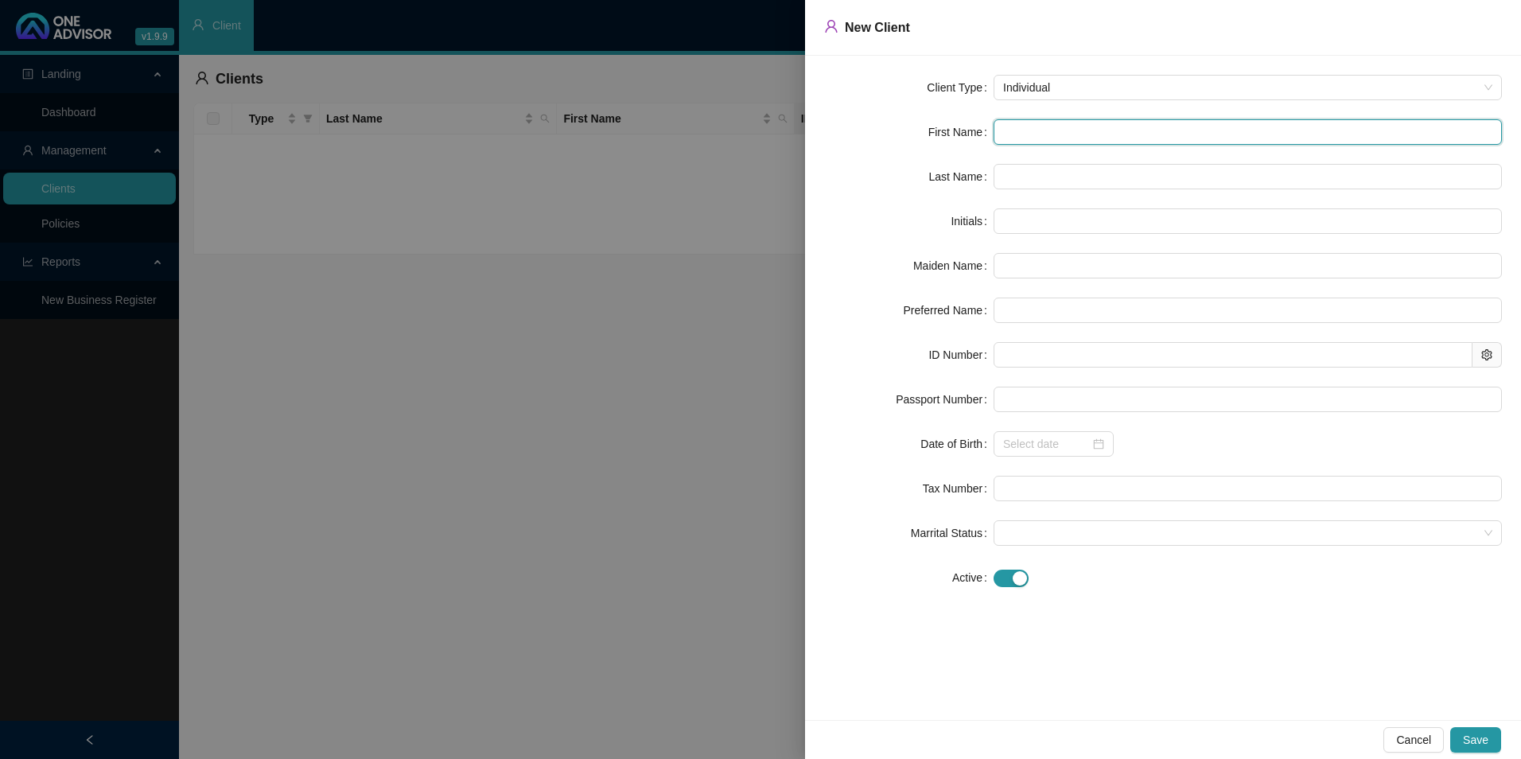
type input "Mbalenhle"
type input "Mbalenhle Pride"
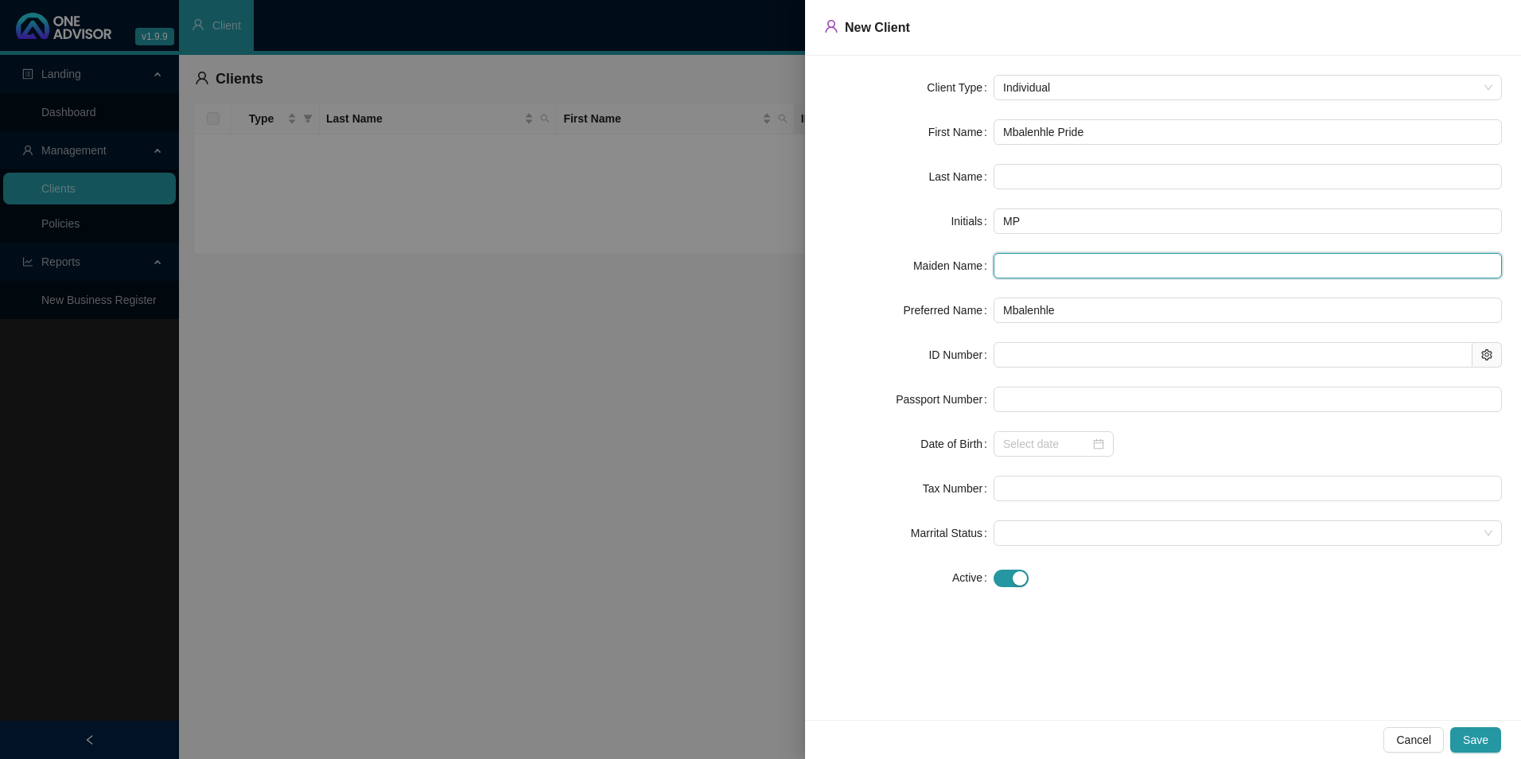
click at [1014, 255] on input "text" at bounding box center [1248, 265] width 508 height 25
paste input "Silangwe"
type input "Silangwe"
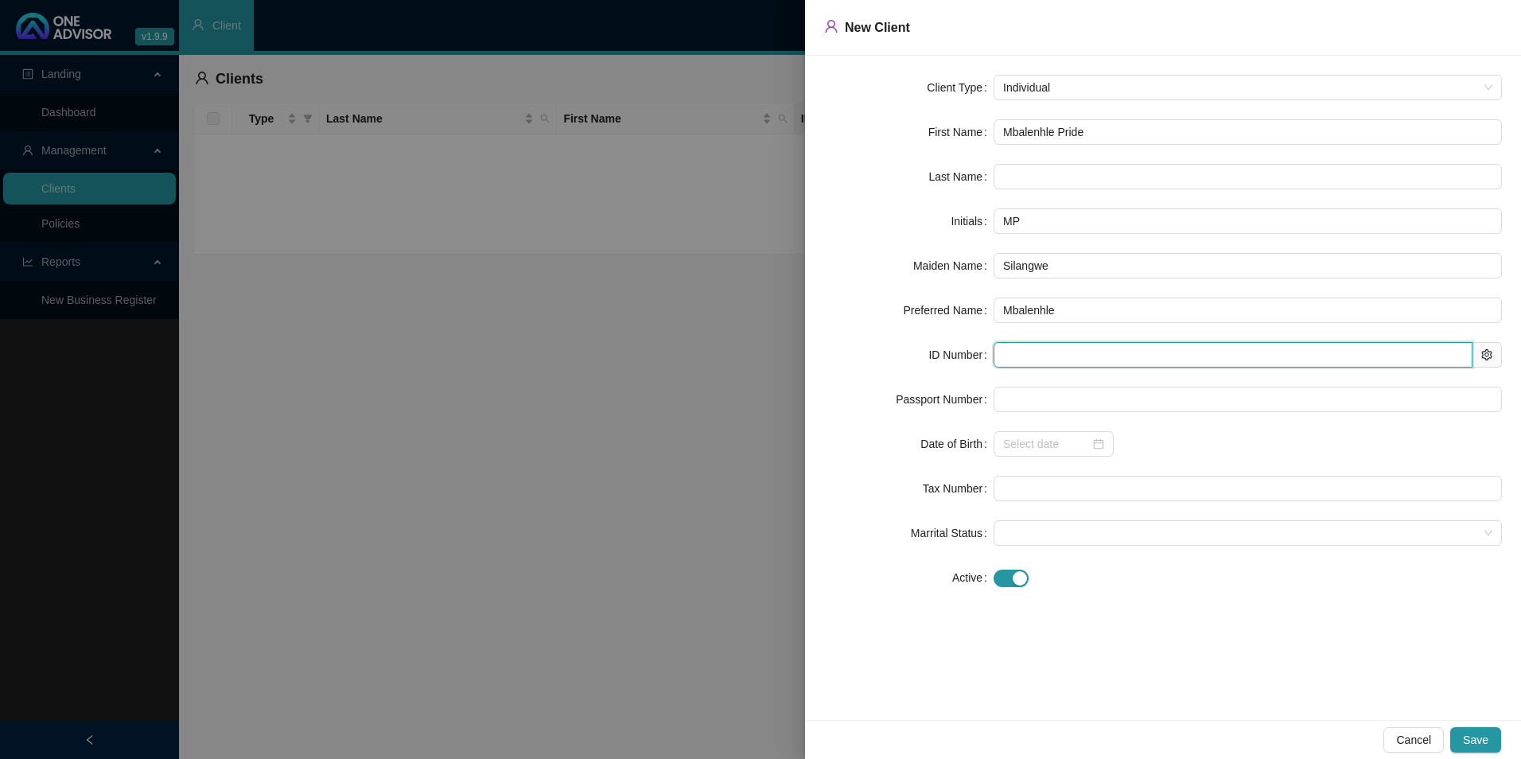
click at [1066, 349] on input "text" at bounding box center [1233, 354] width 479 height 25
click at [1055, 342] on input "text" at bounding box center [1233, 354] width 479 height 25
paste input "9307070616081"
type input "9307070616081"
type input "[DATE]"
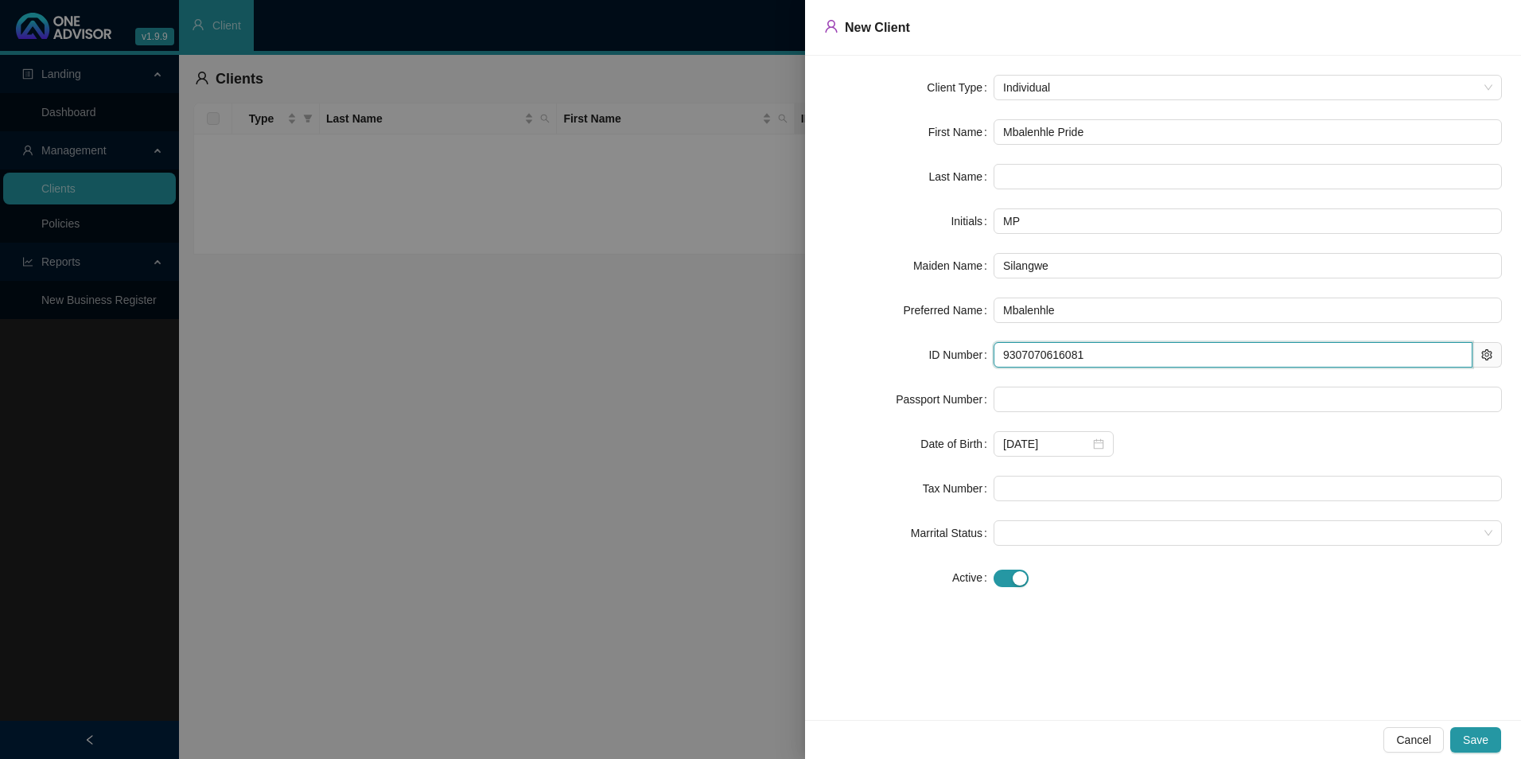
type input "9307070616081"
click at [1013, 502] on form "Client Type Individual First Name Mbalenhle Pride Last Name Initials [PERSON_NA…" at bounding box center [1163, 333] width 678 height 516
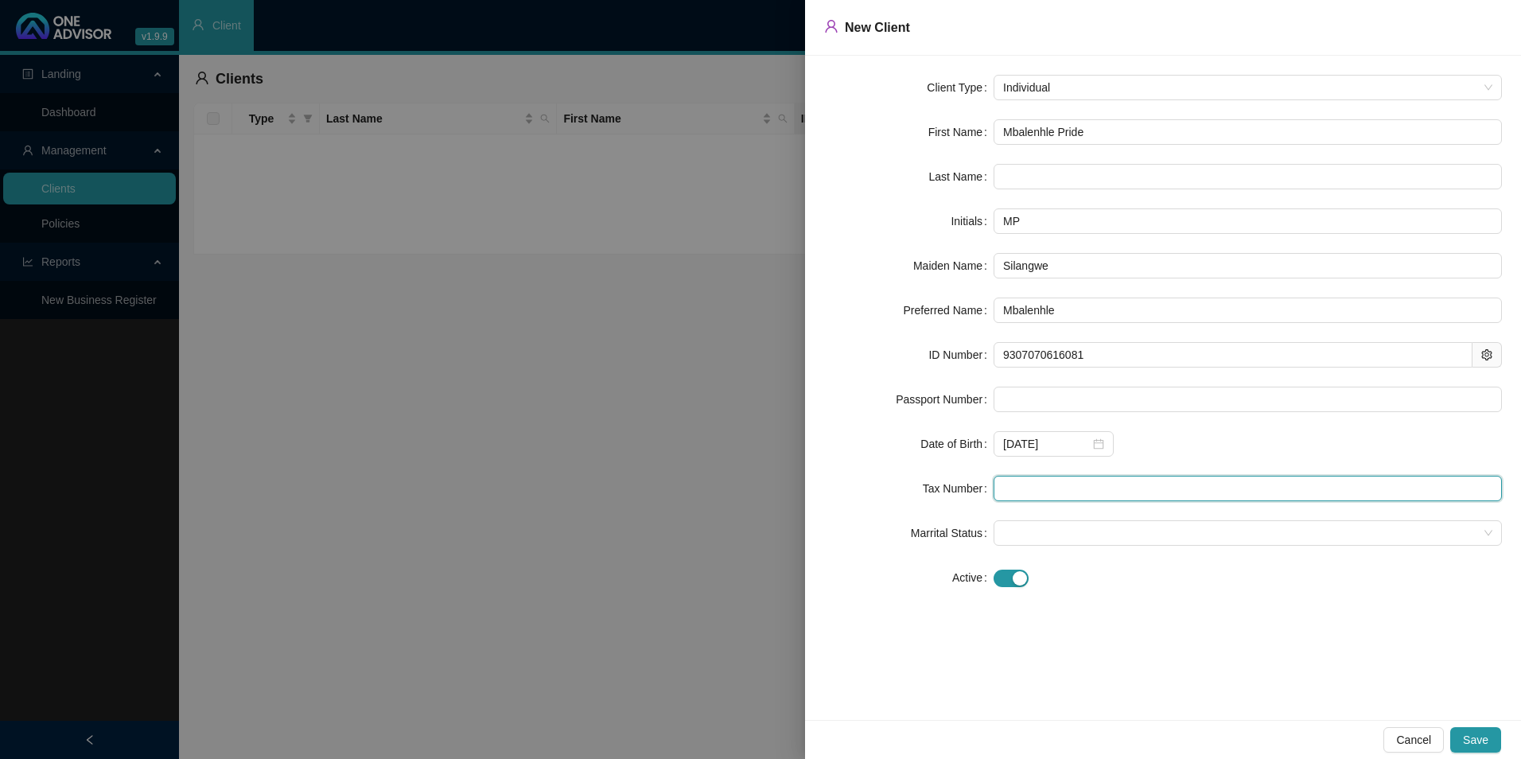
click at [1028, 497] on input "text" at bounding box center [1248, 488] width 508 height 25
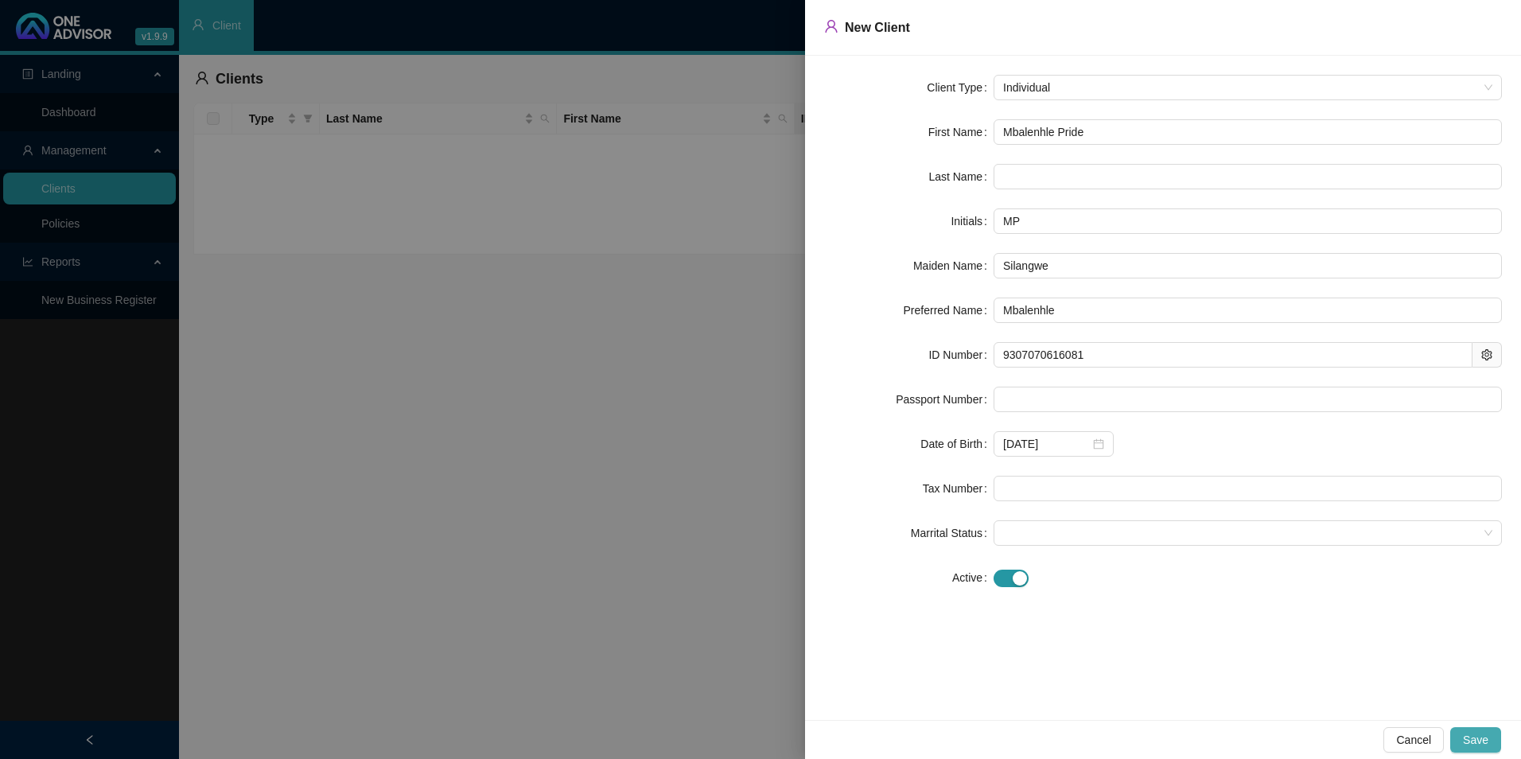
click at [1215, 663] on span "Save" at bounding box center [1475, 740] width 25 height 18
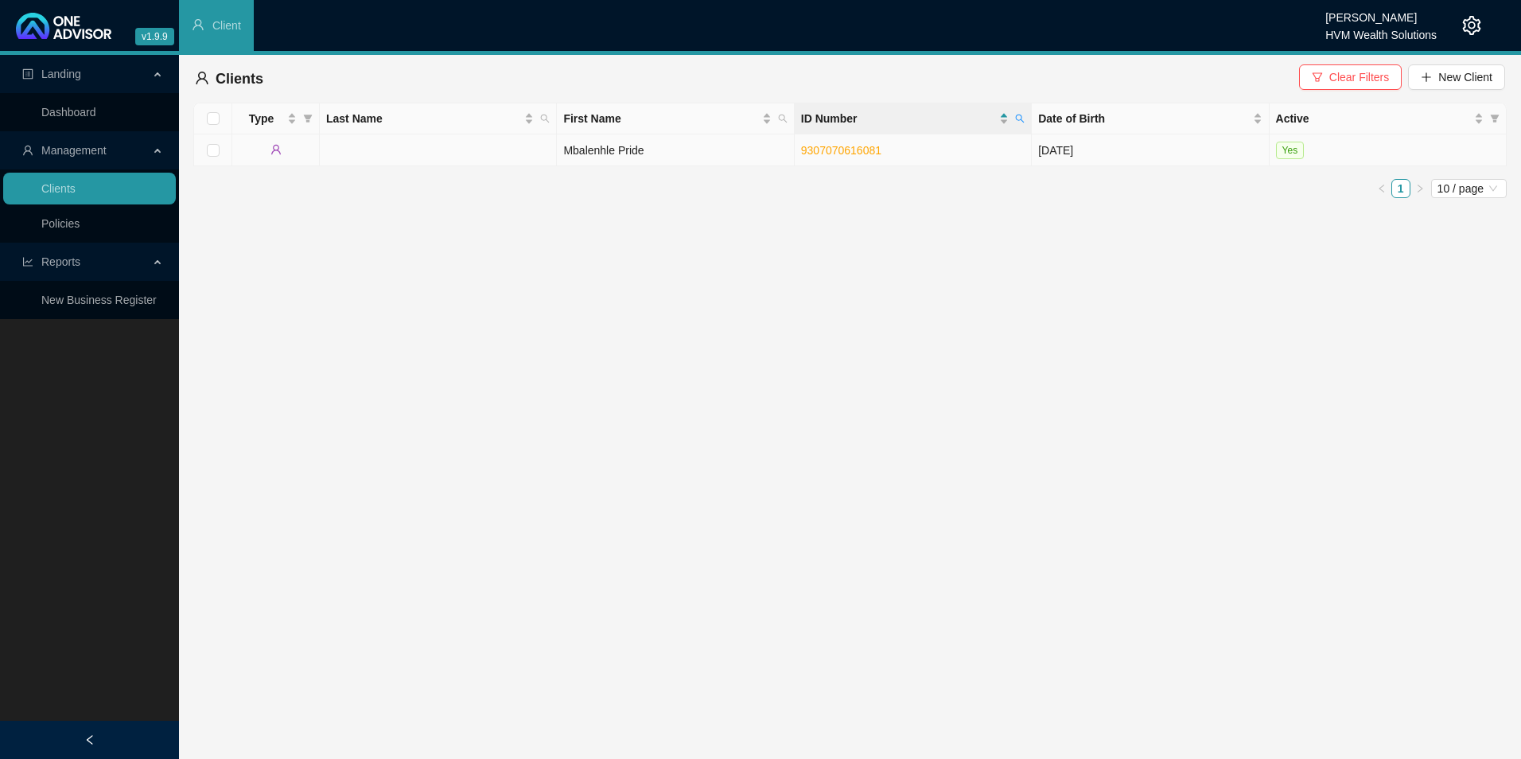
click at [660, 151] on td "Mbalenhle Pride" at bounding box center [675, 150] width 237 height 32
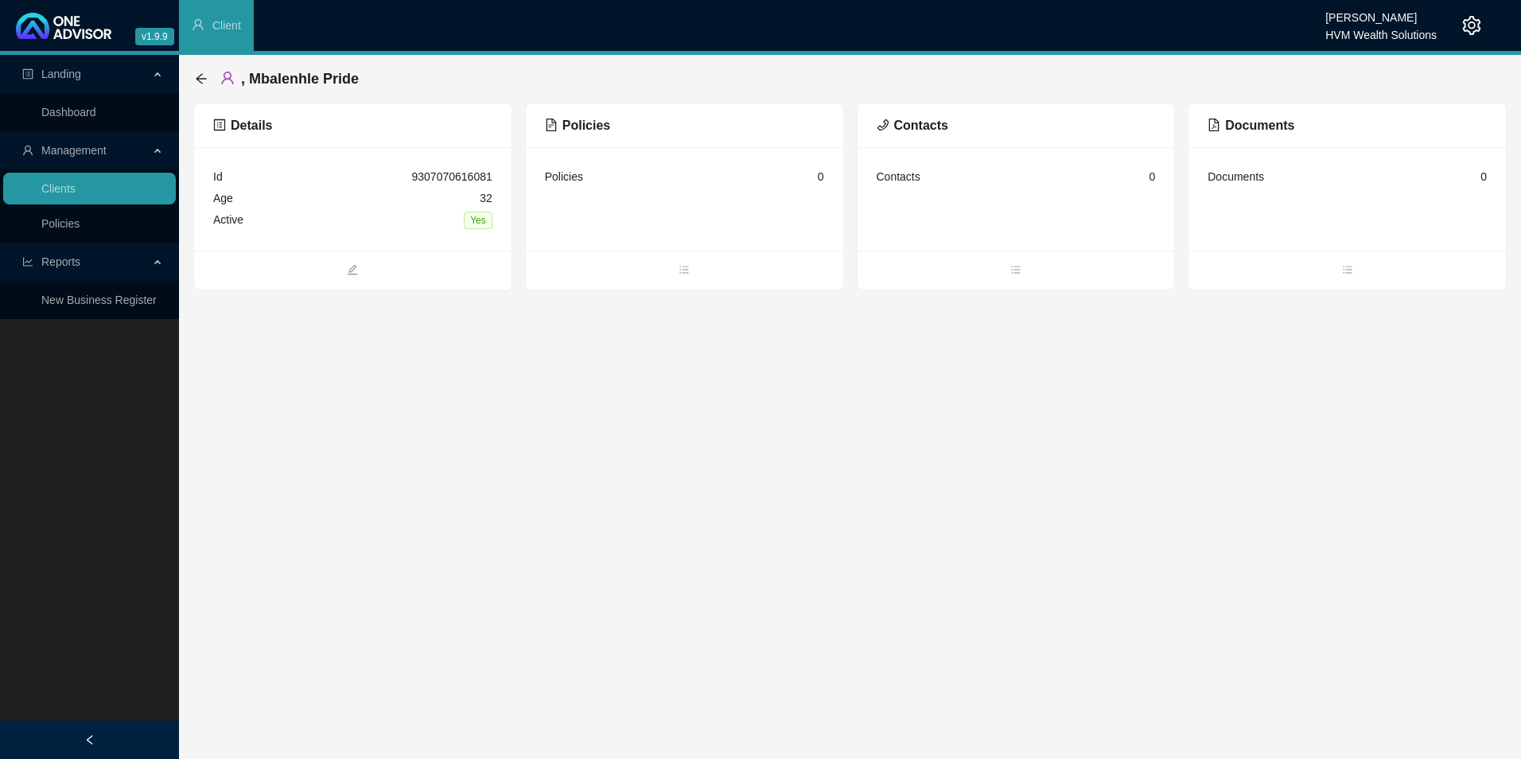
click at [578, 123] on span "Policies" at bounding box center [577, 126] width 65 height 14
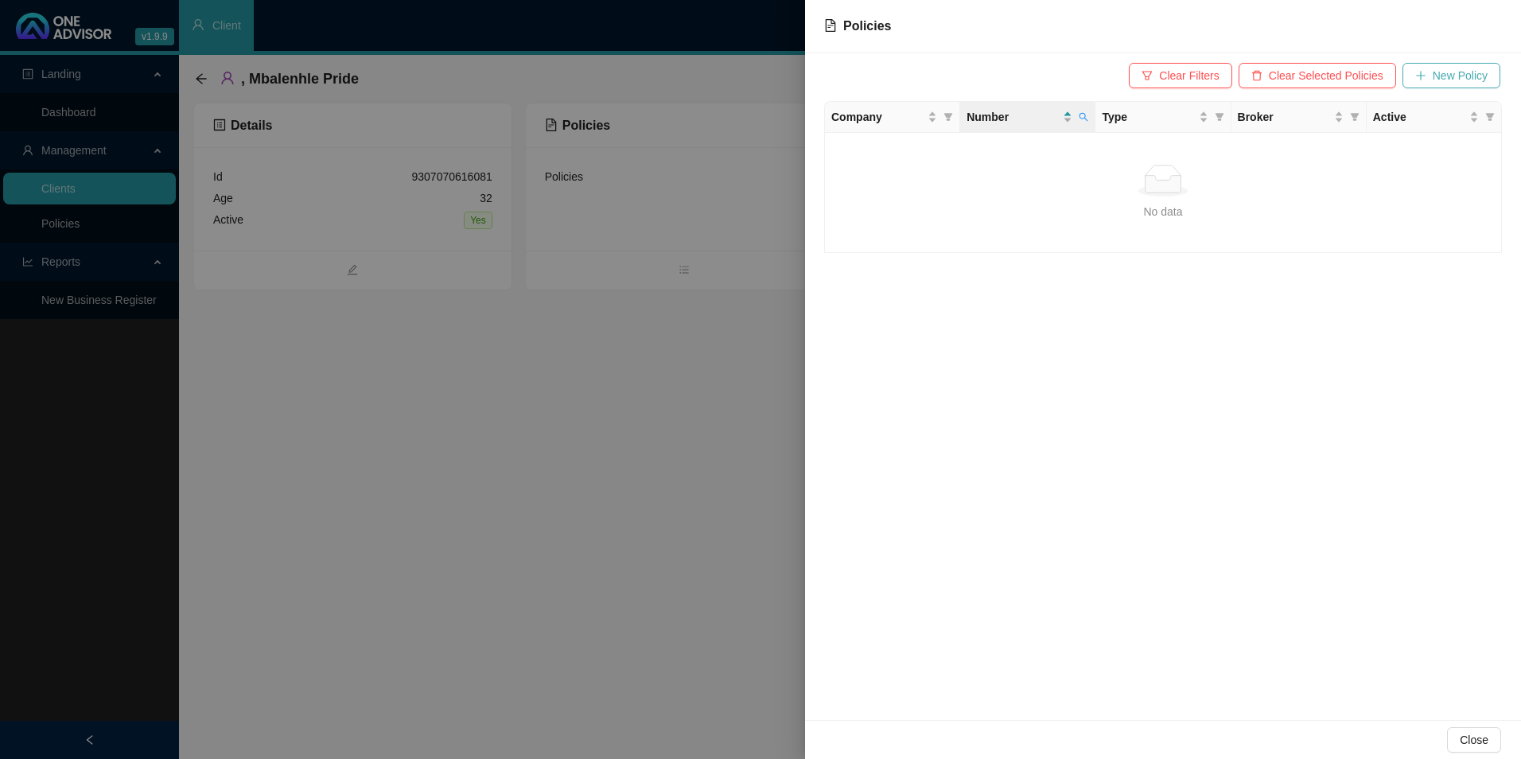
click at [1215, 81] on span "New Policy" at bounding box center [1460, 76] width 55 height 18
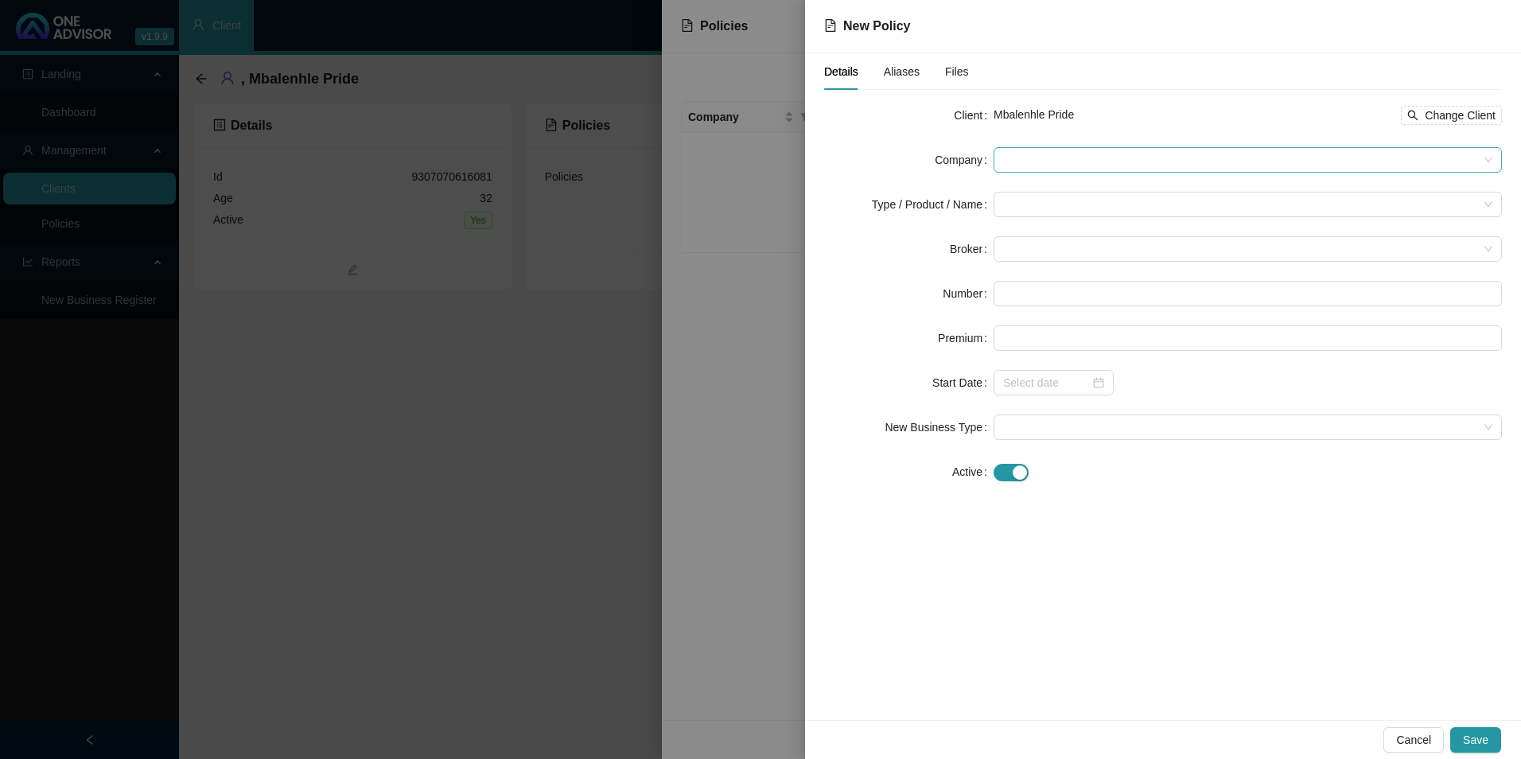
click at [1036, 158] on span at bounding box center [1247, 160] width 489 height 24
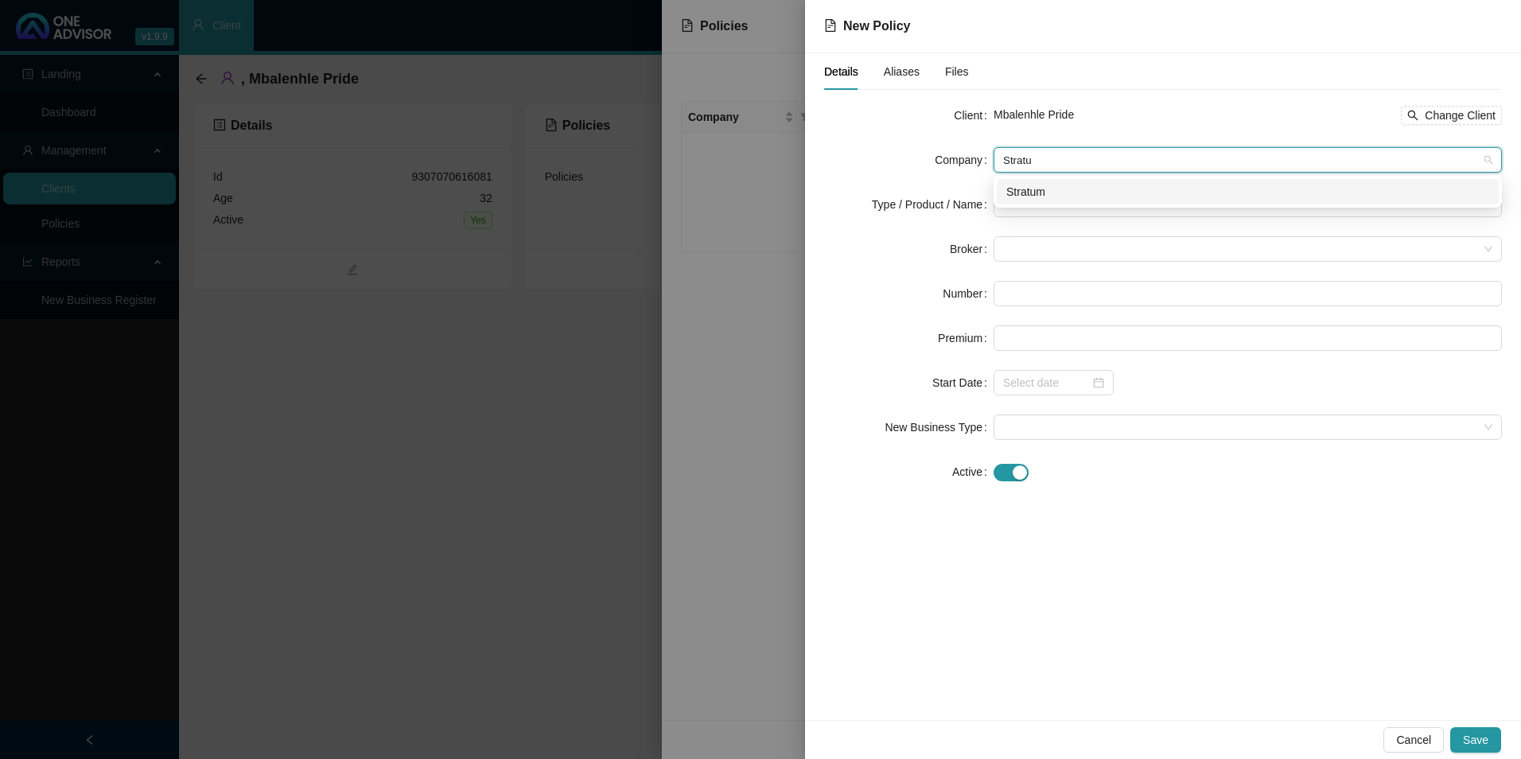
type input "Stratum"
click at [1038, 190] on div "Stratum" at bounding box center [1248, 192] width 483 height 18
click at [1009, 208] on input "search" at bounding box center [1240, 205] width 475 height 24
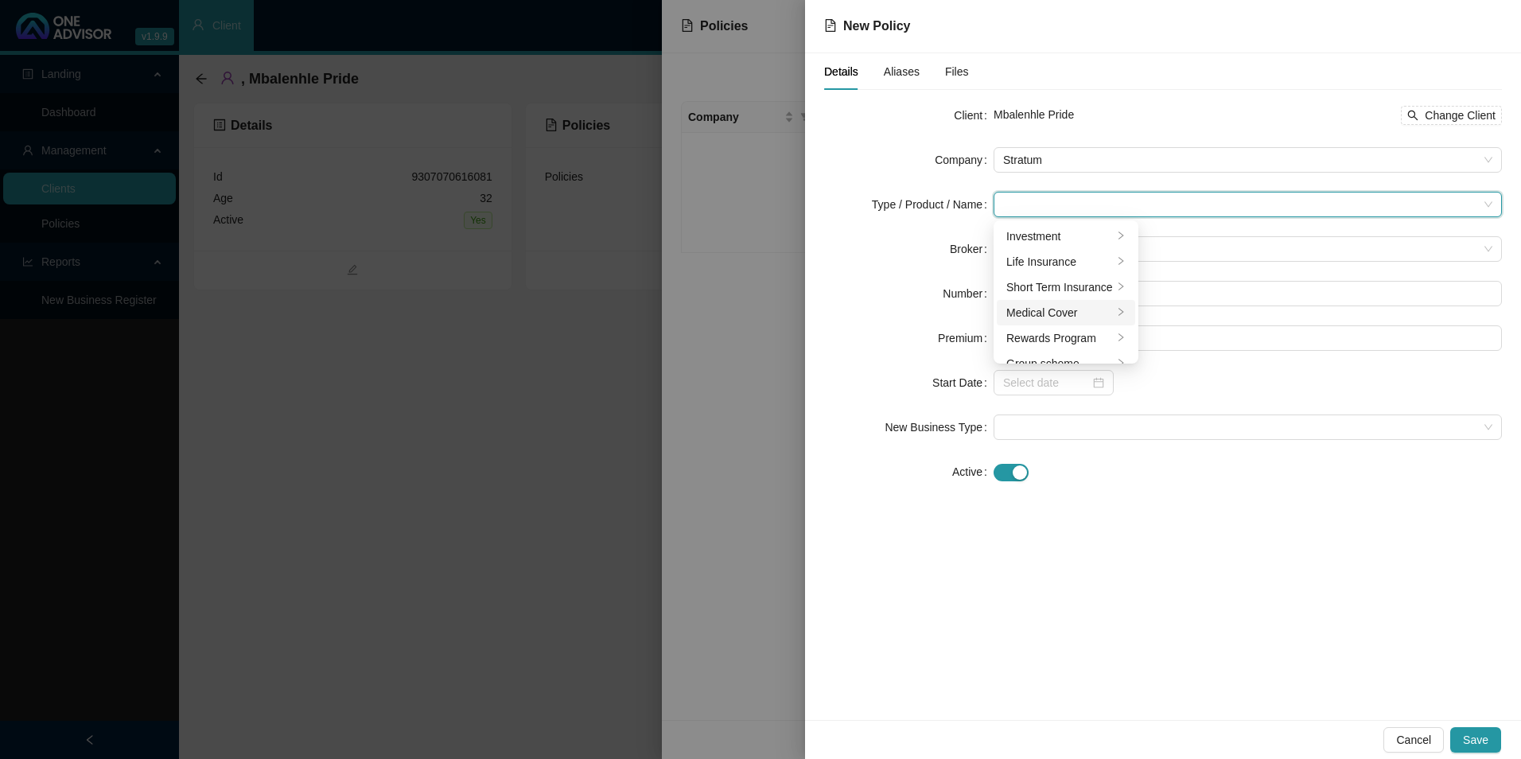
click at [1017, 310] on div "Medical Cover" at bounding box center [1060, 313] width 107 height 18
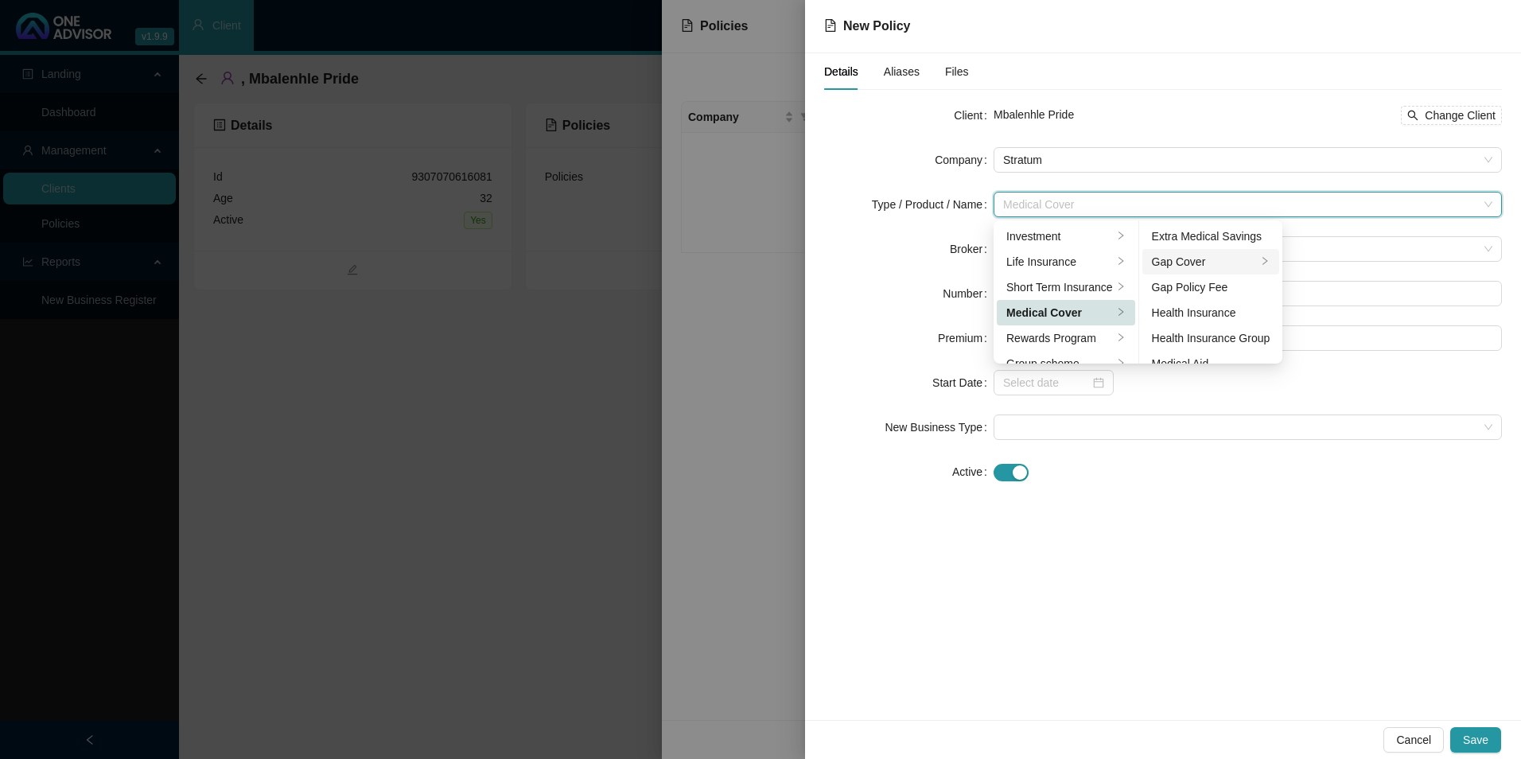
click at [1215, 260] on div "Gap Cover" at bounding box center [1205, 262] width 106 height 18
click at [1215, 418] on span at bounding box center [1247, 427] width 489 height 24
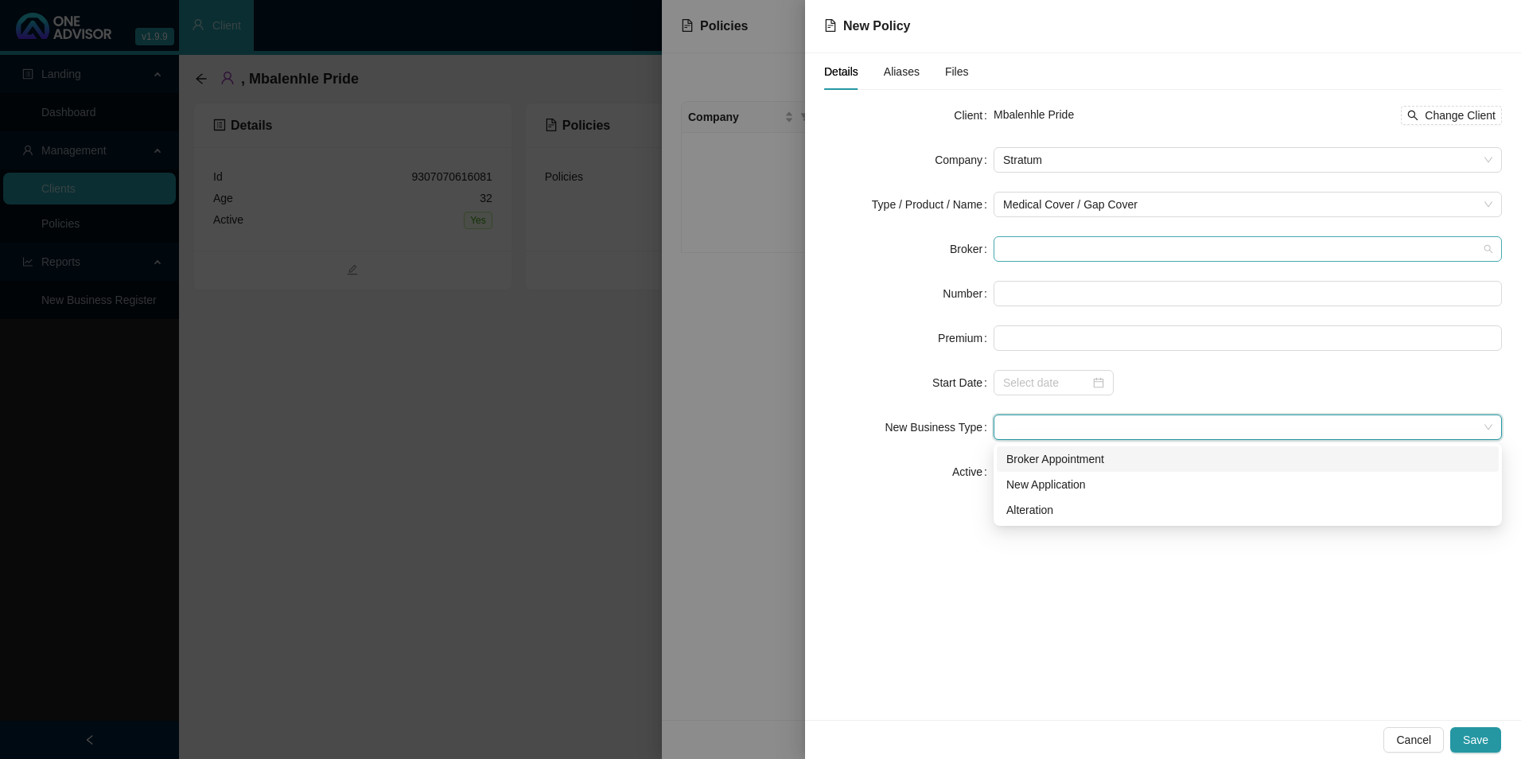
click at [1121, 251] on span at bounding box center [1247, 249] width 489 height 24
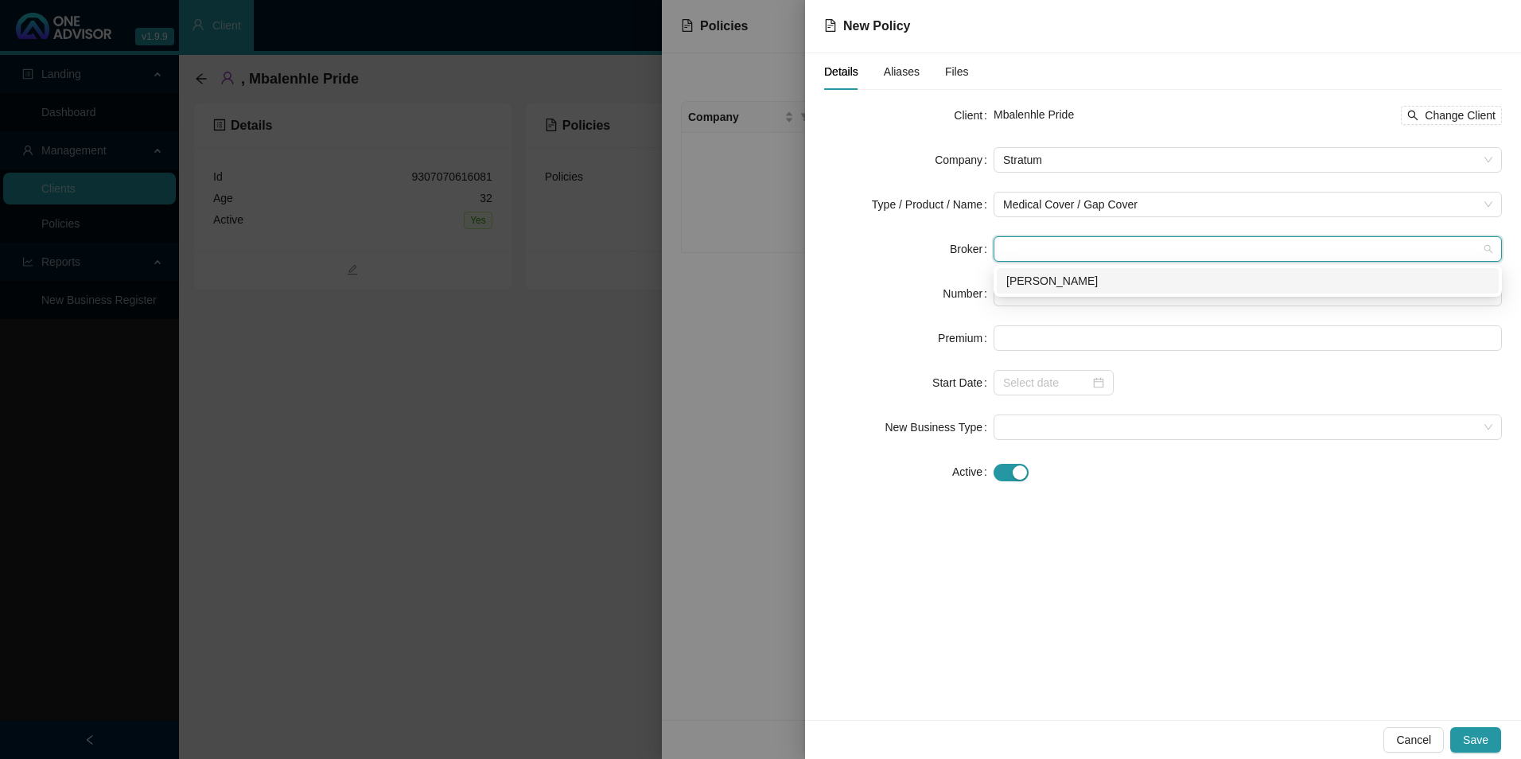
click at [1087, 283] on div "[PERSON_NAME]" at bounding box center [1248, 281] width 483 height 18
click at [1077, 290] on input "text" at bounding box center [1248, 293] width 508 height 25
click at [1054, 289] on input "text" at bounding box center [1248, 293] width 508 height 25
paste input "POL-1609192-J5S1"
click at [1028, 293] on input "POL-1609192-J5S1" at bounding box center [1248, 293] width 508 height 25
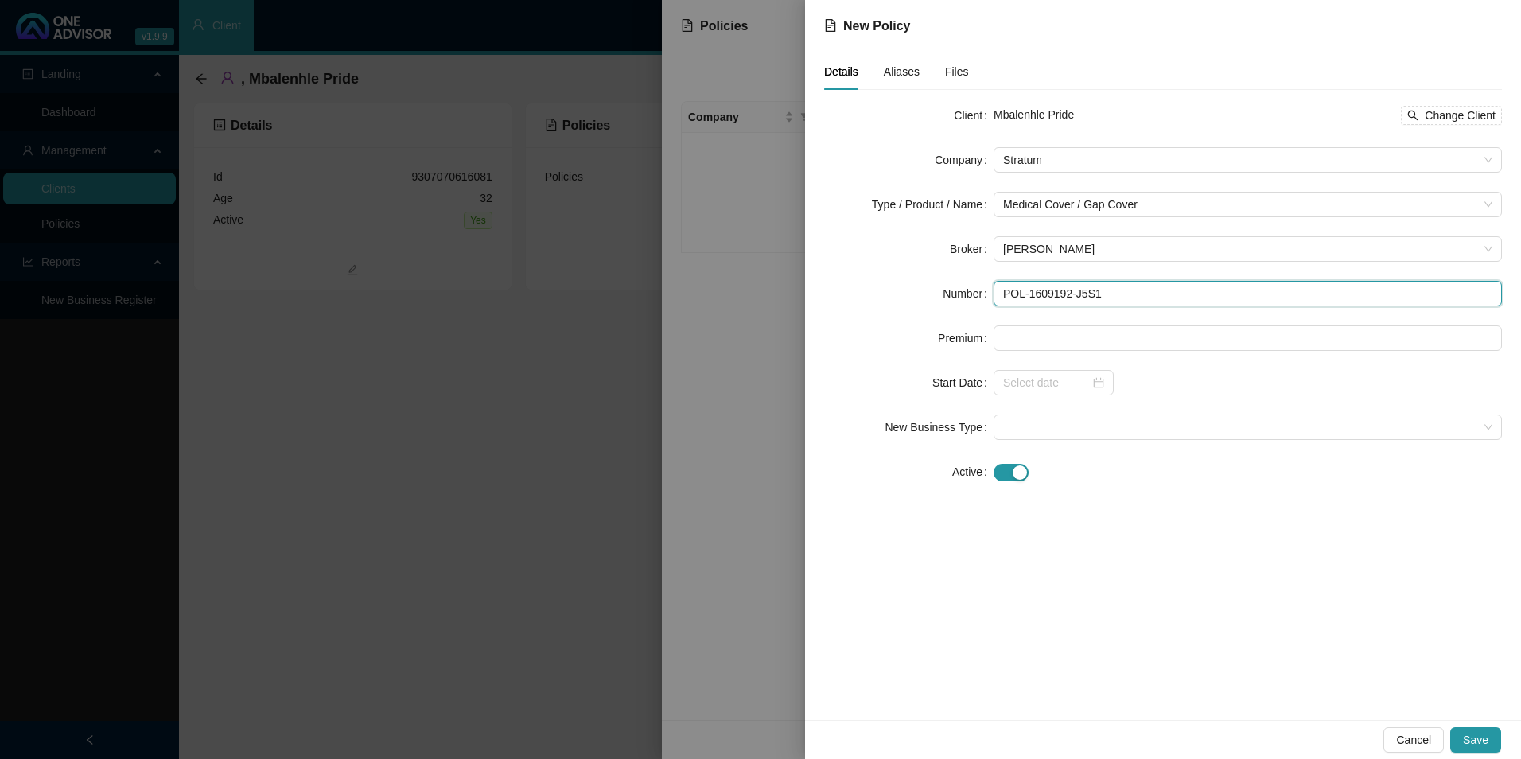
type input "POL-1609192-J5S1"
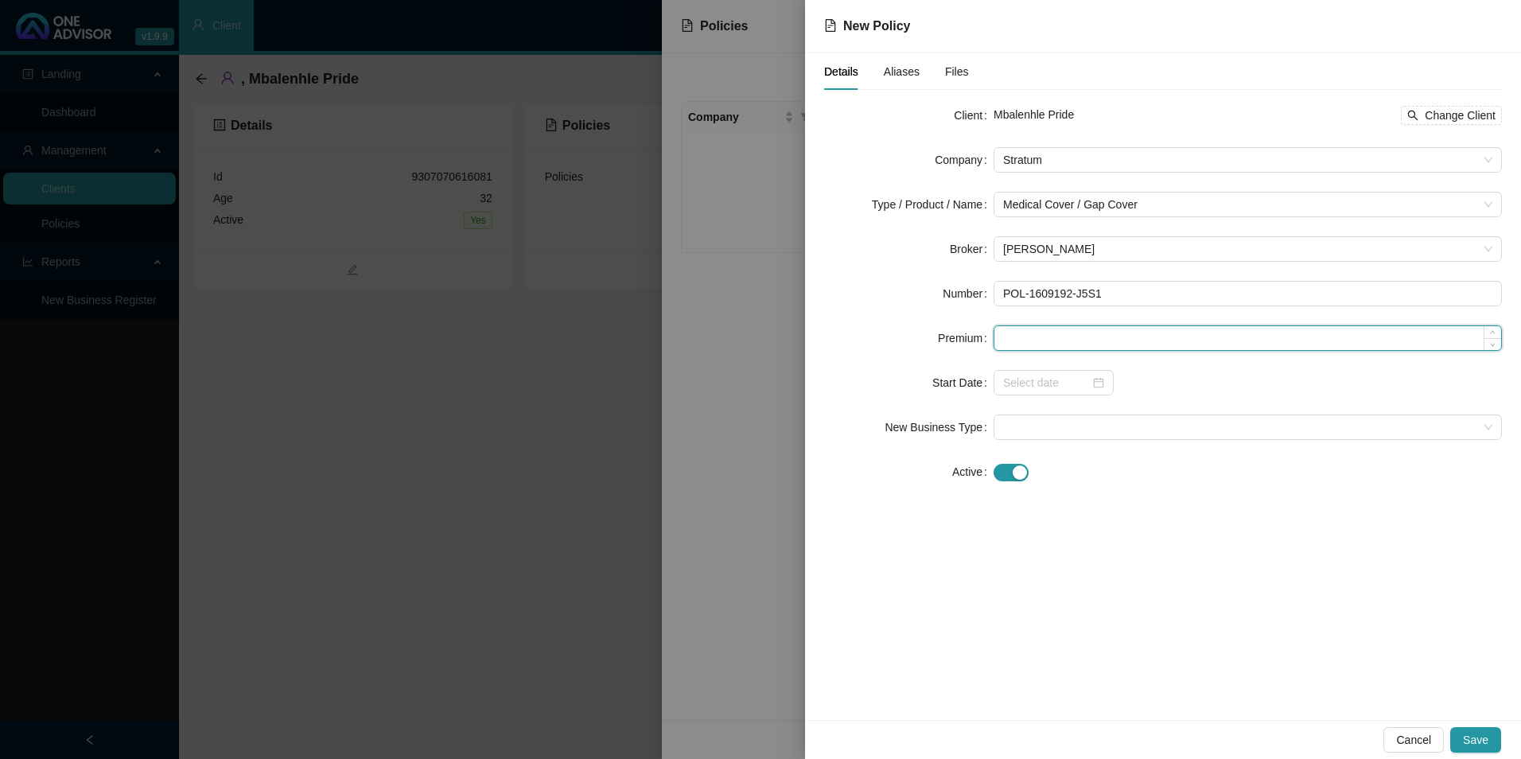
paste input "R900,00"
click at [1012, 336] on input "R900,00" at bounding box center [1248, 338] width 507 height 24
click at [1023, 341] on input "90000" at bounding box center [1248, 338] width 507 height 24
type input "900.00"
click at [1100, 663] on div "Cancel Save" at bounding box center [1163, 739] width 716 height 39
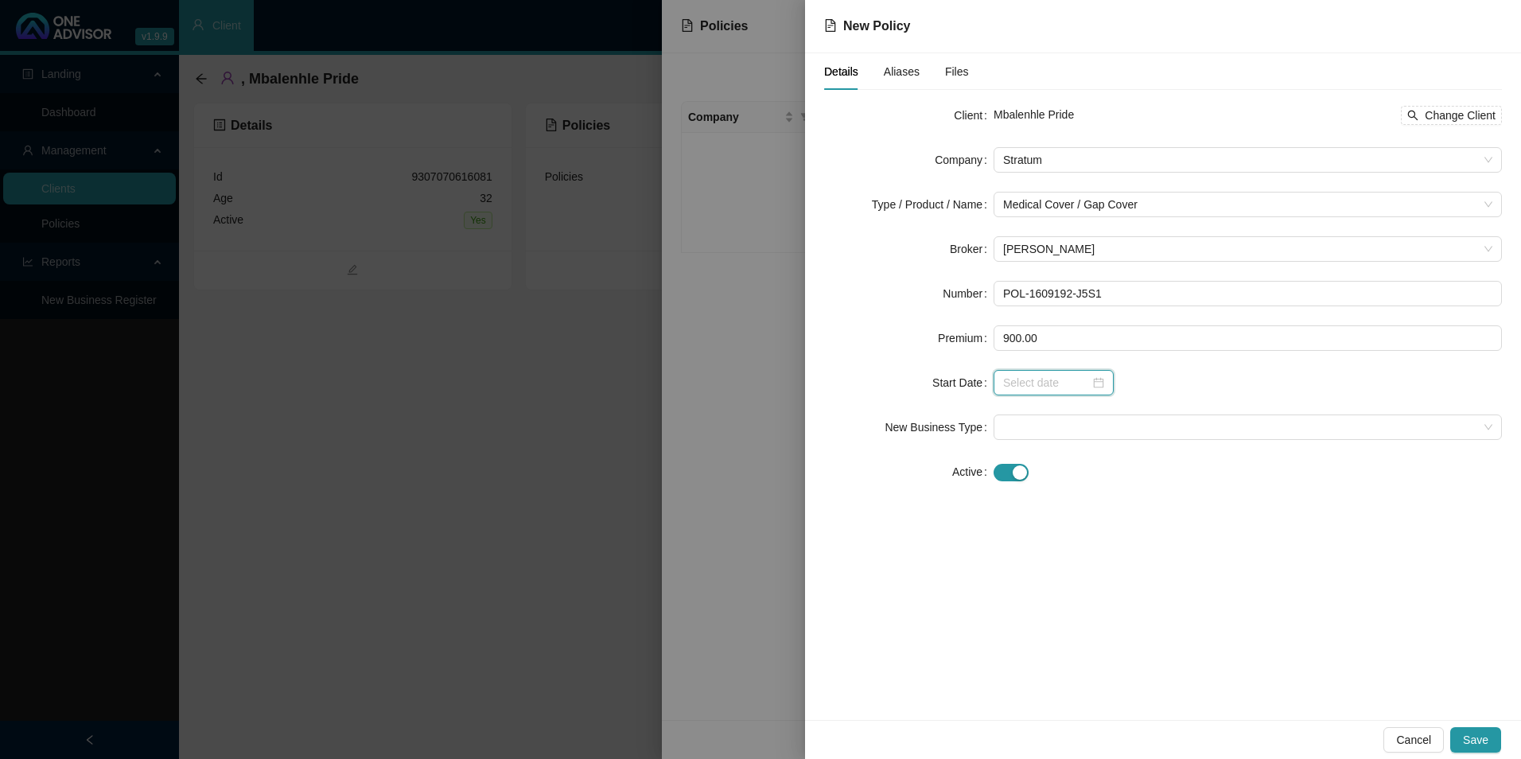
click at [1079, 377] on input at bounding box center [1046, 383] width 87 height 18
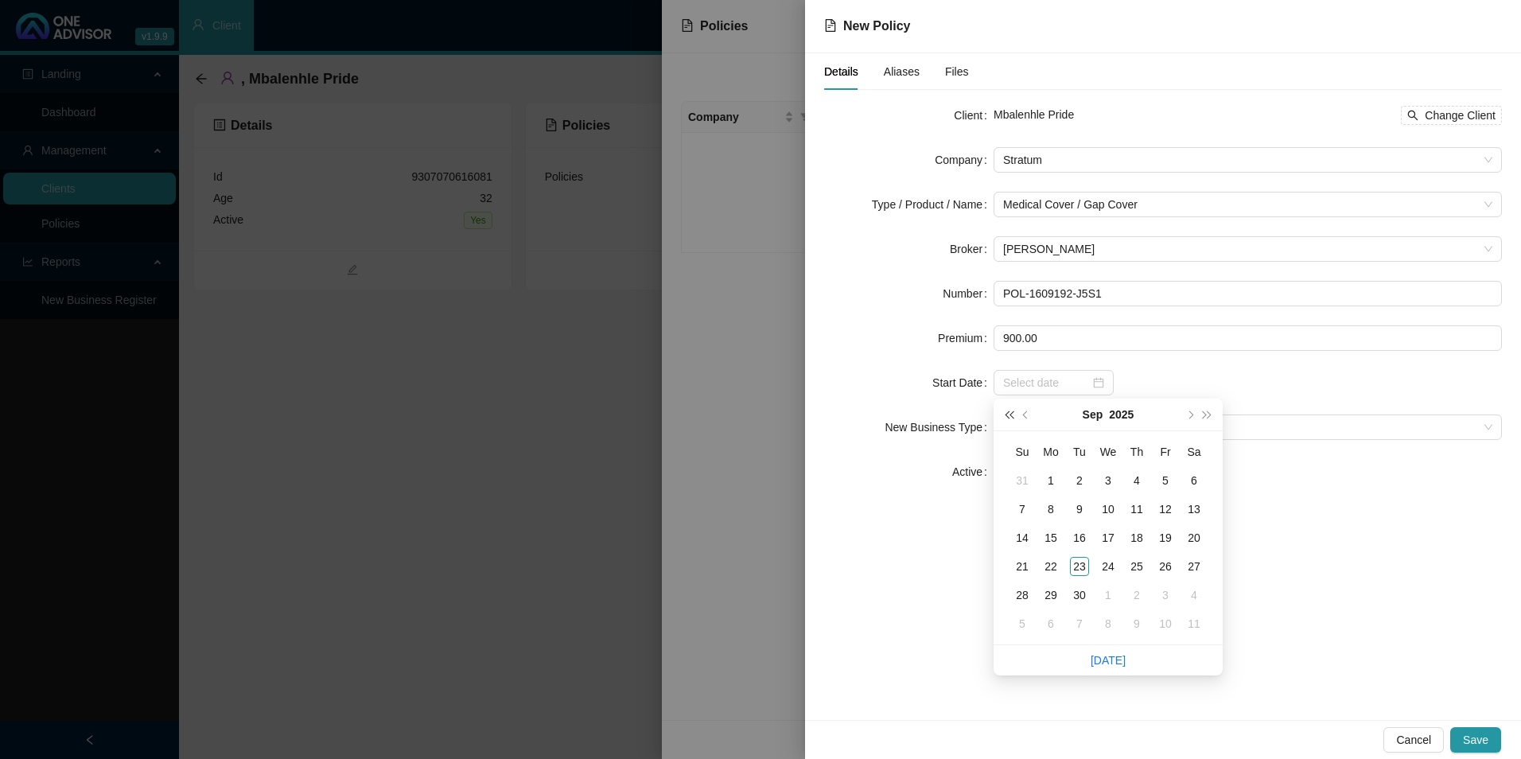
click at [1007, 416] on span "super-prev-year" at bounding box center [1009, 415] width 8 height 8
click at [1206, 415] on span "super-next-year" at bounding box center [1208, 415] width 8 height 8
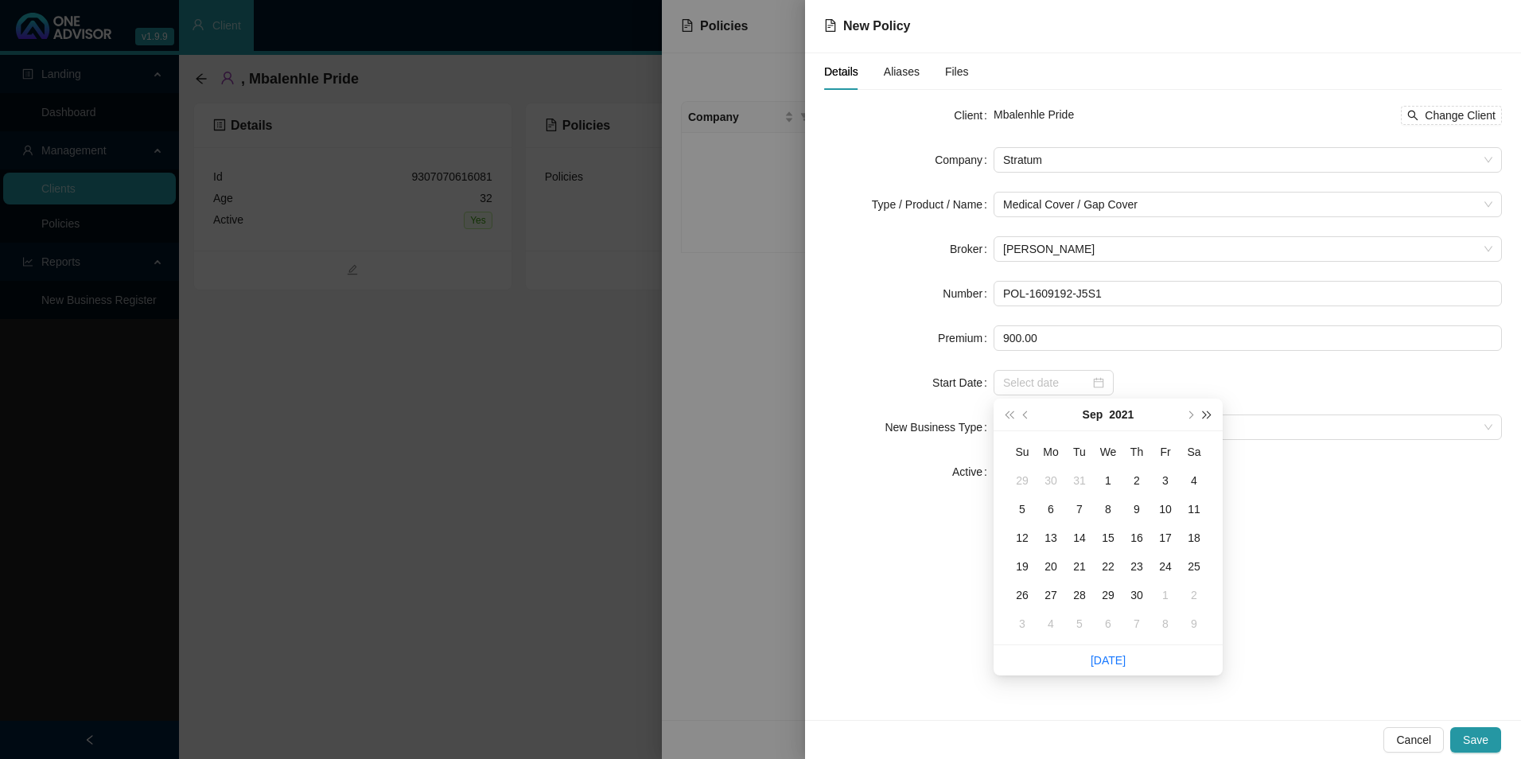
click at [1206, 415] on span "super-next-year" at bounding box center [1208, 415] width 8 height 8
type input "[DATE]"
click at [1018, 418] on button "prev-year" at bounding box center [1027, 415] width 18 height 32
click at [1019, 415] on button "prev-year" at bounding box center [1027, 415] width 18 height 32
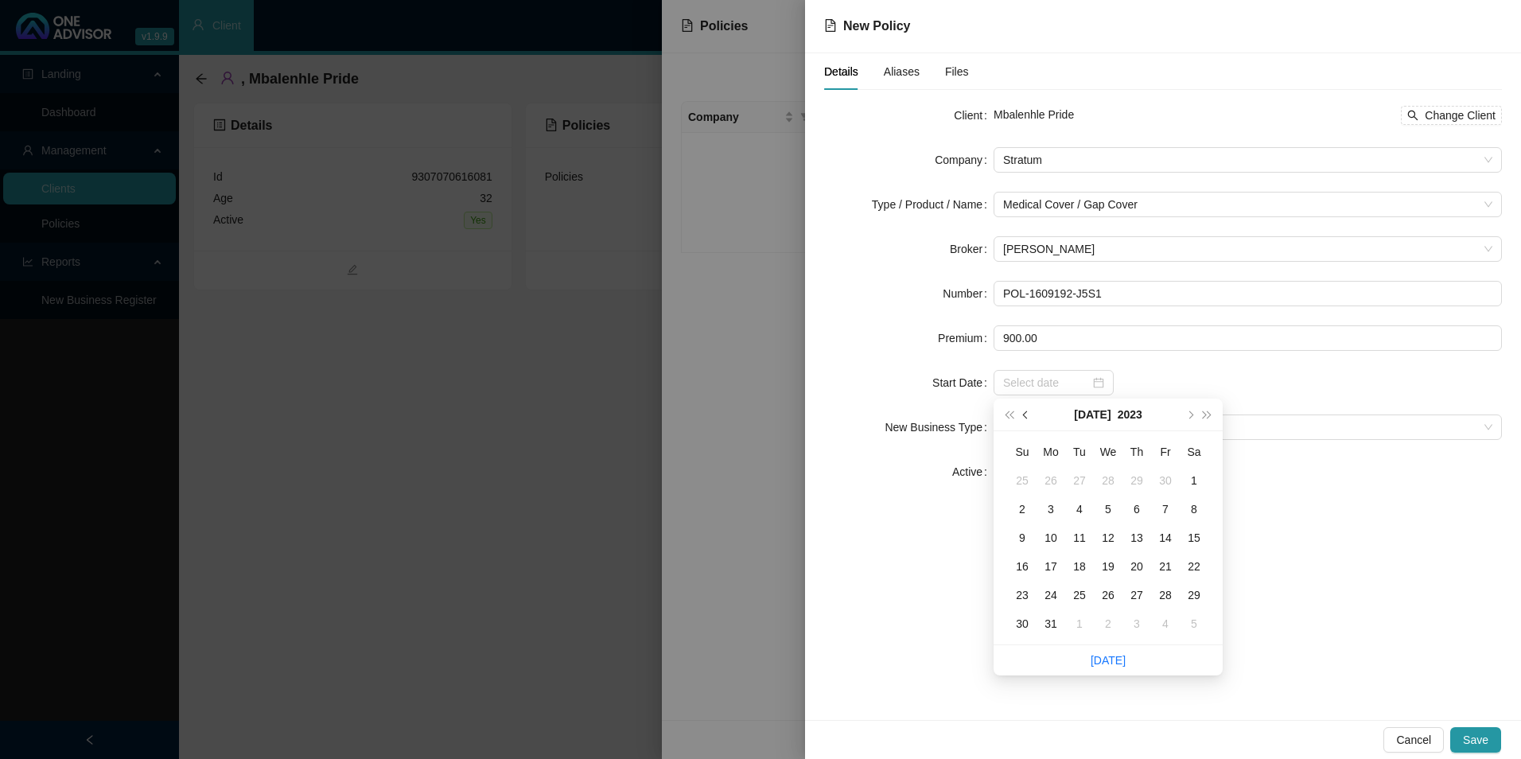
click at [1019, 415] on button "prev-year" at bounding box center [1027, 415] width 18 height 32
click at [1190, 408] on button "next-year" at bounding box center [1190, 415] width 18 height 32
type input "[DATE]"
click at [1195, 481] on div "1" at bounding box center [1194, 480] width 19 height 19
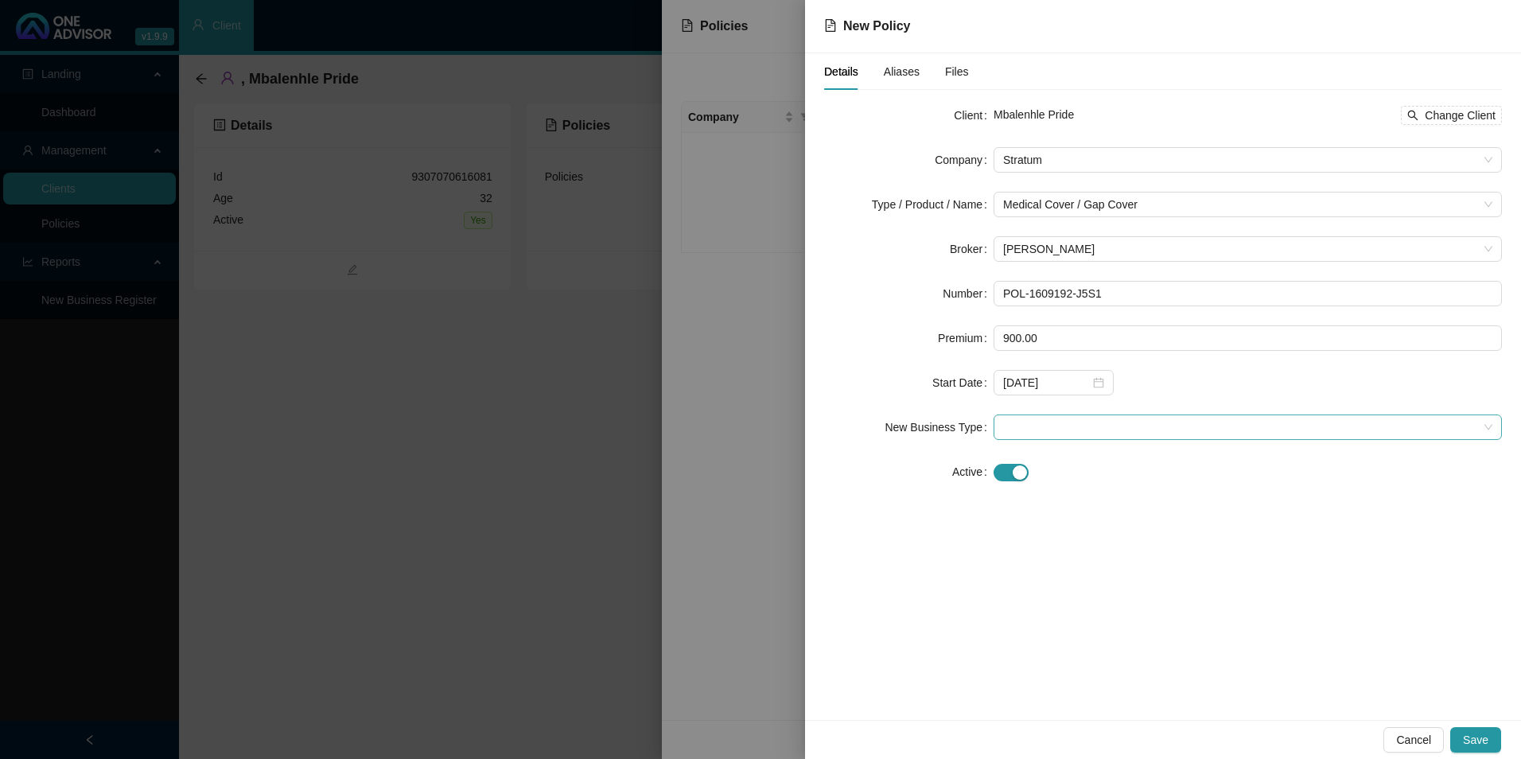
click at [1116, 423] on span at bounding box center [1247, 427] width 489 height 24
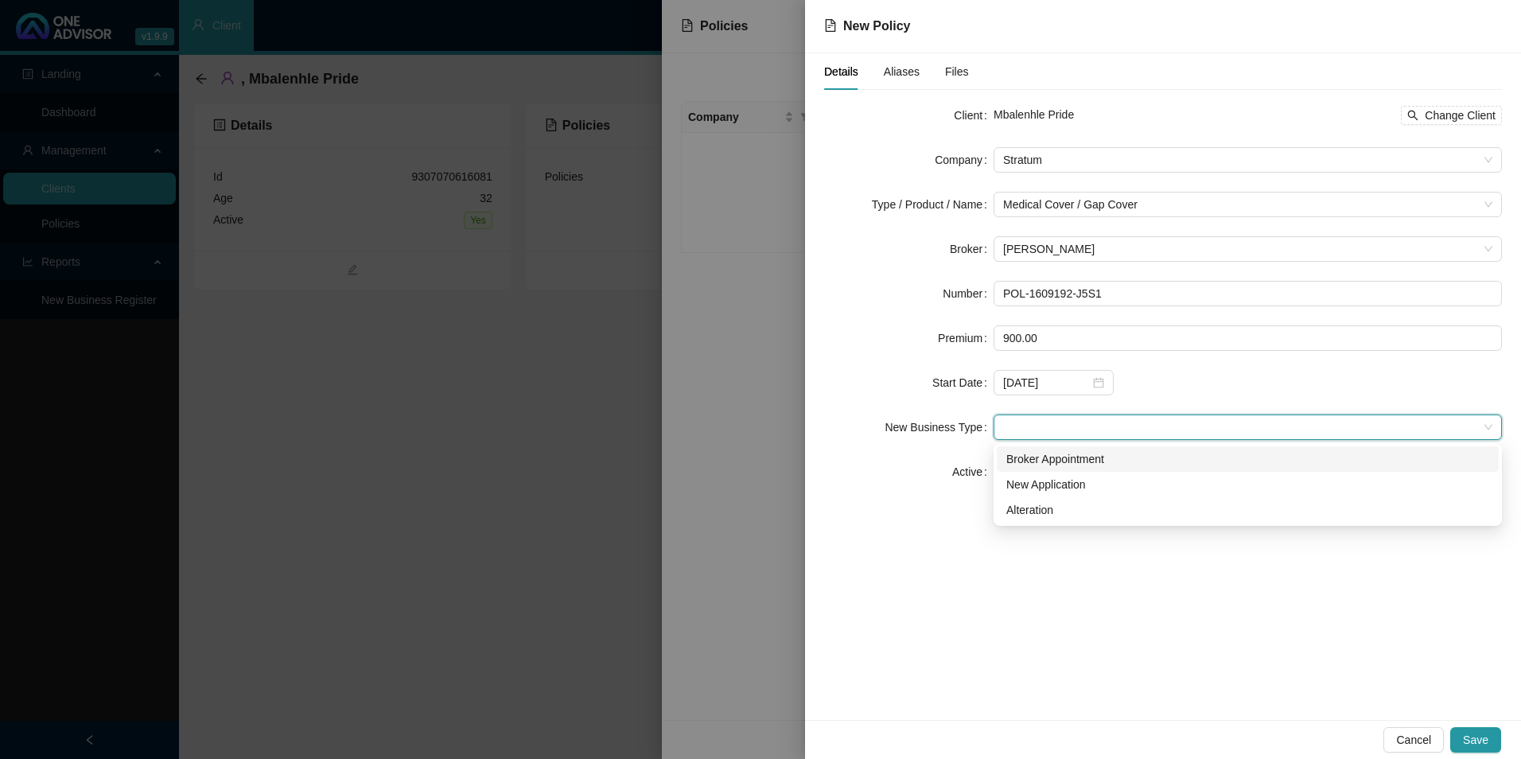
click at [1077, 456] on div "Broker Appointment" at bounding box center [1248, 459] width 483 height 18
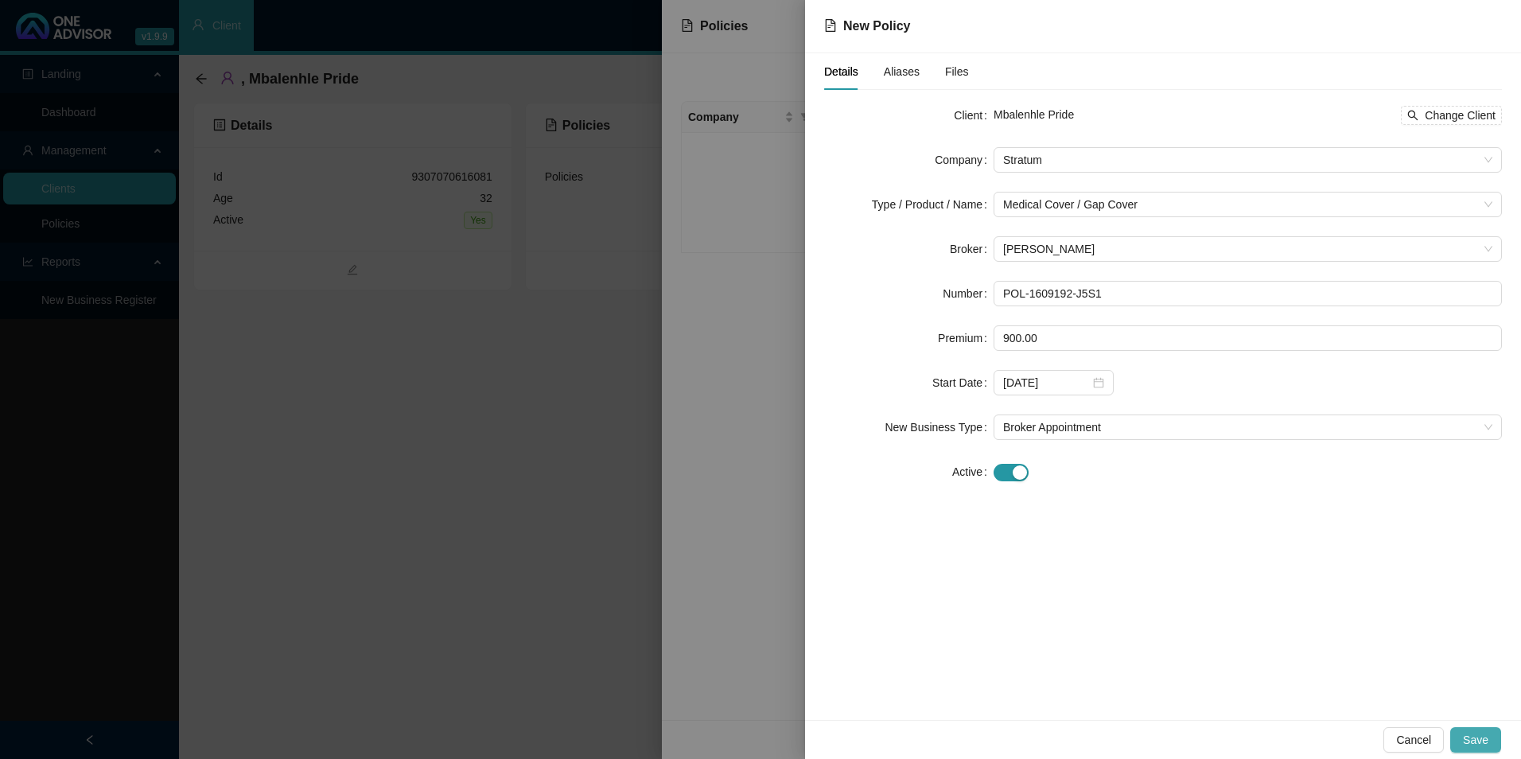
click at [1215, 663] on span "Save" at bounding box center [1475, 740] width 25 height 18
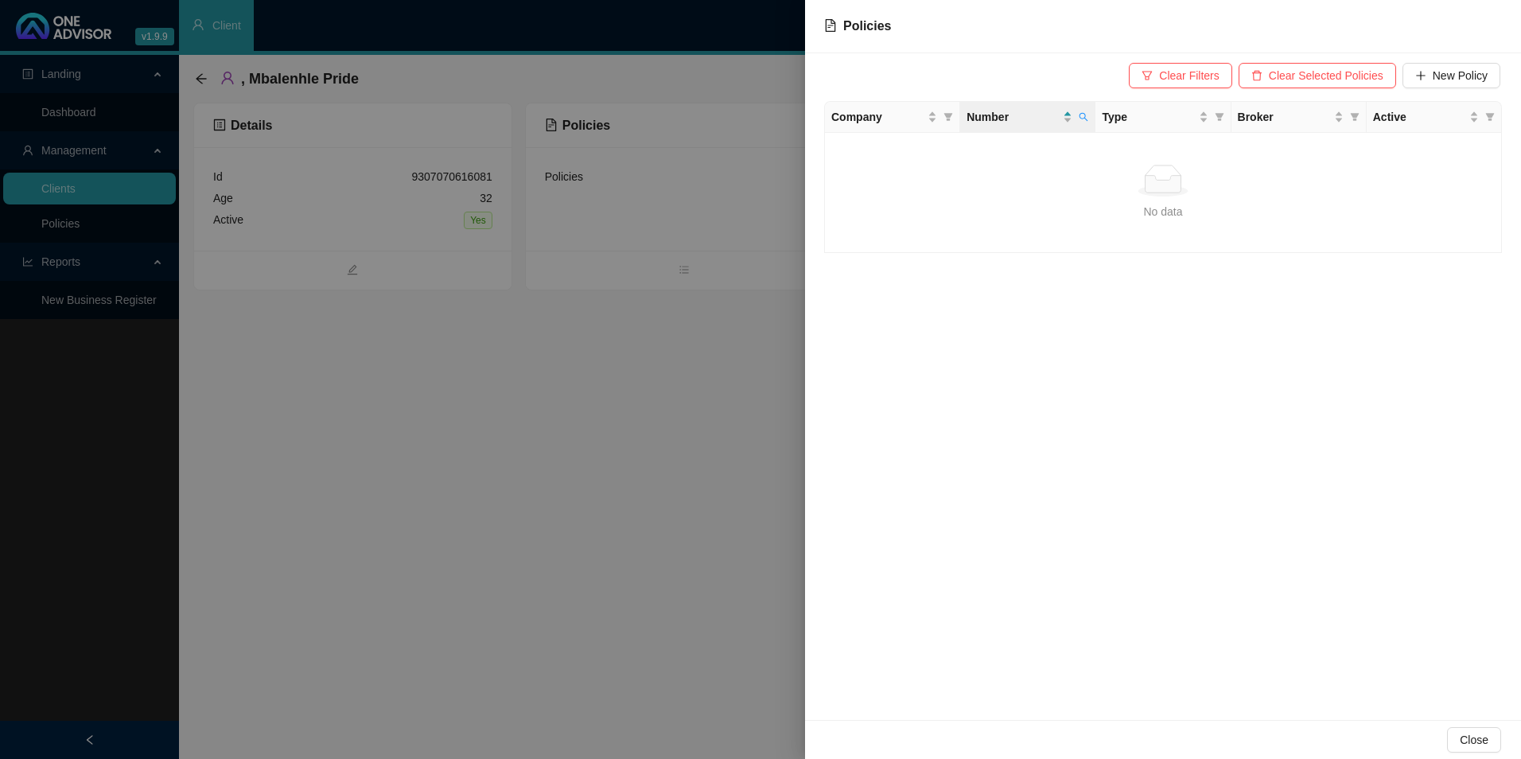
click at [578, 319] on div at bounding box center [760, 379] width 1521 height 759
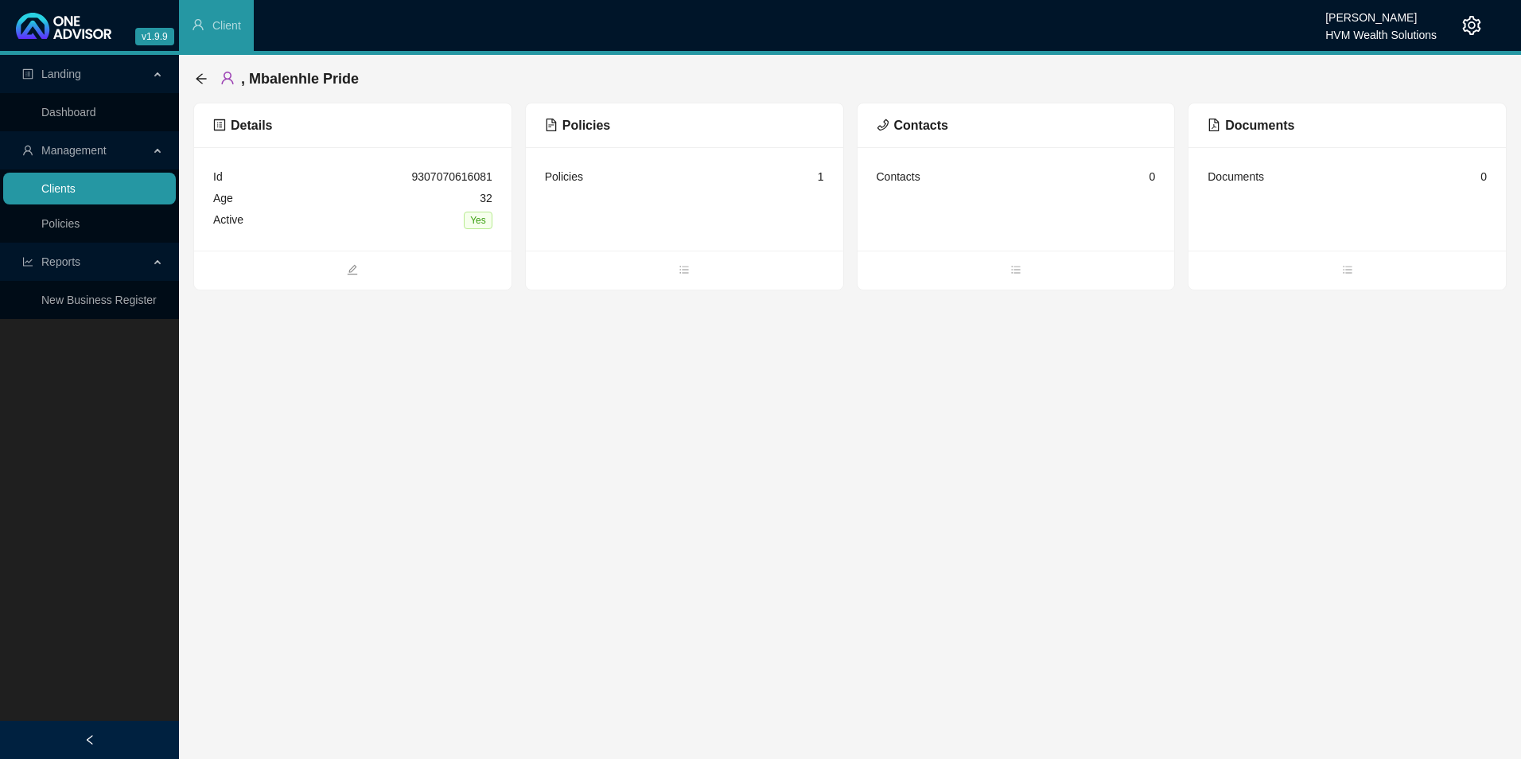
click at [48, 195] on link "Clients" at bounding box center [58, 188] width 34 height 13
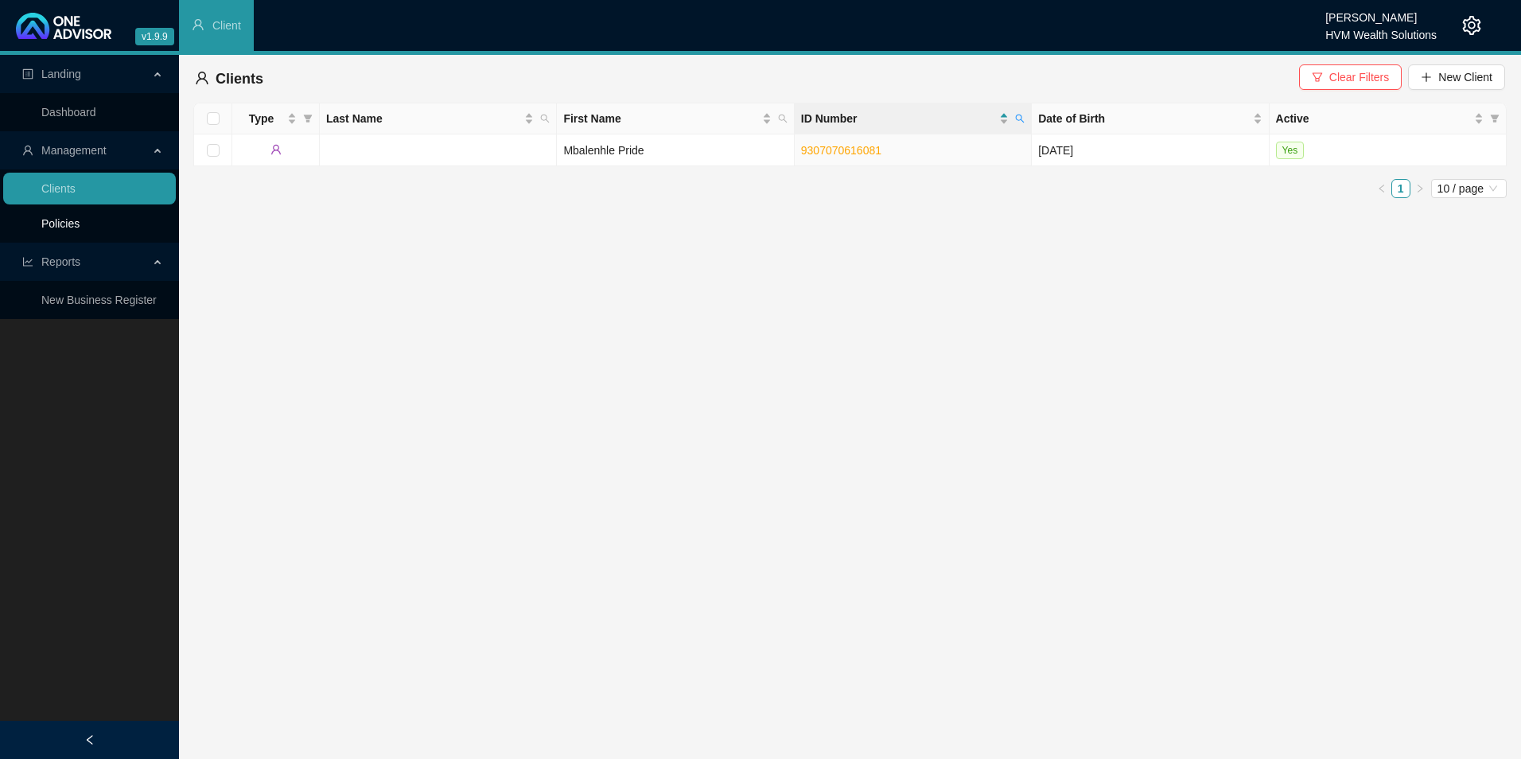
click at [79, 230] on link "Policies" at bounding box center [60, 223] width 38 height 13
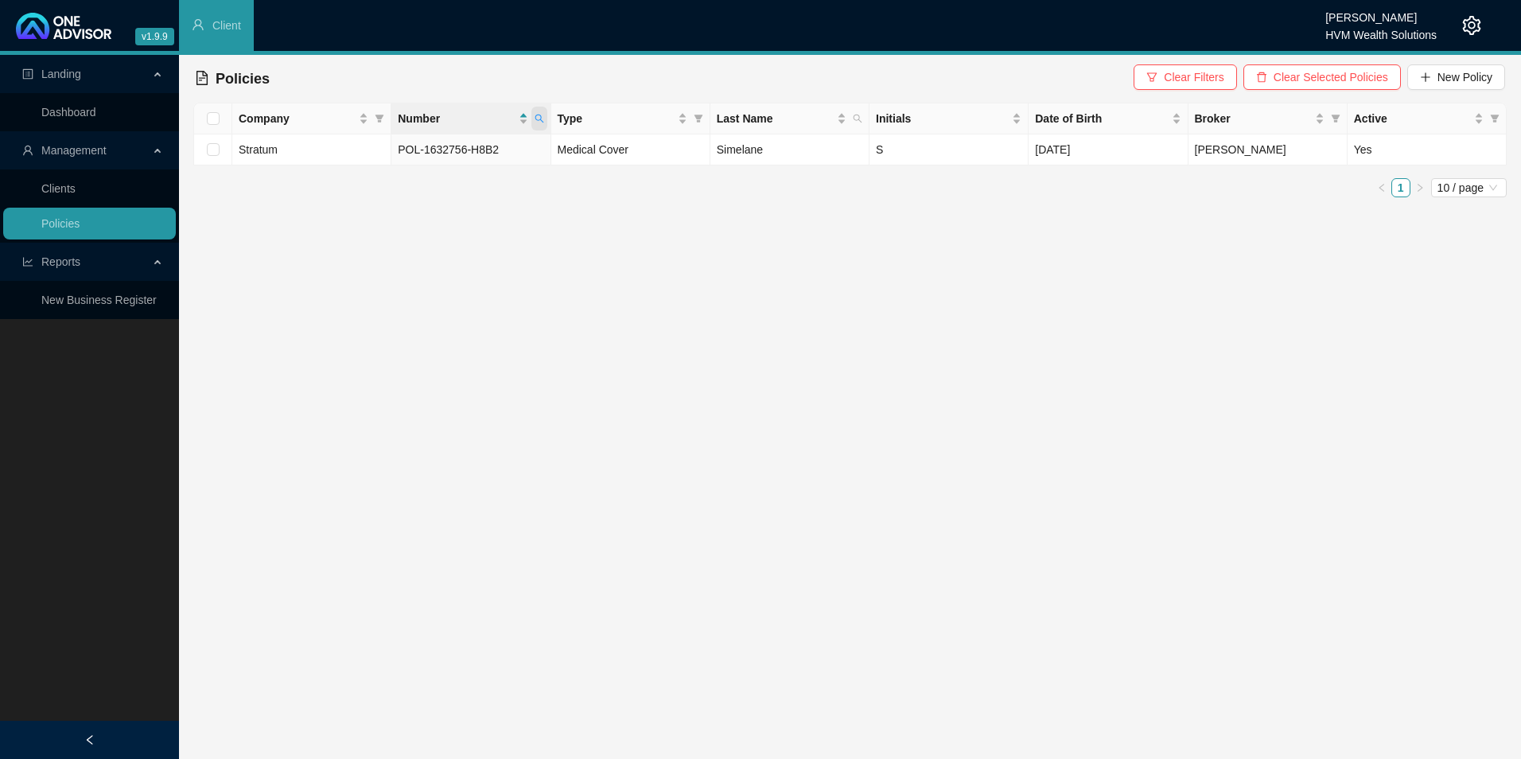
click at [544, 121] on span at bounding box center [540, 119] width 16 height 24
paste input "RI0375819"
type input "PRI0375819"
click at [433, 181] on span "Search" at bounding box center [435, 182] width 35 height 18
click at [284, 154] on td "Stratum" at bounding box center [311, 149] width 159 height 31
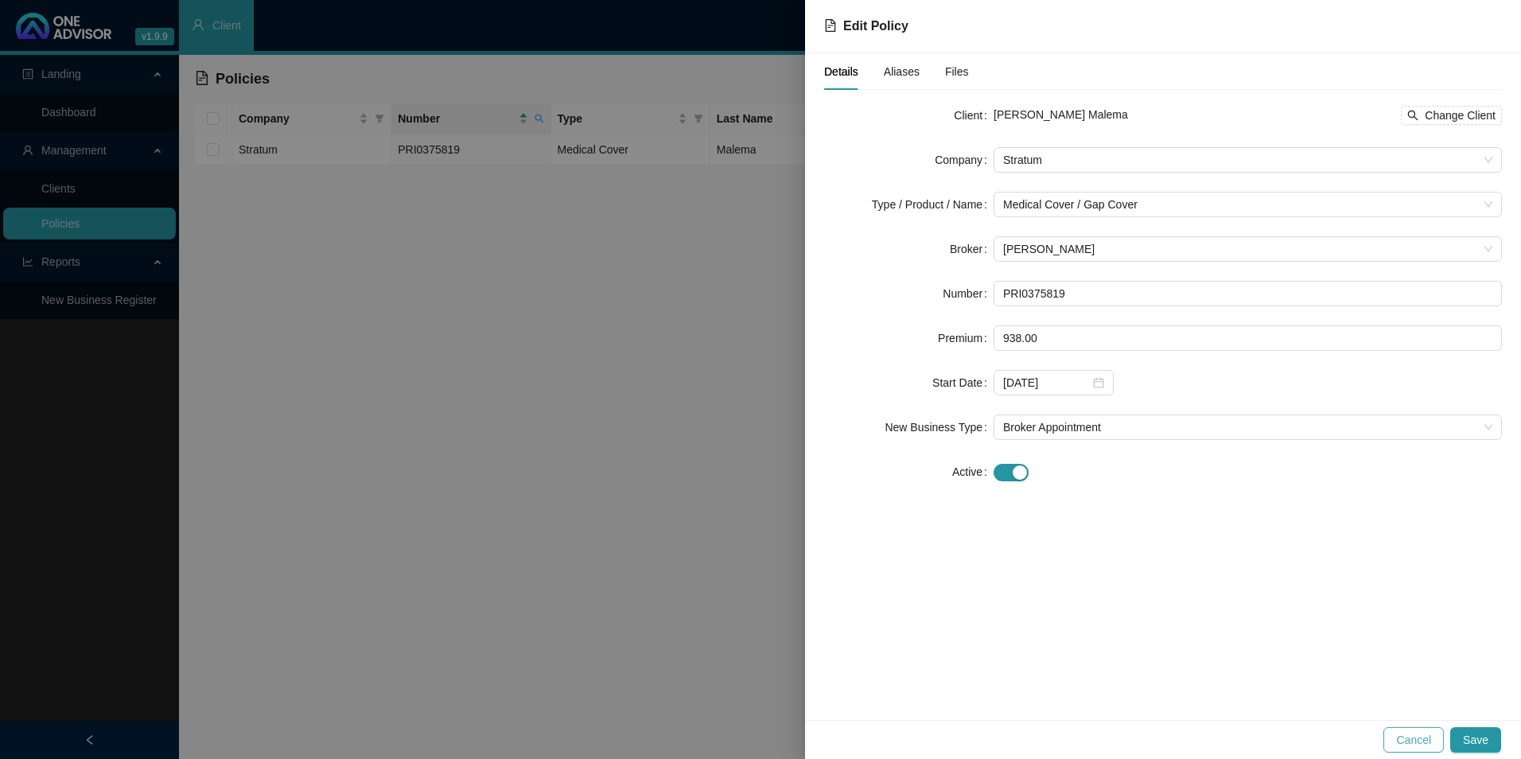
click at [1215, 663] on span "Cancel" at bounding box center [1414, 740] width 35 height 18
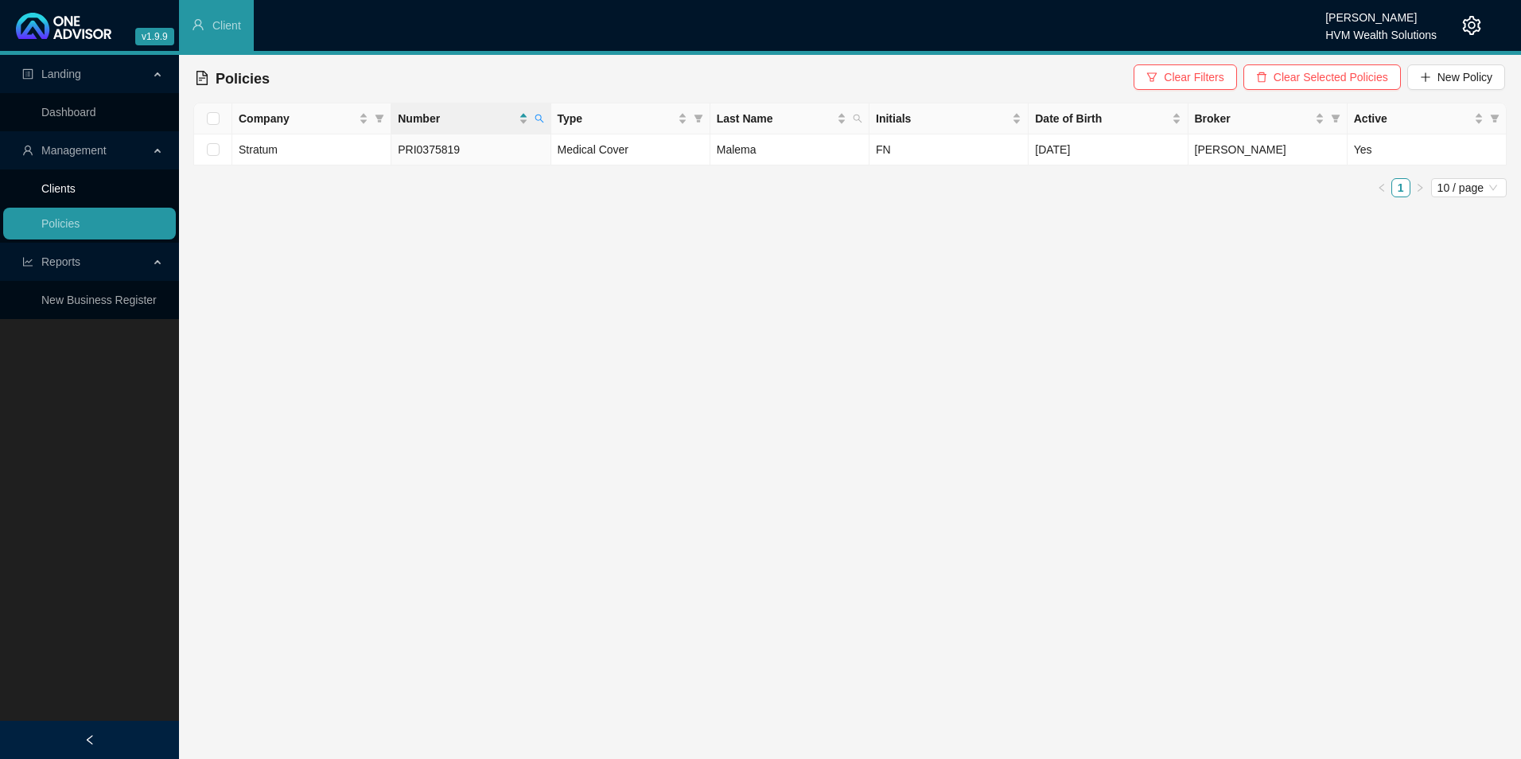
click at [56, 195] on link "Clients" at bounding box center [58, 188] width 34 height 13
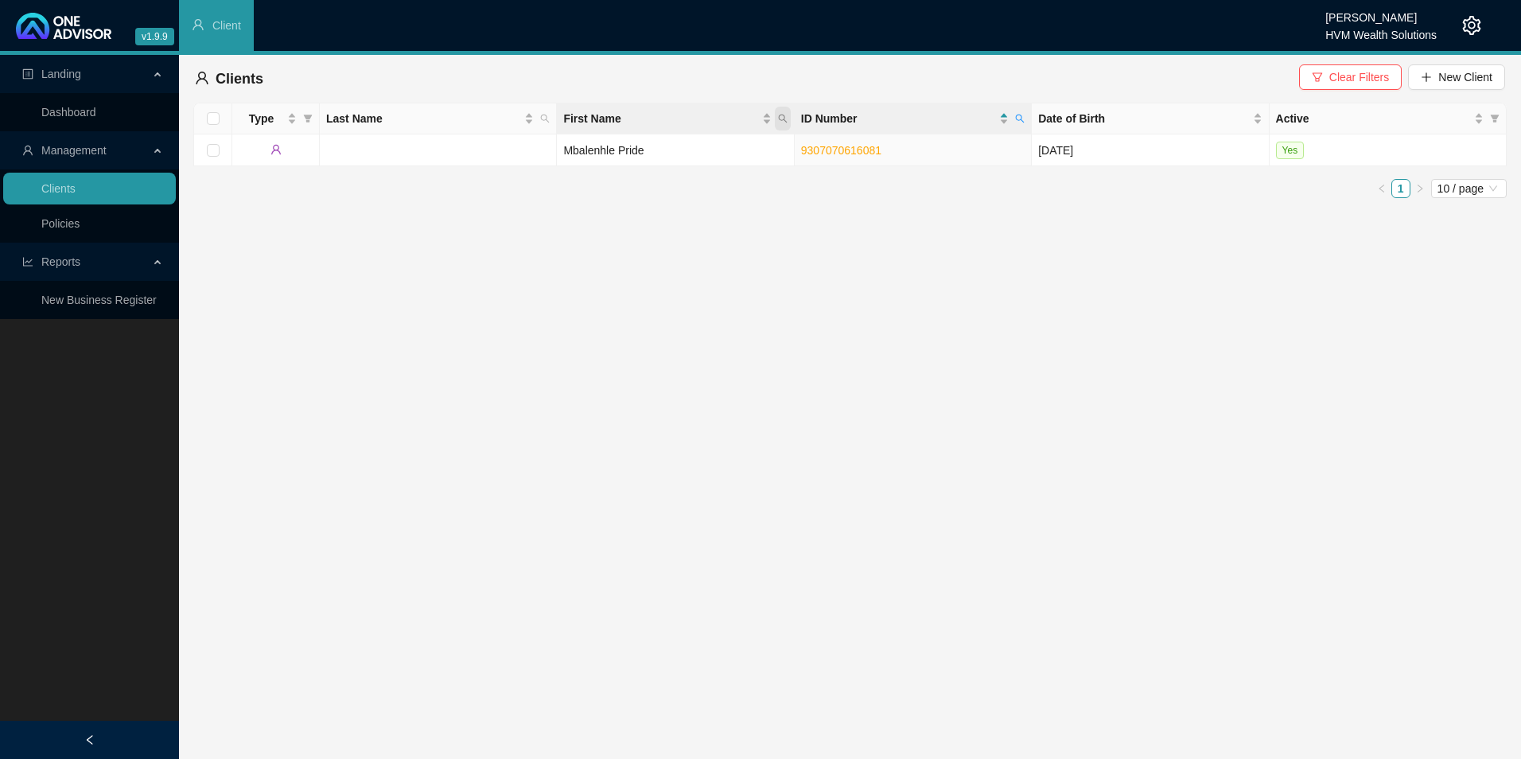
drag, startPoint x: 783, startPoint y: 111, endPoint x: 775, endPoint y: 127, distance: 17.8
click at [783, 111] on span "First Name" at bounding box center [783, 119] width 16 height 24
click at [79, 223] on link "Policies" at bounding box center [60, 223] width 38 height 13
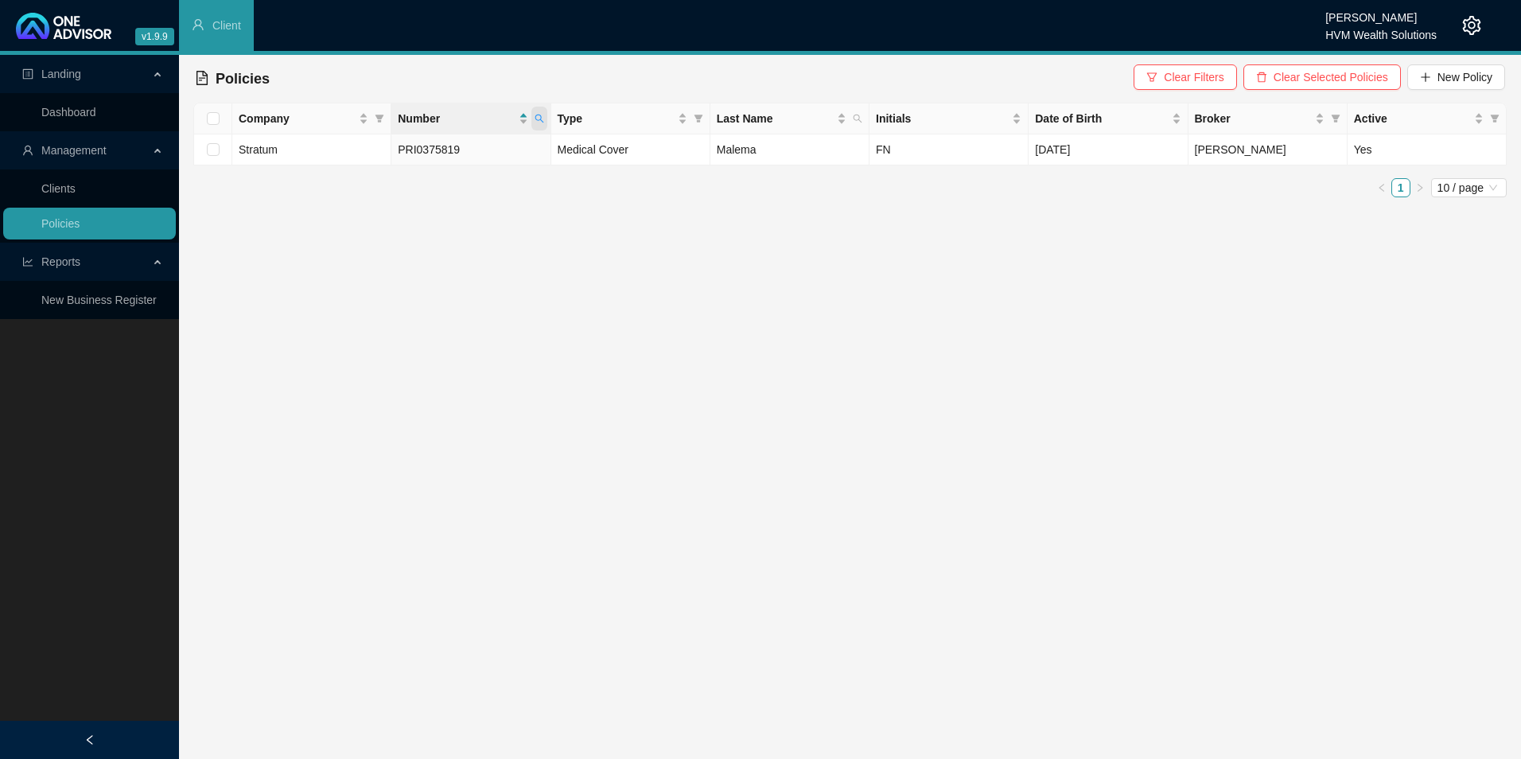
click at [540, 123] on icon "search" at bounding box center [540, 119] width 10 height 10
type input "POL-1609192-J5S1"
click at [450, 195] on div "POL-1609192-J5S1 Search Reset" at bounding box center [465, 166] width 162 height 64
click at [438, 183] on span "Search" at bounding box center [435, 182] width 35 height 18
click at [68, 182] on link "Clients" at bounding box center [58, 188] width 34 height 13
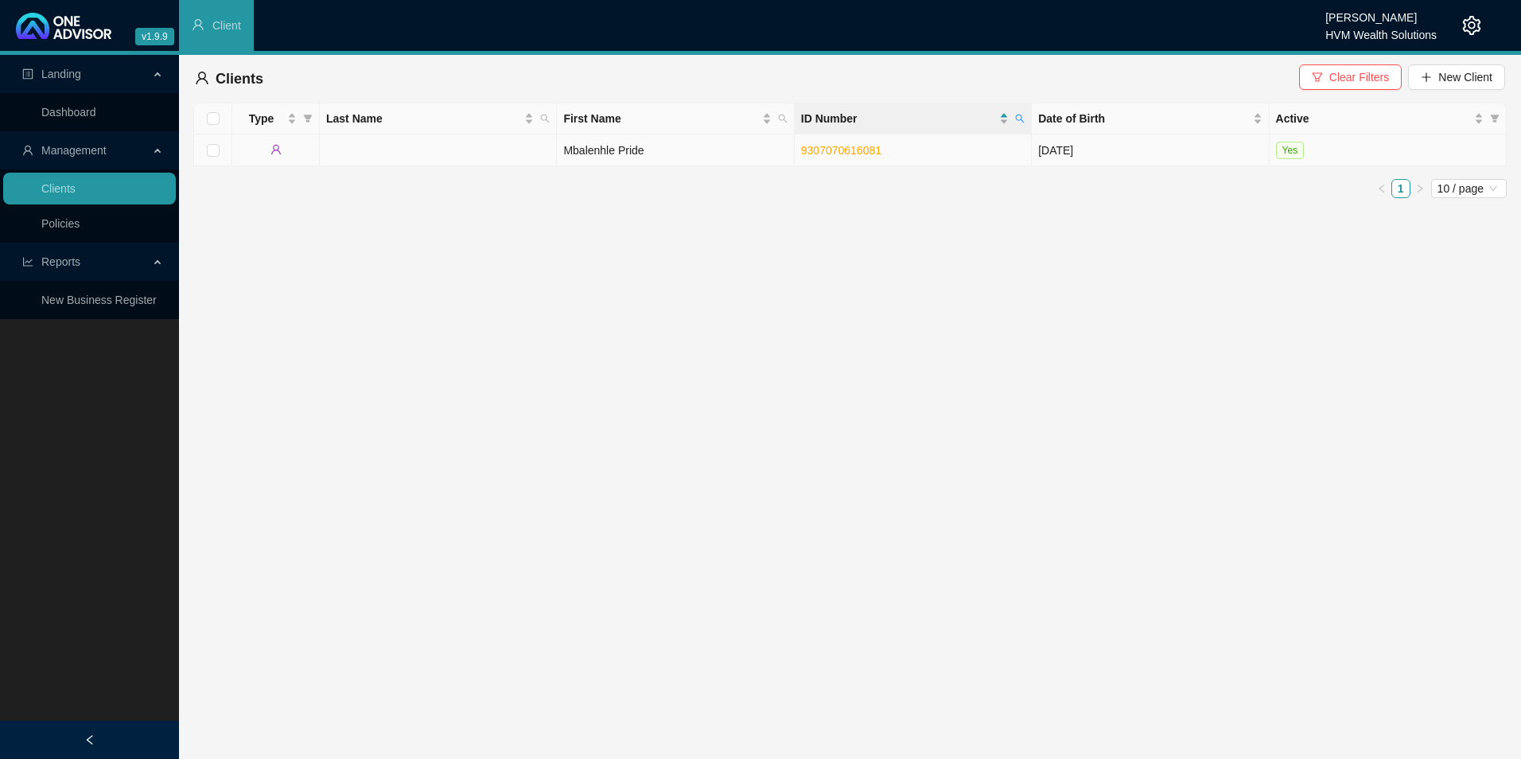
click at [428, 148] on td at bounding box center [438, 150] width 237 height 32
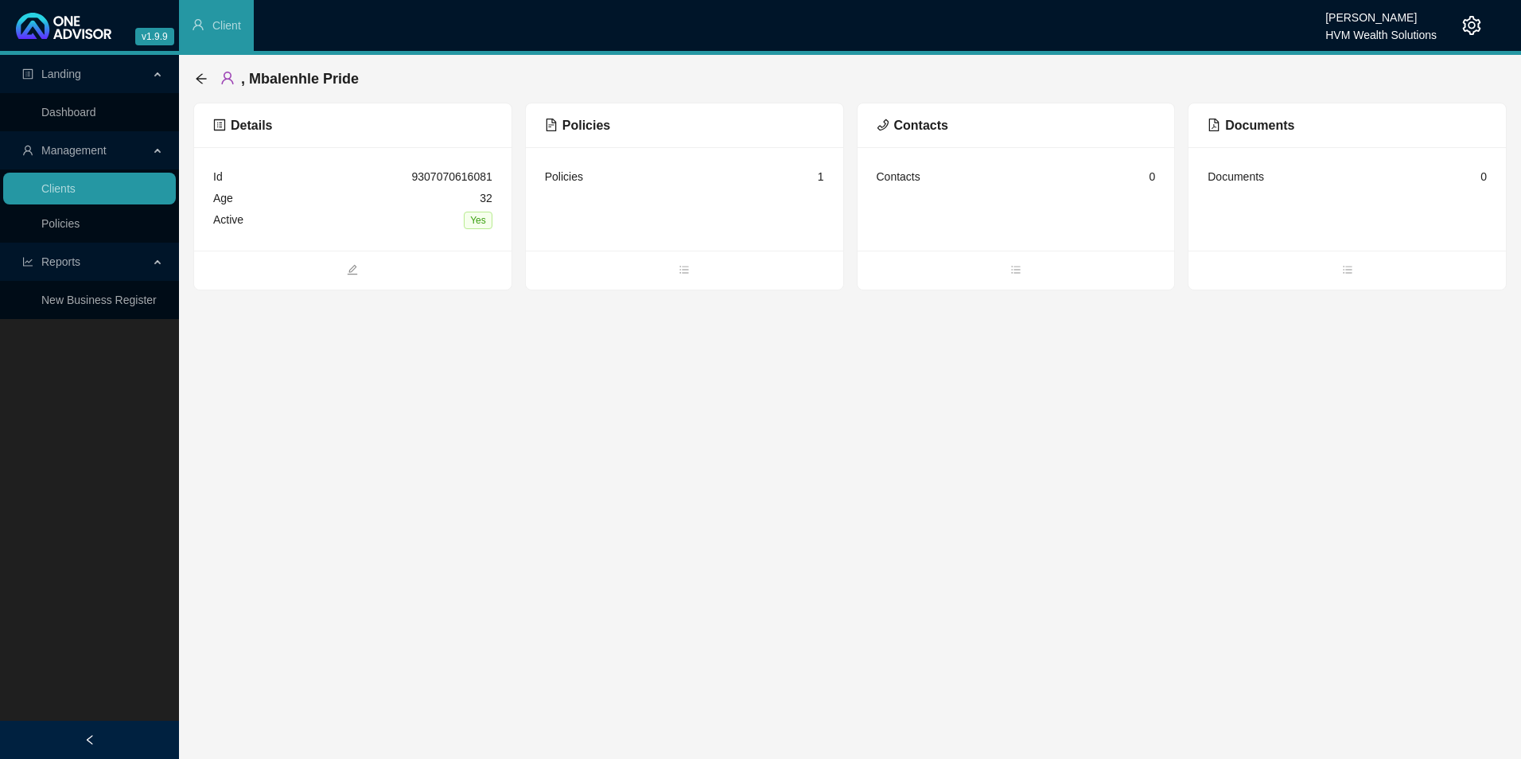
click at [257, 130] on span "Details" at bounding box center [242, 126] width 59 height 14
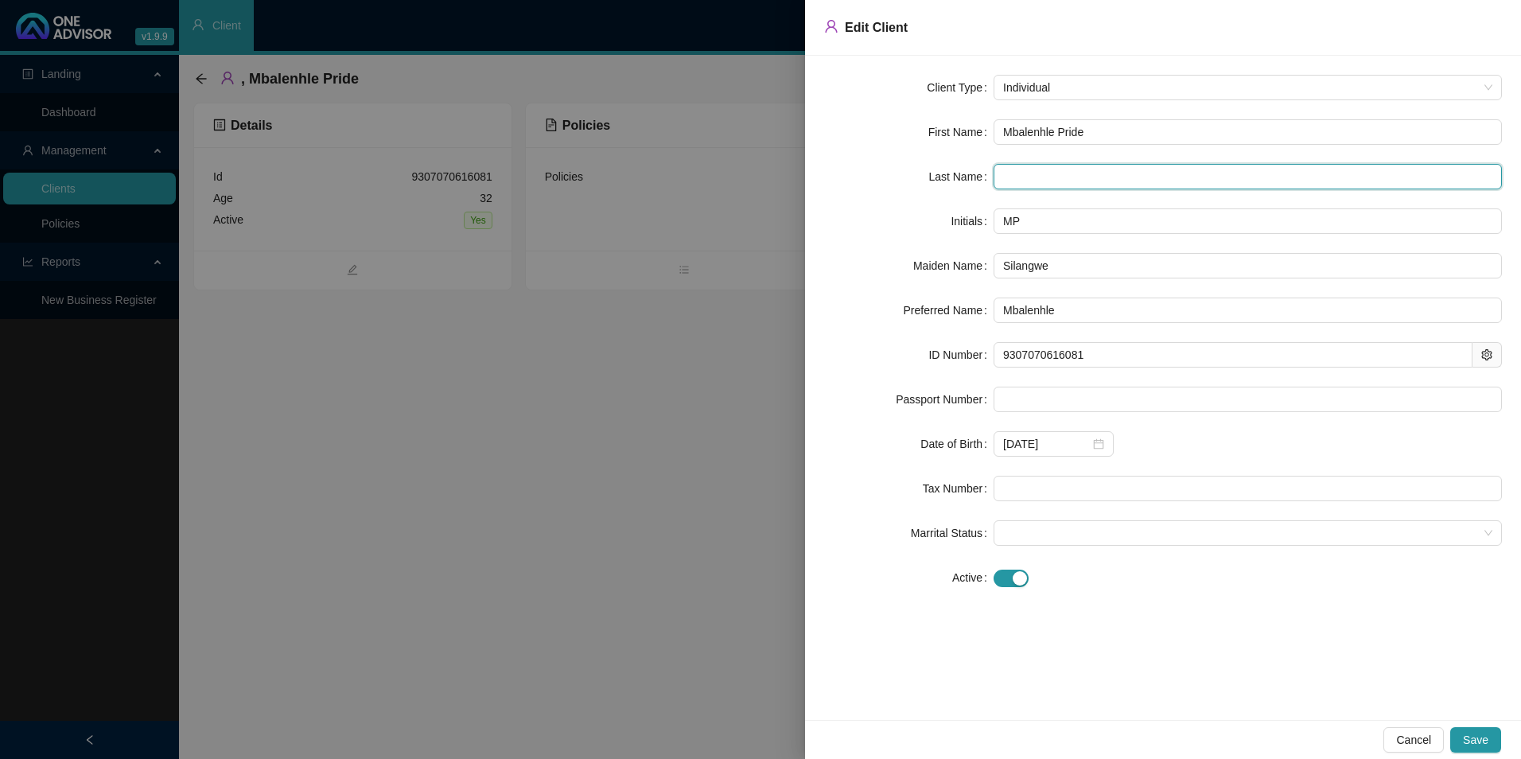
paste input "9307070616081"
drag, startPoint x: 1161, startPoint y: 177, endPoint x: 921, endPoint y: 175, distance: 239.5
click at [917, 177] on div "Last Name 9307070616081" at bounding box center [1163, 176] width 678 height 25
paste input "Silangwe"
type input "Silangwe"
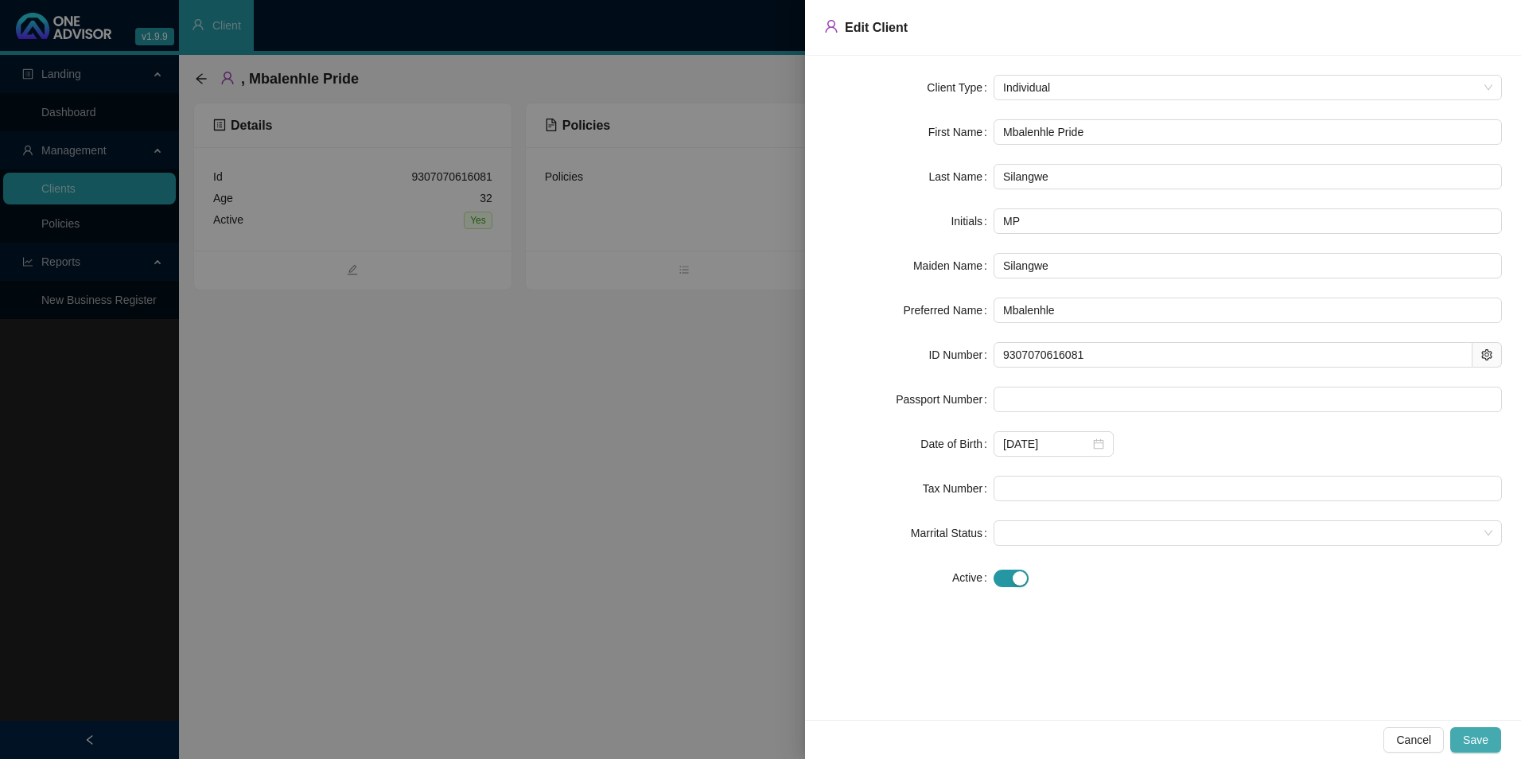
click at [1215, 663] on span "Save" at bounding box center [1475, 740] width 25 height 18
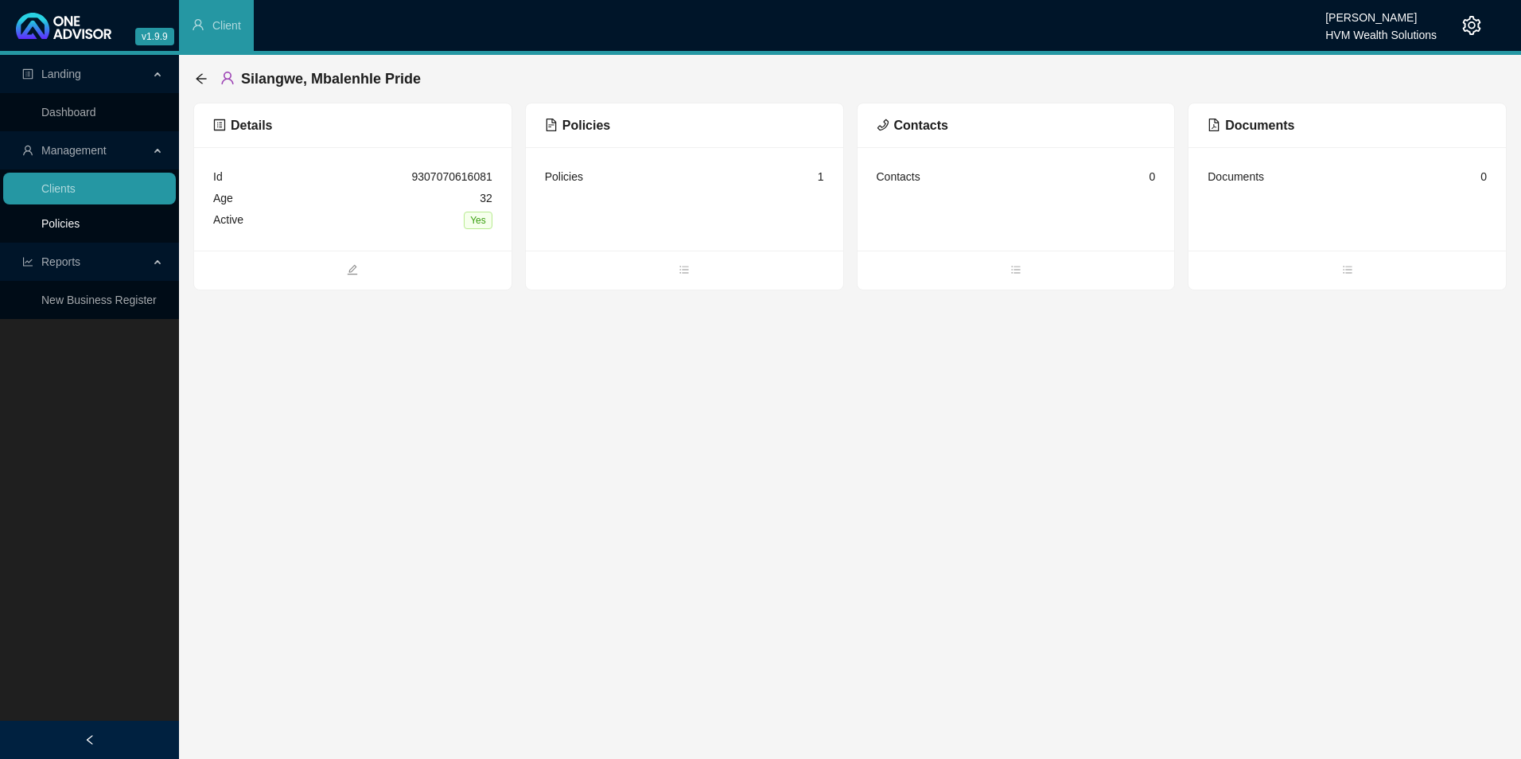
click at [80, 228] on link "Policies" at bounding box center [60, 223] width 38 height 13
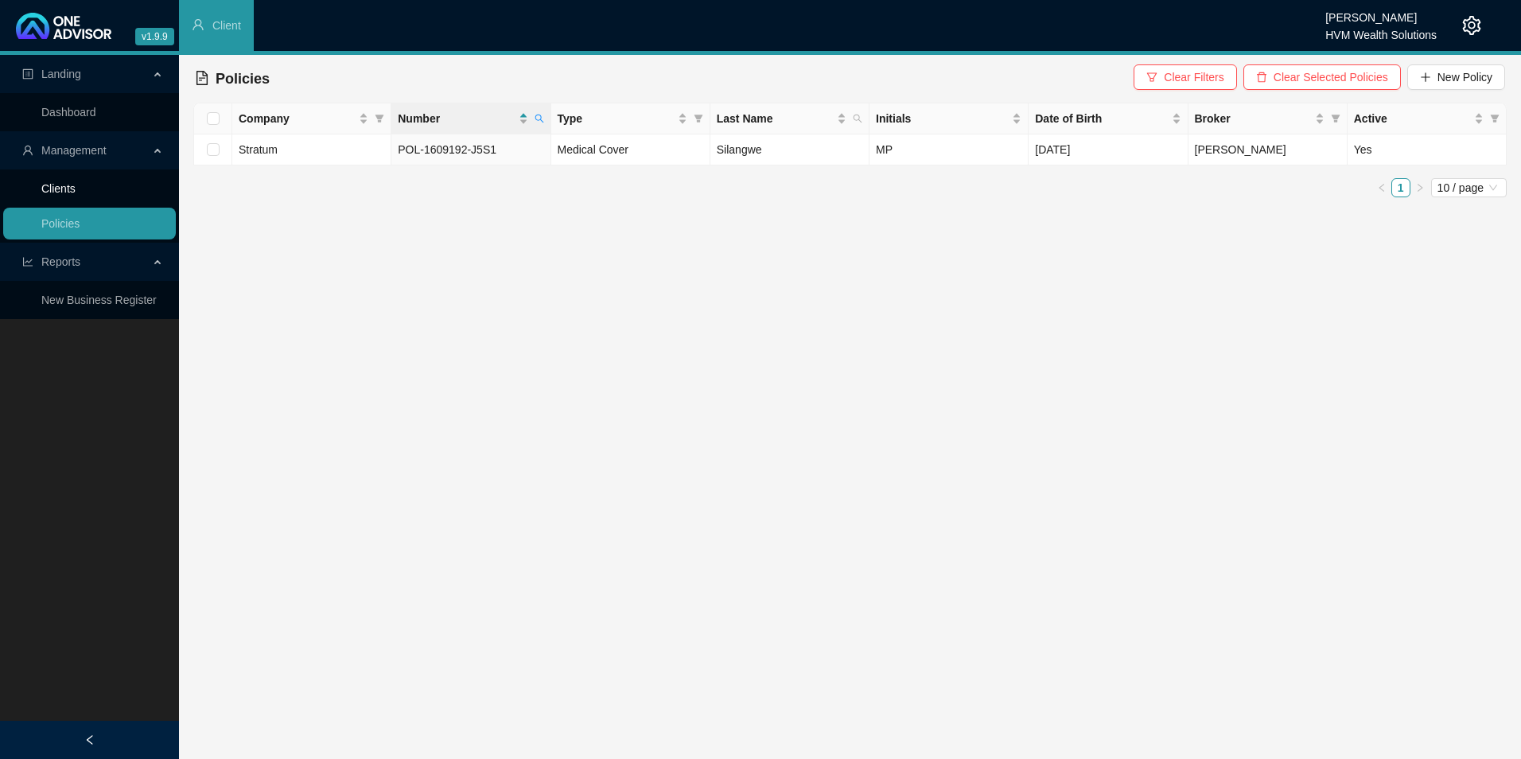
click at [76, 182] on link "Clients" at bounding box center [58, 188] width 34 height 13
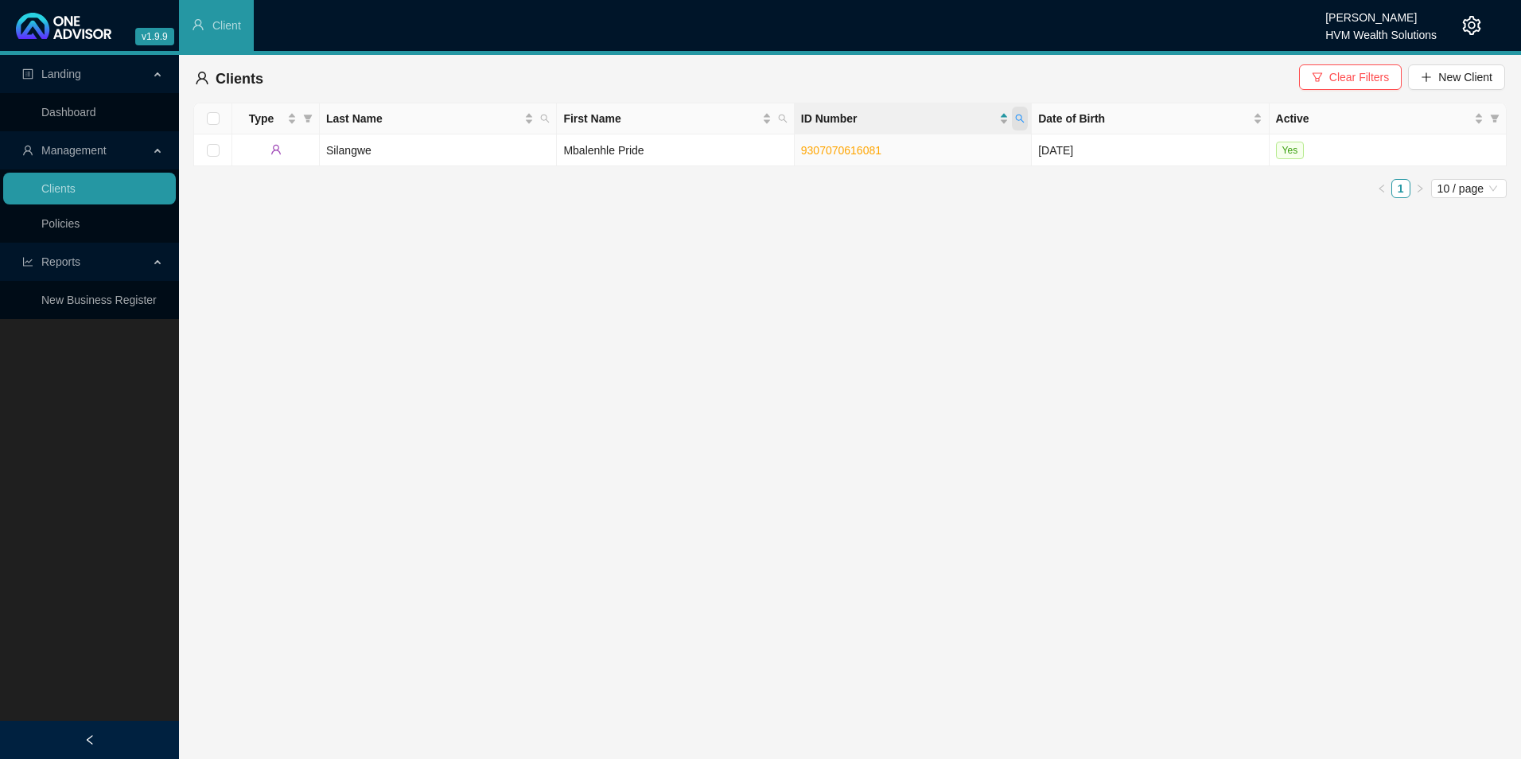
click at [1020, 116] on icon "search" at bounding box center [1020, 119] width 10 height 10
type input "0002145868085"
click at [903, 187] on span "Search" at bounding box center [916, 182] width 35 height 18
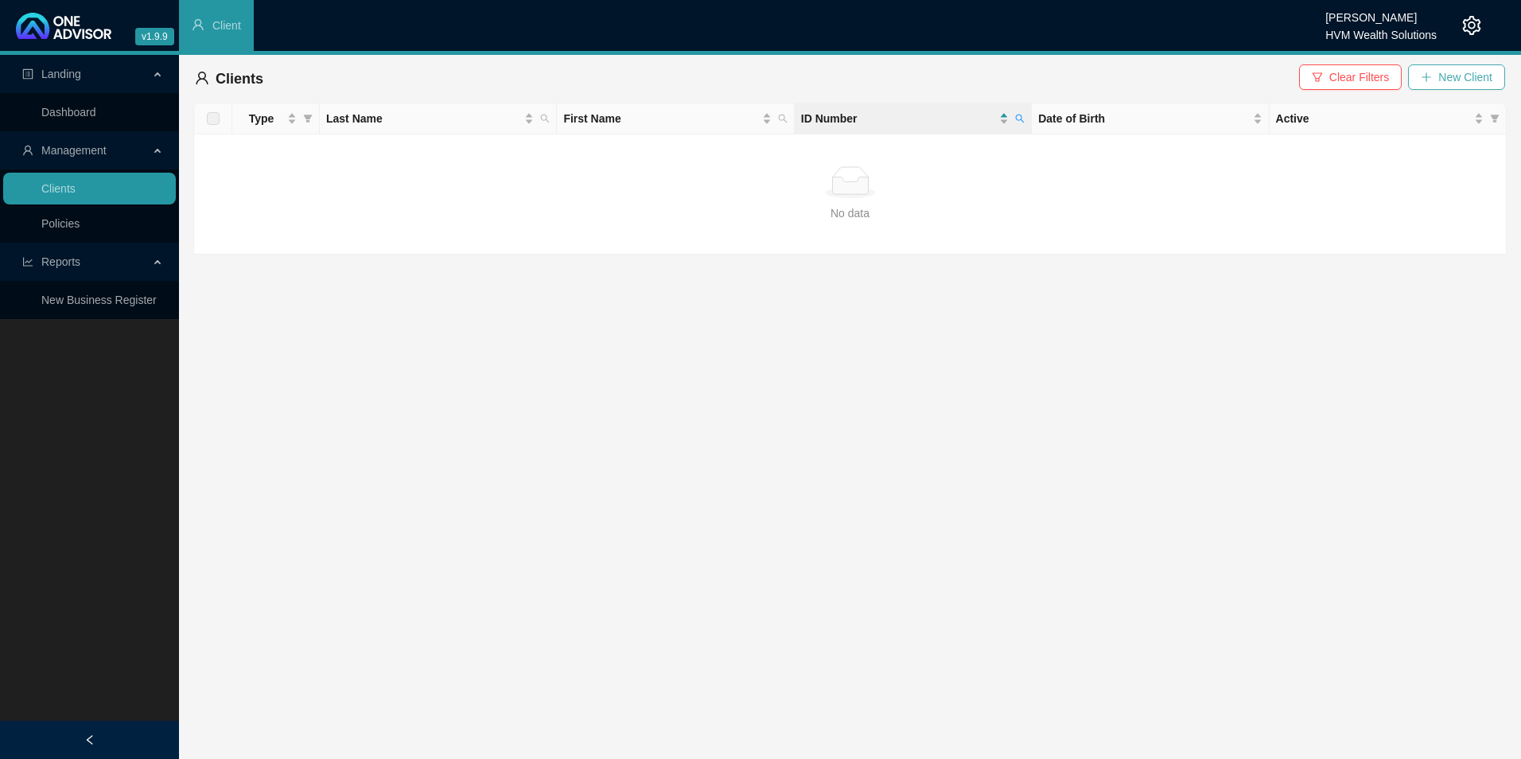
click at [1215, 77] on span "New Client" at bounding box center [1466, 77] width 54 height 18
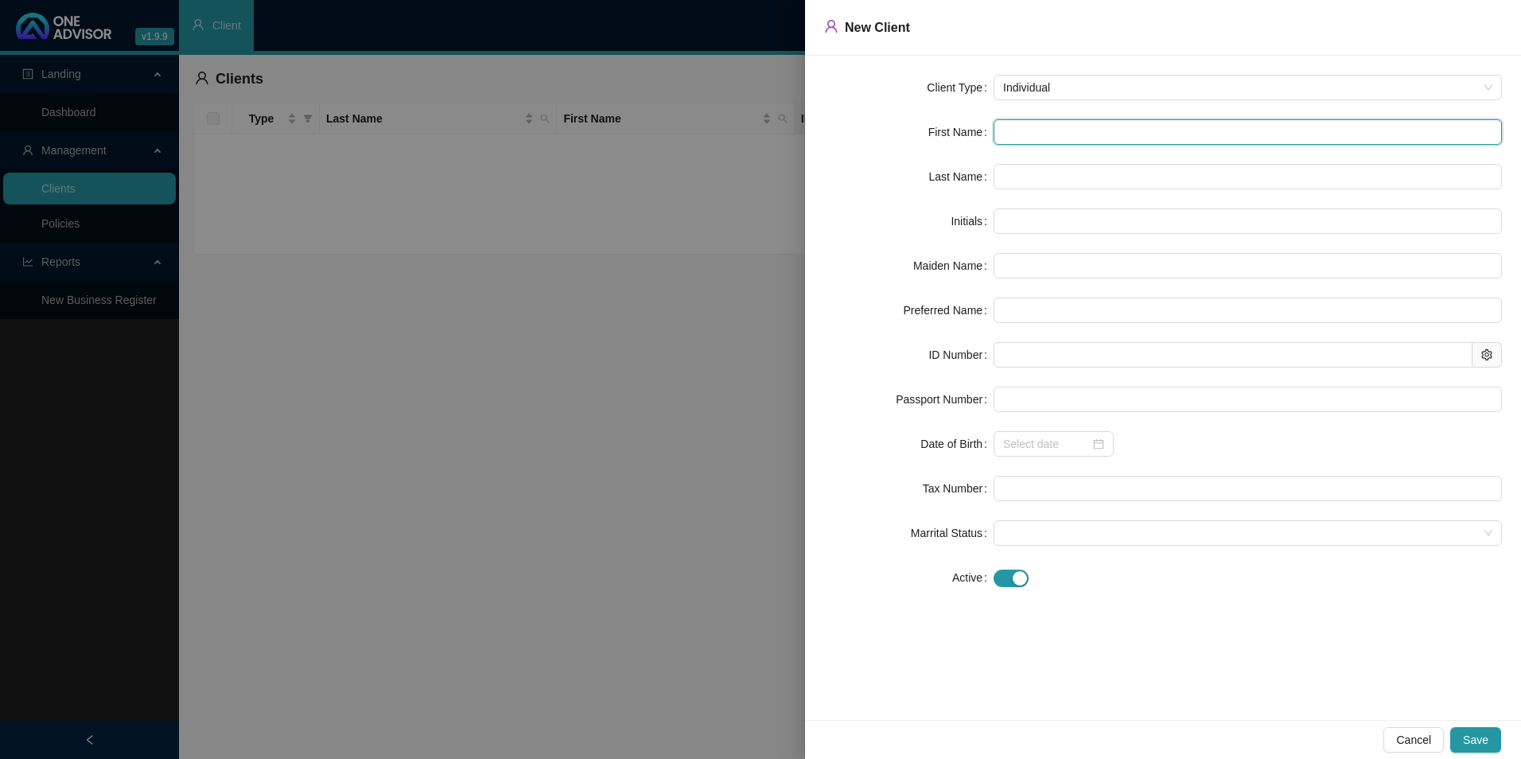
click at [1050, 132] on input "text" at bounding box center [1248, 131] width 508 height 25
paste input "0002145868085"
type input "0002145868085"
type input "0"
type input "0002145868085"
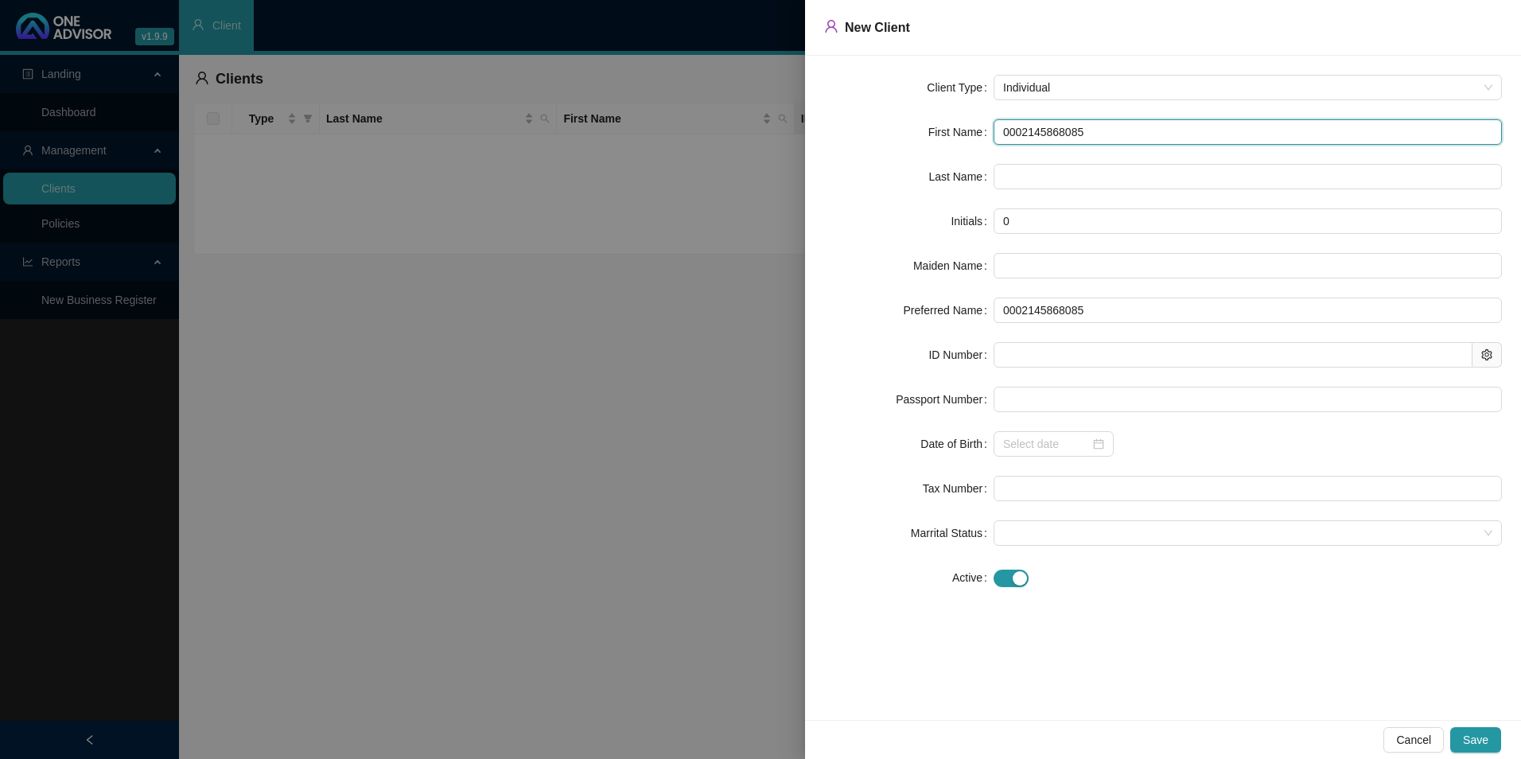
drag, startPoint x: 1097, startPoint y: 142, endPoint x: 816, endPoint y: 138, distance: 280.9
click at [945, 140] on div "First Name 0002145868085" at bounding box center [1163, 131] width 678 height 25
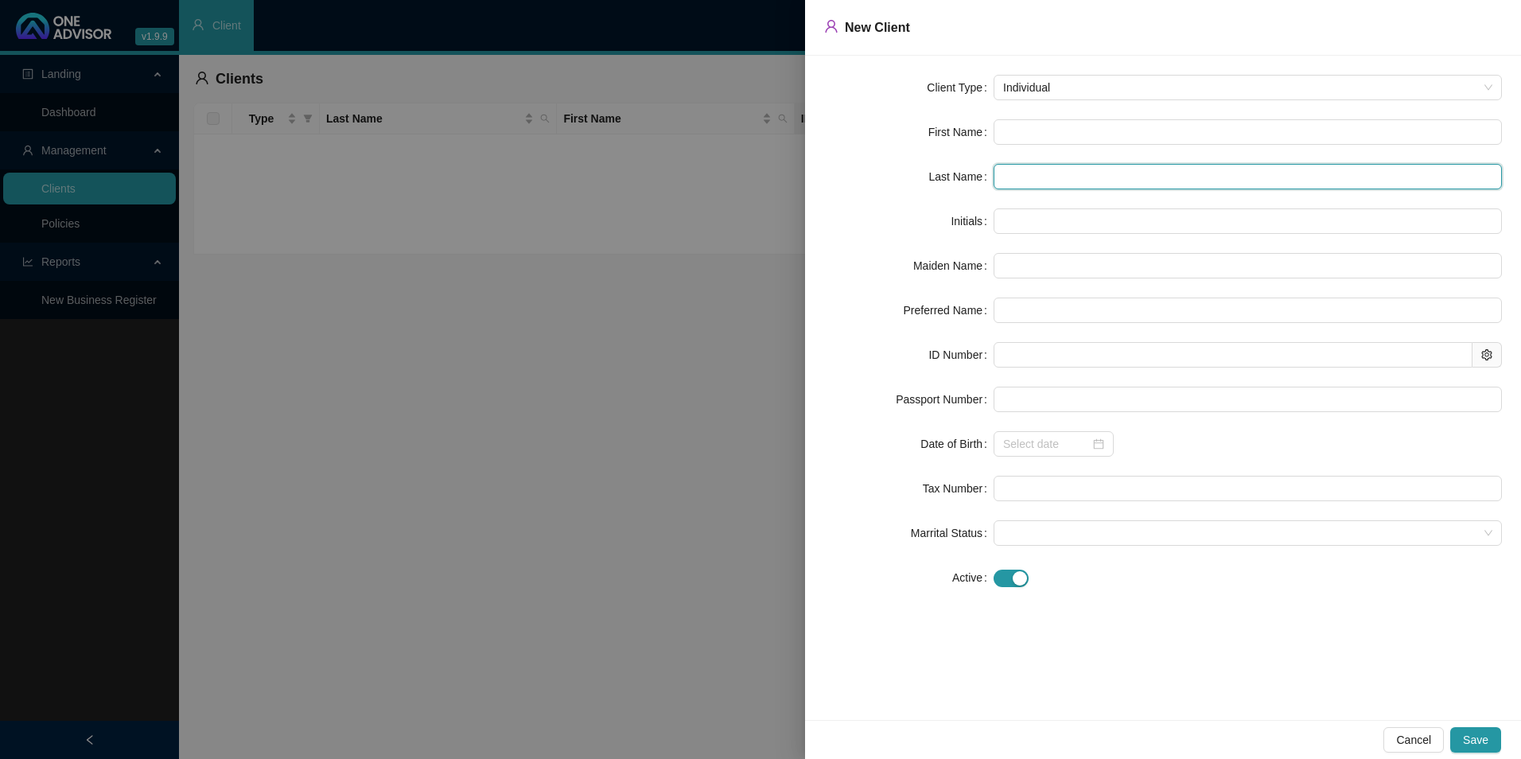
click at [1096, 181] on input "text" at bounding box center [1248, 176] width 508 height 25
paste input "Gabela"
type input "Gabela"
click at [1037, 132] on input "text" at bounding box center [1248, 131] width 508 height 25
paste input "Mzwandile"
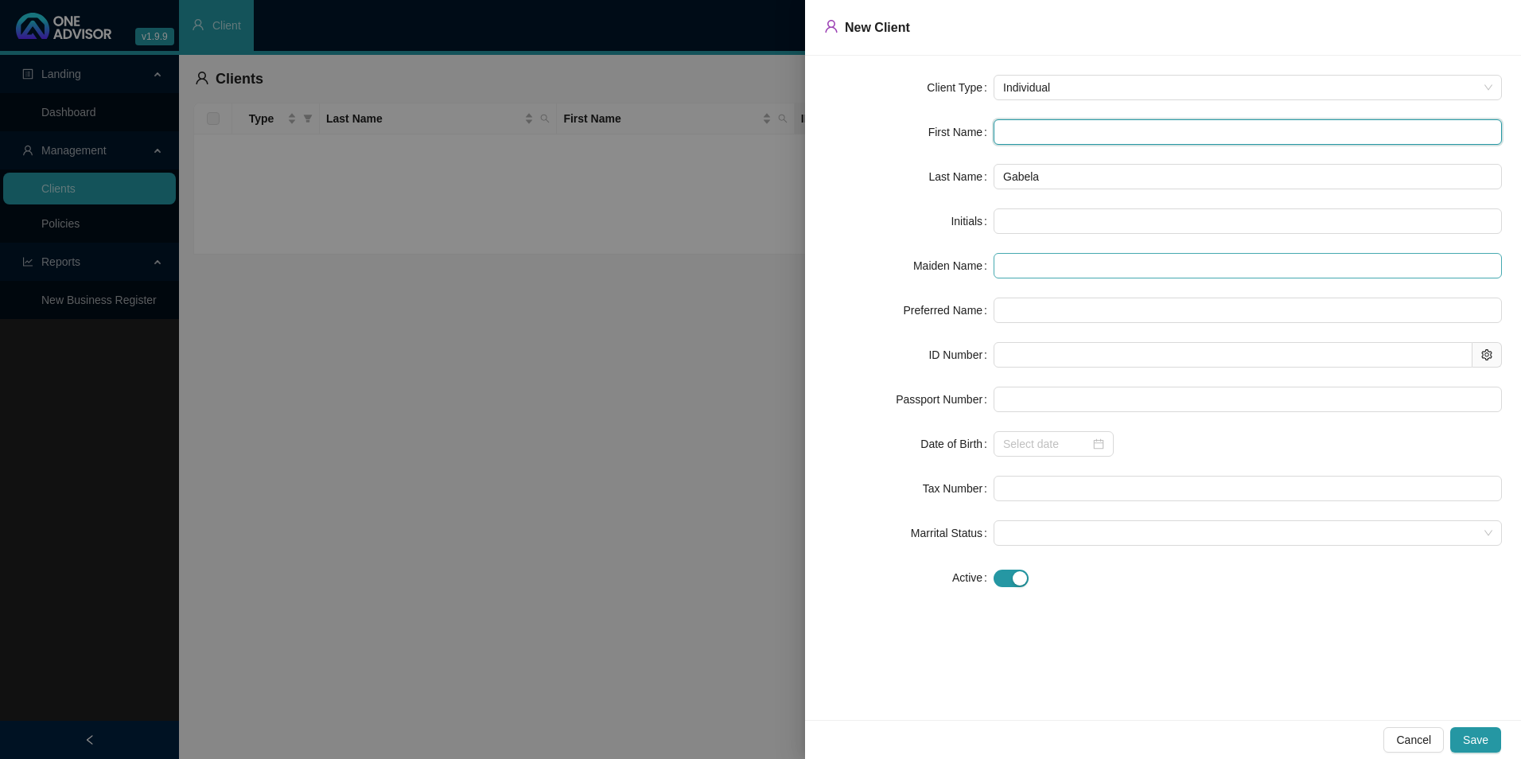
type input "Mzwandile"
type input "M"
type input "Mzwandile"
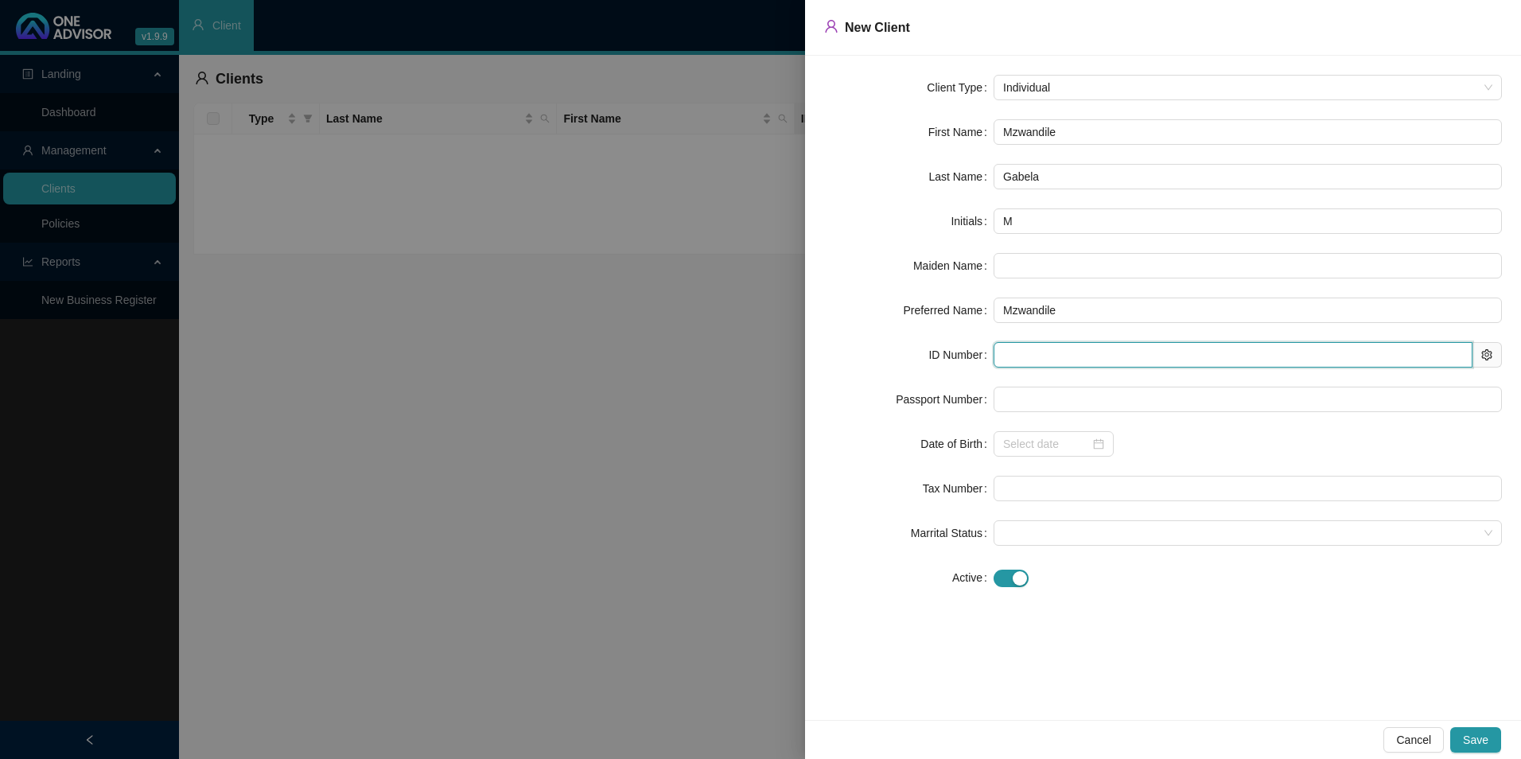
click at [1089, 360] on input "text" at bounding box center [1233, 354] width 479 height 25
paste input "0002145868085"
click at [1026, 367] on input "0002145868085" at bounding box center [1233, 354] width 479 height 25
type input "0002145868085"
type input "[DATE]"
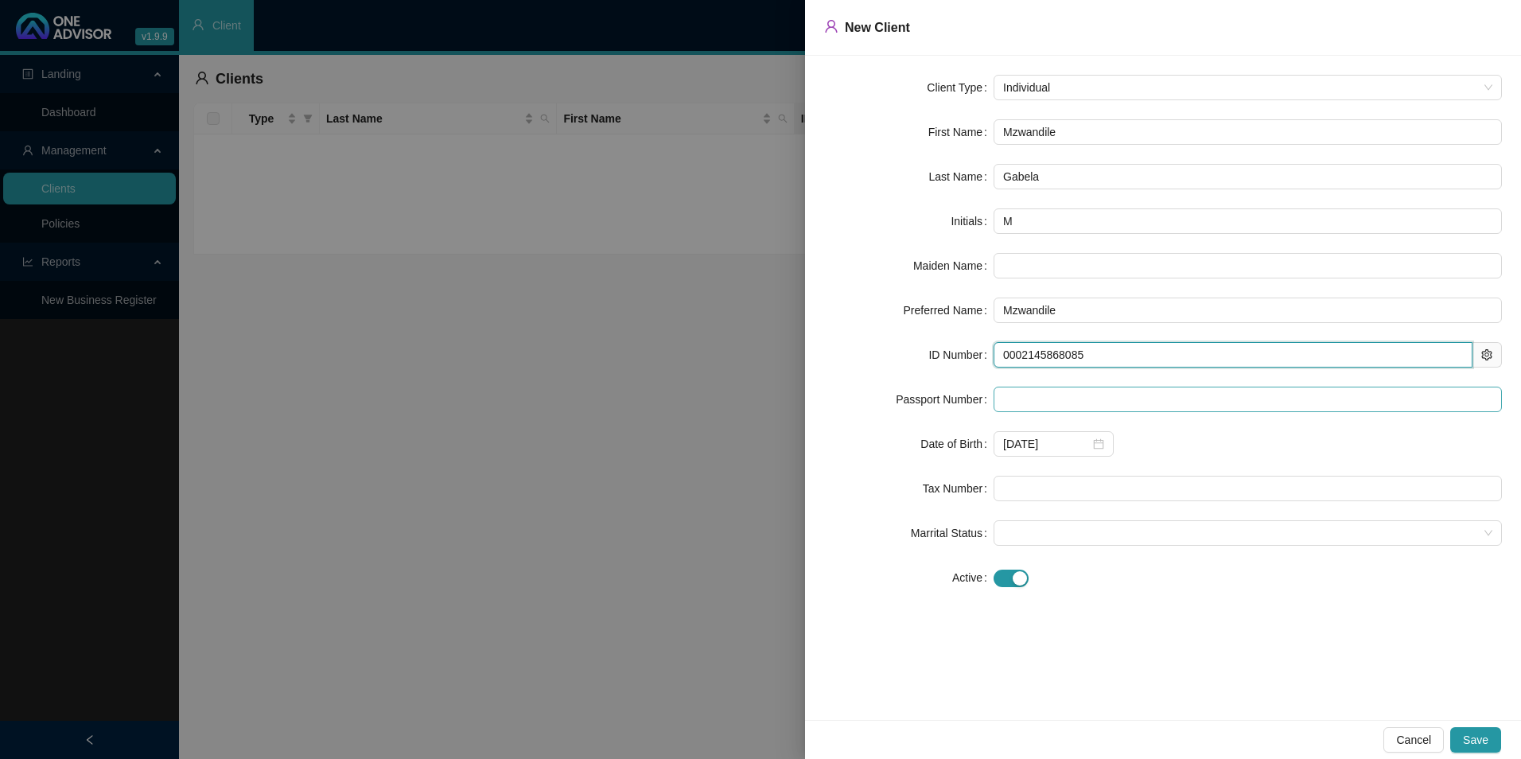
type input "0002145868085"
click at [1036, 405] on input "text" at bounding box center [1248, 399] width 508 height 25
click at [1036, 406] on input "text" at bounding box center [1248, 399] width 508 height 25
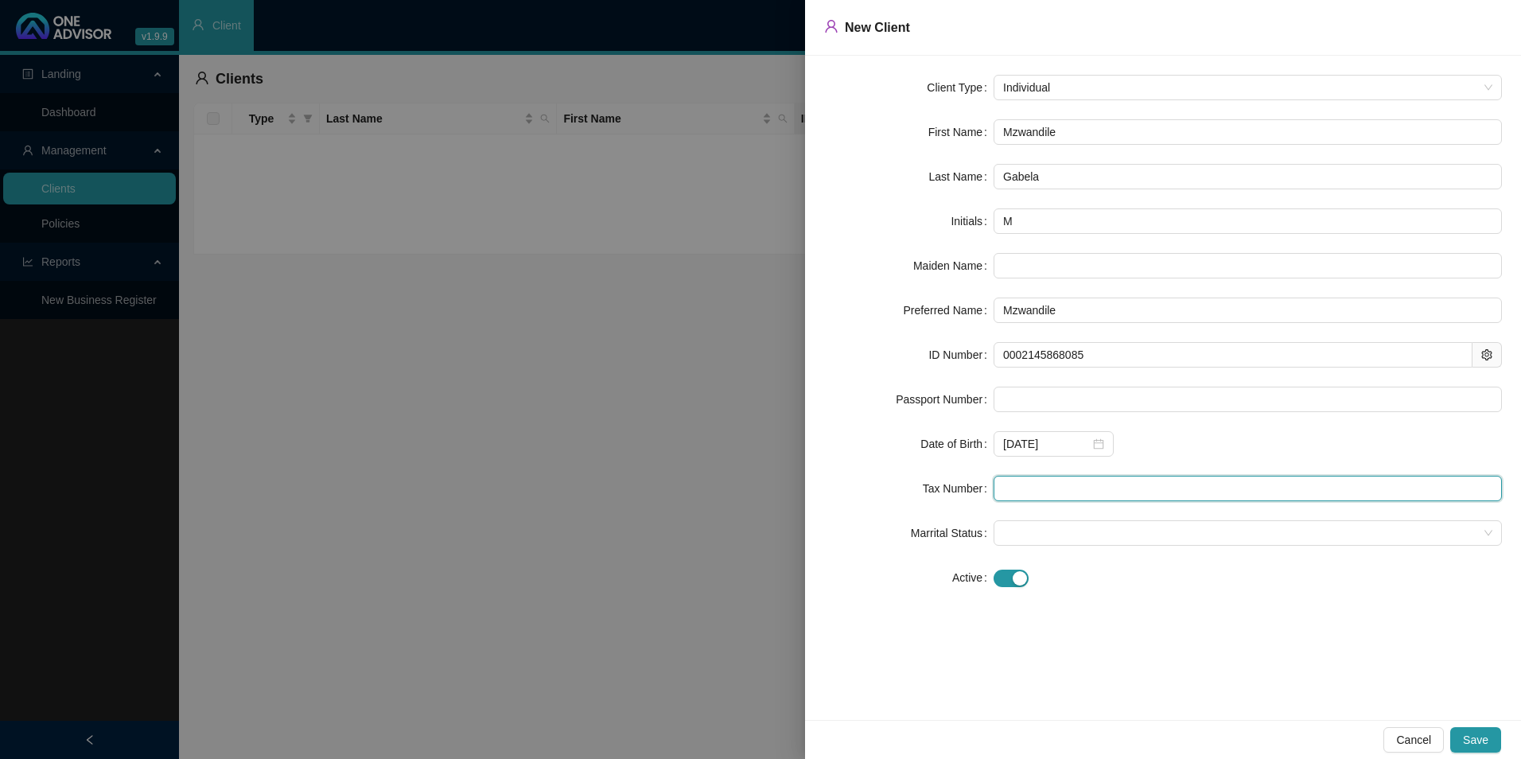
click at [1124, 485] on input "text" at bounding box center [1248, 488] width 508 height 25
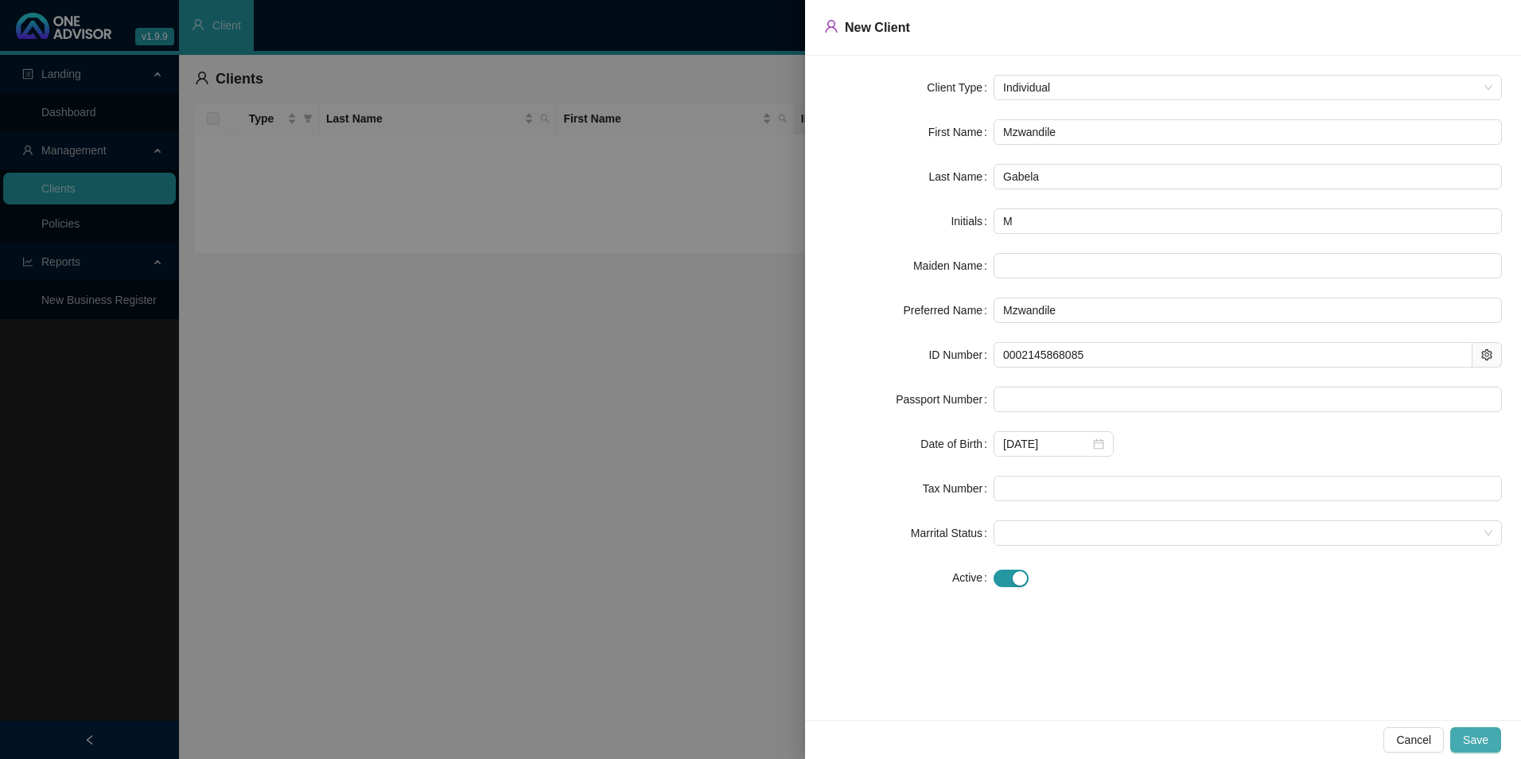
click at [1215, 663] on button "Save" at bounding box center [1476, 739] width 51 height 25
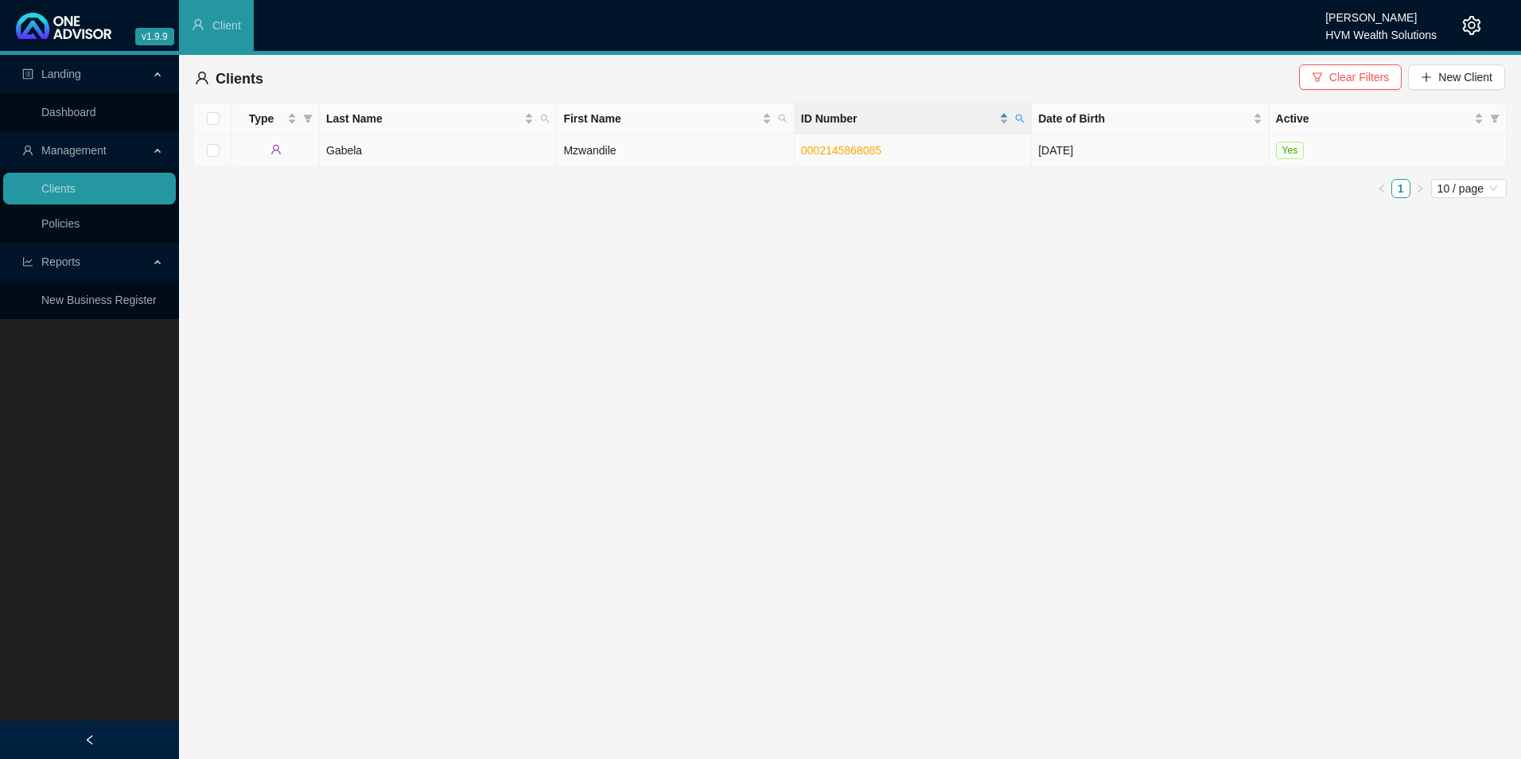
click at [482, 148] on td "Gabela" at bounding box center [438, 150] width 237 height 32
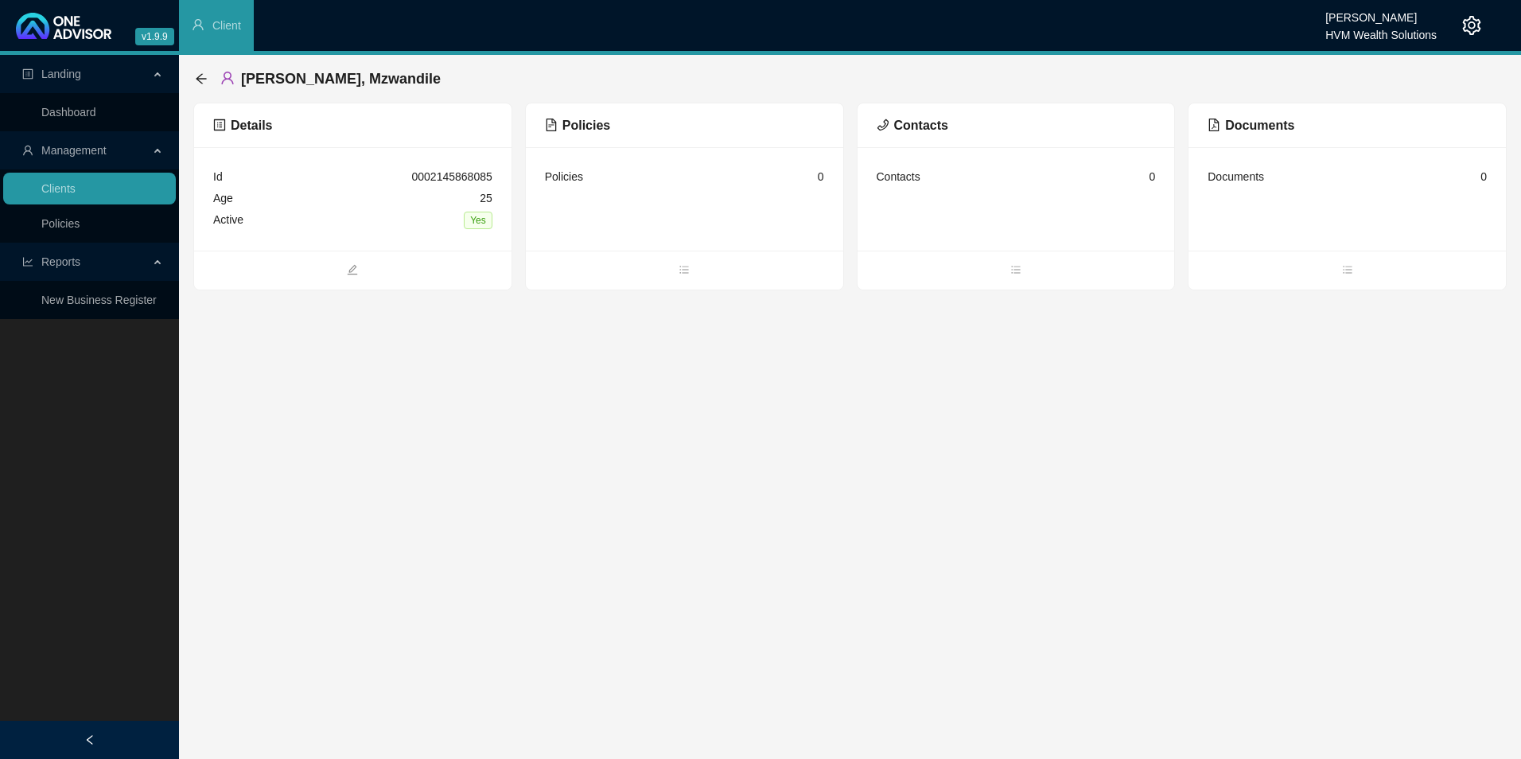
click at [820, 173] on div "0" at bounding box center [821, 177] width 6 height 18
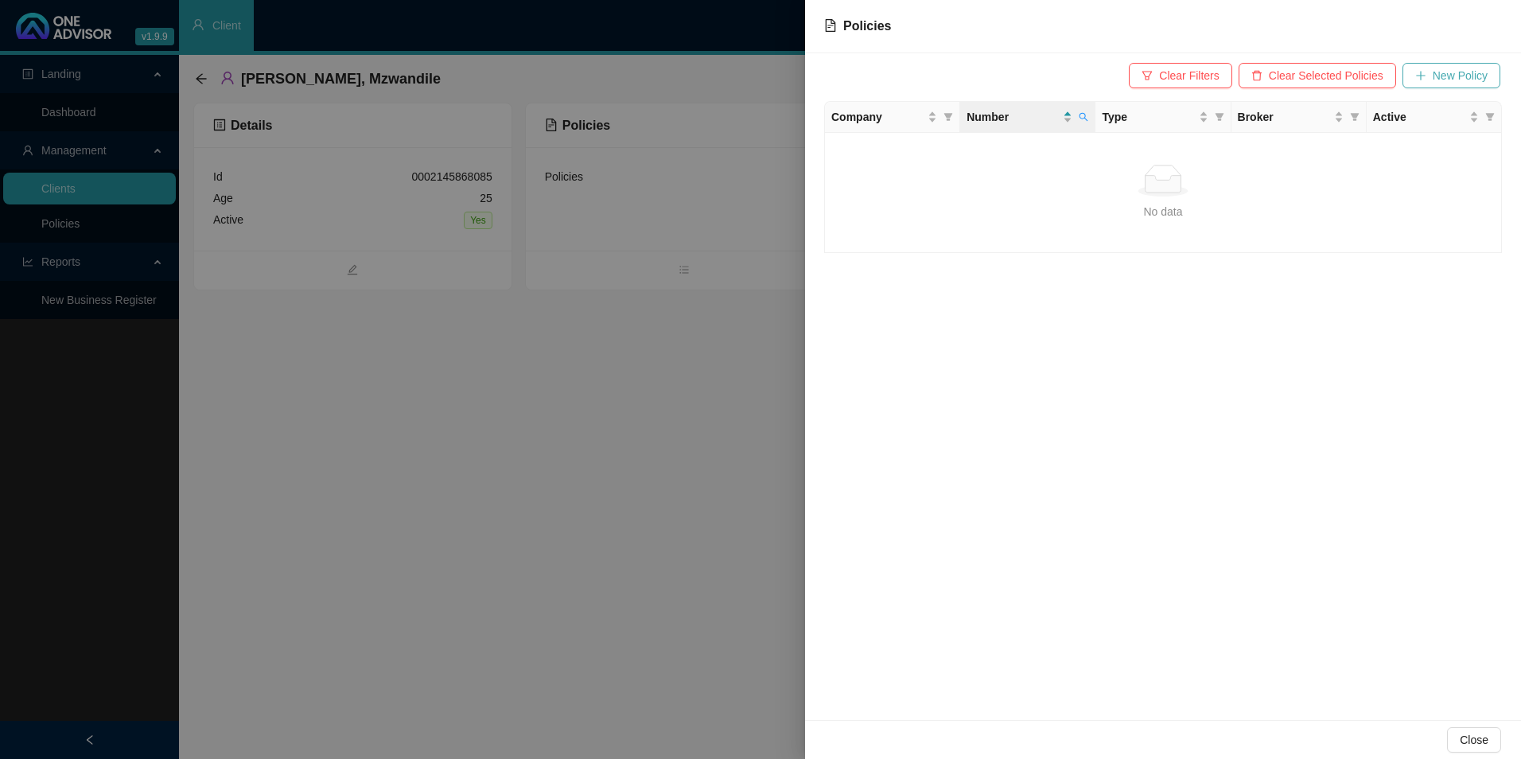
click at [1215, 80] on span "New Policy" at bounding box center [1460, 76] width 55 height 18
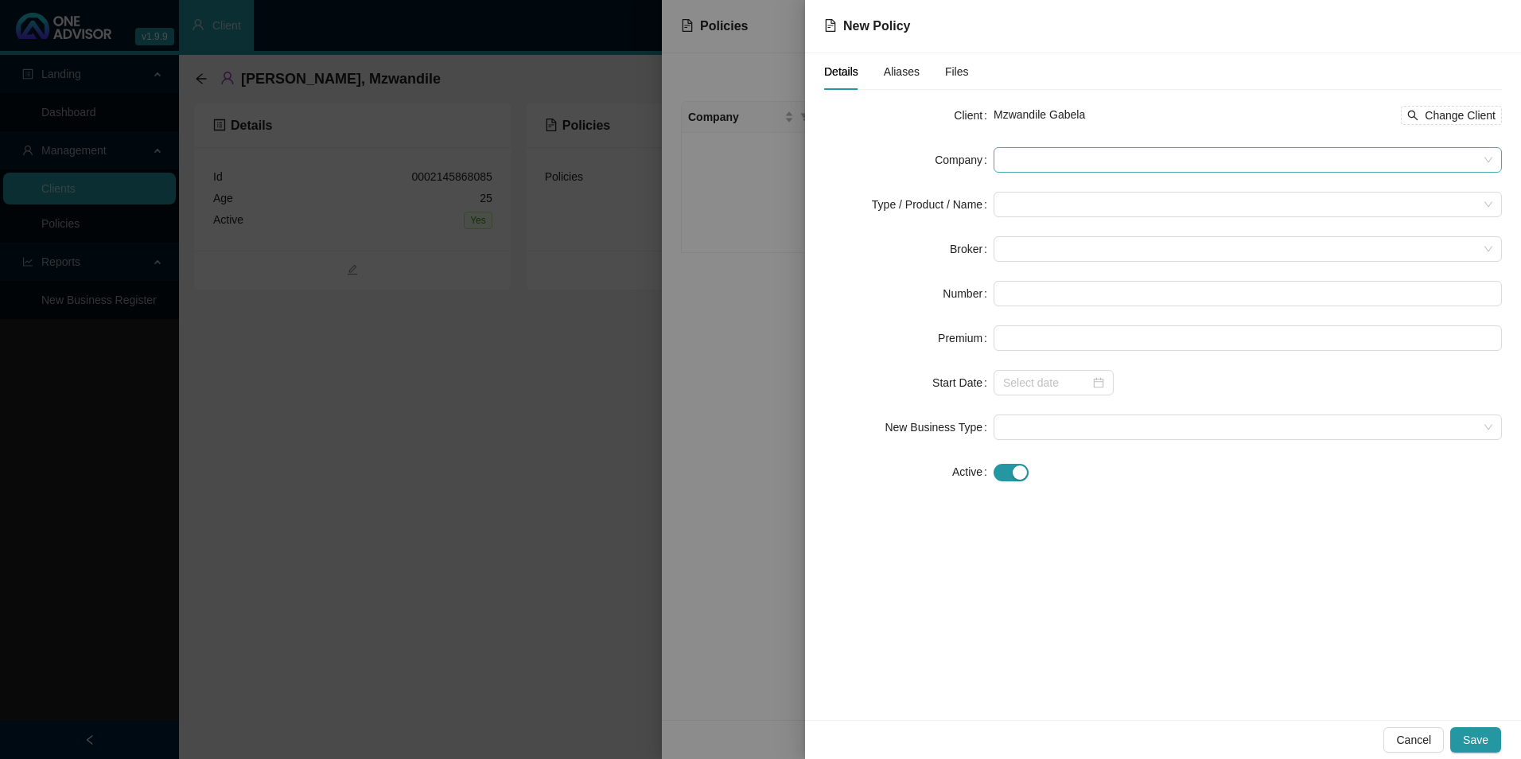
click at [1057, 156] on span at bounding box center [1247, 160] width 489 height 24
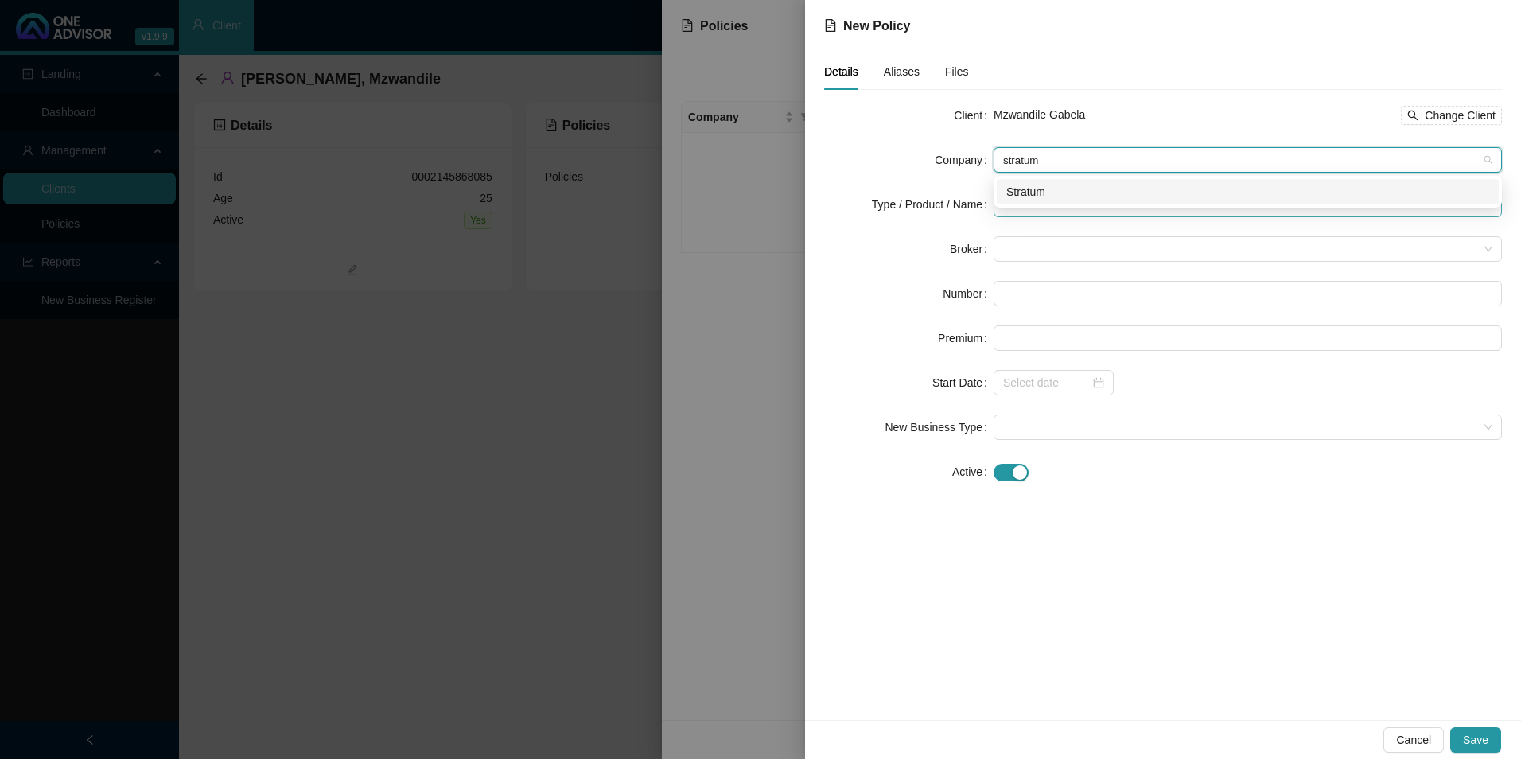
type input "stratum"
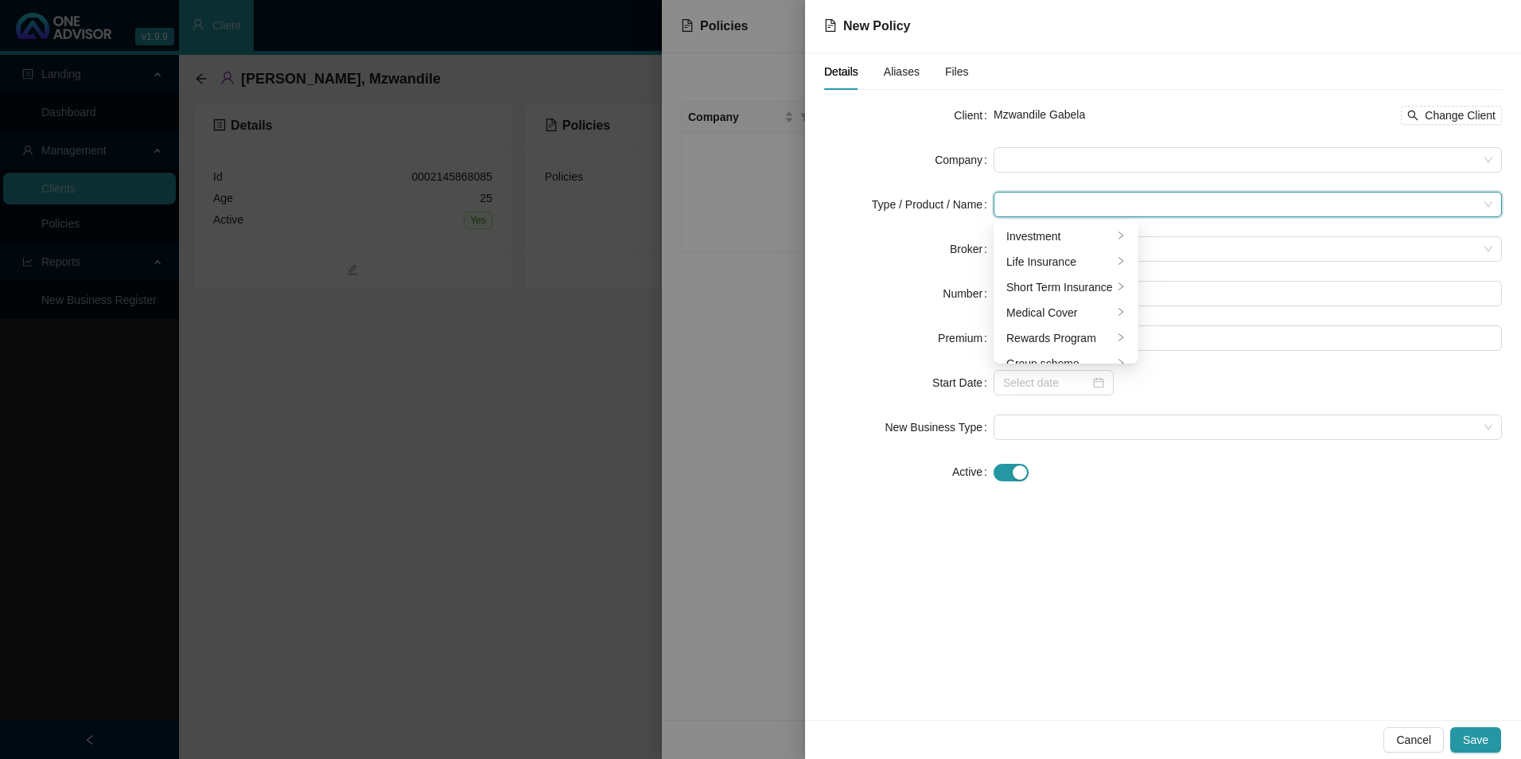
click at [1027, 208] on input "search" at bounding box center [1240, 205] width 475 height 24
click at [1029, 167] on span at bounding box center [1247, 160] width 489 height 24
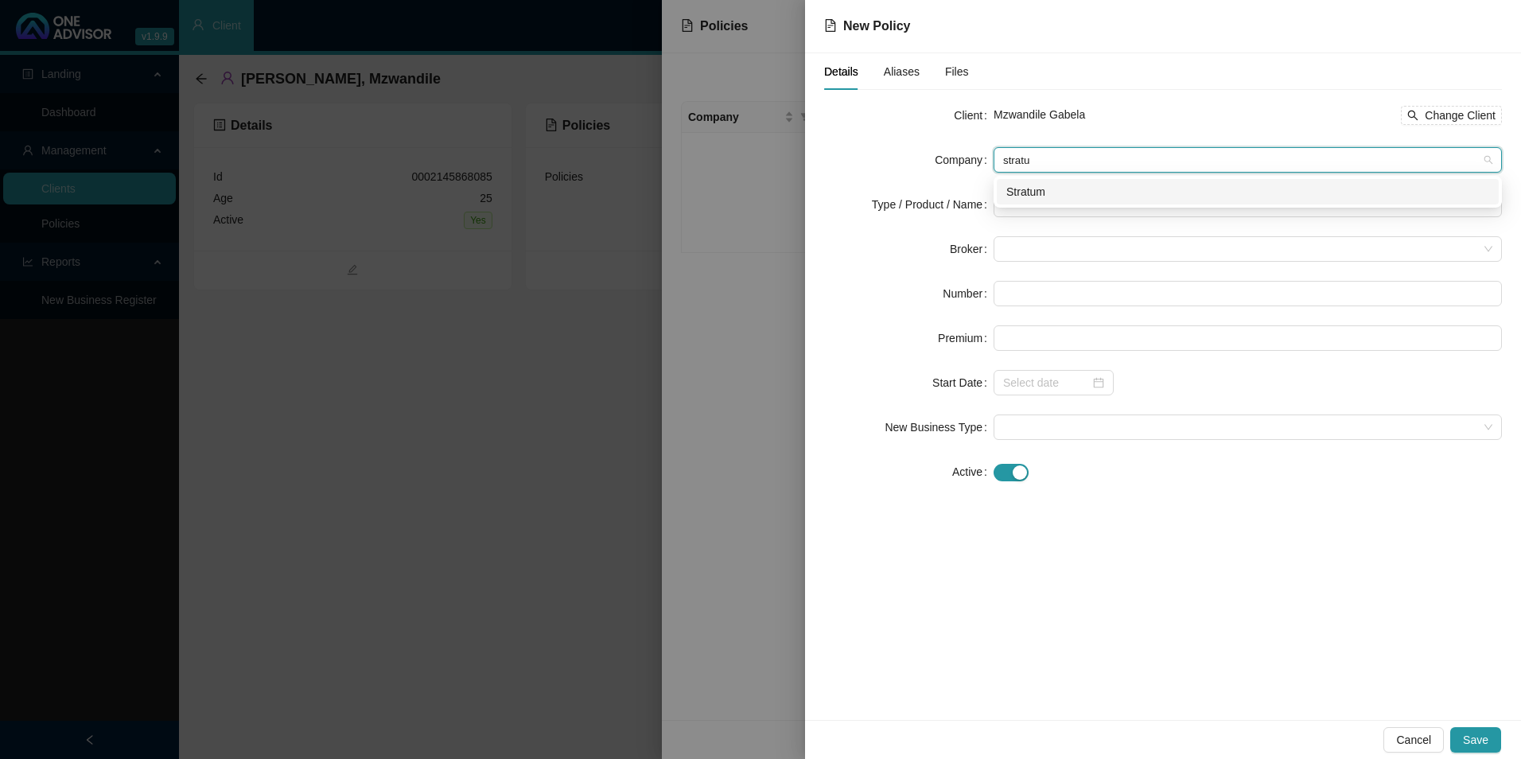
type input "stratum"
click at [1034, 185] on div "Stratum" at bounding box center [1248, 192] width 483 height 18
click at [1025, 200] on input "search" at bounding box center [1240, 205] width 475 height 24
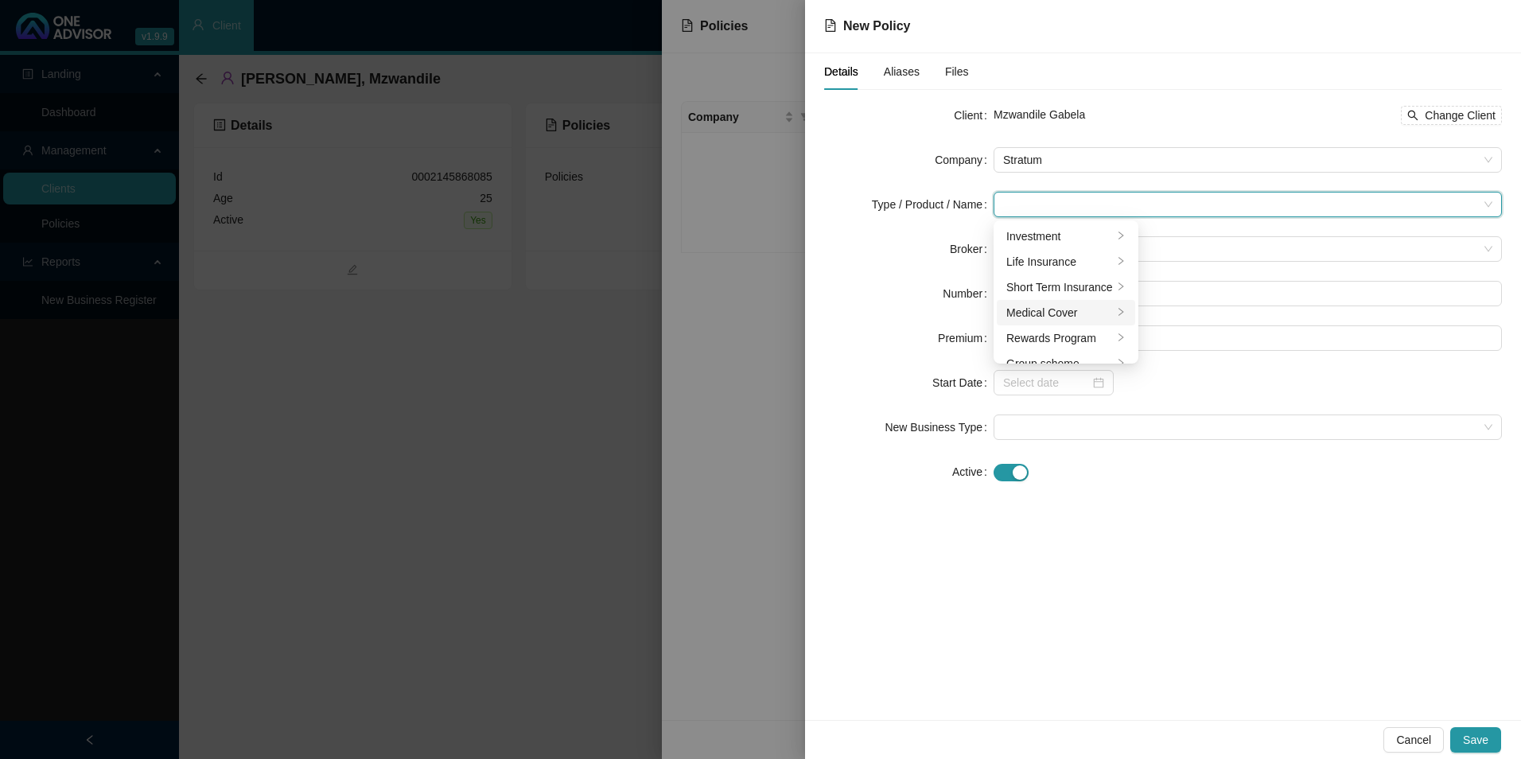
click at [1057, 310] on div "Medical Cover" at bounding box center [1060, 313] width 107 height 18
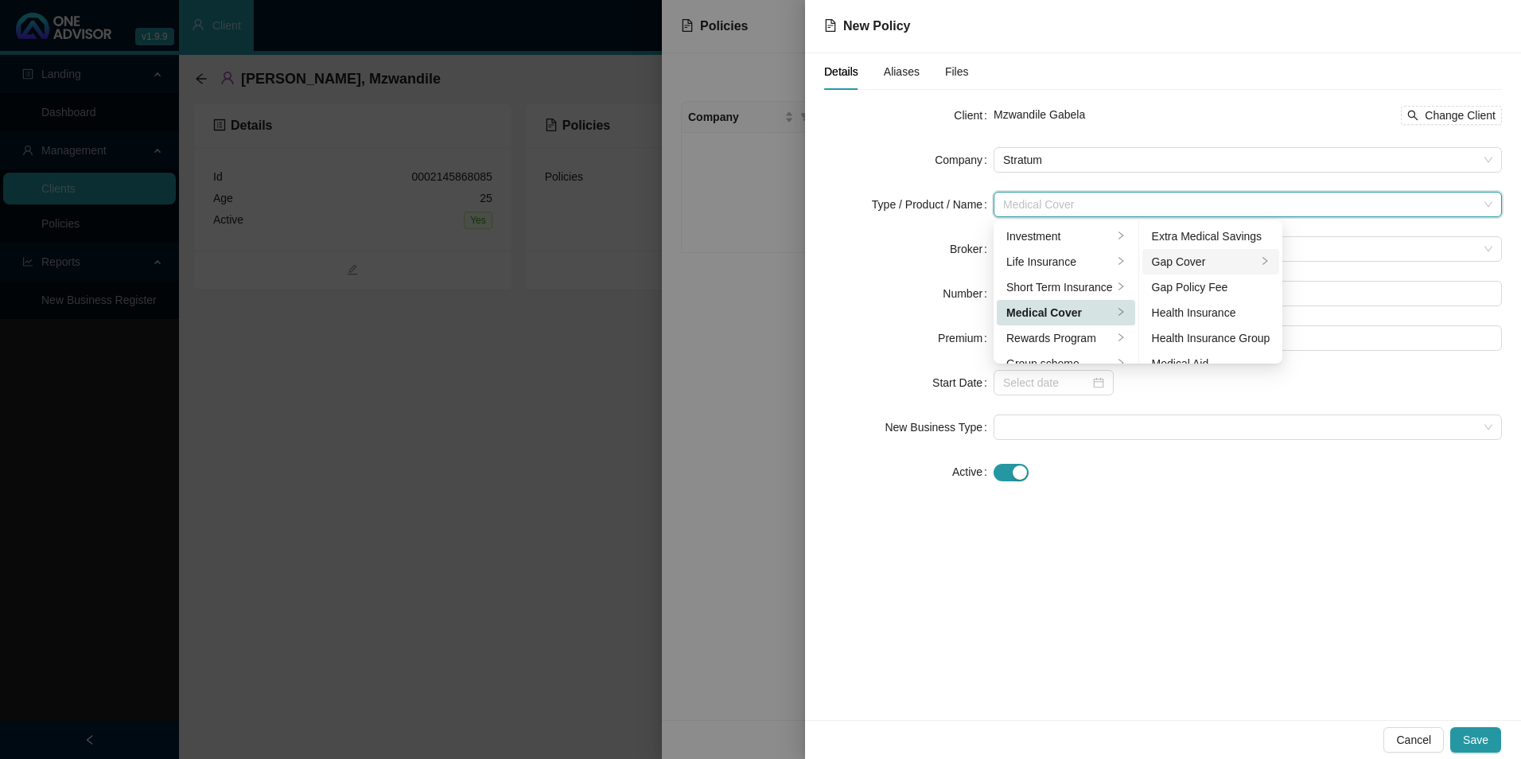
click at [1211, 265] on div "Gap Cover" at bounding box center [1205, 262] width 106 height 18
click at [1215, 485] on div "Client Mzwandile Gabela Change Client Company Stratum Type / Product / Name Med…" at bounding box center [1163, 303] width 678 height 401
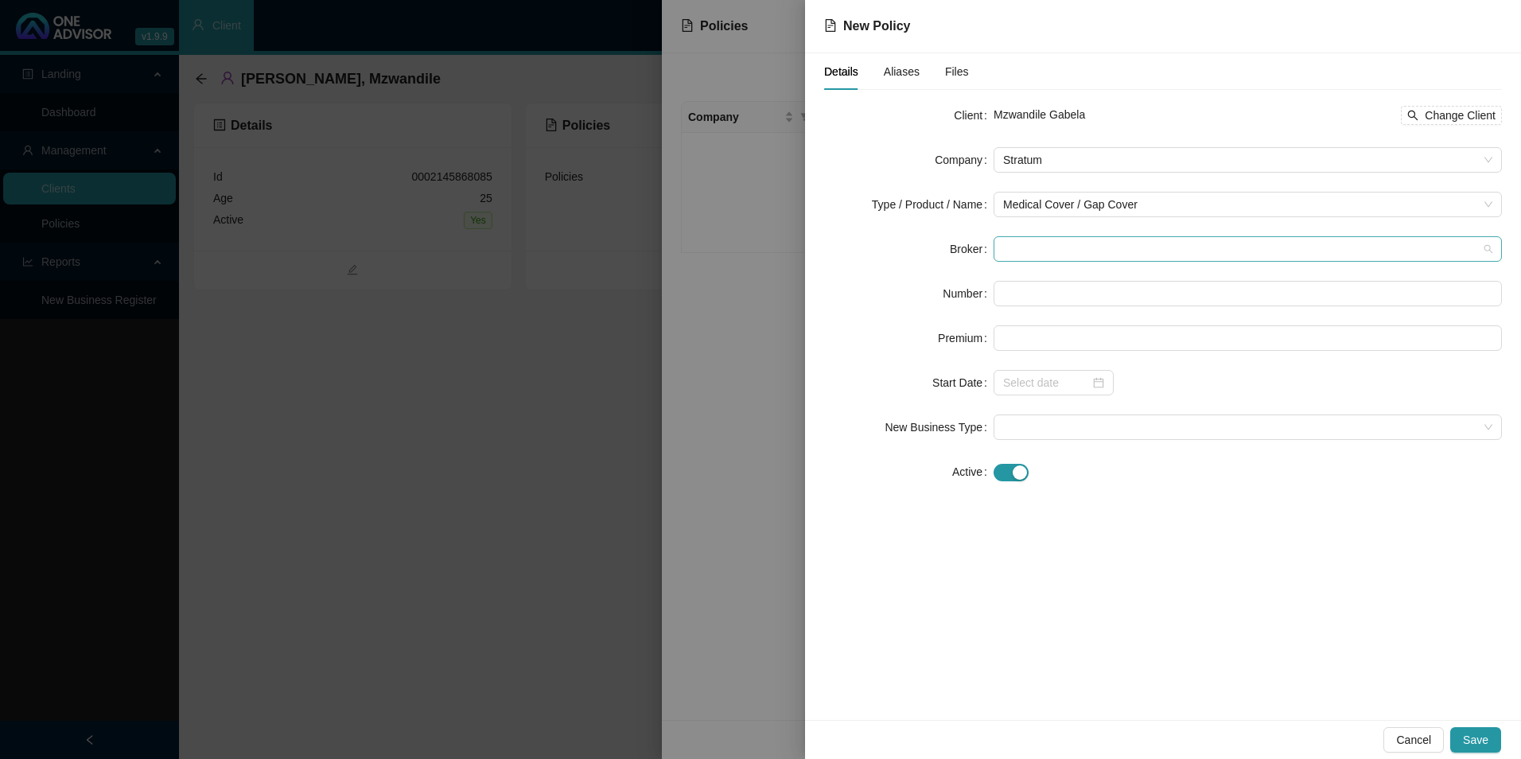
click at [1073, 240] on span at bounding box center [1247, 249] width 489 height 24
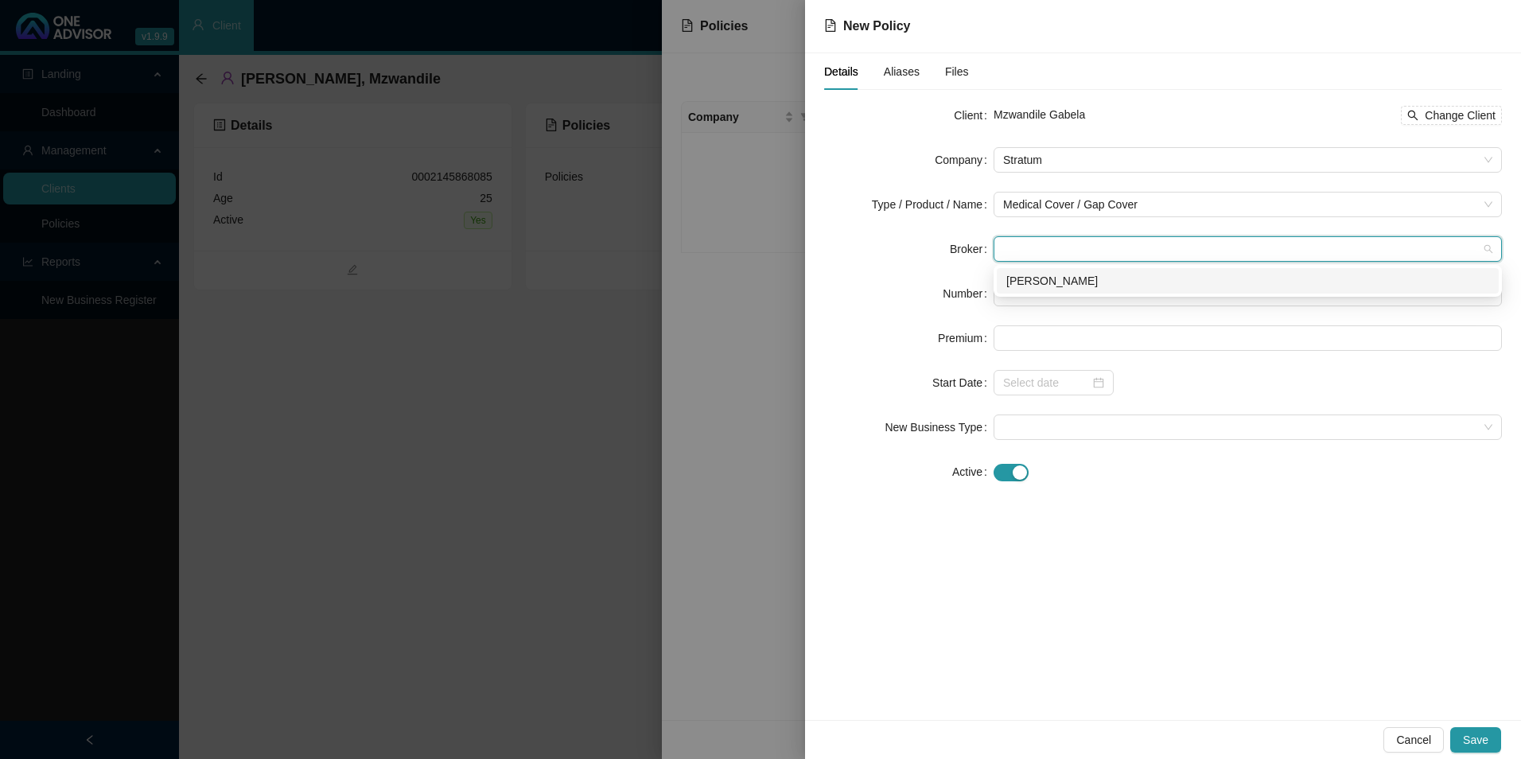
click at [1035, 292] on div "[PERSON_NAME]" at bounding box center [1248, 280] width 502 height 25
click at [1035, 300] on input "text" at bounding box center [1248, 293] width 508 height 25
click at [1110, 291] on input "text" at bounding box center [1248, 293] width 508 height 25
drag, startPoint x: 1127, startPoint y: 298, endPoint x: 911, endPoint y: 295, distance: 215.7
click at [911, 295] on div "Number 55" at bounding box center [1163, 293] width 678 height 25
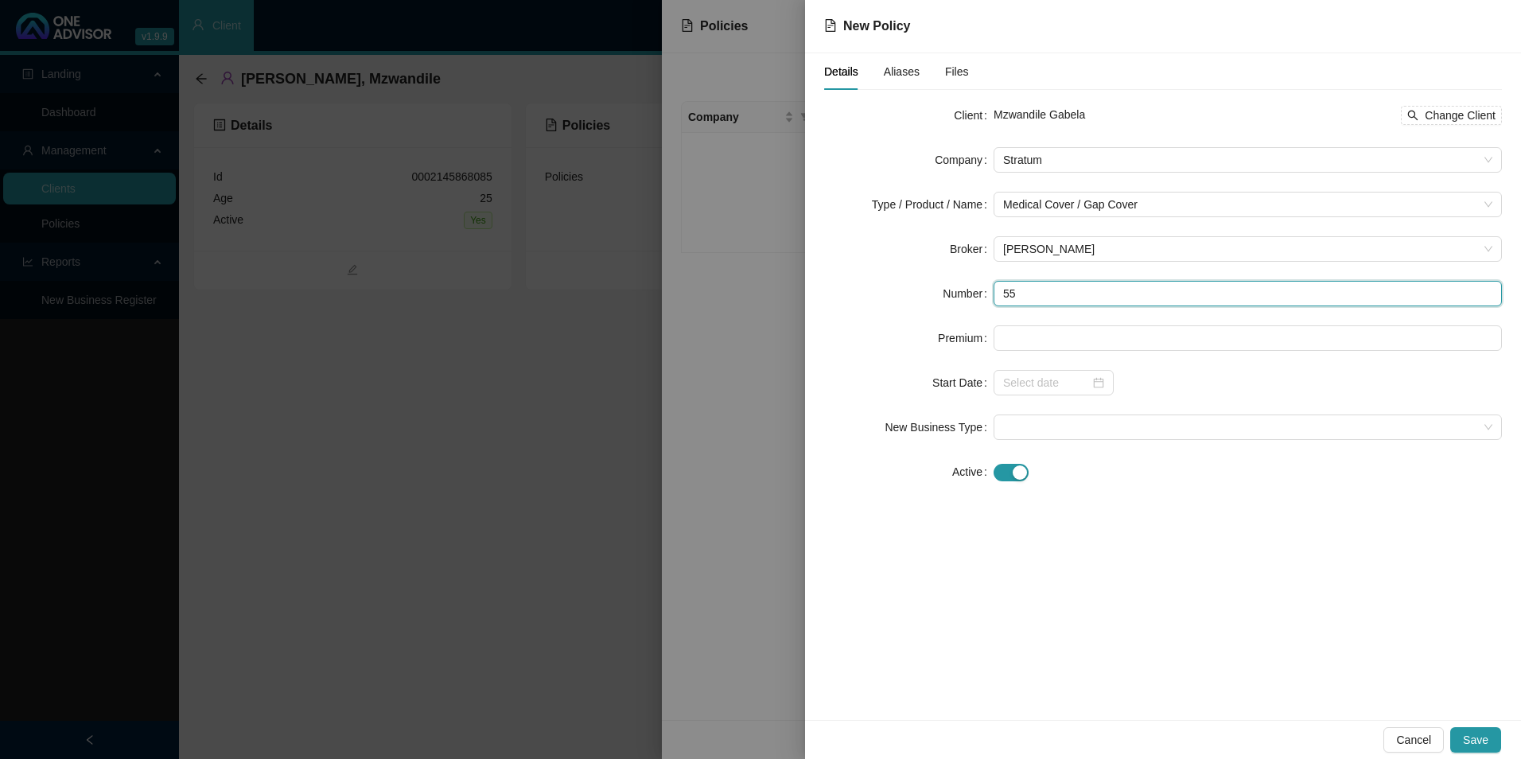
paste input "R552,00"
click at [1034, 299] on input "R552,00" at bounding box center [1248, 293] width 508 height 25
click at [1030, 297] on input "R552,00" at bounding box center [1248, 293] width 508 height 25
click at [1012, 302] on input "R552.00" at bounding box center [1248, 293] width 508 height 25
click at [1199, 531] on div "Details Aliases Files Client Mzwandile Gabela Change Client Company Stratum Typ…" at bounding box center [1163, 386] width 716 height 667
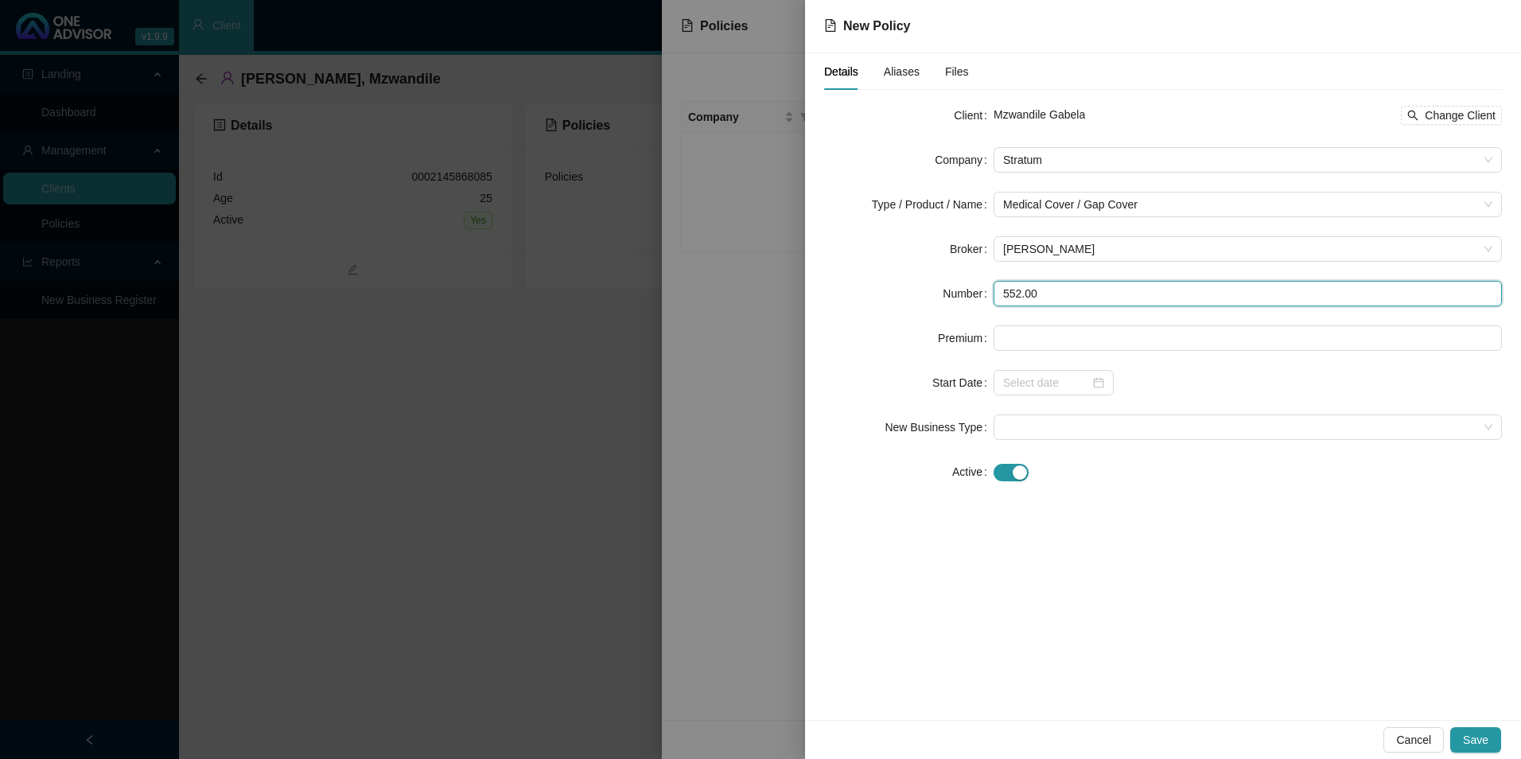
click at [1025, 300] on input "552.00" at bounding box center [1248, 293] width 508 height 25
type input "552,00"
click at [1130, 517] on div "Details Aliases Files Client Mzwandile Gabela Change Client Company Stratum Typ…" at bounding box center [1163, 386] width 716 height 667
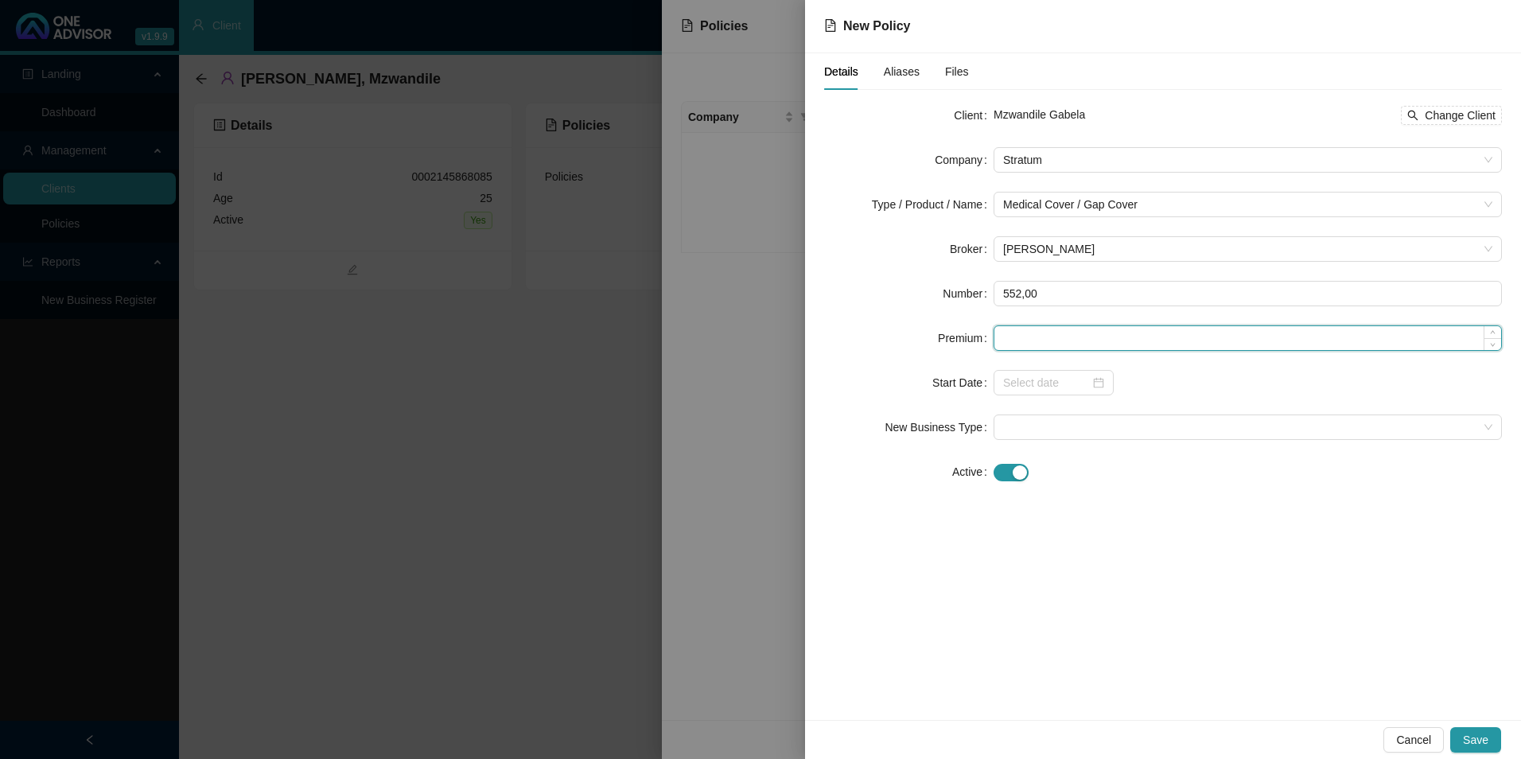
click at [1111, 330] on input at bounding box center [1248, 338] width 507 height 24
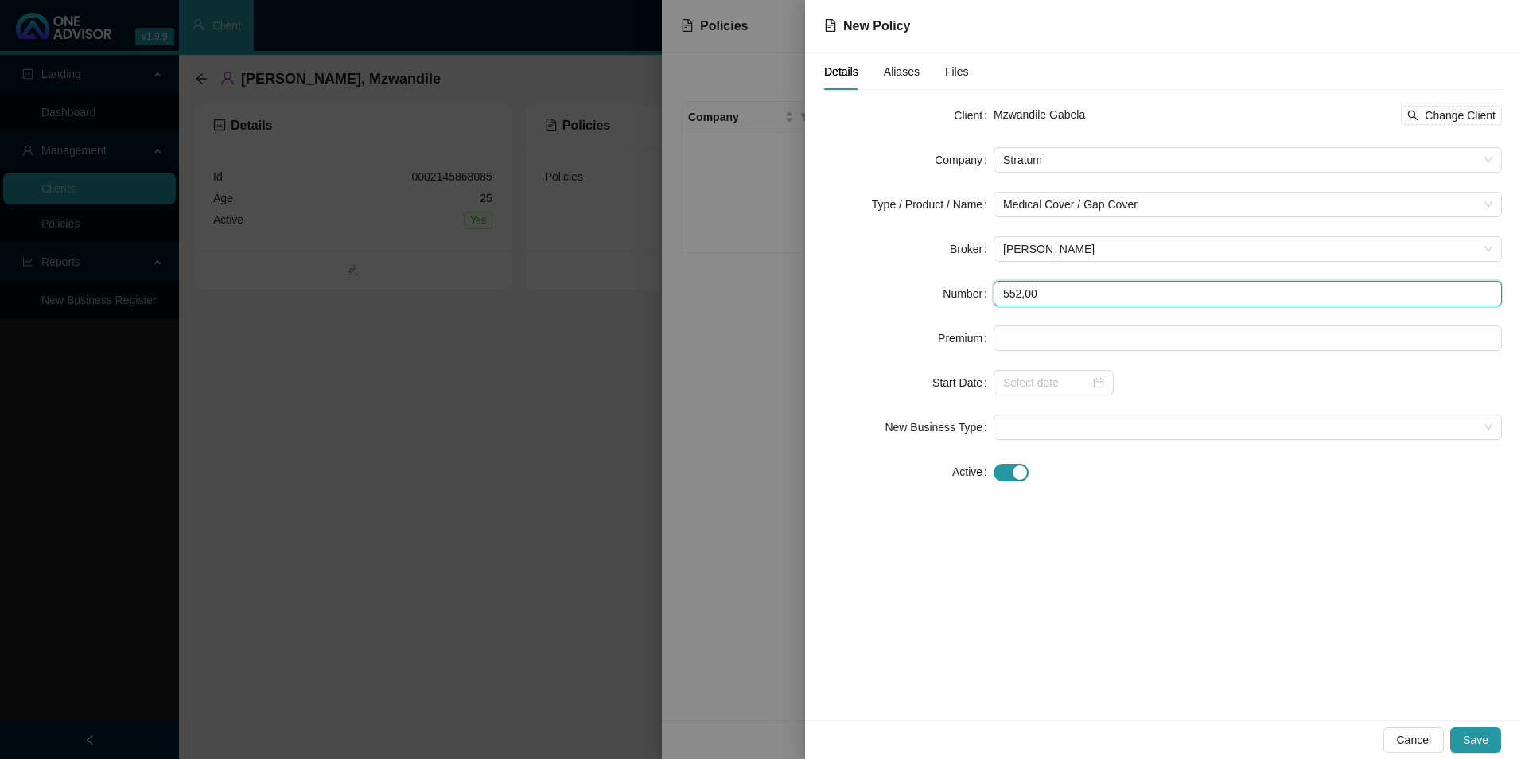
drag, startPoint x: 1083, startPoint y: 289, endPoint x: 1043, endPoint y: 299, distance: 41.1
click at [899, 294] on div "Number 552,00" at bounding box center [1163, 293] width 678 height 25
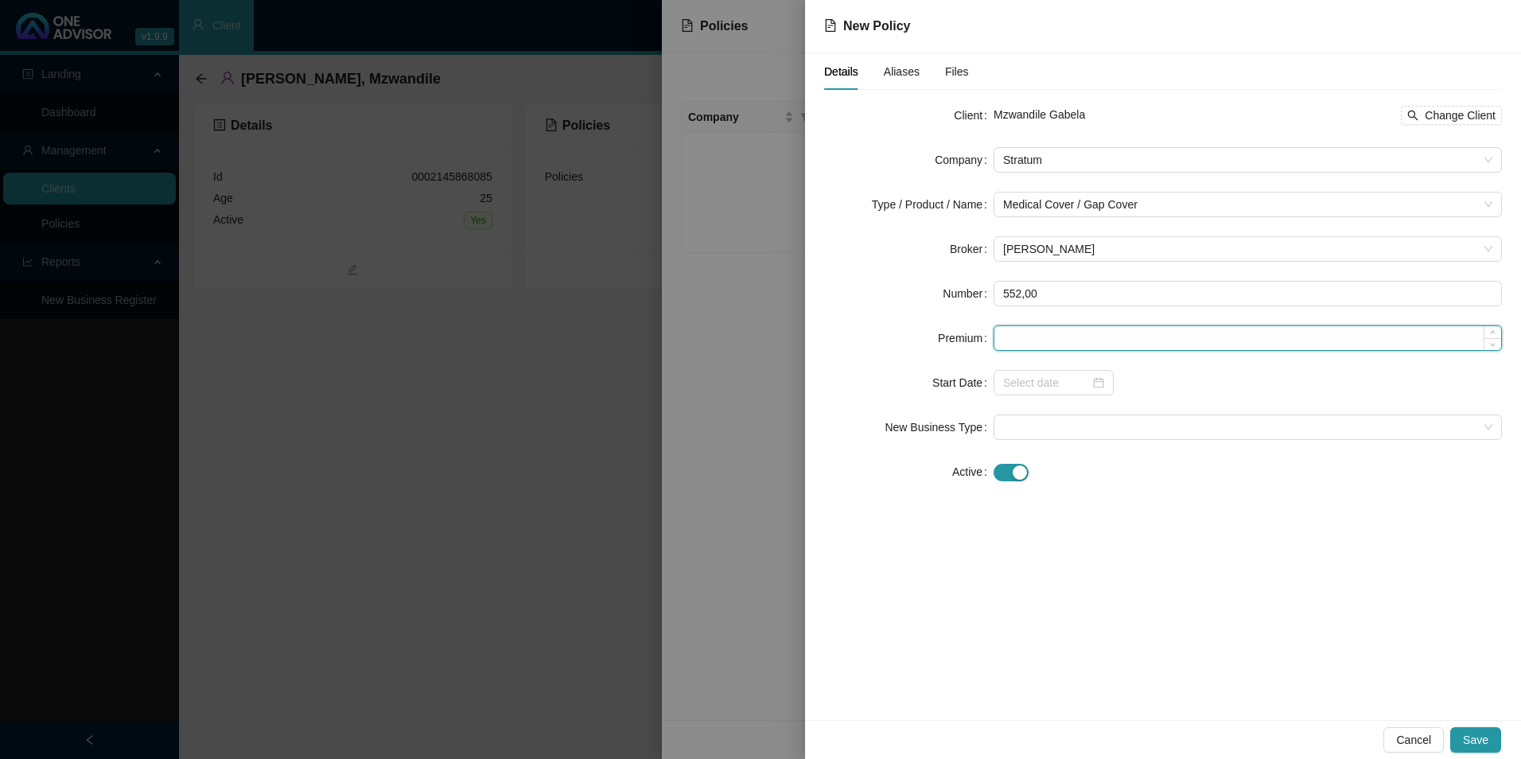
paste input "55200"
click at [1023, 338] on input "55200" at bounding box center [1248, 338] width 507 height 24
click at [1076, 552] on div "Details Aliases Files Client Mzwandile Gabela Change Client Company Stratum Typ…" at bounding box center [1163, 386] width 716 height 667
click at [1035, 334] on input "55200.00" at bounding box center [1248, 338] width 507 height 24
click at [1024, 339] on input "55200.00" at bounding box center [1248, 338] width 507 height 24
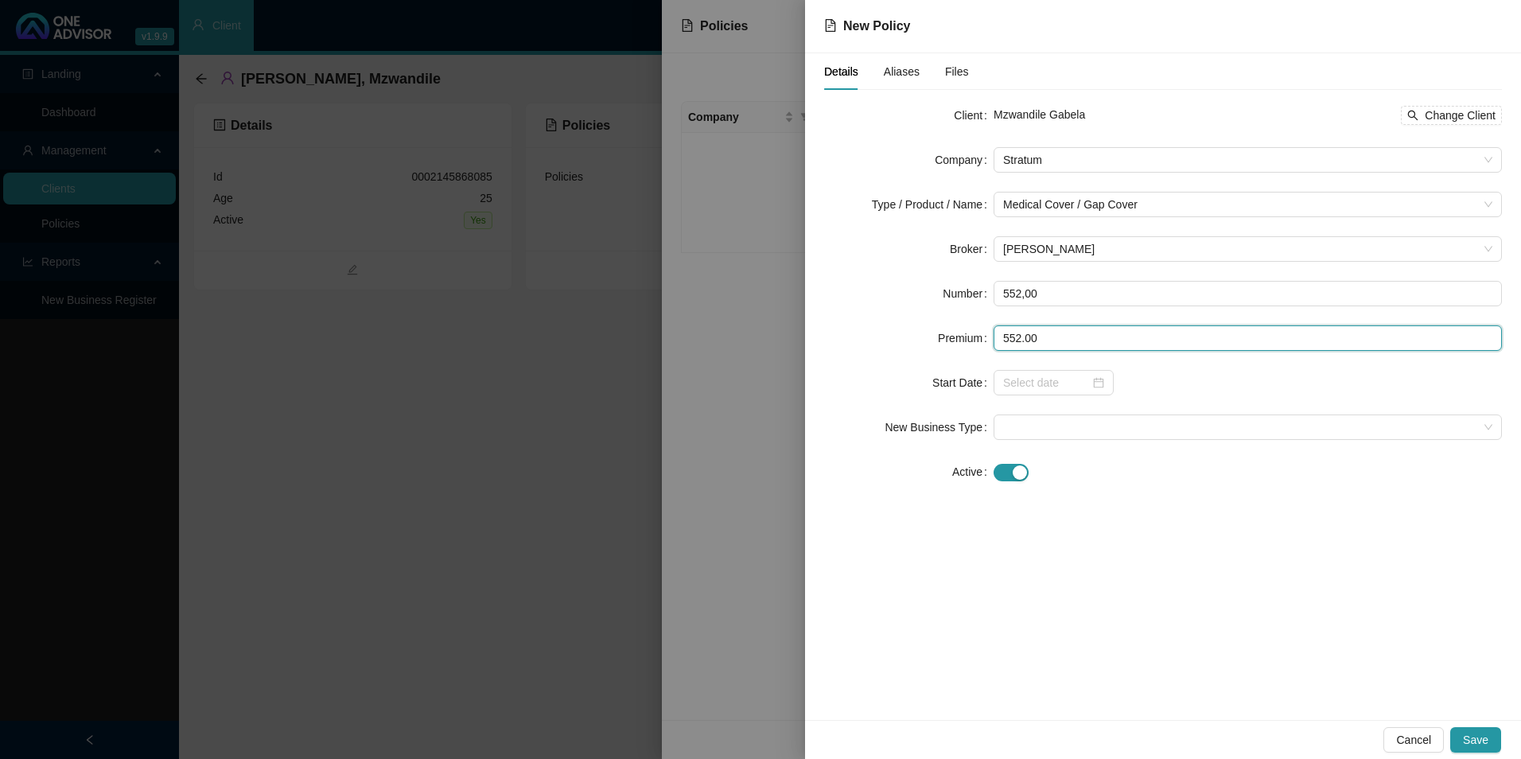
type input "552.00"
click at [1149, 652] on div "Details Aliases Files Client Mzwandile Gabela Change Client Company Stratum Typ…" at bounding box center [1163, 386] width 716 height 667
click at [1068, 313] on form "Client Mzwandile Gabela Change Client Company Stratum Type / Product / Name Med…" at bounding box center [1163, 294] width 678 height 382
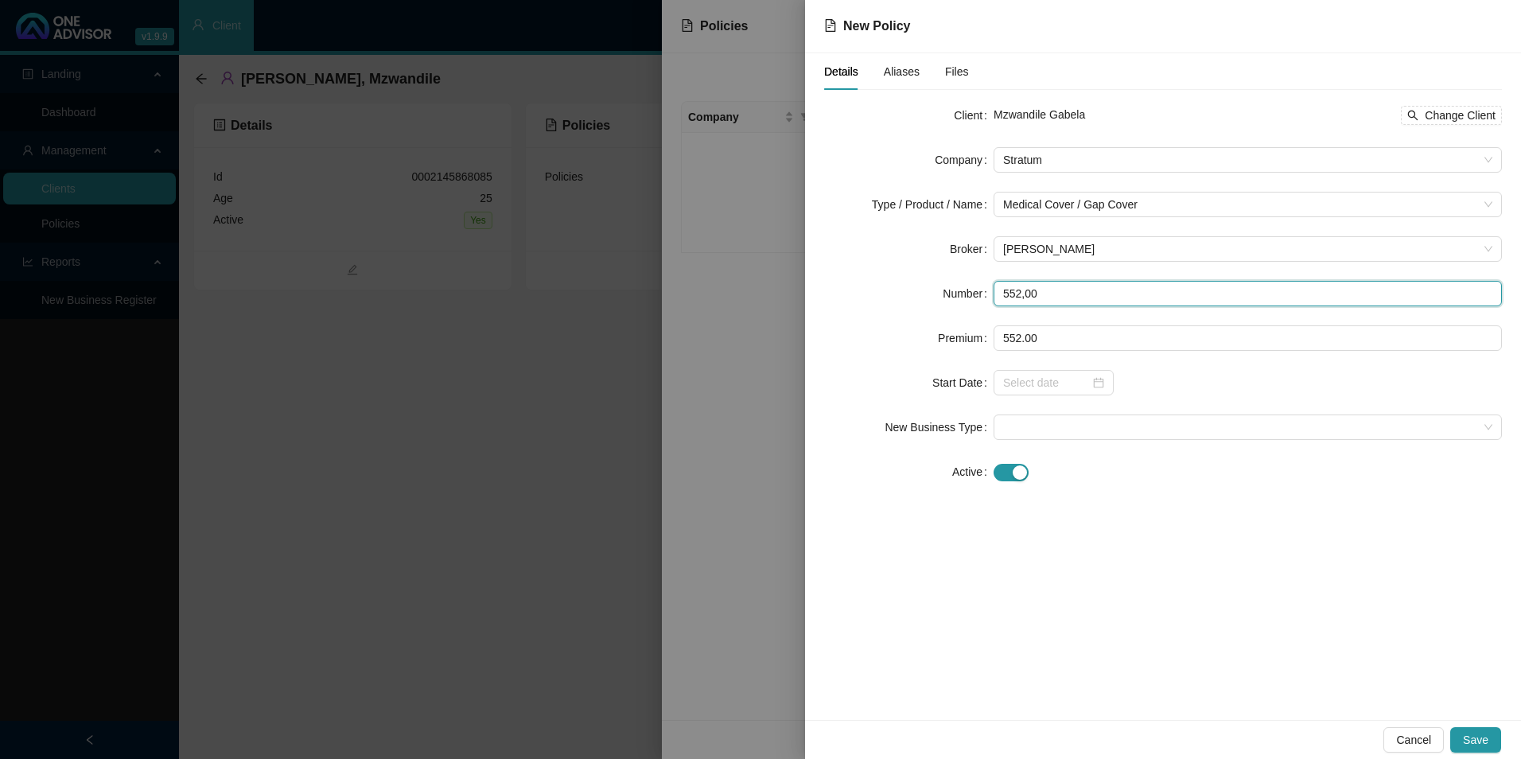
drag, startPoint x: 1058, startPoint y: 303, endPoint x: 838, endPoint y: 289, distance: 220.9
click at [904, 275] on form "Client Mzwandile Gabela Change Client Company Stratum Type / Product / Name Med…" at bounding box center [1163, 294] width 678 height 382
click at [1022, 292] on input "text" at bounding box center [1248, 293] width 508 height 25
paste input "PRI0442907"
type input "PRI0442907"
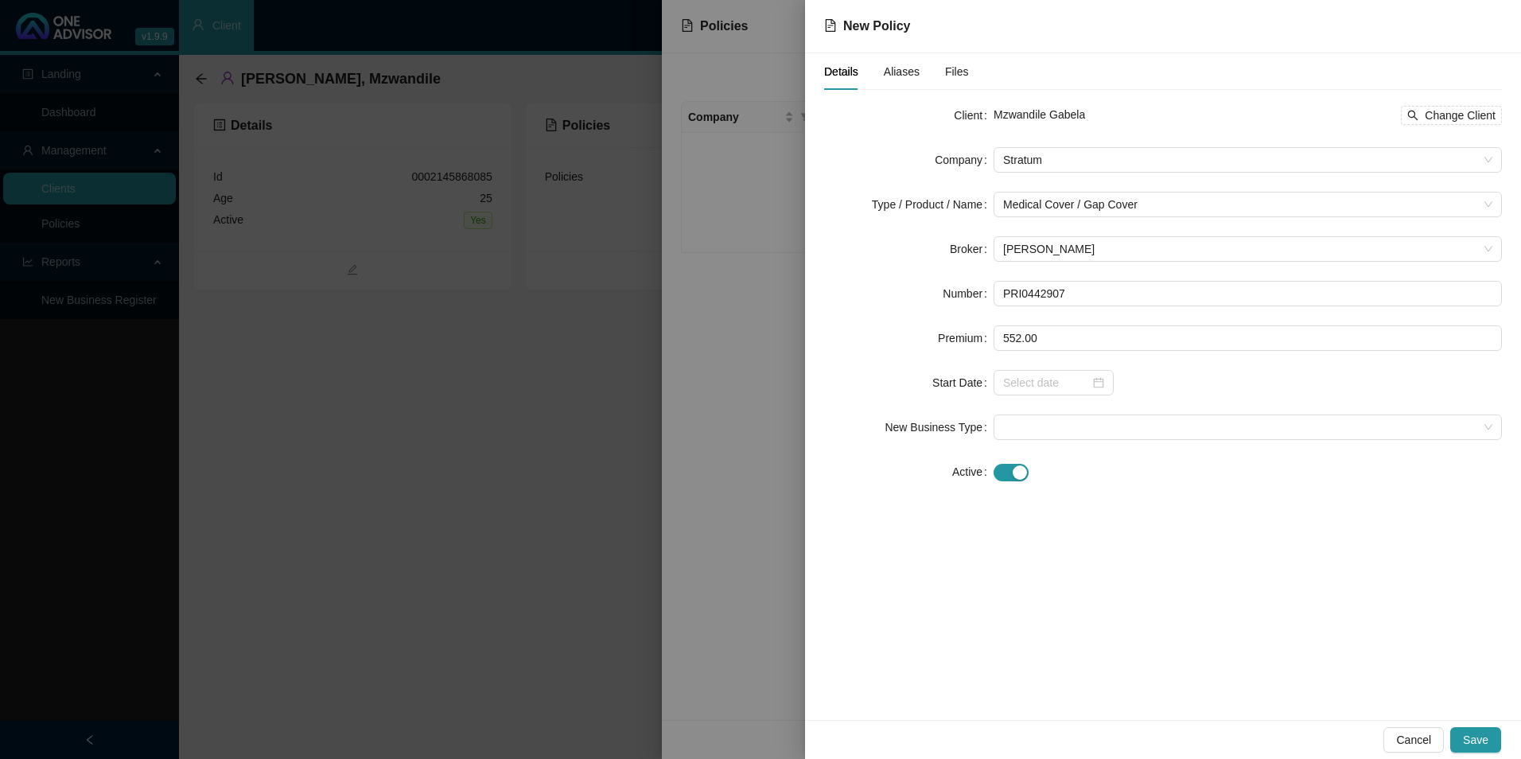
click at [1096, 508] on div "Details Aliases Files Client Mzwandile Gabela Change Client Company Stratum Typ…" at bounding box center [1163, 386] width 716 height 667
click at [1075, 376] on input at bounding box center [1046, 383] width 87 height 18
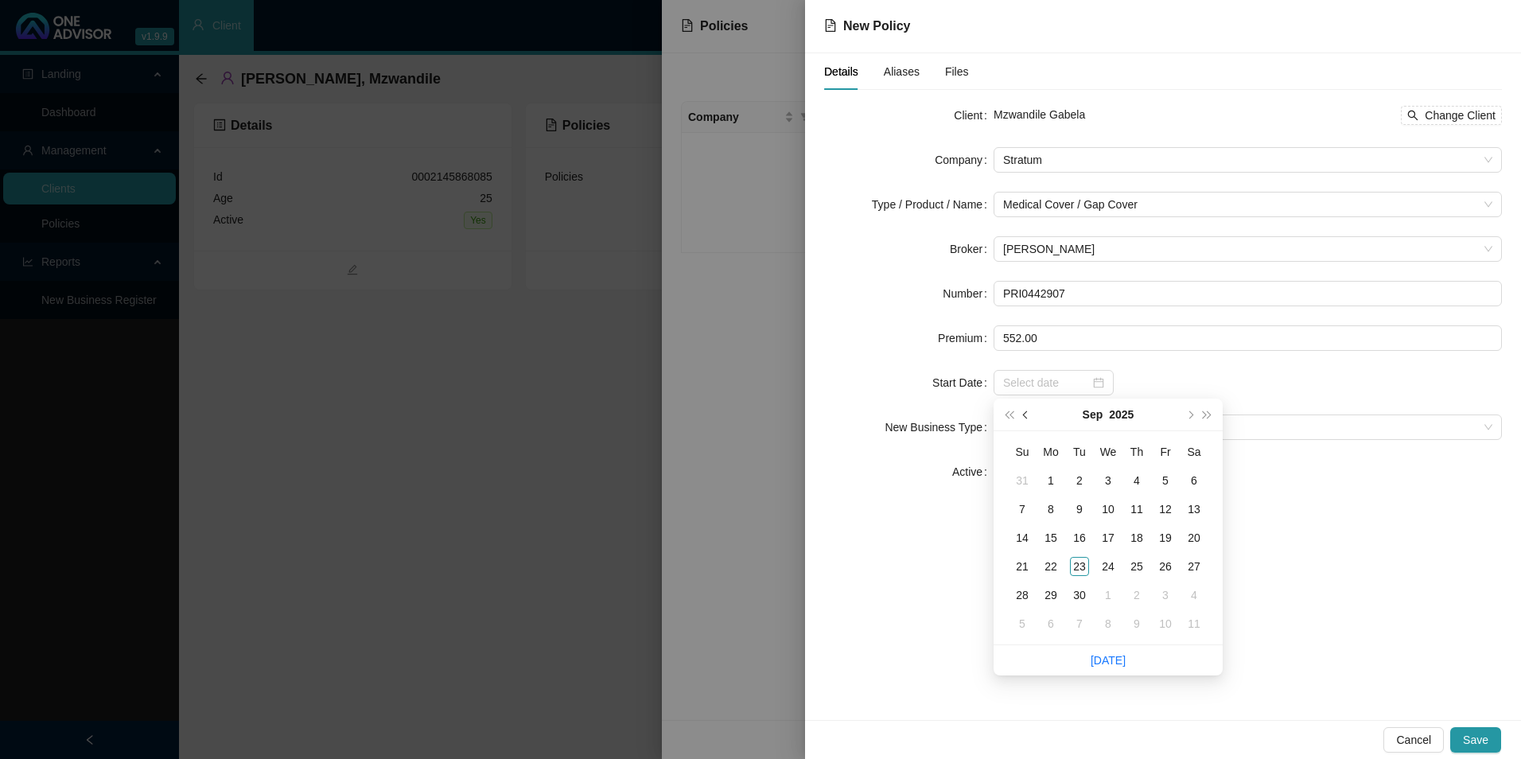
click at [1026, 413] on span "prev-year" at bounding box center [1027, 415] width 8 height 8
type input "[DATE]"
click at [1156, 480] on div "1" at bounding box center [1165, 480] width 19 height 19
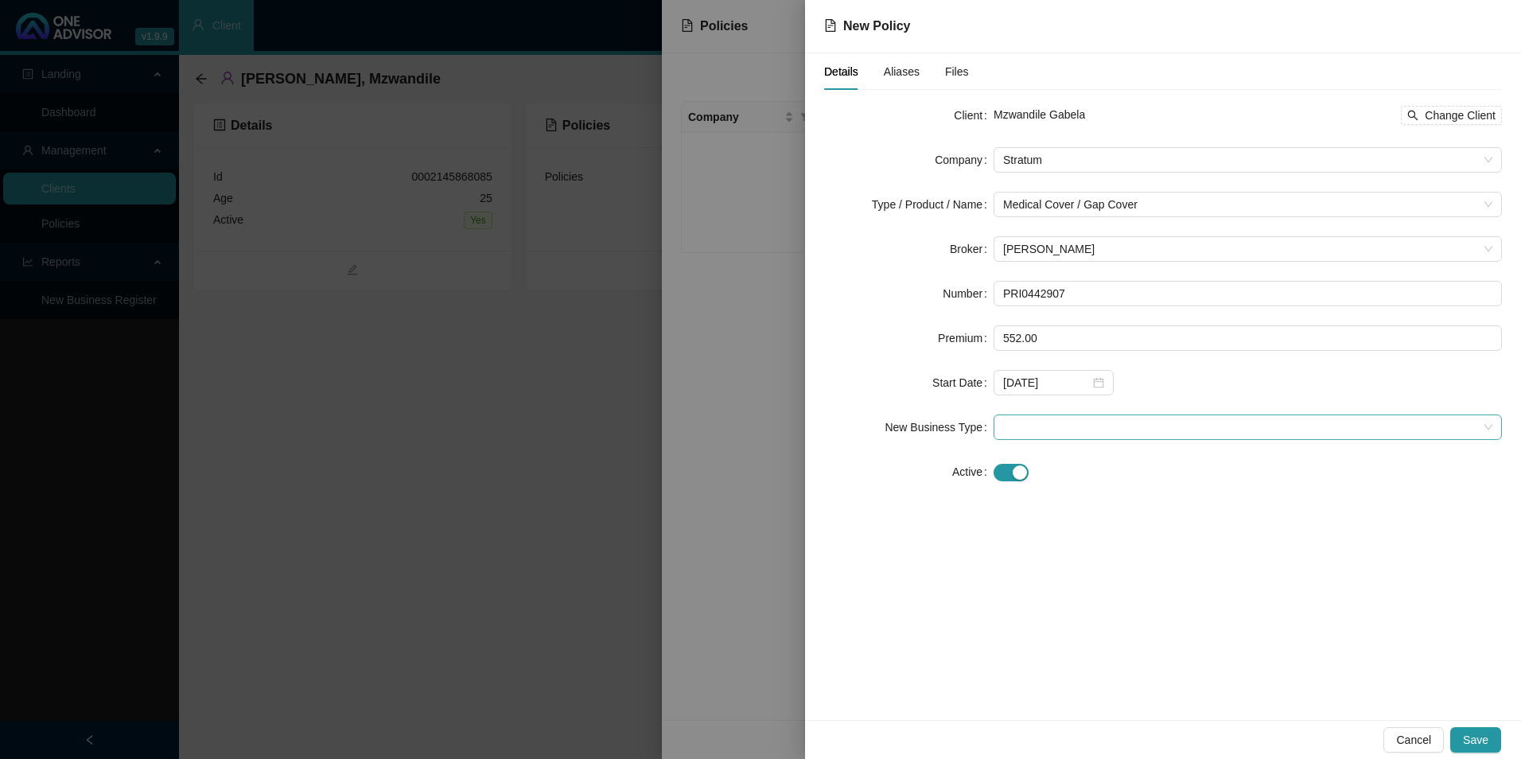
click at [1073, 428] on span at bounding box center [1247, 427] width 489 height 24
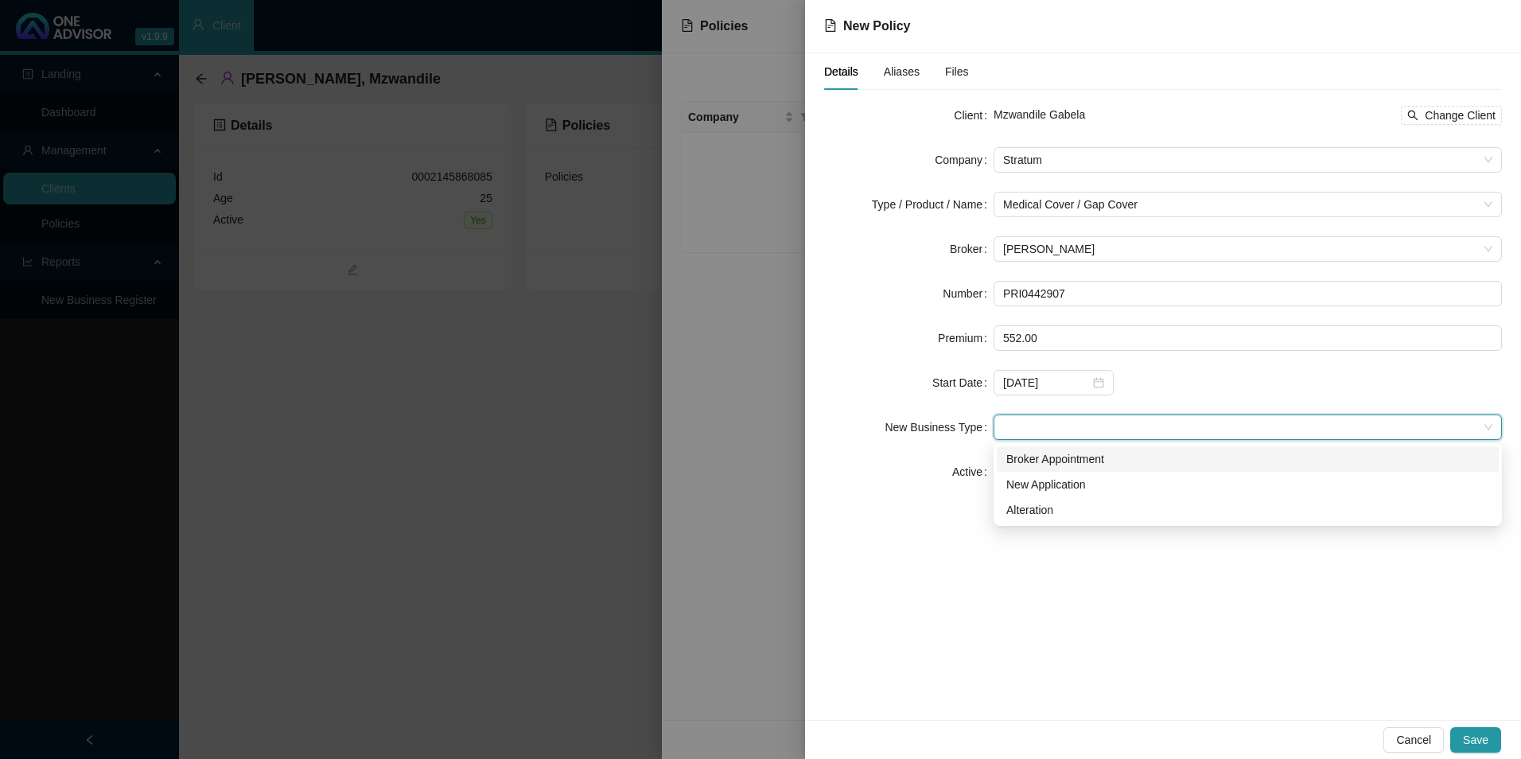
click at [1073, 468] on div "Broker Appointment" at bounding box center [1248, 458] width 502 height 25
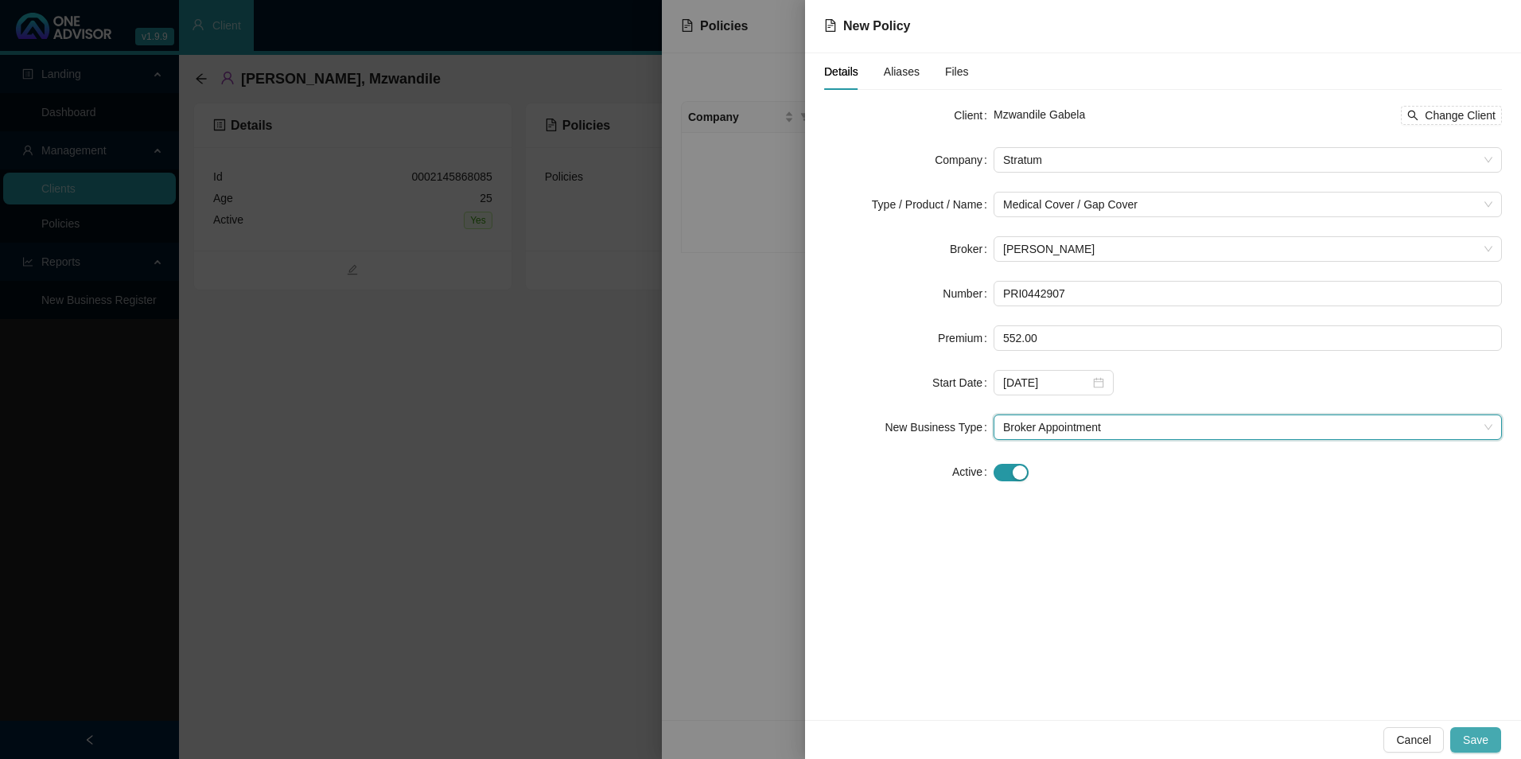
click at [1215, 663] on span "Save" at bounding box center [1475, 740] width 25 height 18
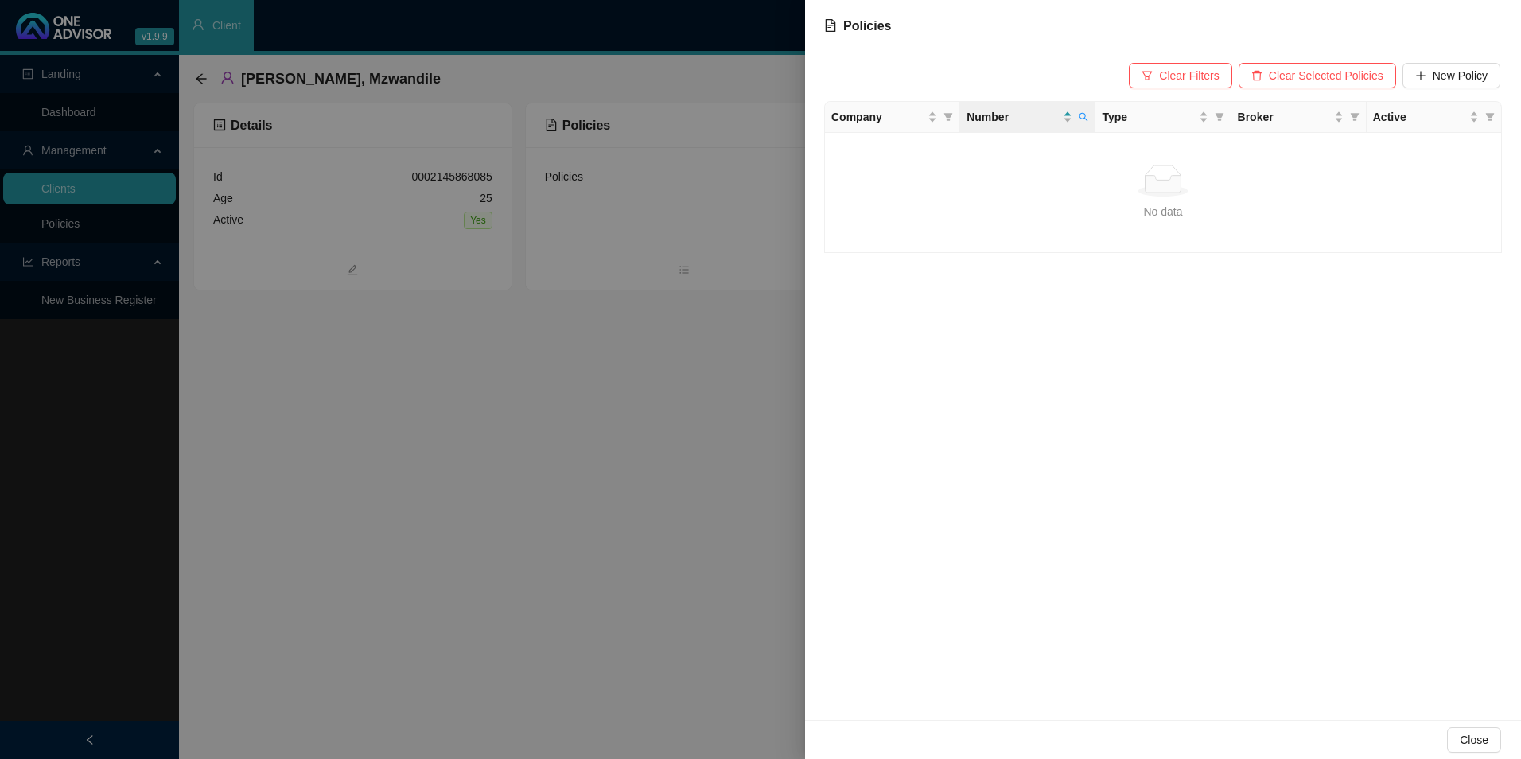
click at [614, 466] on div at bounding box center [760, 379] width 1521 height 759
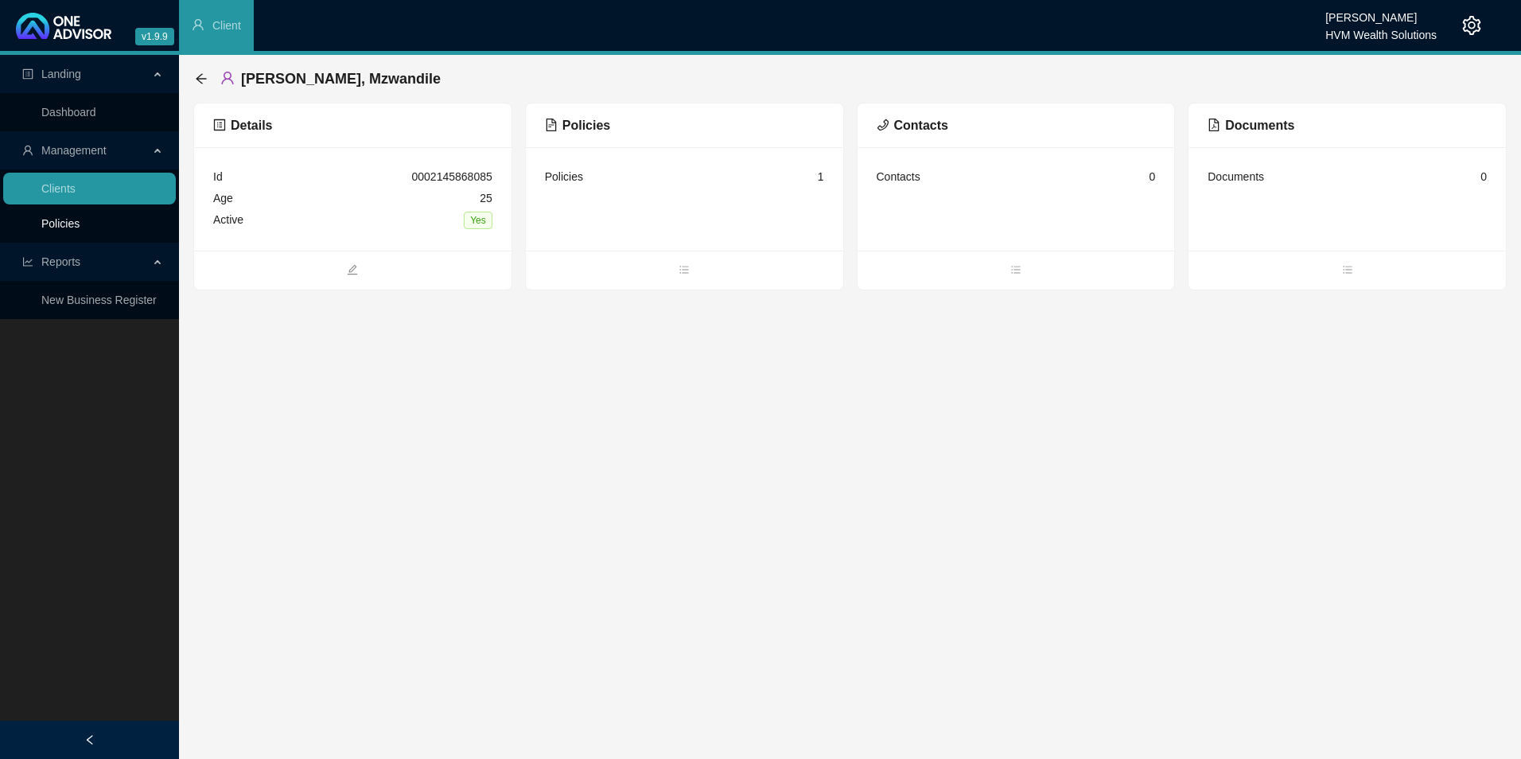
click at [80, 230] on link "Policies" at bounding box center [60, 223] width 38 height 13
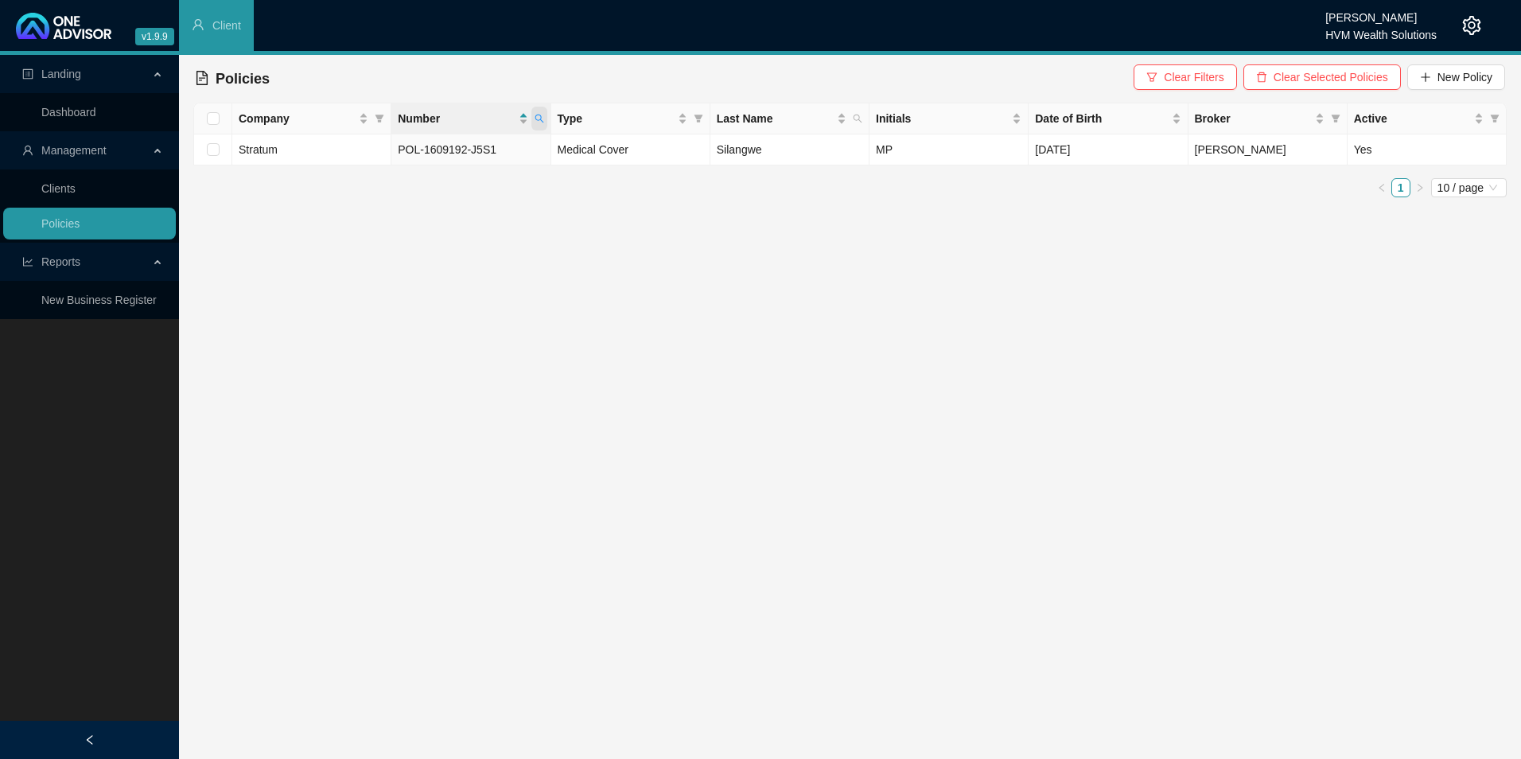
click at [543, 121] on icon "search" at bounding box center [540, 119] width 10 height 10
click at [452, 204] on div "Company Number Type Last Name Initials Date of Birth Broker Active Stratum POL-…" at bounding box center [850, 156] width 1314 height 107
click at [435, 173] on div "Company Number Type Last Name Initials Date of Birth Broker Active Stratum POL-…" at bounding box center [850, 150] width 1314 height 95
click at [544, 119] on span at bounding box center [540, 119] width 16 height 24
drag, startPoint x: 509, startPoint y: 150, endPoint x: 347, endPoint y: 142, distance: 162.5
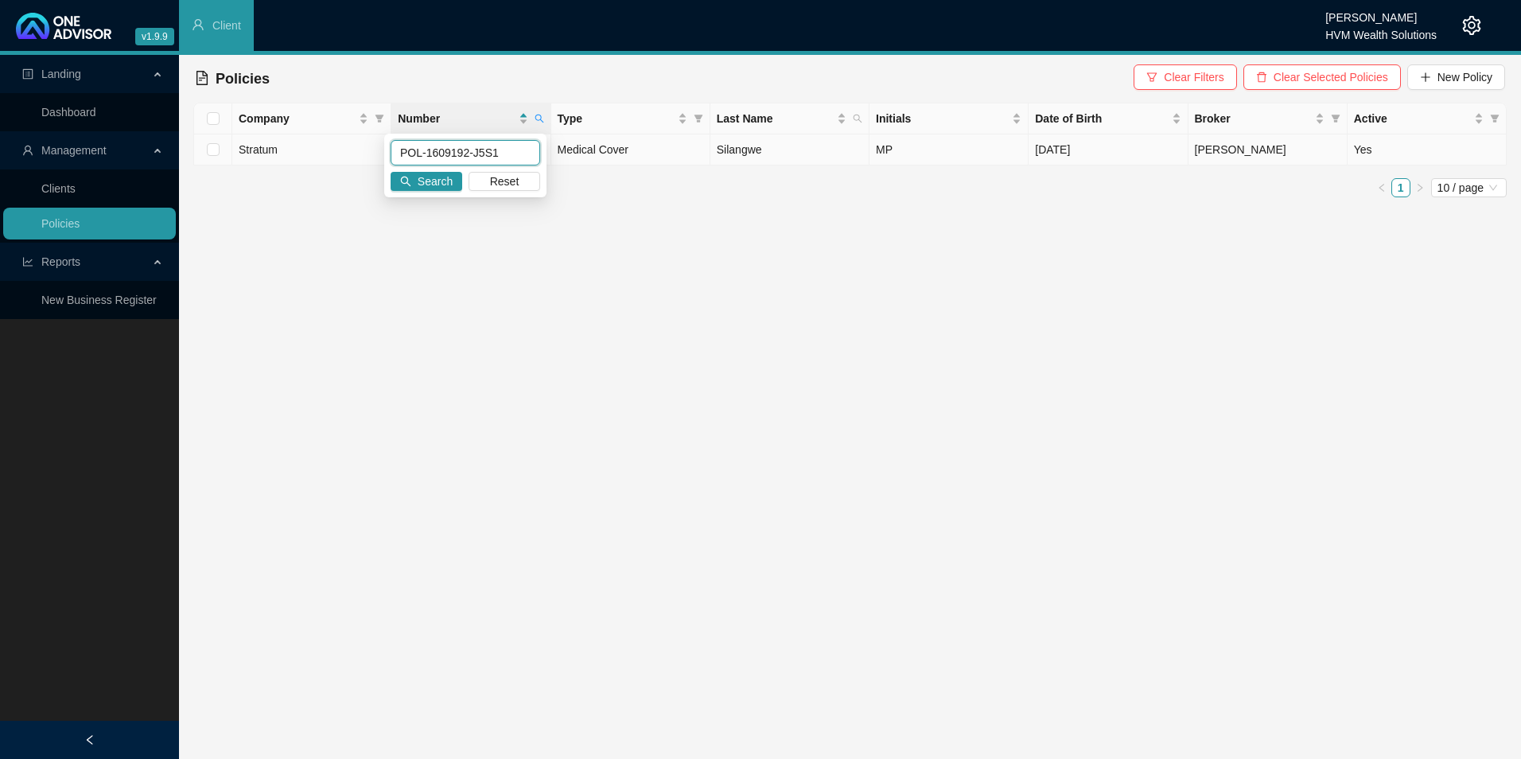
click at [347, 142] on body "v1.9.9 Chanel [PERSON_NAME] HVM Wealth Solutions Client Landing Dashboard Manag…" at bounding box center [760, 379] width 1521 height 759
paste input "RI0375819"
click at [438, 183] on span "Search" at bounding box center [435, 182] width 35 height 18
click at [537, 119] on icon "search" at bounding box center [540, 119] width 10 height 10
drag, startPoint x: 483, startPoint y: 148, endPoint x: 395, endPoint y: 151, distance: 88.4
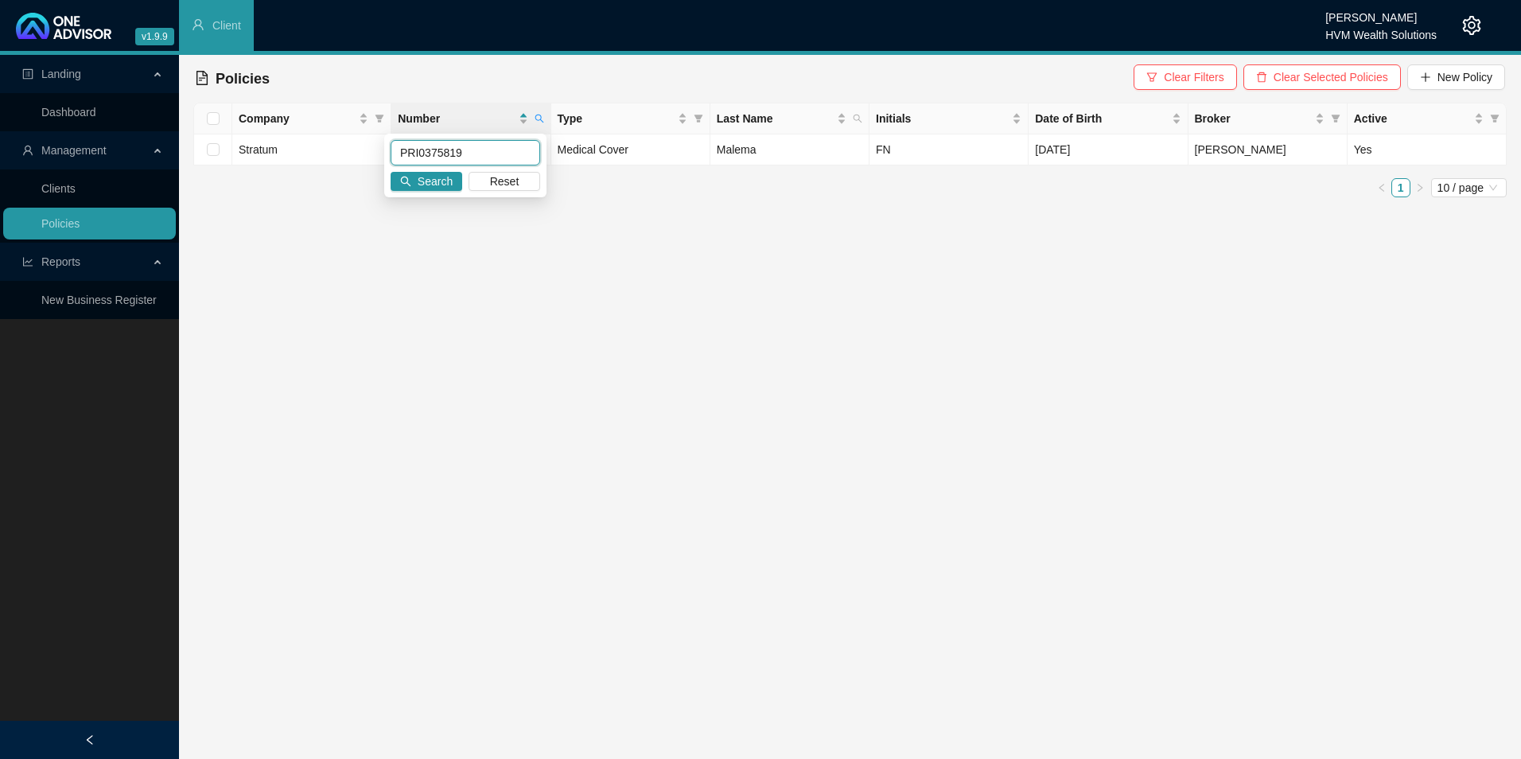
click at [395, 151] on input "PRI0375819" at bounding box center [466, 152] width 150 height 25
paste input "OL-1580014-Y5X8"
click at [436, 184] on span "Search" at bounding box center [435, 182] width 35 height 18
click at [536, 116] on icon "search" at bounding box center [540, 119] width 10 height 10
drag, startPoint x: 494, startPoint y: 154, endPoint x: 390, endPoint y: 152, distance: 104.3
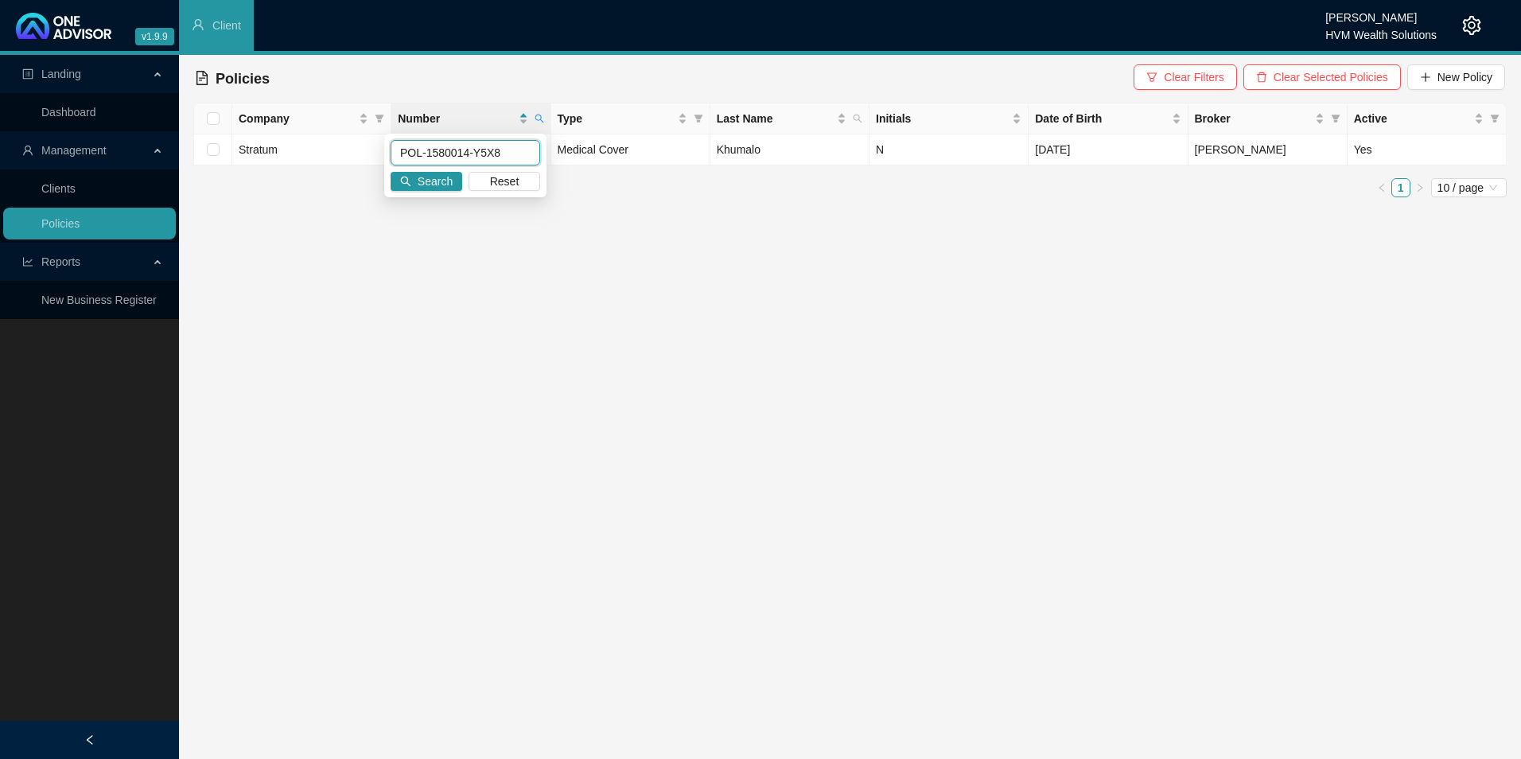
click at [390, 152] on div "POL-1580014-Y5X8 Search Reset" at bounding box center [465, 166] width 162 height 64
paste input "632756-H8B2"
click at [422, 175] on span "Search" at bounding box center [435, 182] width 35 height 18
drag, startPoint x: 540, startPoint y: 112, endPoint x: 529, endPoint y: 114, distance: 10.5
click at [540, 113] on span at bounding box center [540, 119] width 16 height 24
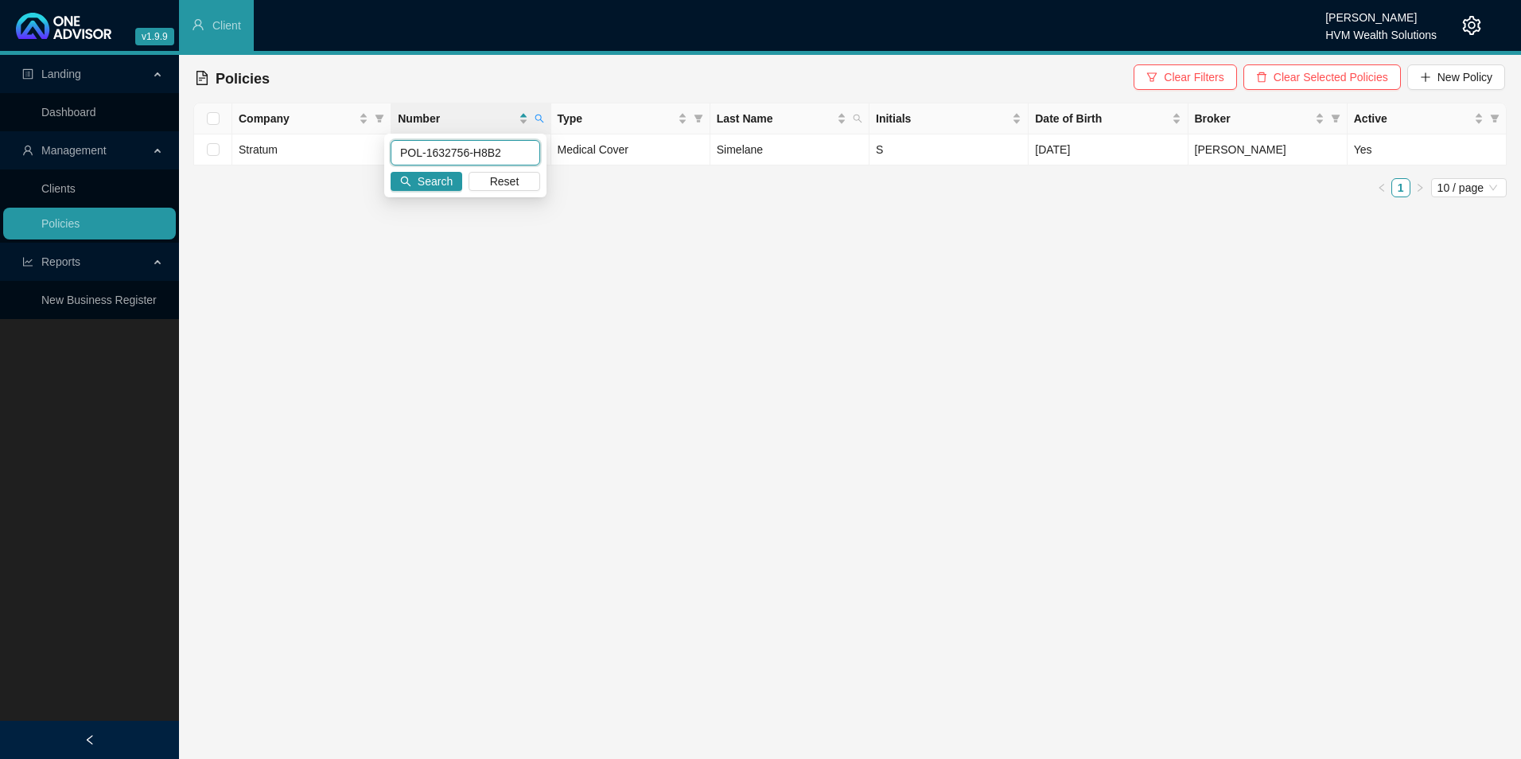
drag, startPoint x: 506, startPoint y: 150, endPoint x: 337, endPoint y: 143, distance: 169.6
click at [337, 143] on body "v1.9.9 Chanel [PERSON_NAME] HVM Wealth Solutions Client Landing Dashboard Manag…" at bounding box center [760, 379] width 1521 height 759
paste input "09192-J5S1"
click at [436, 182] on span "Search" at bounding box center [435, 182] width 35 height 18
click at [535, 119] on icon "search" at bounding box center [540, 119] width 10 height 10
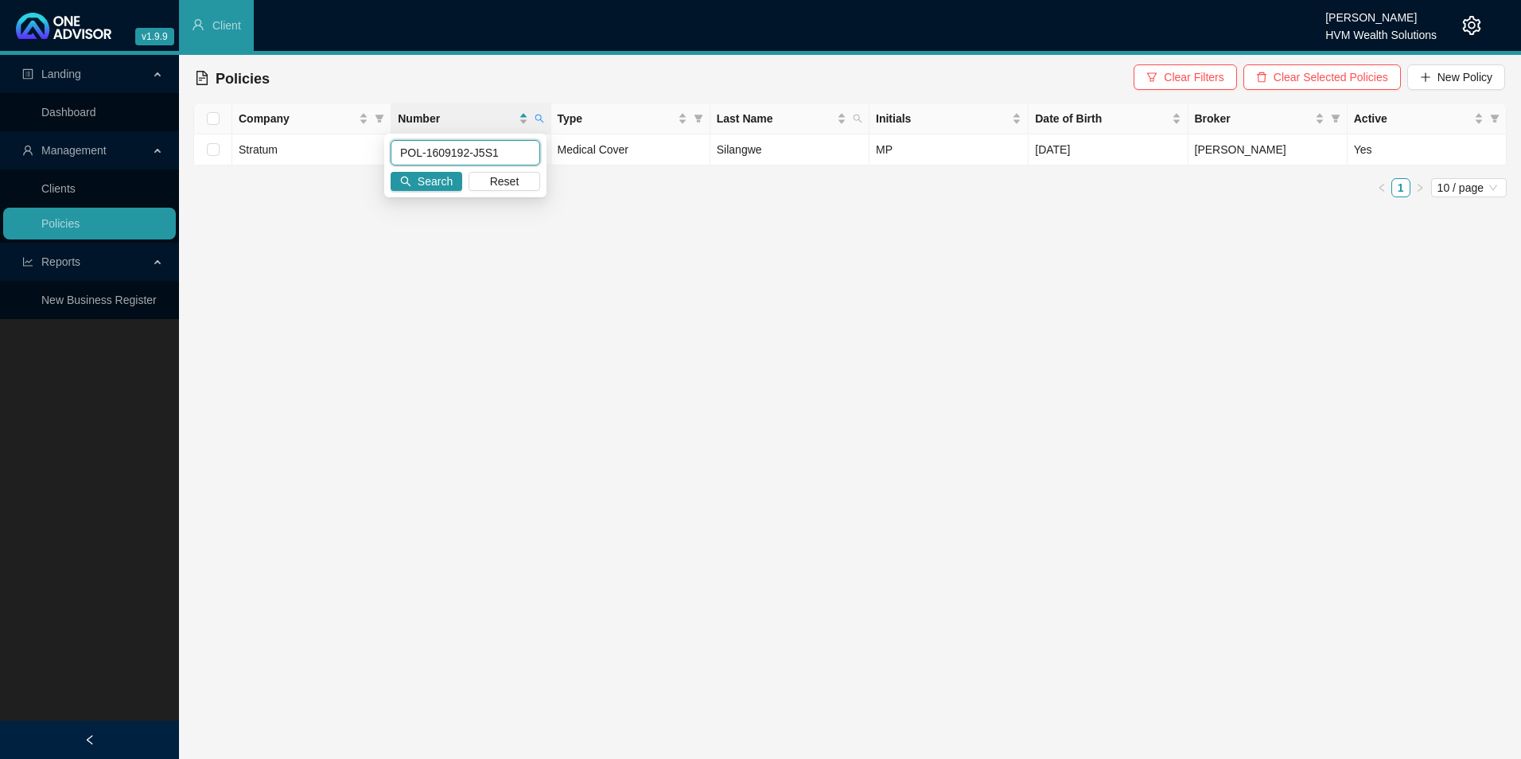
drag, startPoint x: 508, startPoint y: 147, endPoint x: 353, endPoint y: 149, distance: 156.0
click at [353, 149] on body "v1.9.9 Chanel [PERSON_NAME] HVM Wealth Solutions Client Landing Dashboard Manag…" at bounding box center [760, 379] width 1521 height 759
paste input "RI0442907"
click at [427, 189] on span "Search" at bounding box center [435, 182] width 35 height 18
click at [542, 121] on icon "search" at bounding box center [539, 119] width 9 height 9
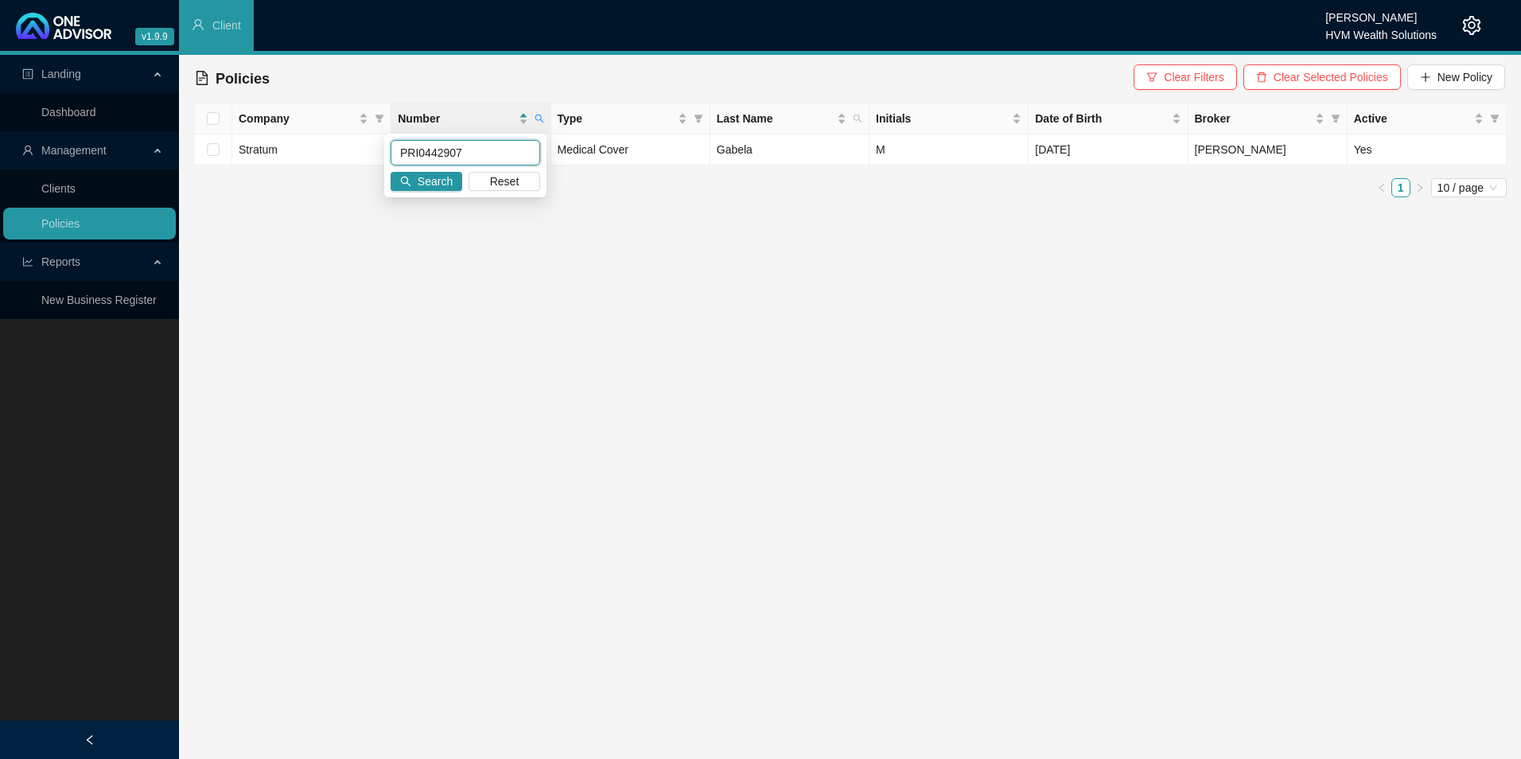
drag, startPoint x: 489, startPoint y: 151, endPoint x: 395, endPoint y: 156, distance: 93.2
click at [395, 156] on input "PRI0442907" at bounding box center [466, 152] width 150 height 25
paste input "POL-1571453-Q7L3"
drag, startPoint x: 423, startPoint y: 155, endPoint x: 443, endPoint y: 163, distance: 21.4
click at [423, 154] on input "POL-1571453-Q7L3" at bounding box center [466, 152] width 150 height 25
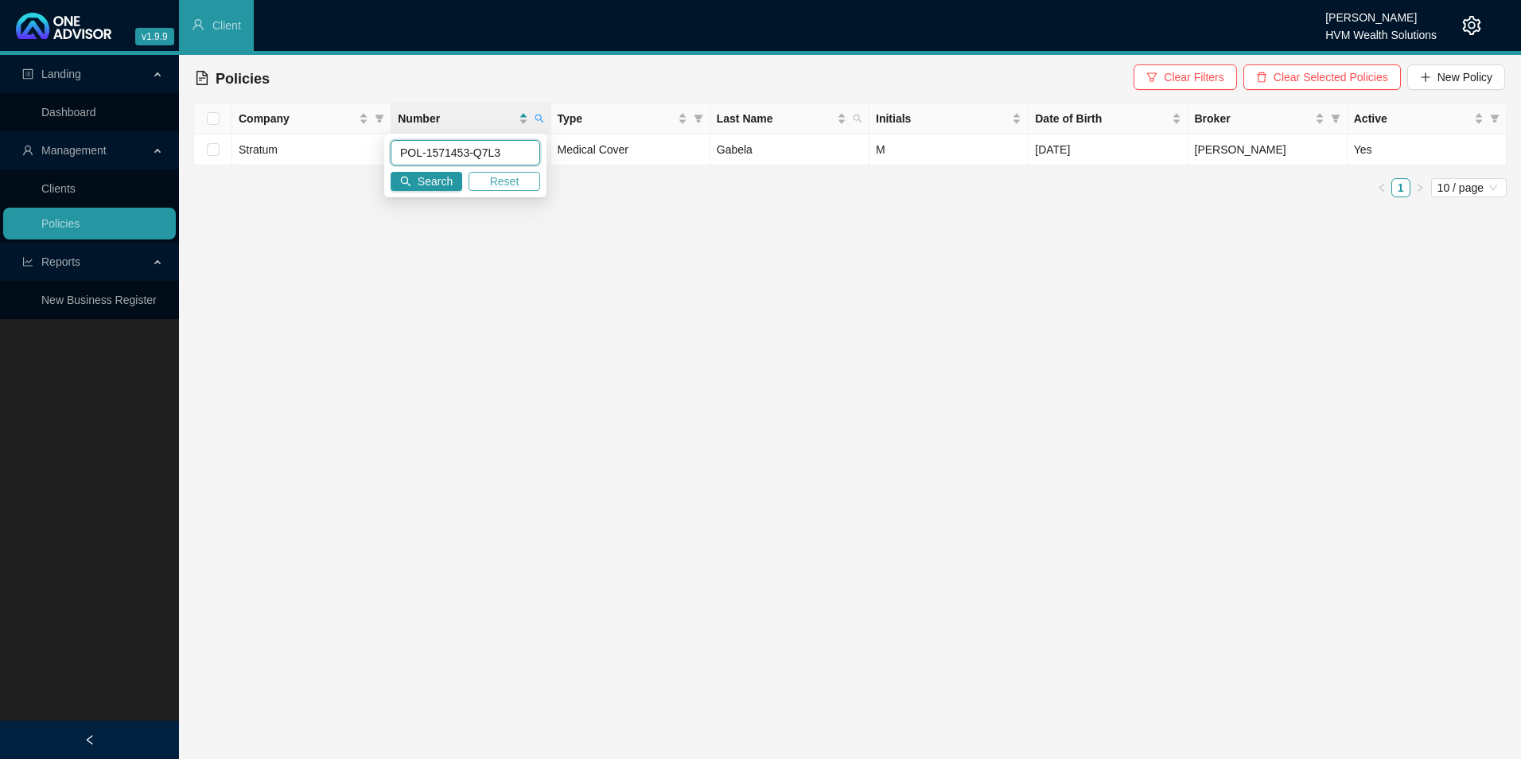
type input "POL-1571453-Q7L3"
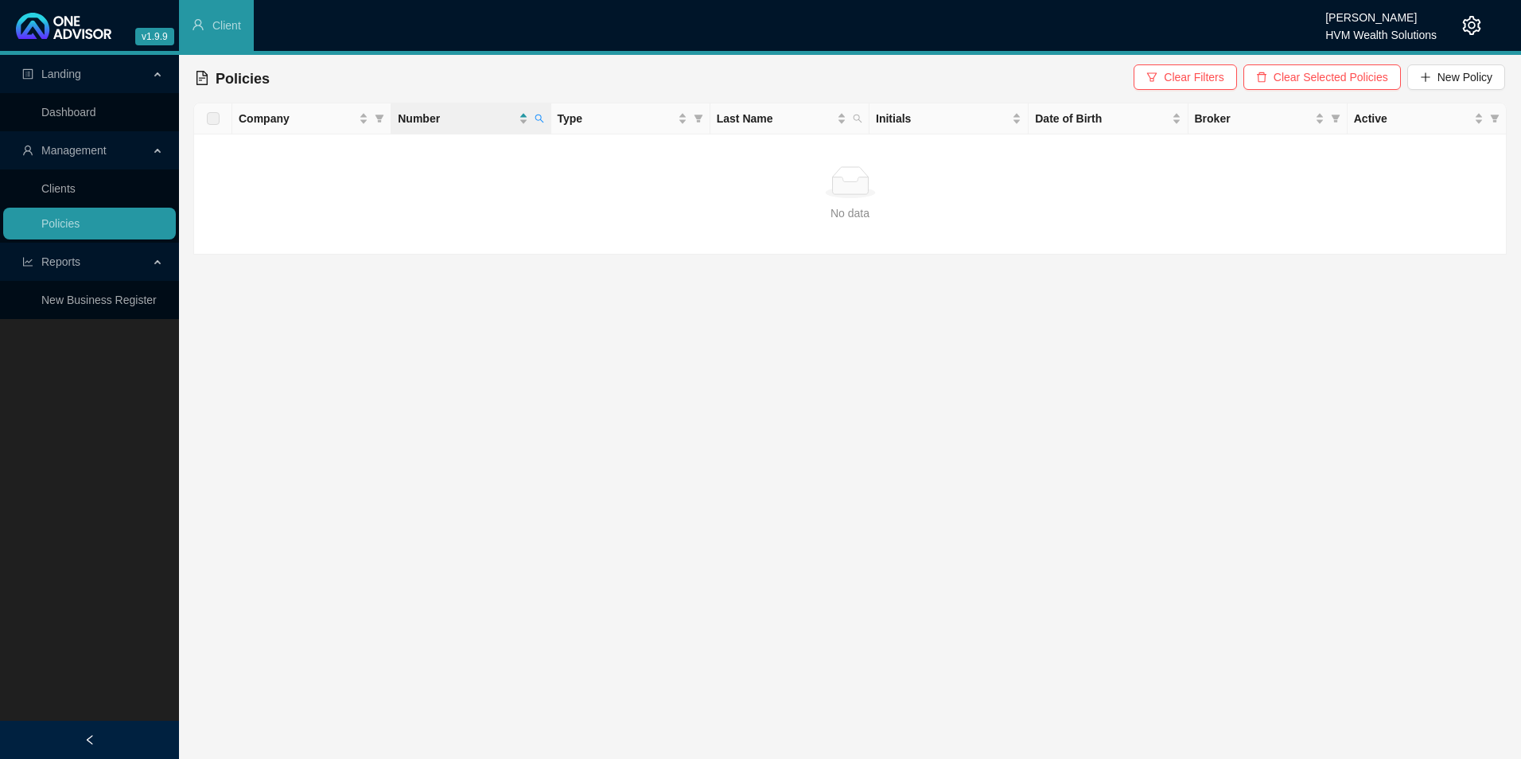
click at [1215, 25] on div "HVM Wealth Solutions" at bounding box center [1381, 30] width 111 height 18
click at [1215, 29] on icon "setting" at bounding box center [1472, 25] width 19 height 19
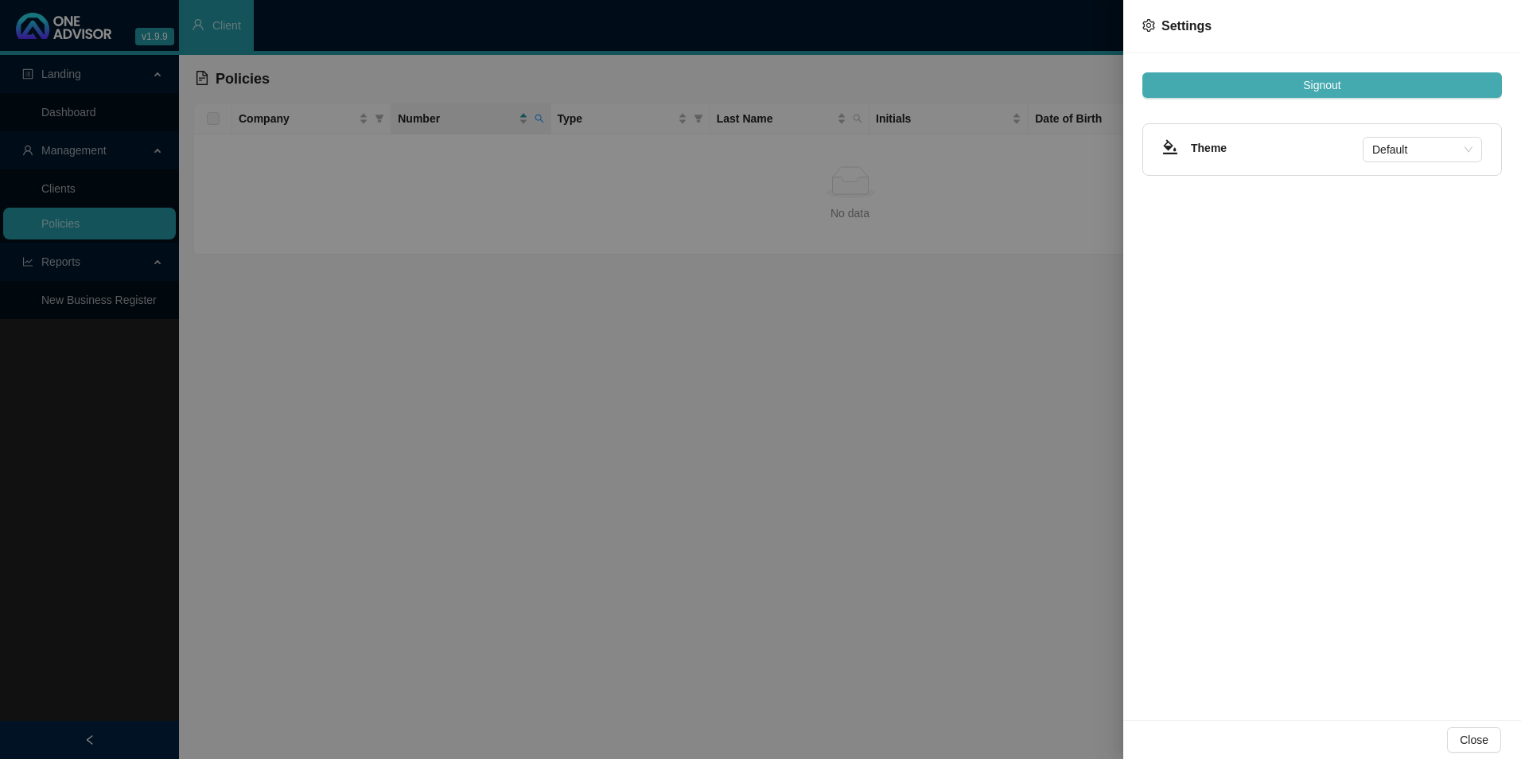
click at [1215, 82] on button "Signout" at bounding box center [1323, 84] width 360 height 25
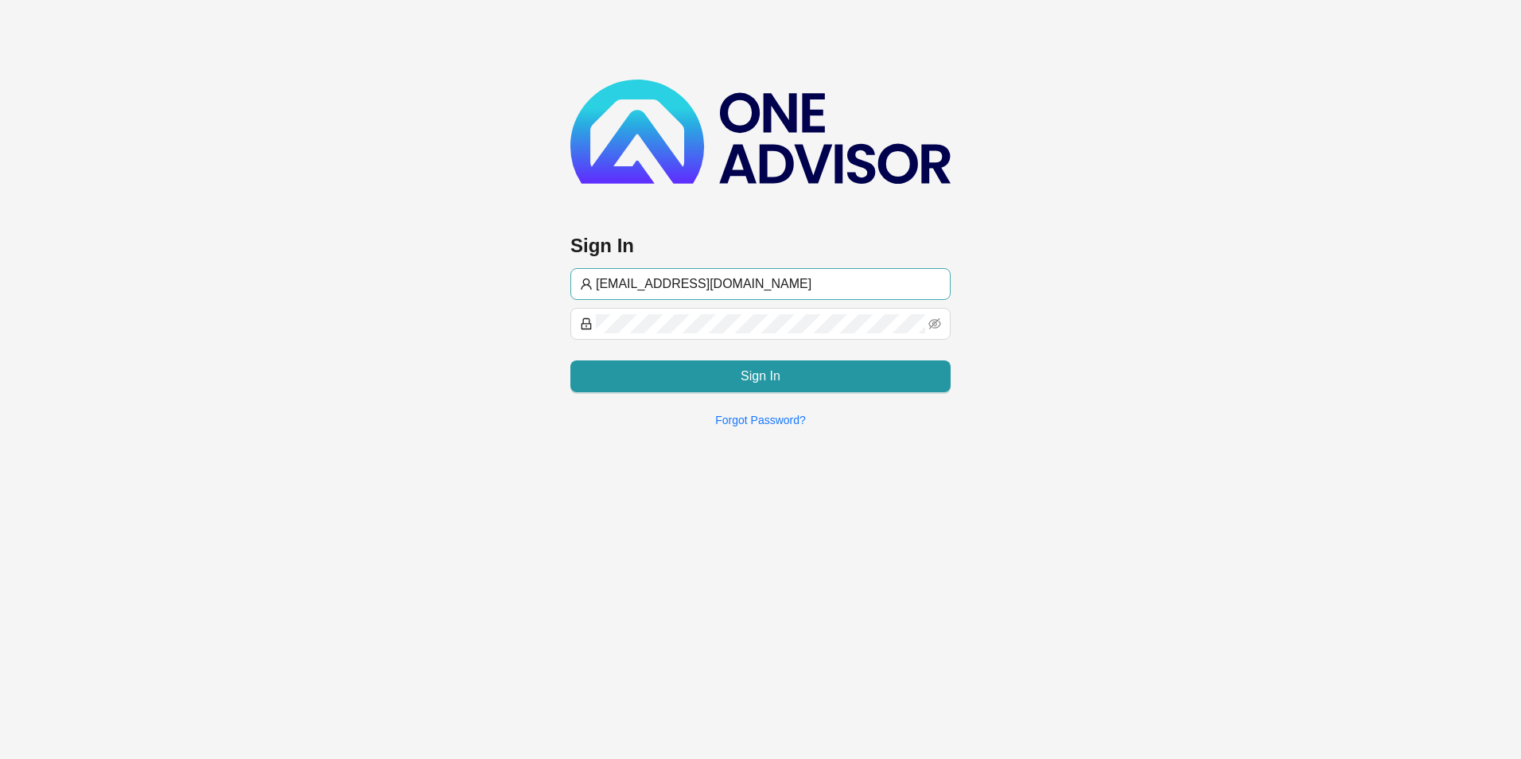
click at [707, 289] on input "[EMAIL_ADDRESS][DOMAIN_NAME]" at bounding box center [768, 284] width 345 height 19
type input "[PERSON_NAME]@hvmws"
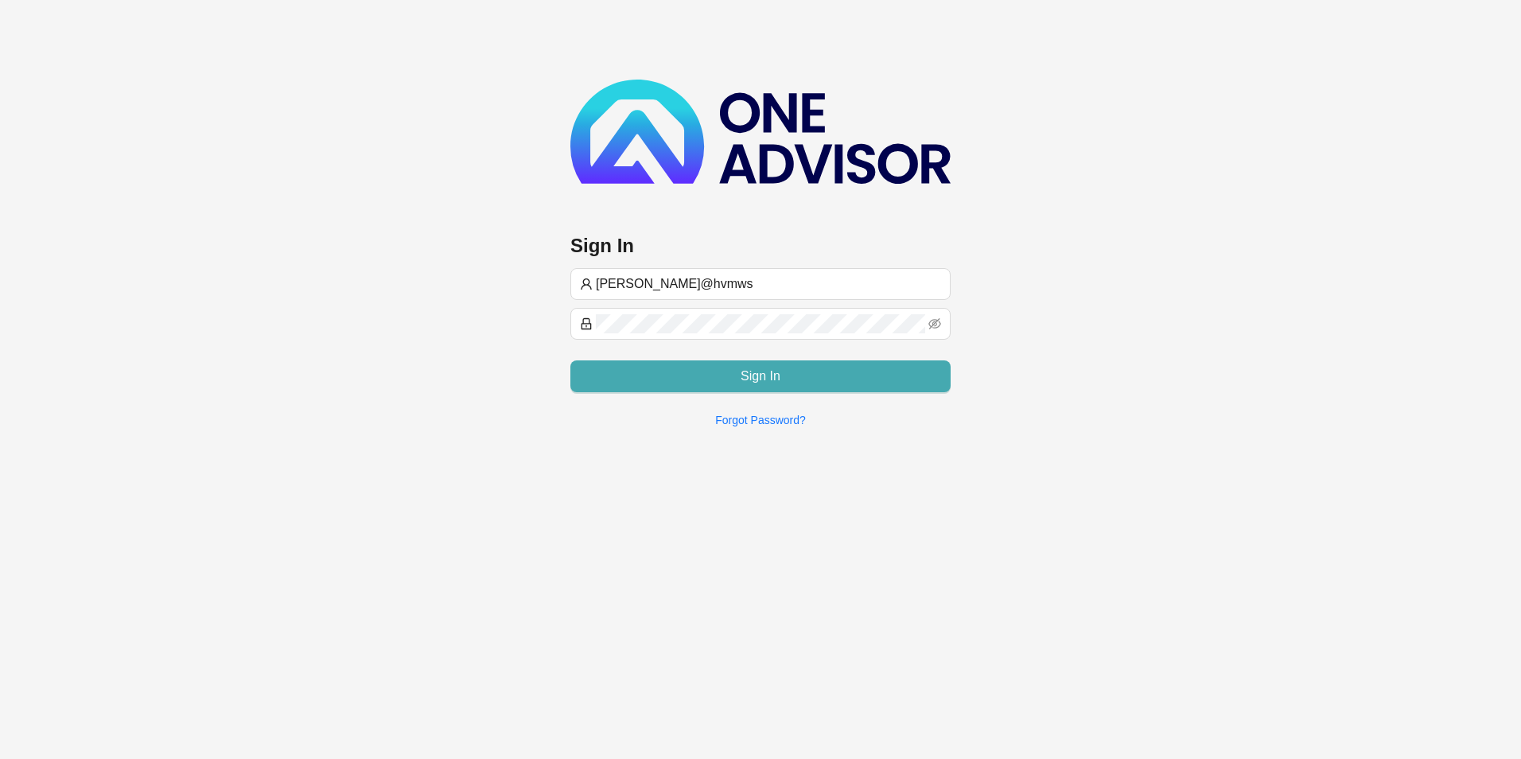
click at [715, 376] on button "Sign In" at bounding box center [761, 376] width 380 height 32
